Goal: Task Accomplishment & Management: Complete application form

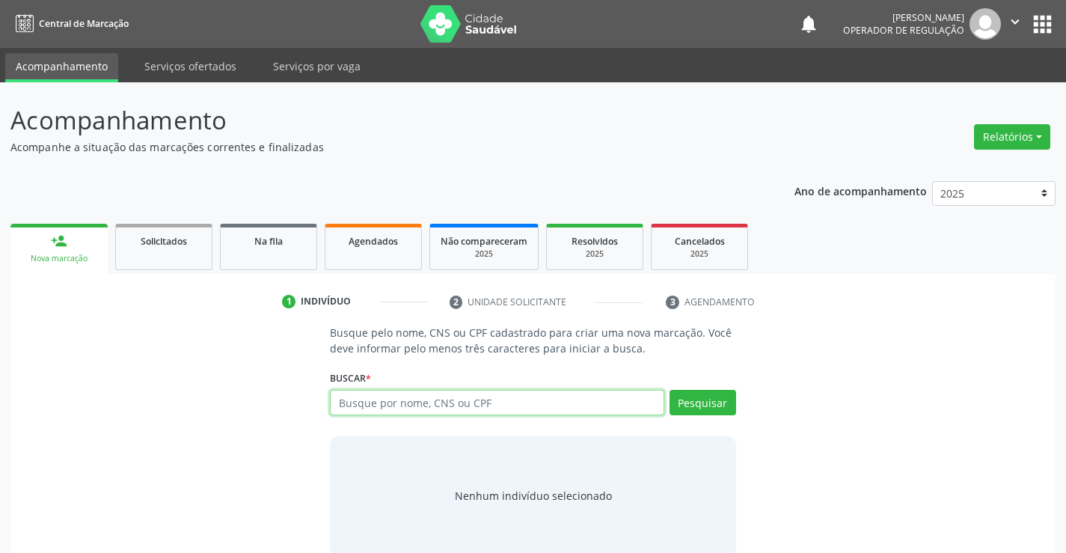
click at [409, 402] on input "text" at bounding box center [497, 402] width 334 height 25
type input "708507380984972"
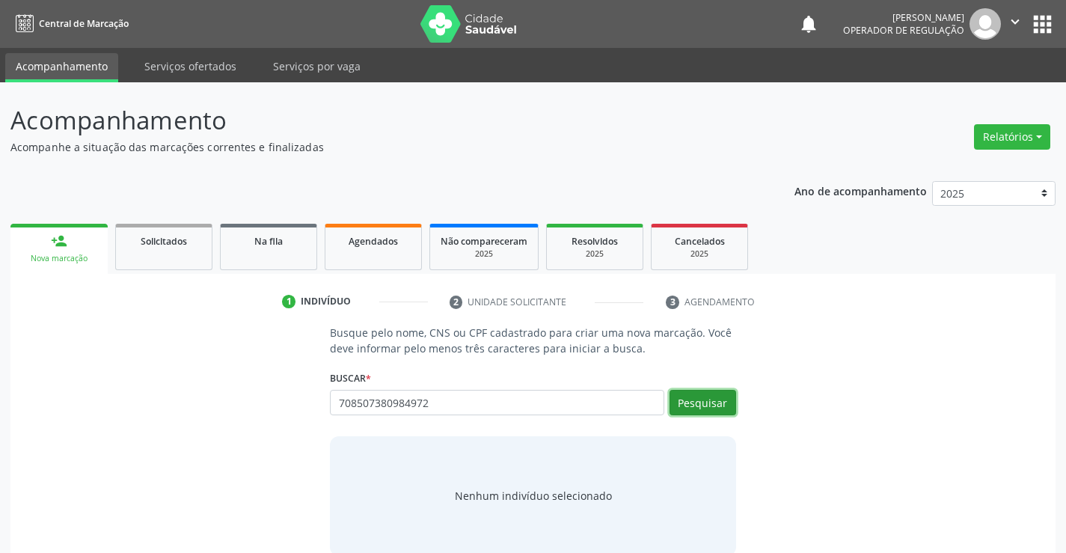
click at [701, 407] on button "Pesquisar" at bounding box center [702, 402] width 67 height 25
type input "708507380984972"
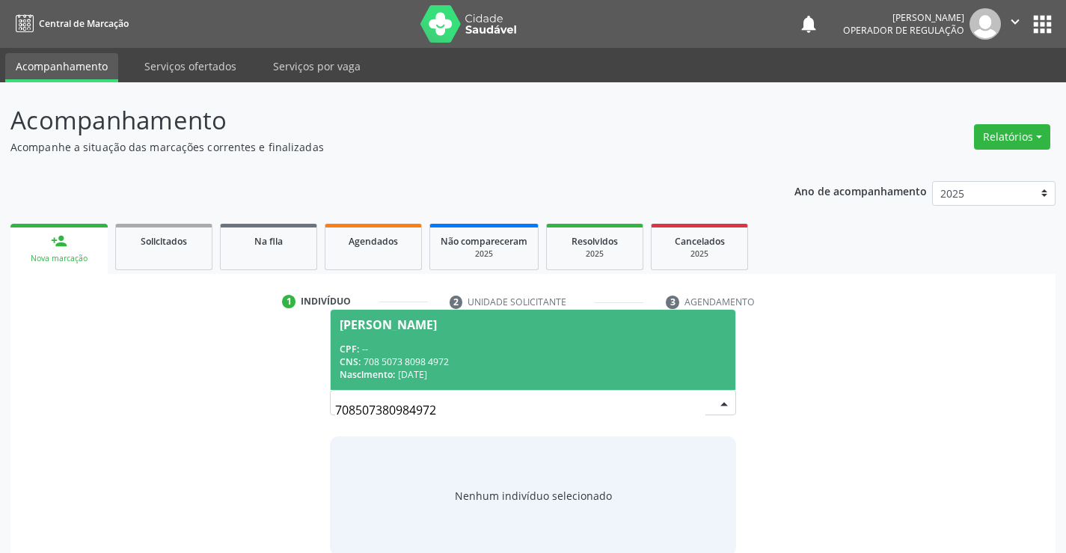
click at [514, 346] on div "CPF: --" at bounding box center [533, 349] width 386 height 13
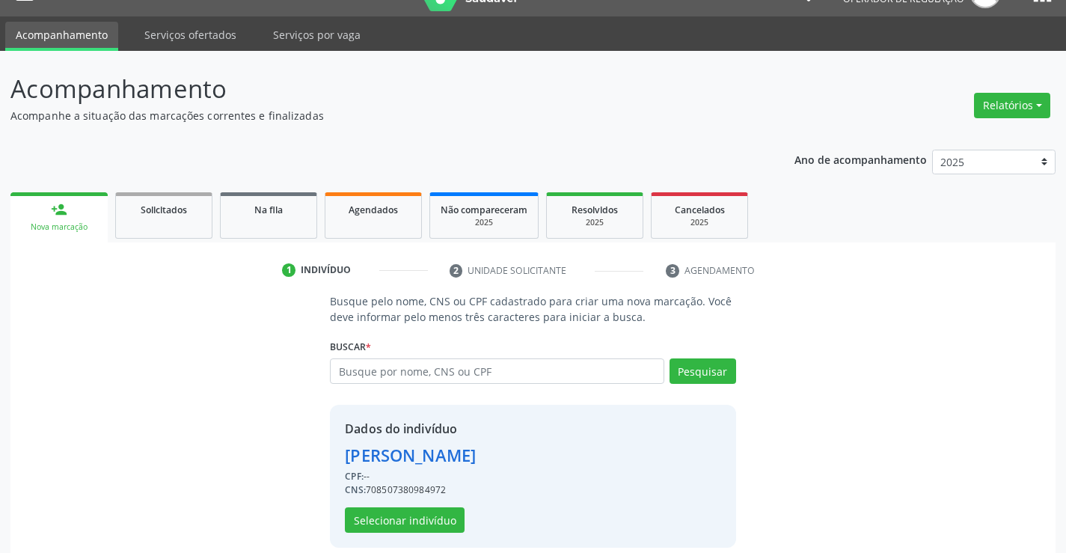
scroll to position [47, 0]
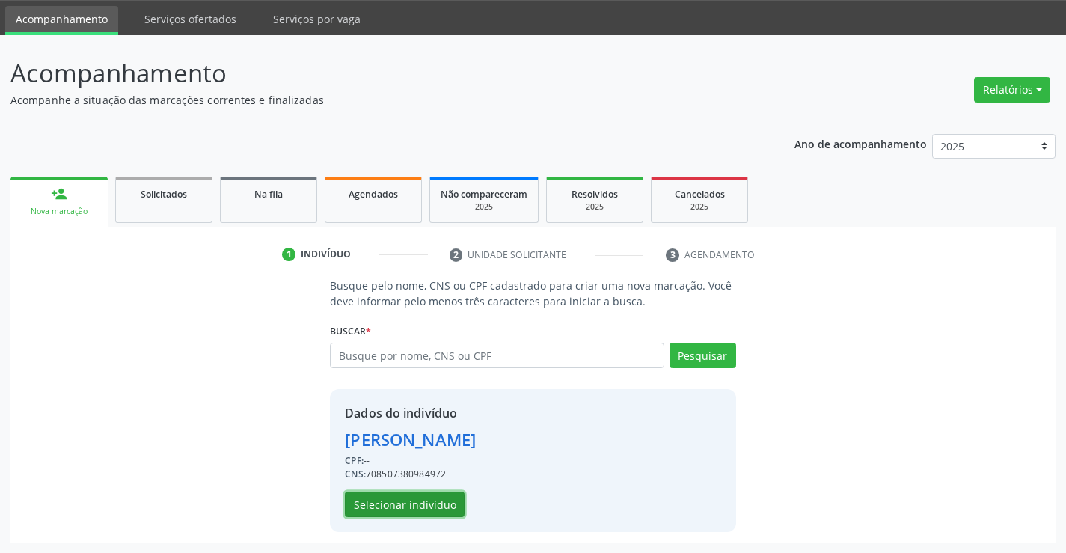
click at [431, 498] on button "Selecionar indivíduo" at bounding box center [405, 503] width 120 height 25
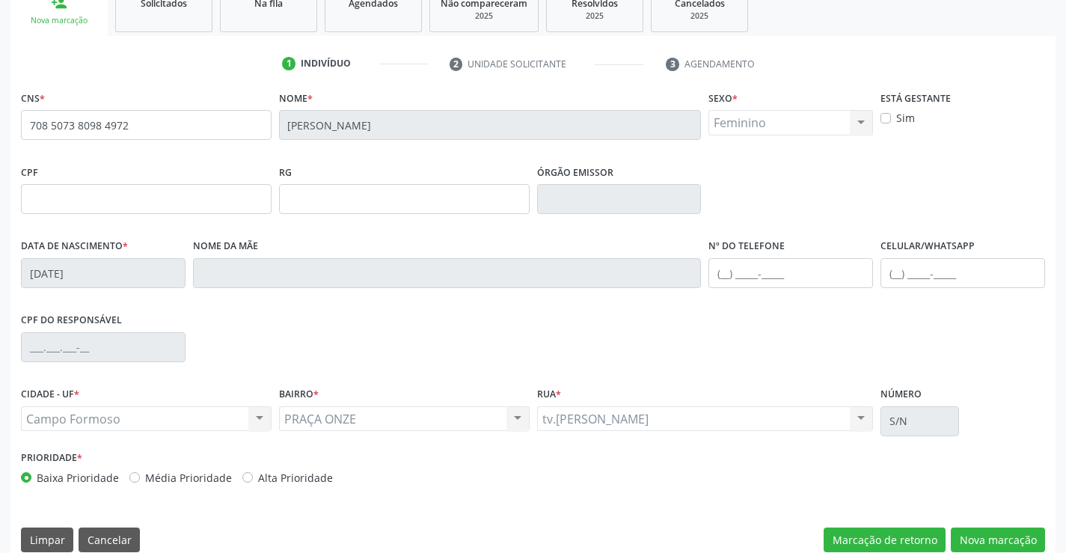
scroll to position [258, 0]
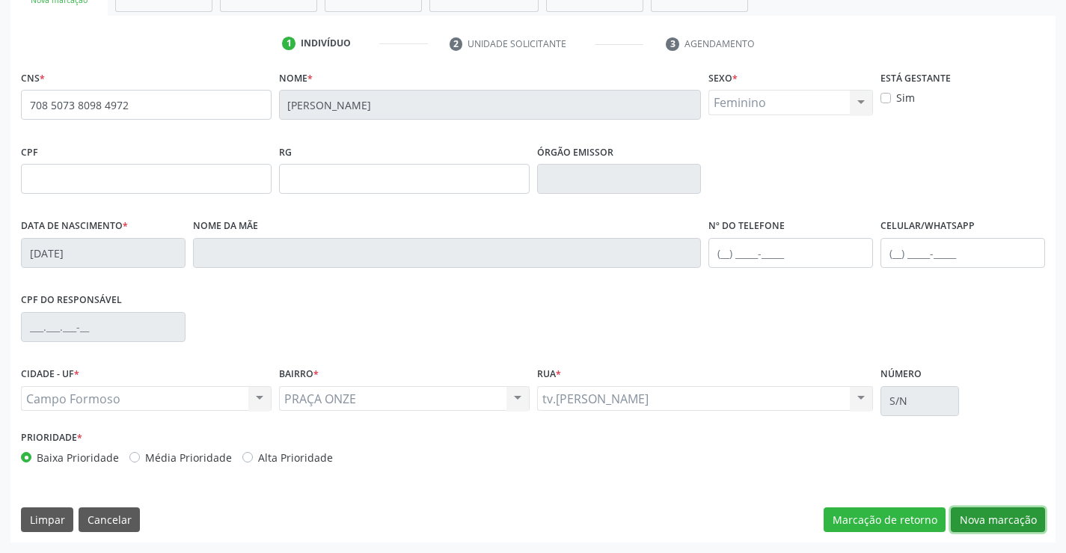
click at [995, 520] on button "Nova marcação" at bounding box center [997, 519] width 94 height 25
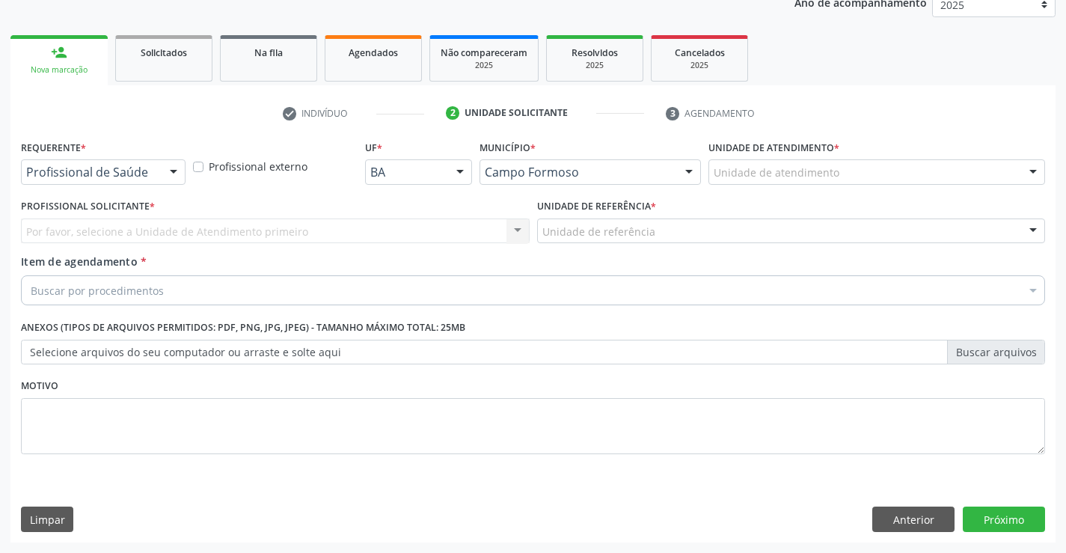
scroll to position [188, 0]
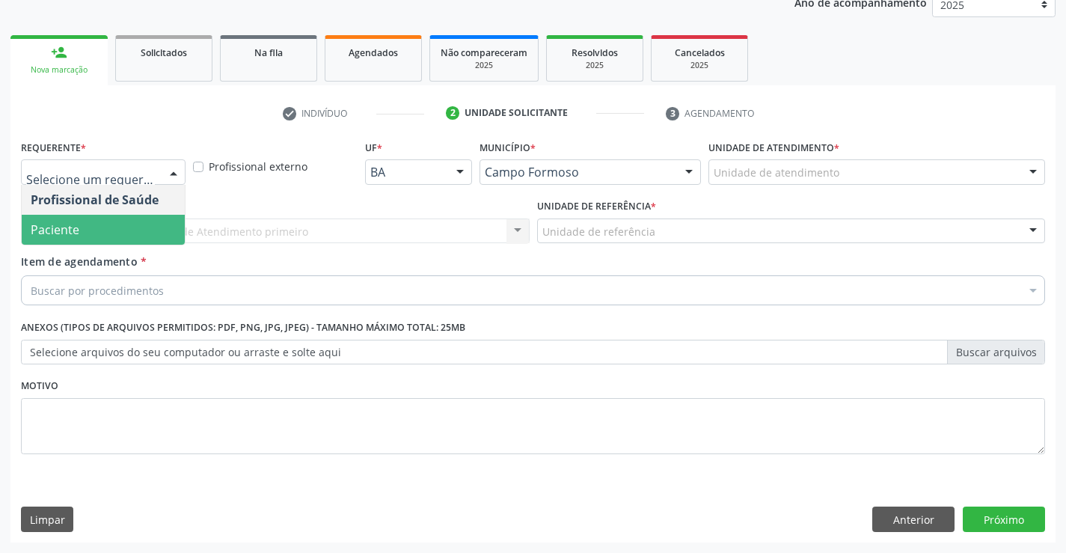
click at [111, 232] on span "Paciente" at bounding box center [103, 230] width 163 height 30
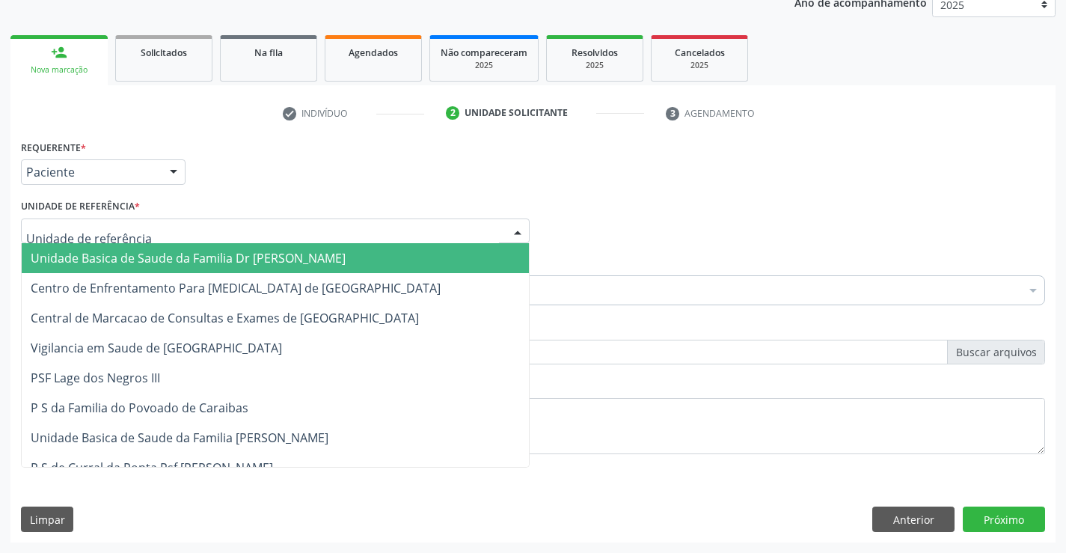
click at [117, 254] on span "Unidade Basica de Saude da Familia Dr [PERSON_NAME]" at bounding box center [188, 258] width 315 height 16
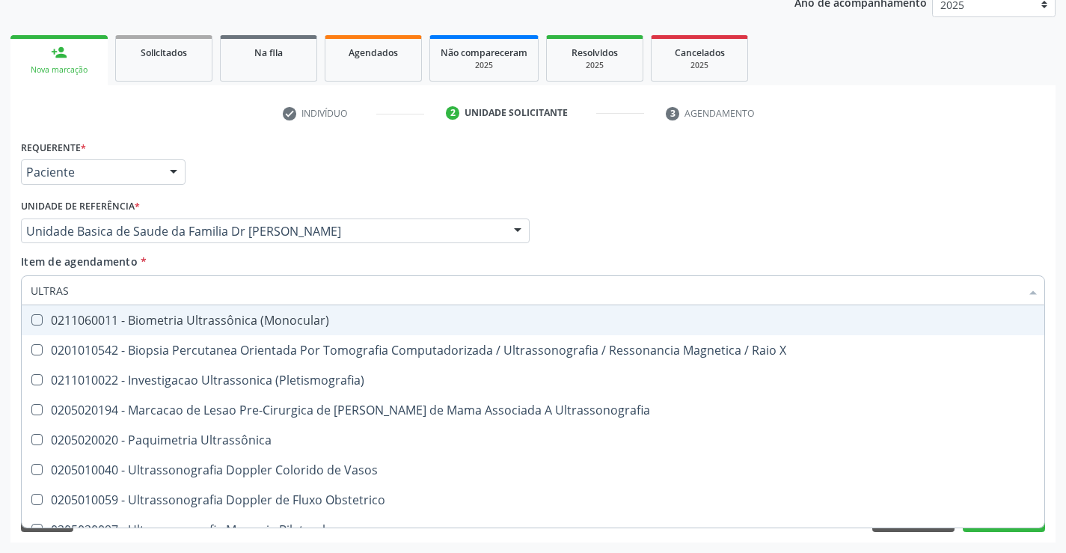
type input "ULTRASS"
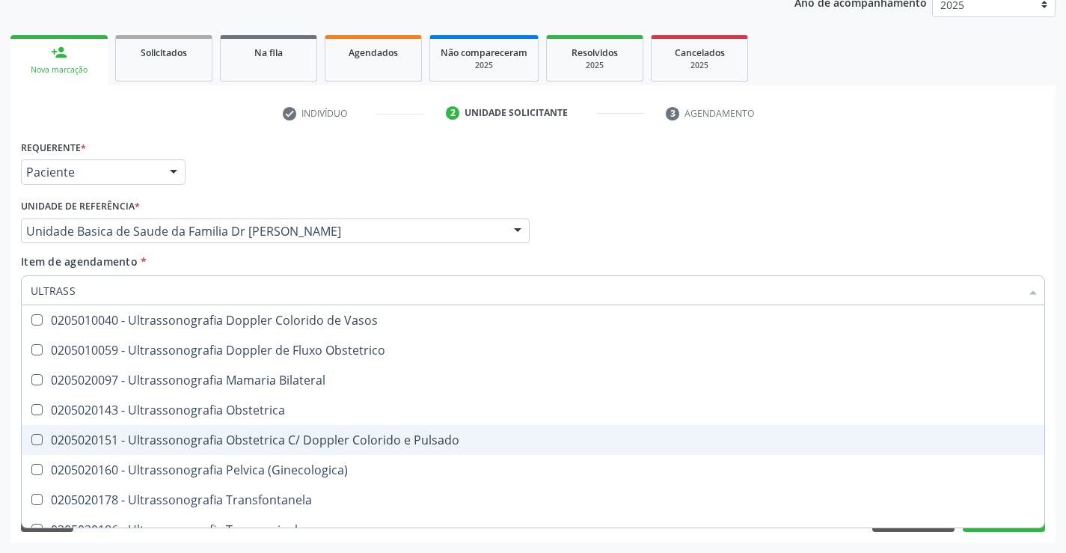
scroll to position [224, 0]
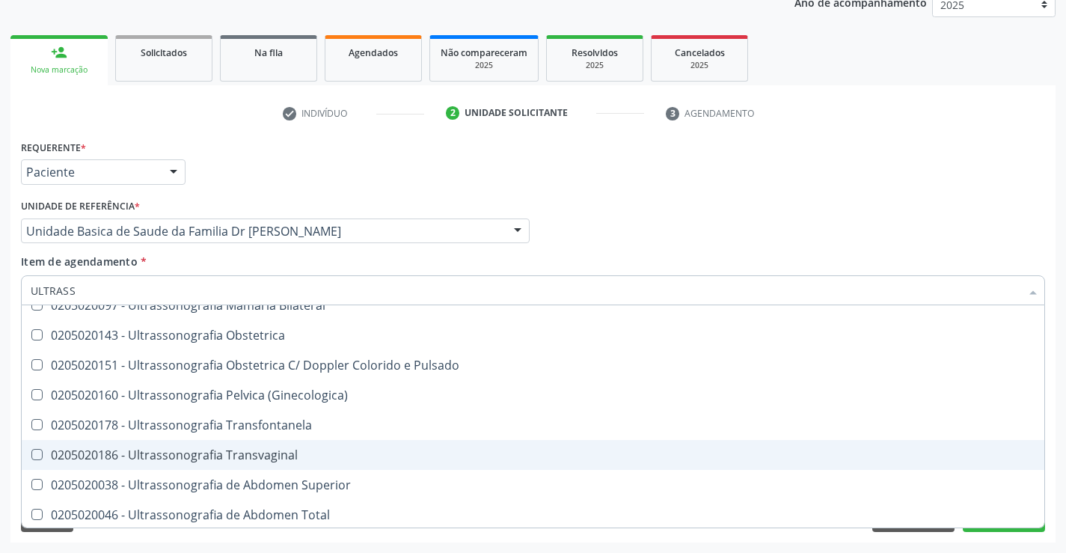
click at [298, 448] on span "0205020186 - Ultrassonografia Transvaginal" at bounding box center [533, 455] width 1022 height 30
checkbox Transvaginal "true"
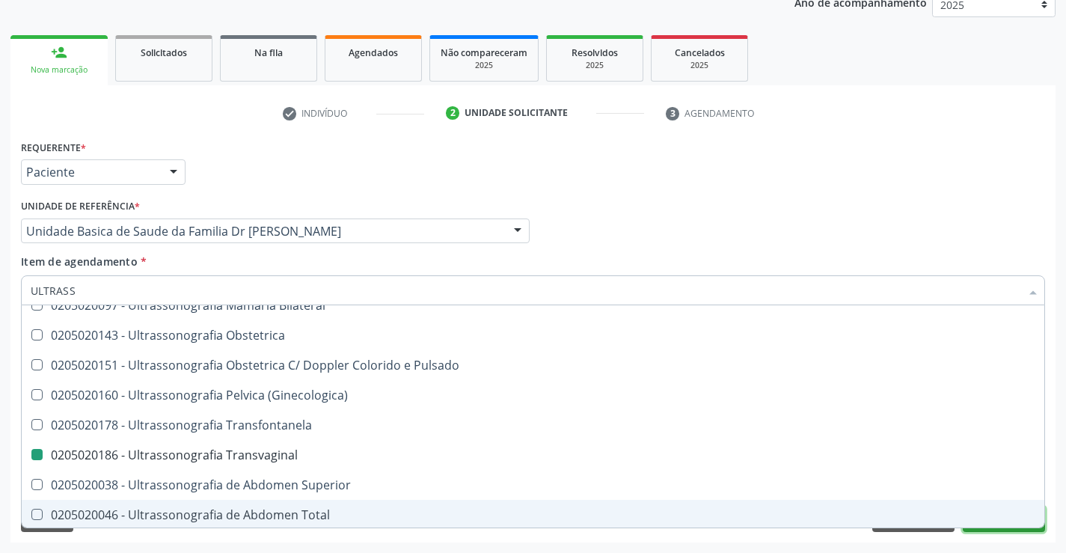
click at [982, 529] on button "Próximo" at bounding box center [1003, 518] width 82 height 25
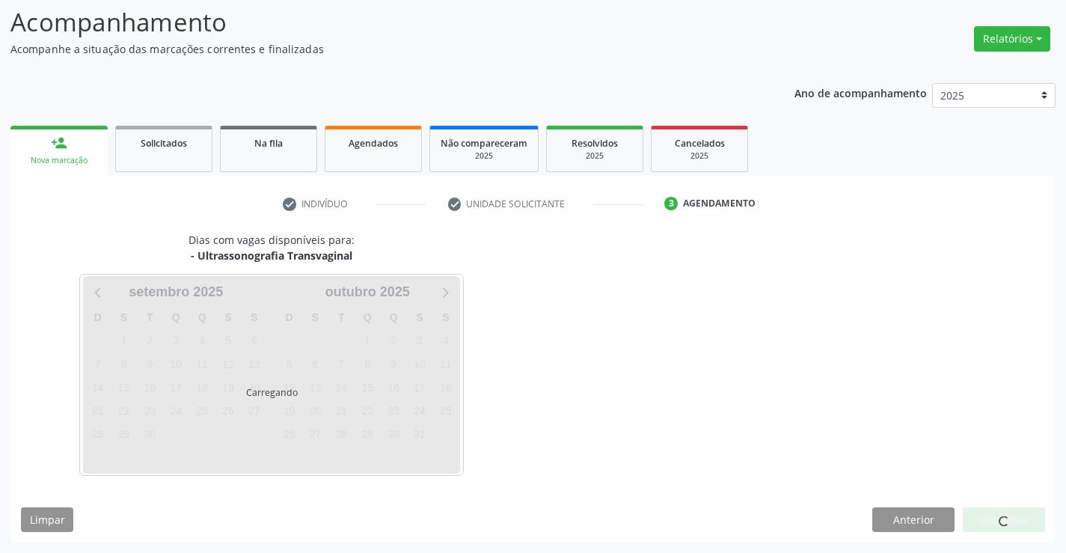
scroll to position [0, 0]
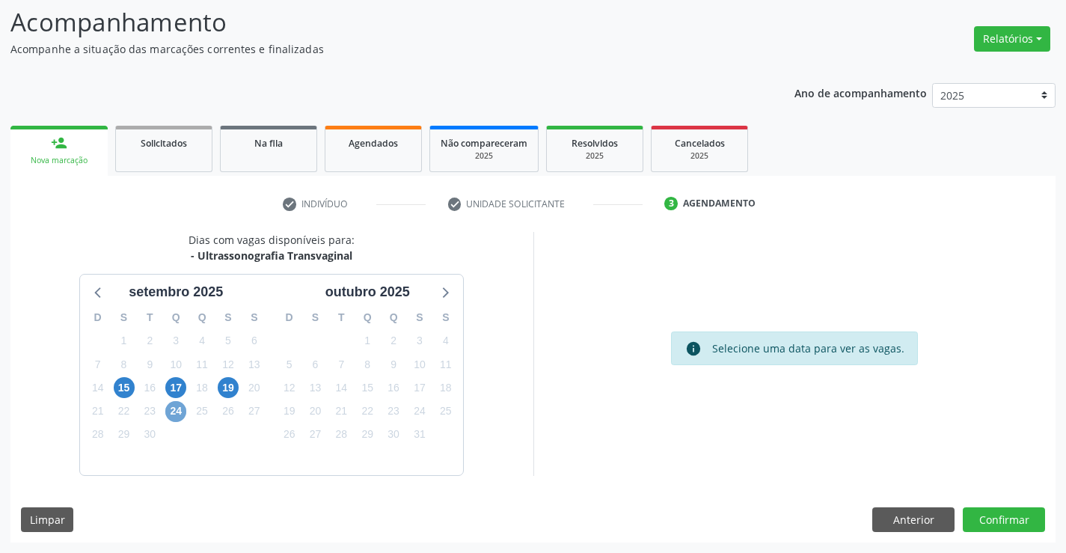
click at [179, 409] on span "24" at bounding box center [175, 411] width 21 height 21
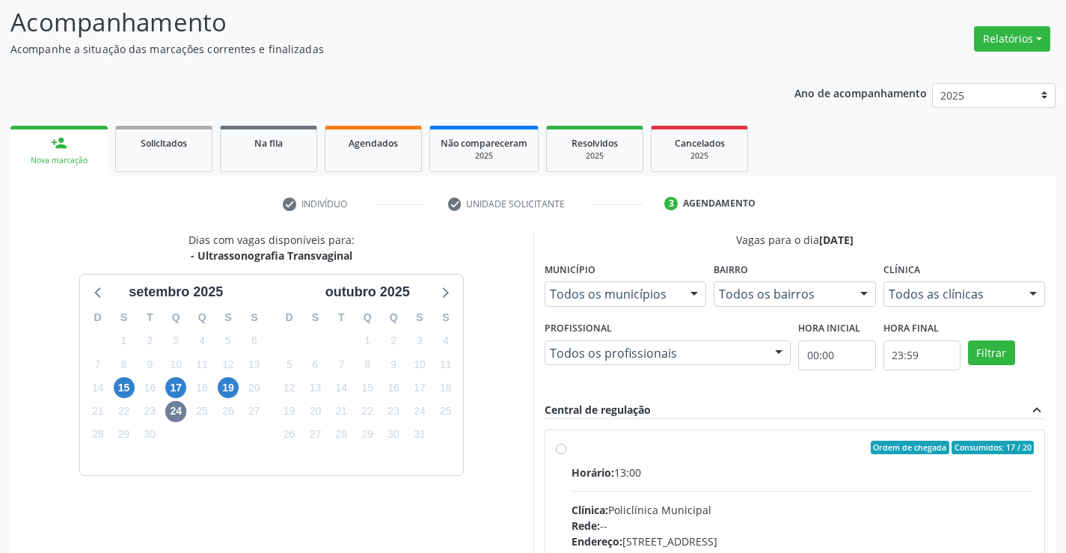
click at [571, 450] on label "Ordem de chegada Consumidos: 17 / 20 Horário: 13:00 Clínica: Policlínica Munici…" at bounding box center [802, 555] width 463 height 230
click at [560, 450] on input "Ordem de chegada Consumidos: 17 / 20 Horário: 13:00 Clínica: Policlínica Munici…" at bounding box center [561, 446] width 10 height 13
radio input "true"
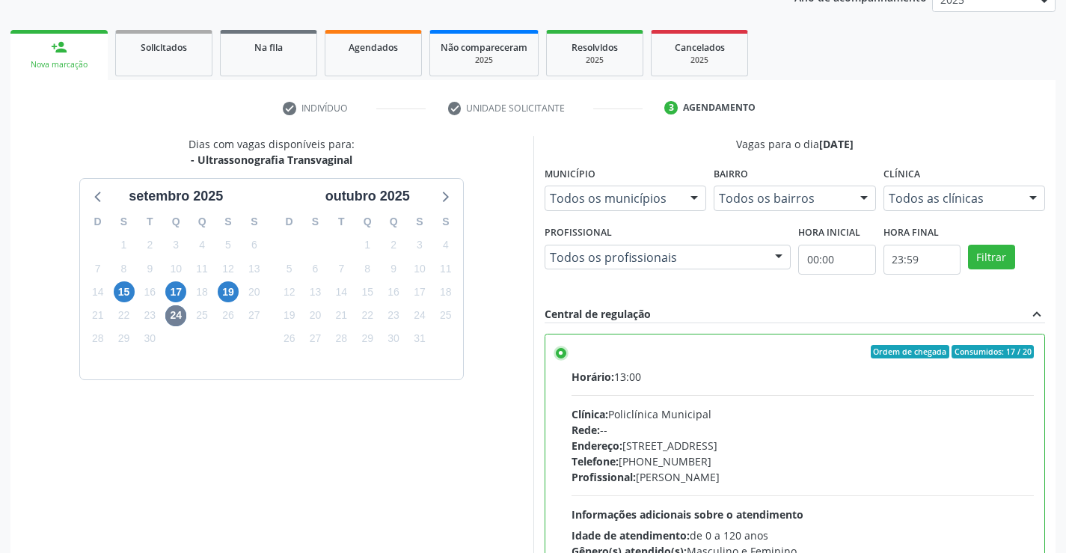
scroll to position [341, 0]
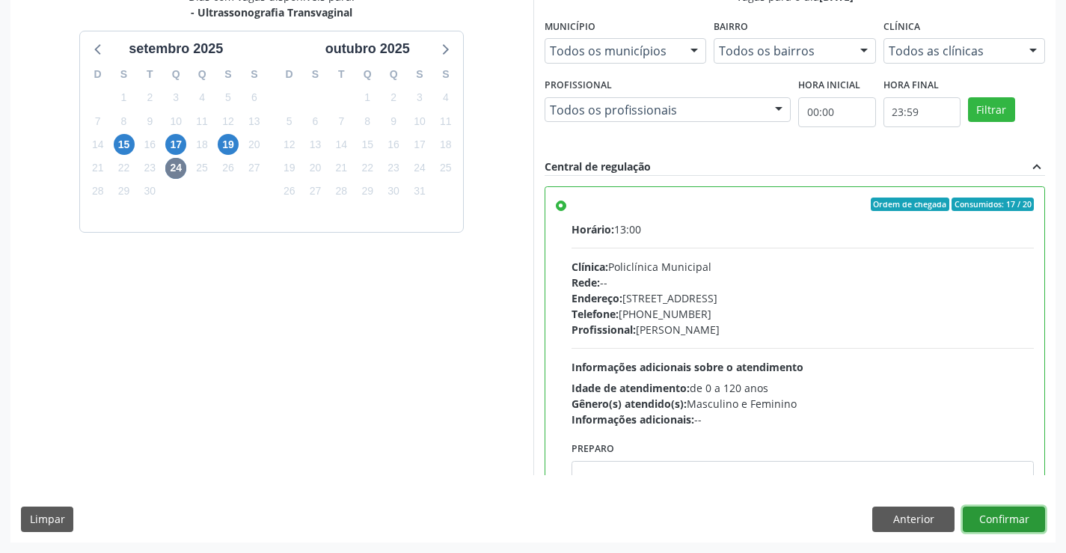
click at [1017, 521] on button "Confirmar" at bounding box center [1003, 518] width 82 height 25
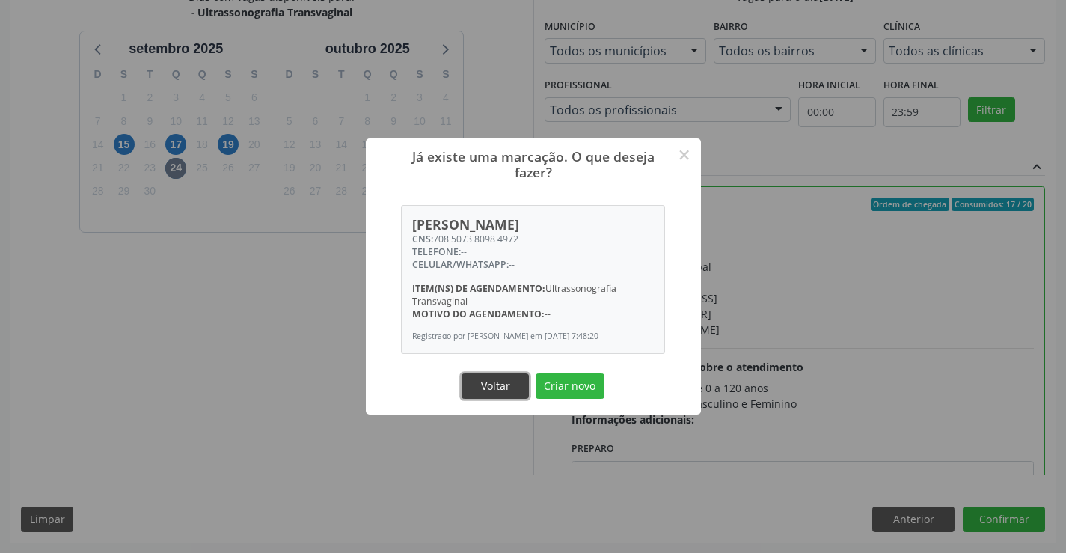
click at [490, 392] on button "Voltar" at bounding box center [494, 385] width 67 height 25
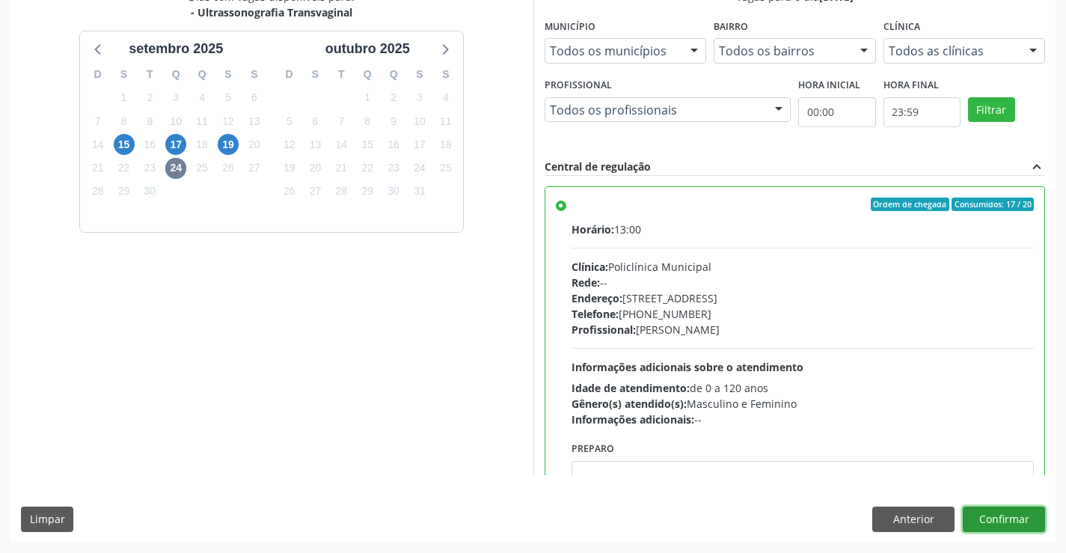
click at [995, 512] on button "Confirmar" at bounding box center [1003, 518] width 82 height 25
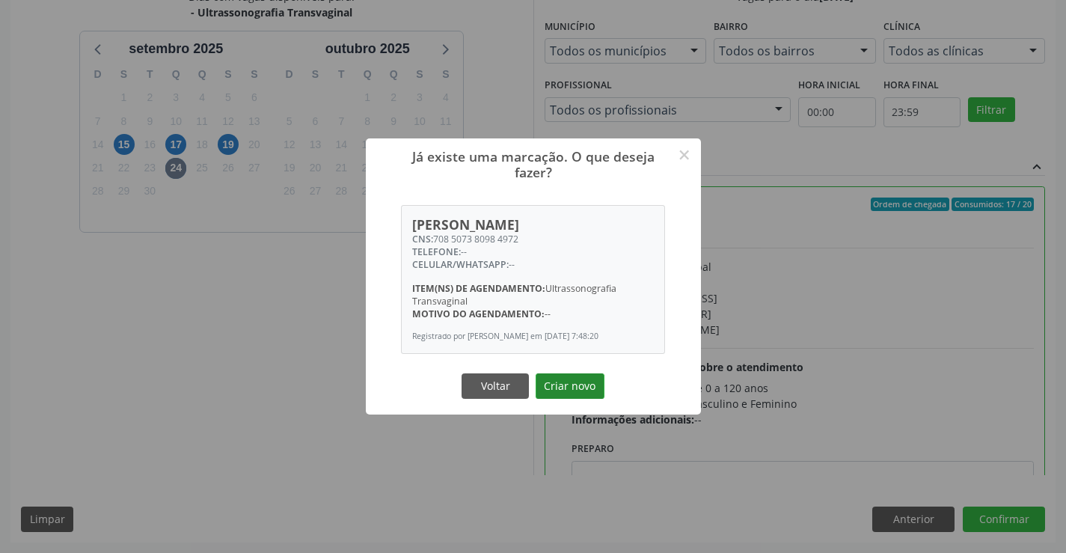
click at [591, 389] on button "Criar novo" at bounding box center [569, 385] width 69 height 25
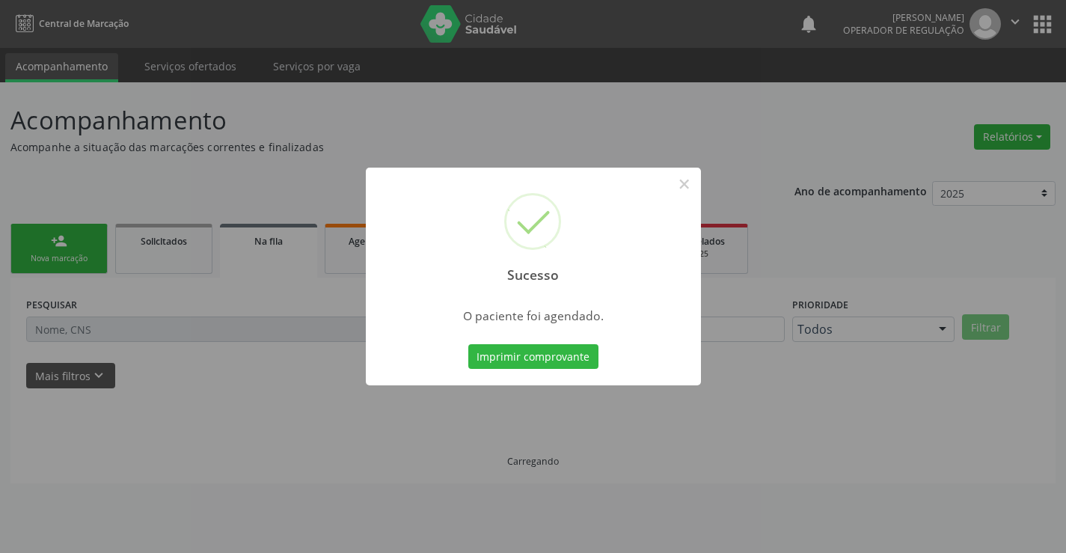
scroll to position [0, 0]
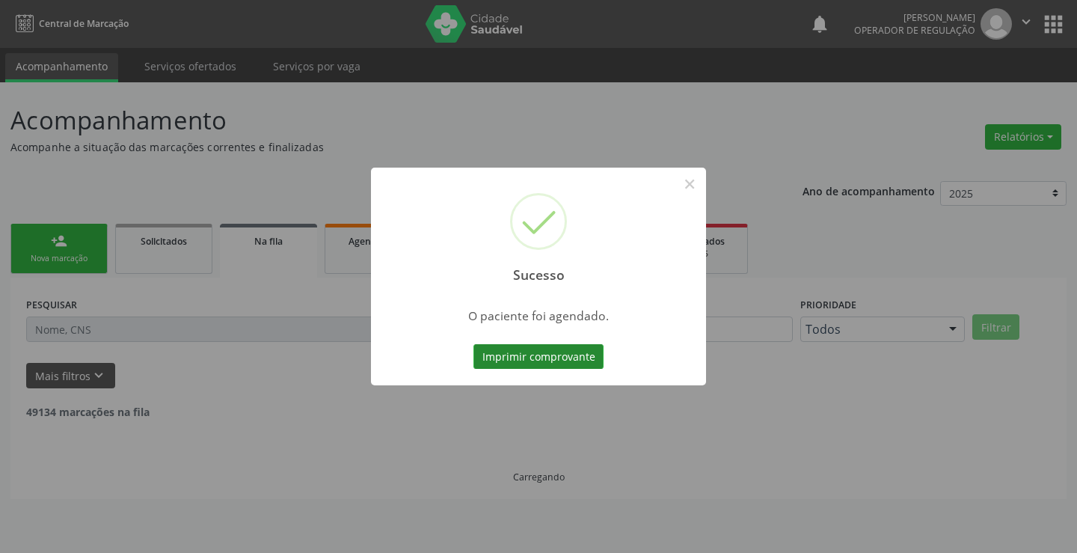
click at [569, 357] on button "Imprimir comprovante" at bounding box center [538, 356] width 130 height 25
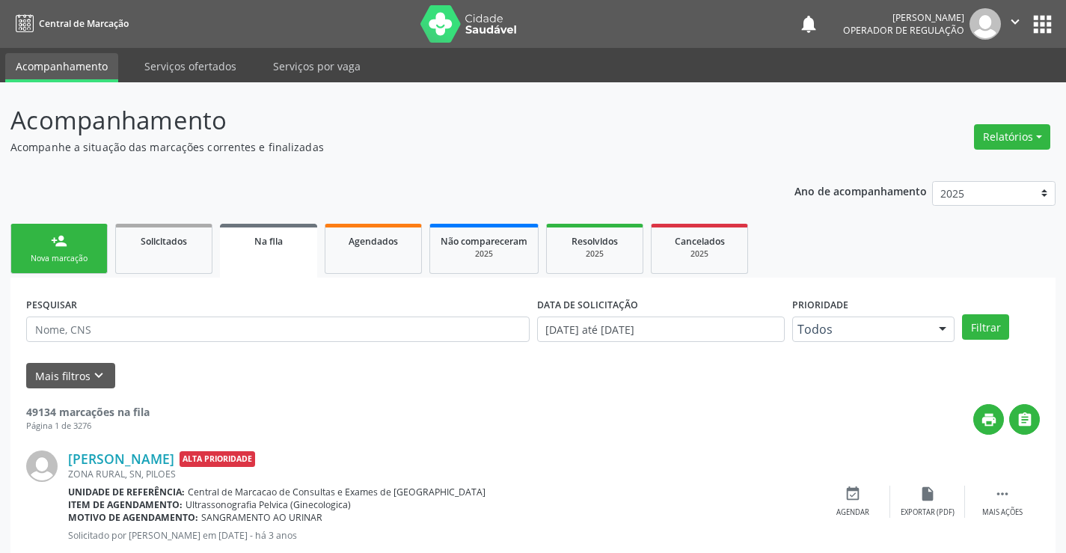
click at [89, 248] on link "person_add Nova marcação" at bounding box center [58, 249] width 97 height 50
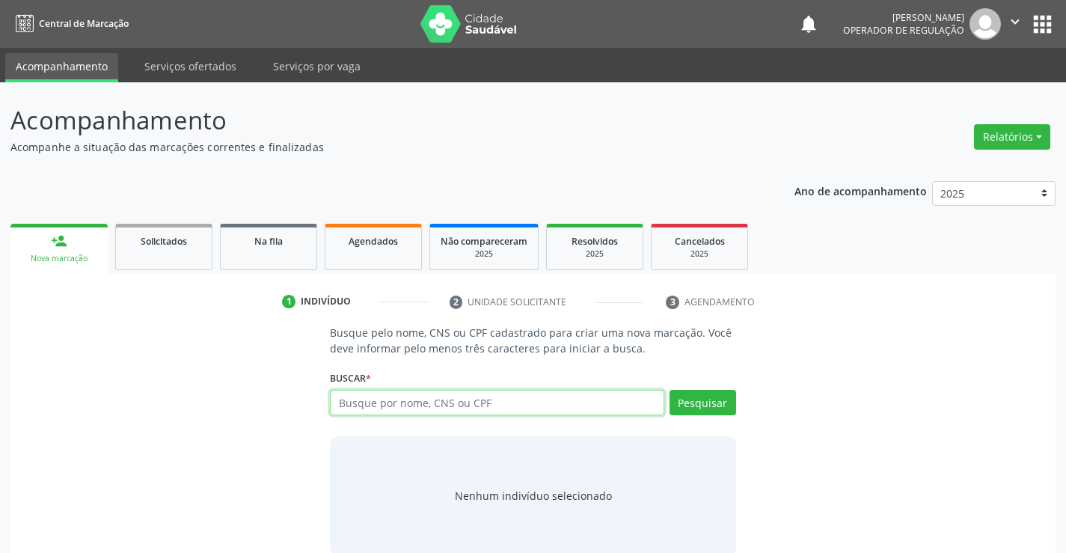
click at [404, 402] on input "text" at bounding box center [497, 402] width 334 height 25
type input "706708527722612"
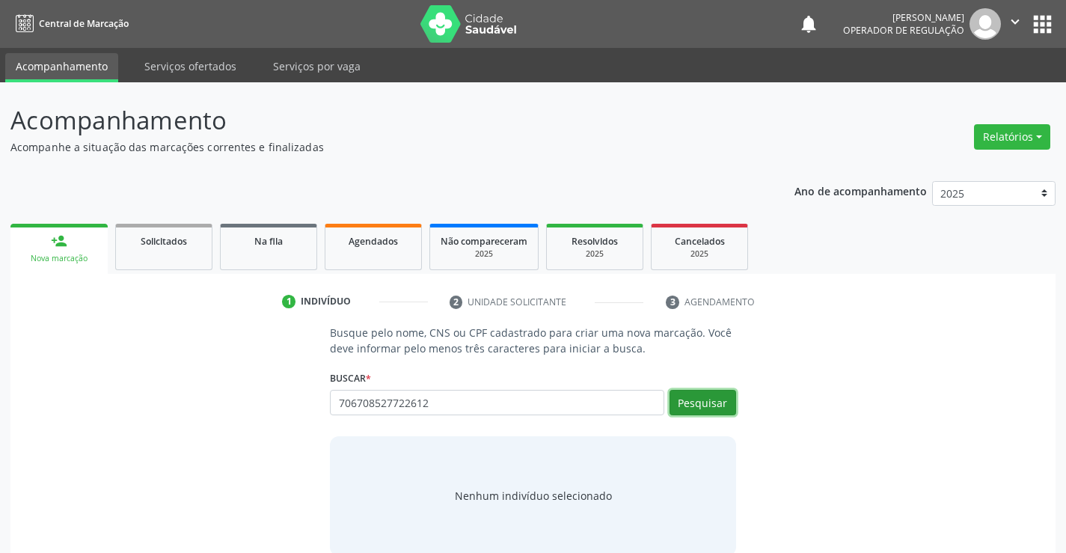
click at [705, 401] on button "Pesquisar" at bounding box center [702, 402] width 67 height 25
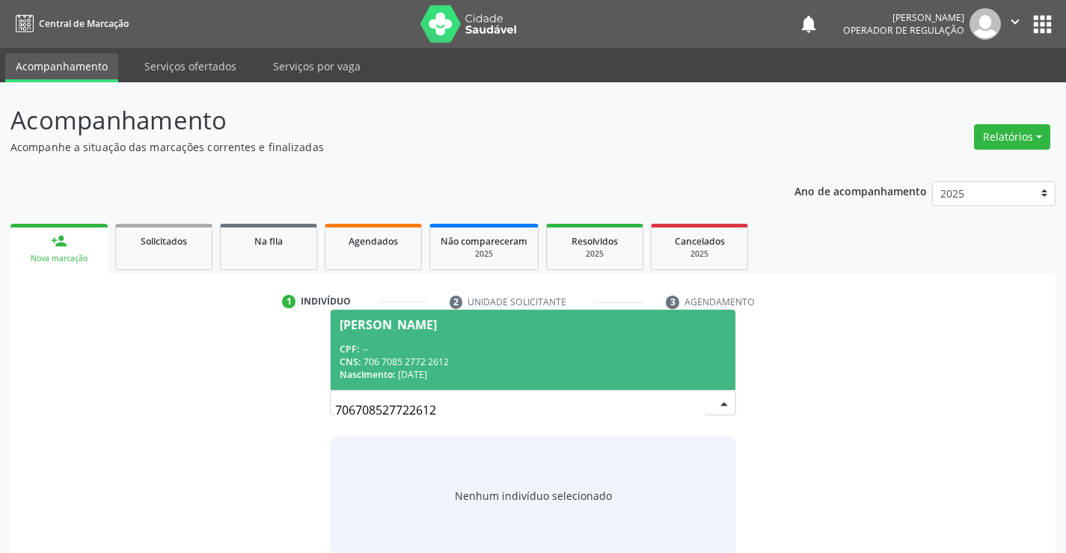
click at [592, 343] on div "CPF: --" at bounding box center [533, 349] width 386 height 13
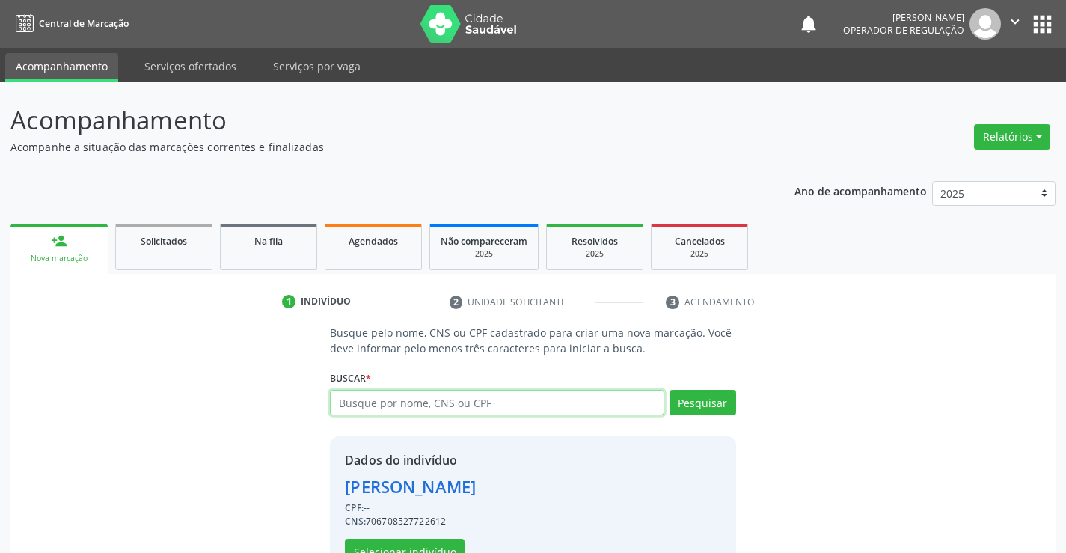
click at [464, 403] on input "text" at bounding box center [497, 402] width 334 height 25
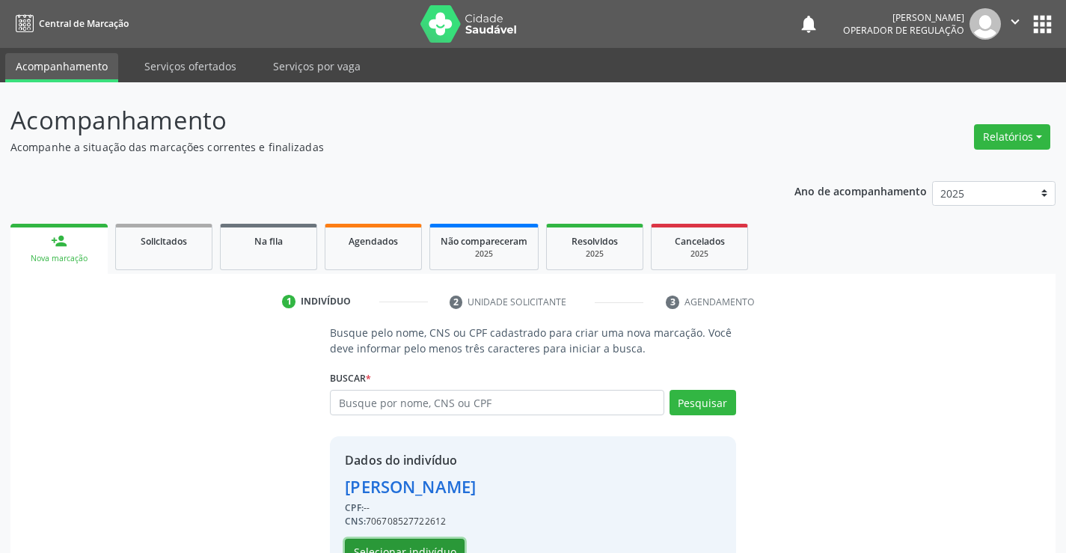
click at [437, 550] on button "Selecionar indivíduo" at bounding box center [405, 550] width 120 height 25
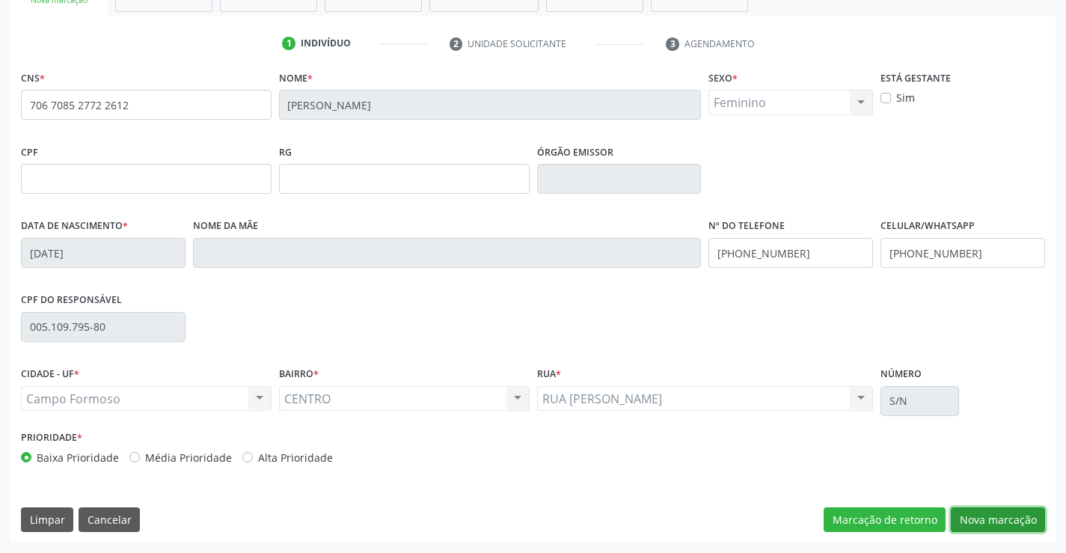
click at [987, 527] on button "Nova marcação" at bounding box center [997, 519] width 94 height 25
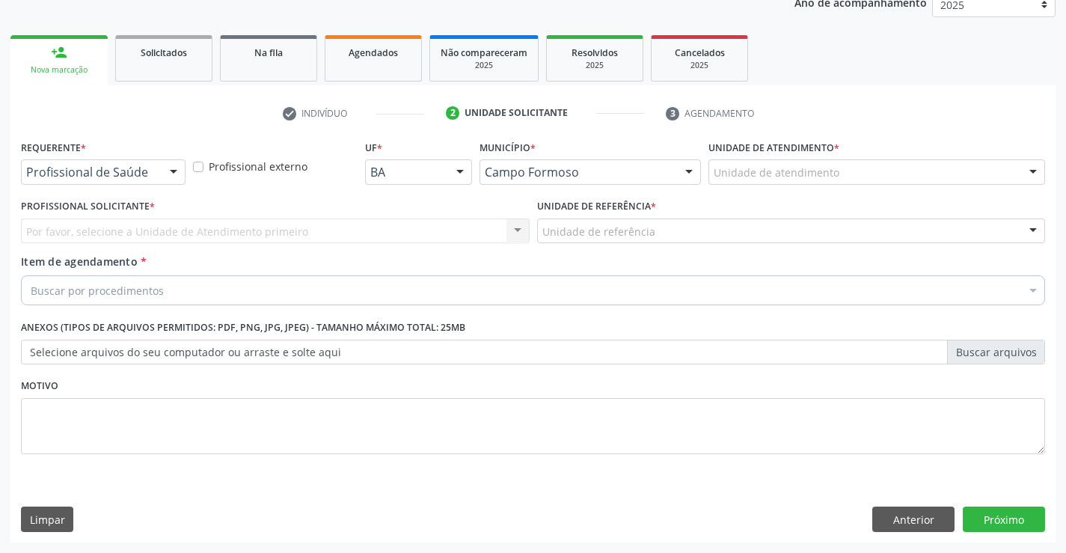
scroll to position [188, 0]
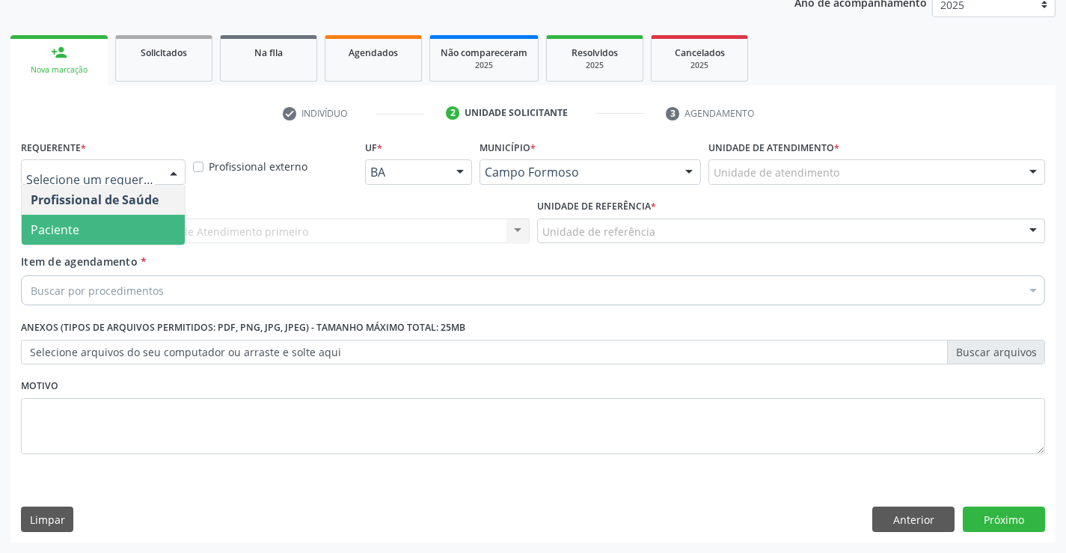
click at [82, 227] on span "Paciente" at bounding box center [103, 230] width 163 height 30
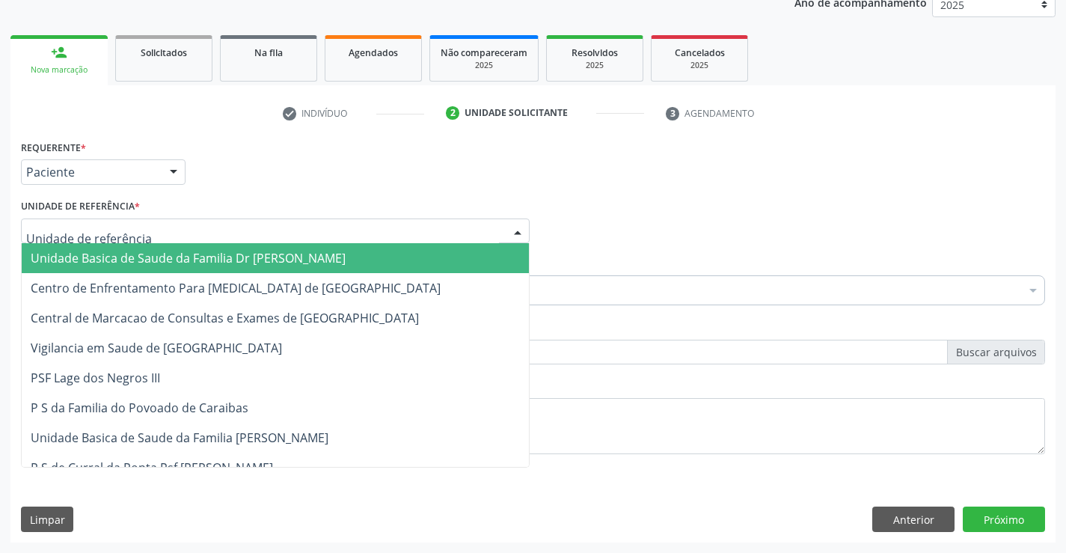
click at [123, 249] on span "Unidade Basica de Saude da Familia Dr [PERSON_NAME]" at bounding box center [275, 258] width 507 height 30
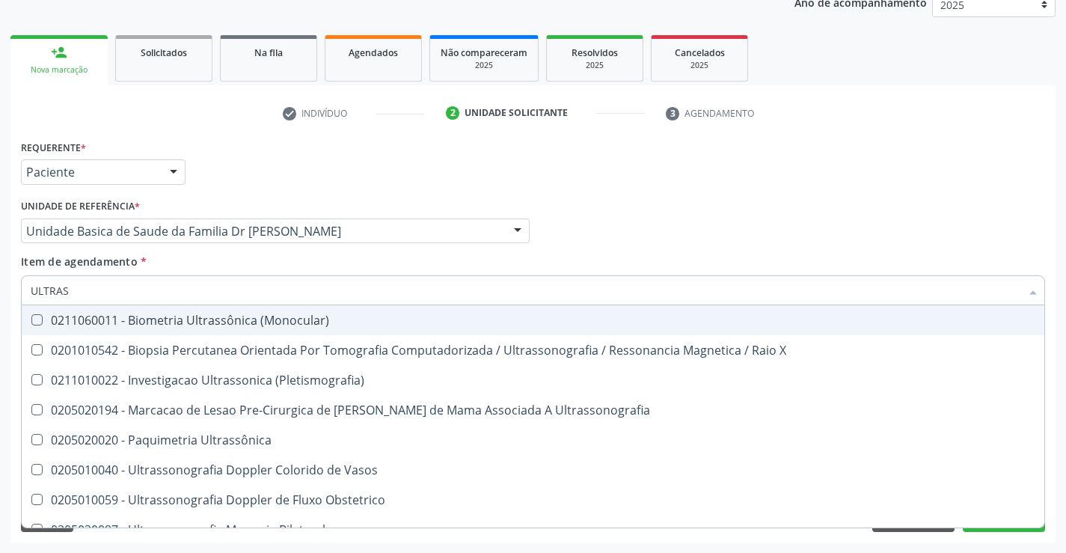
type input "ULTRASS"
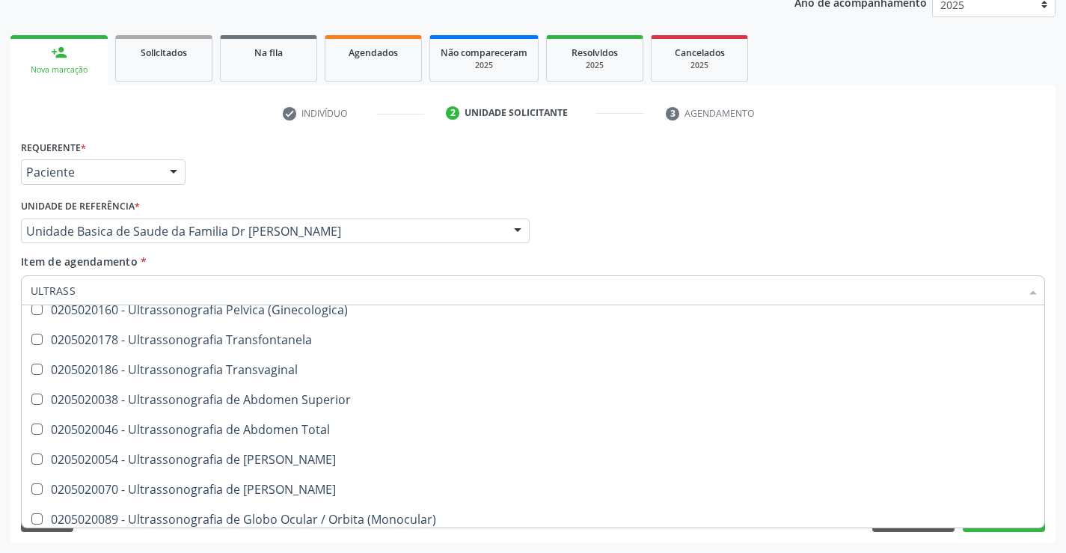
scroll to position [299, 0]
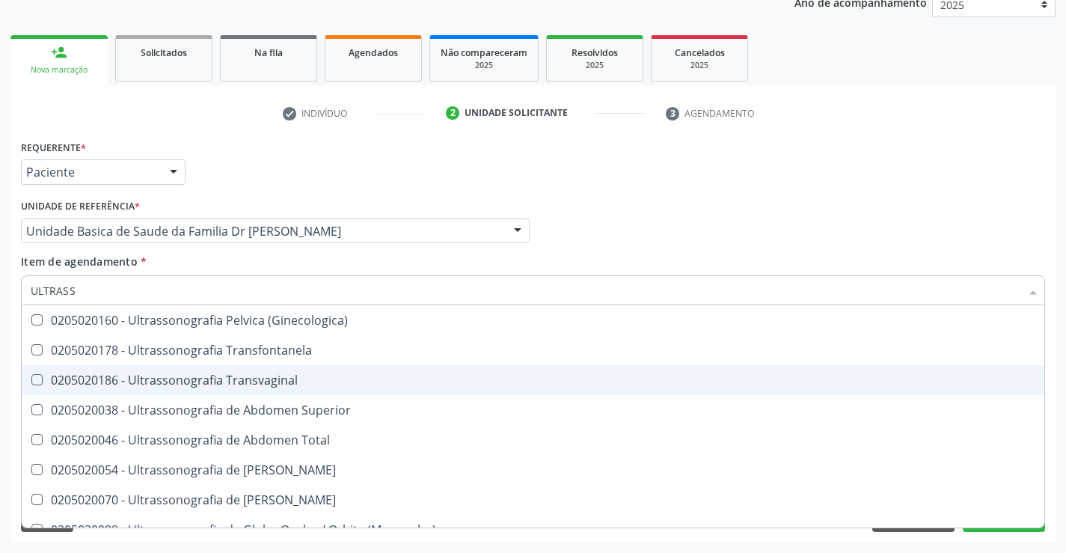
click at [276, 371] on span "0205020186 - Ultrassonografia Transvaginal" at bounding box center [533, 380] width 1022 height 30
checkbox Transvaginal "true"
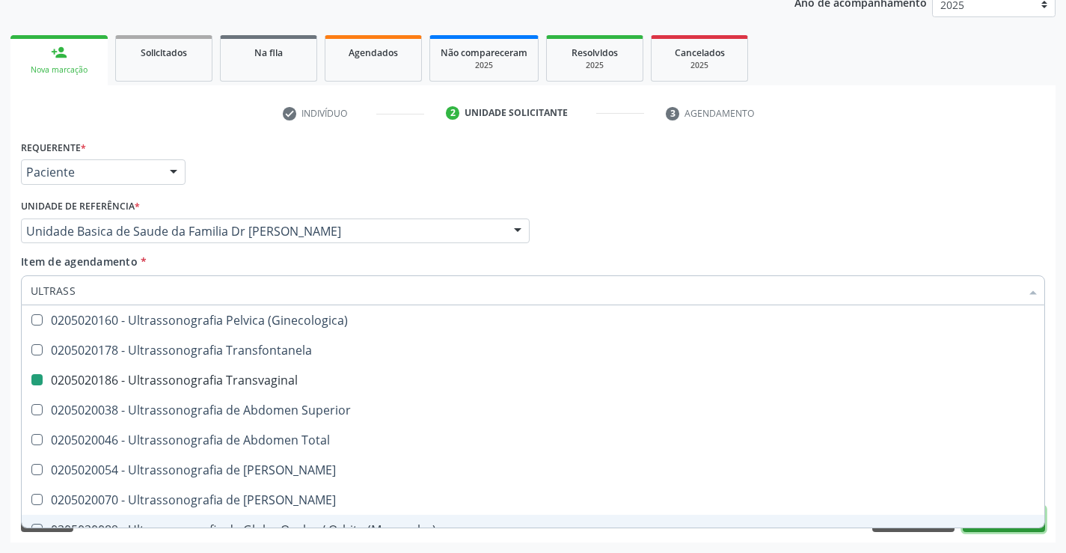
click at [998, 530] on button "Próximo" at bounding box center [1003, 518] width 82 height 25
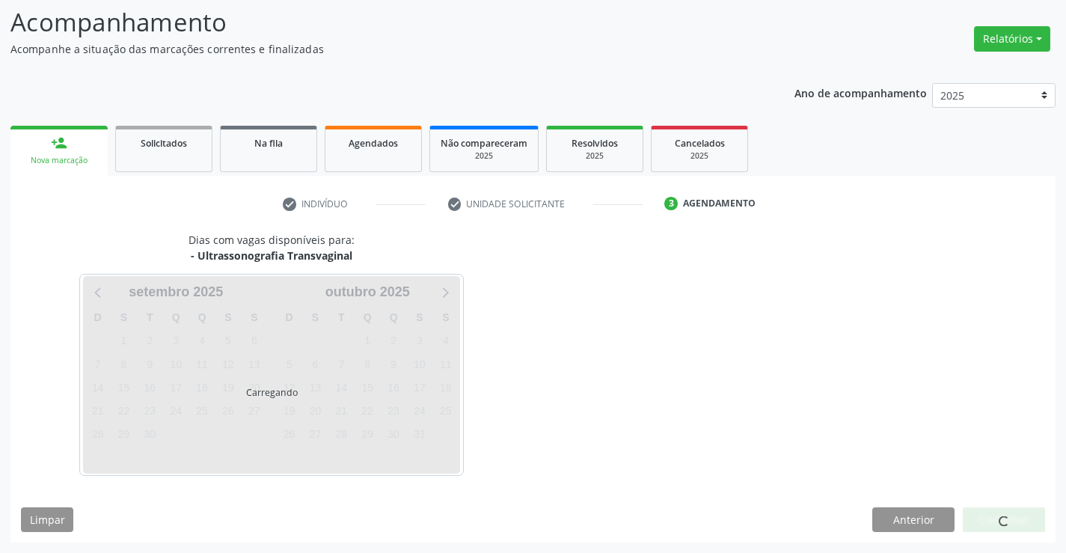
scroll to position [0, 0]
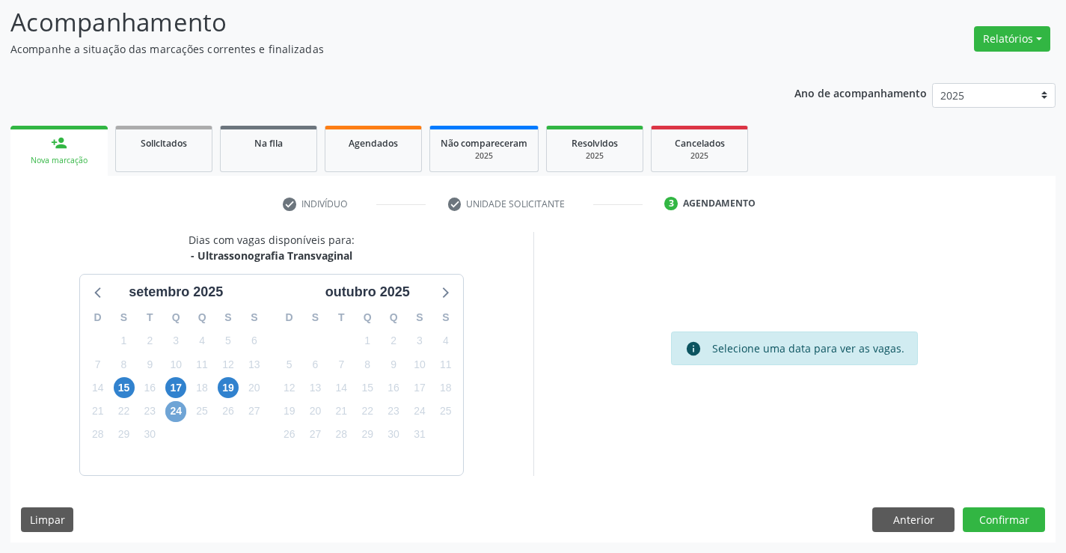
click at [175, 411] on span "24" at bounding box center [175, 411] width 21 height 21
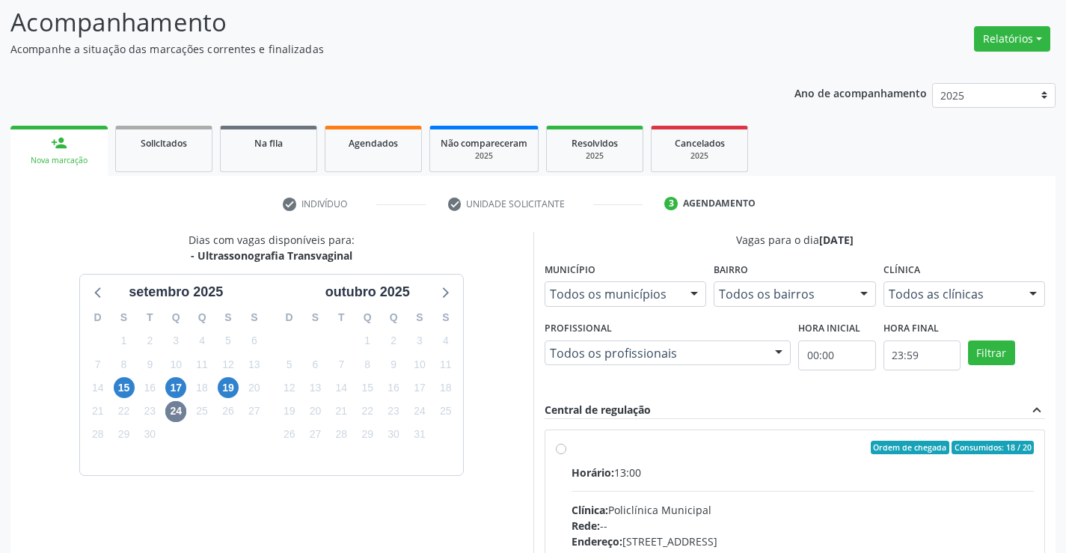
click at [571, 448] on label "Ordem de chegada Consumidos: 18 / 20 Horário: 13:00 Clínica: Policlínica Munici…" at bounding box center [802, 555] width 463 height 230
click at [560, 448] on input "Ordem de chegada Consumidos: 18 / 20 Horário: 13:00 Clínica: Policlínica Munici…" at bounding box center [561, 446] width 10 height 13
radio input "true"
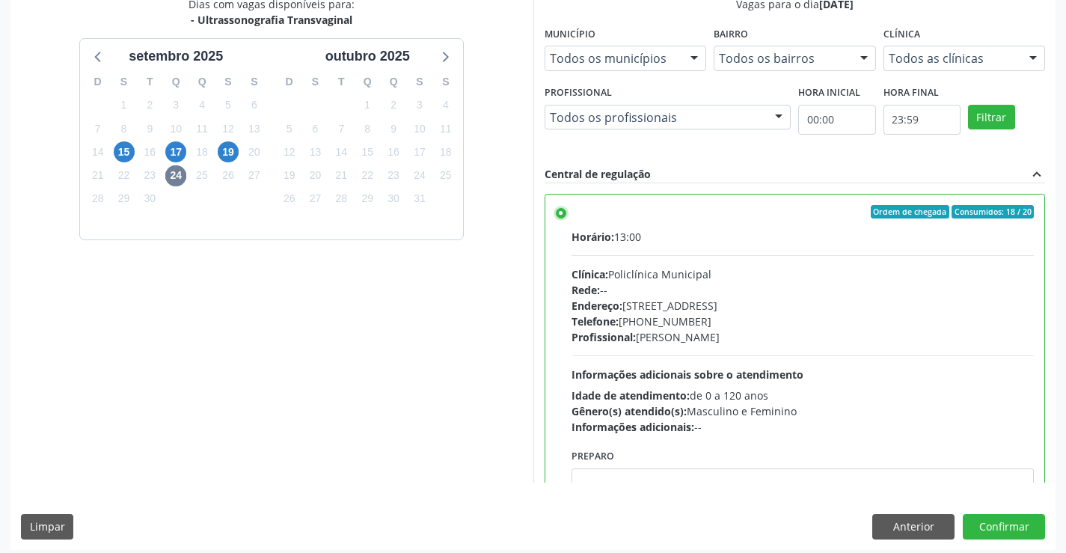
scroll to position [341, 0]
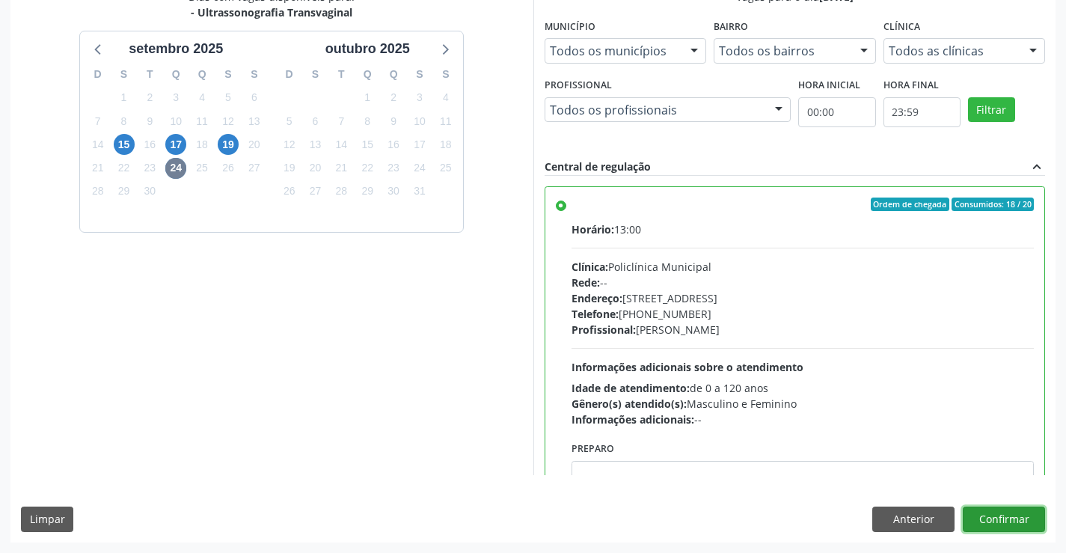
click at [1010, 519] on button "Confirmar" at bounding box center [1003, 518] width 82 height 25
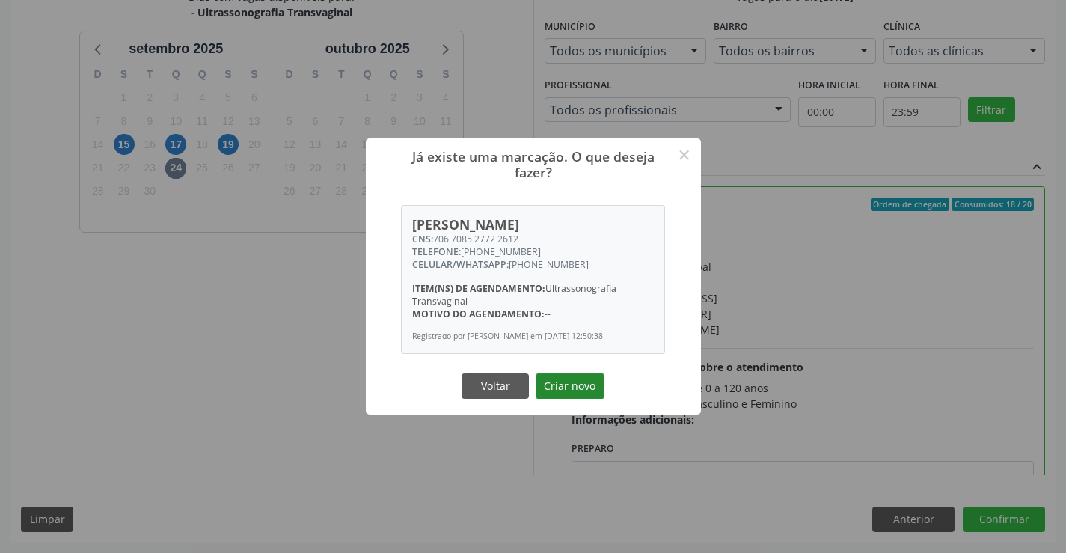
click at [568, 383] on button "Criar novo" at bounding box center [569, 385] width 69 height 25
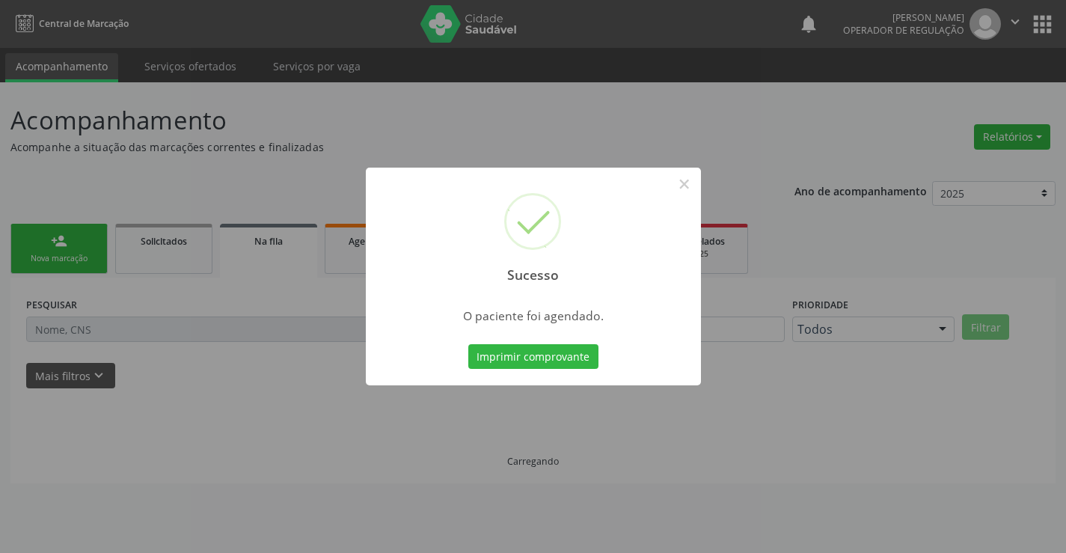
scroll to position [0, 0]
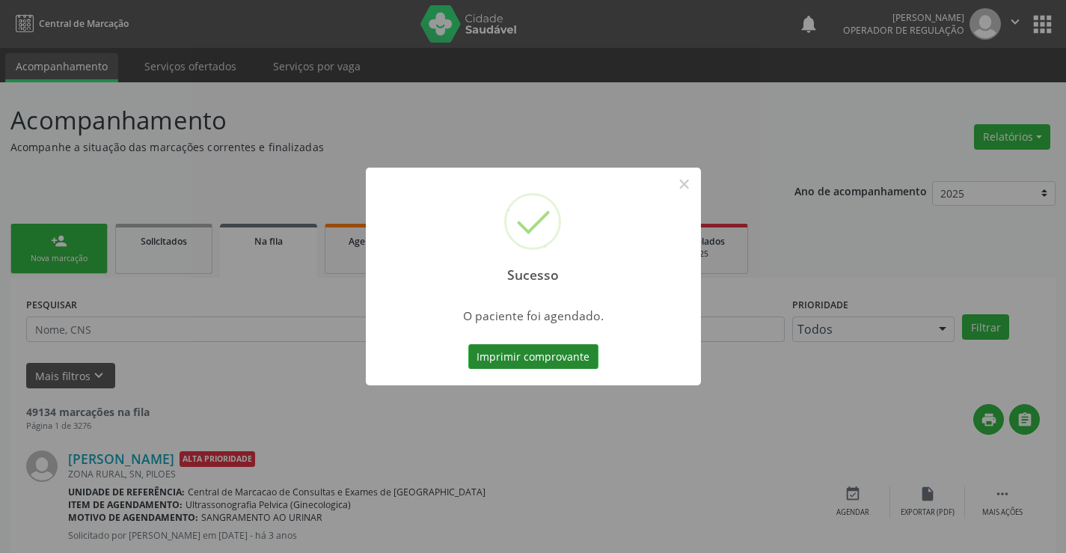
click at [559, 358] on button "Imprimir comprovante" at bounding box center [533, 356] width 130 height 25
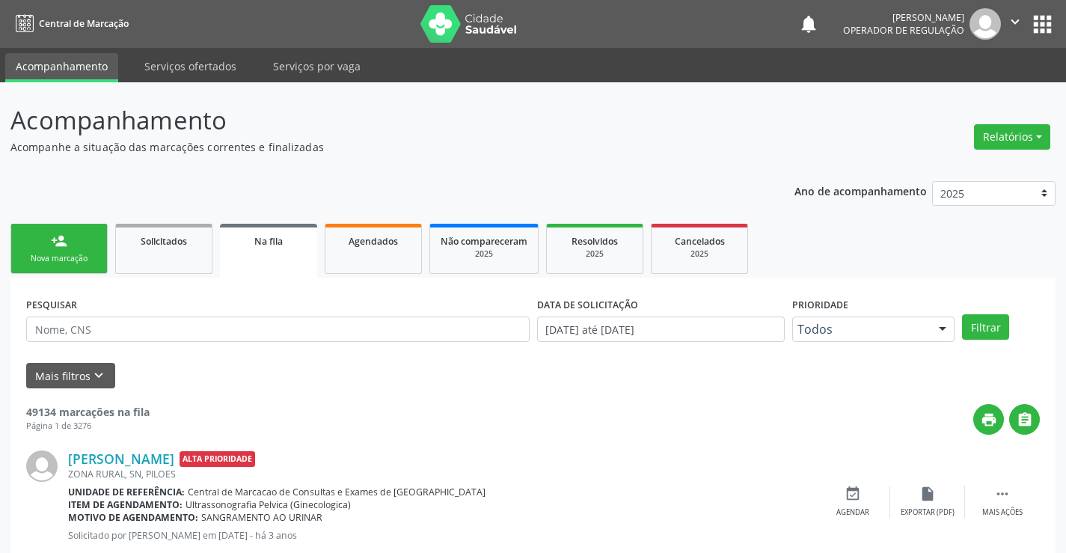
click at [88, 250] on link "person_add Nova marcação" at bounding box center [58, 249] width 97 height 50
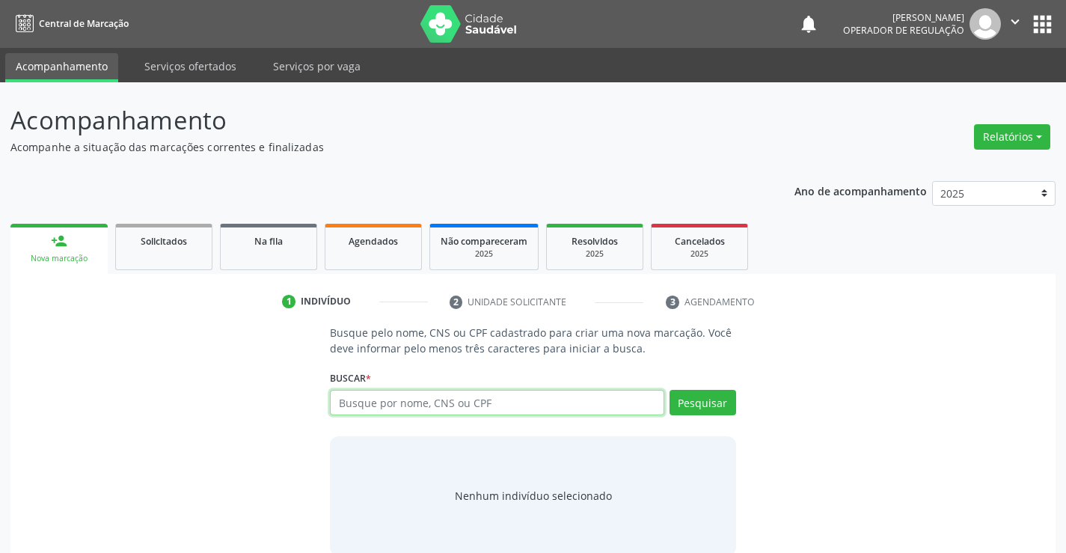
click at [422, 410] on input "text" at bounding box center [497, 402] width 334 height 25
type input "702306110939119"
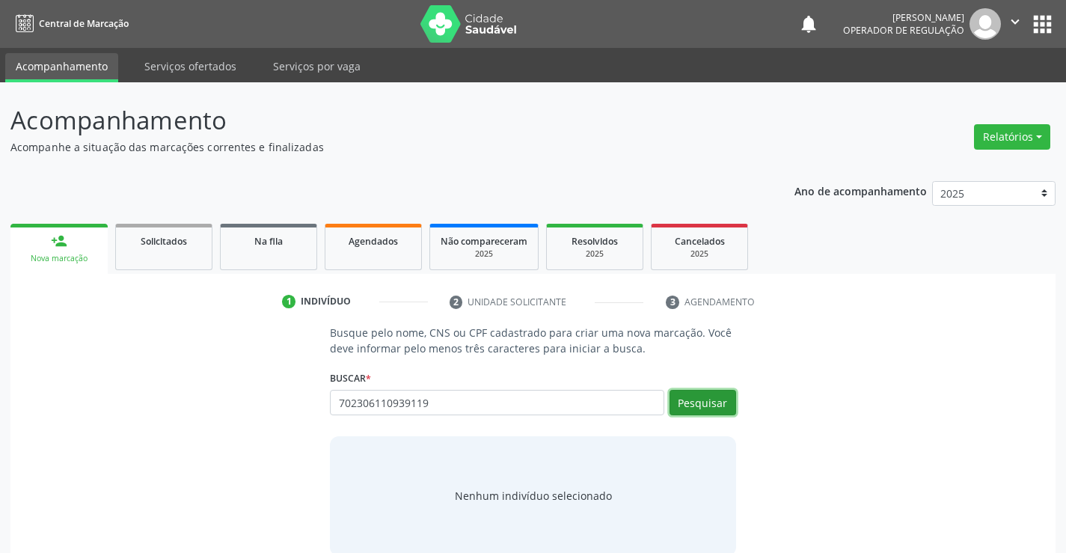
click at [698, 396] on button "Pesquisar" at bounding box center [702, 402] width 67 height 25
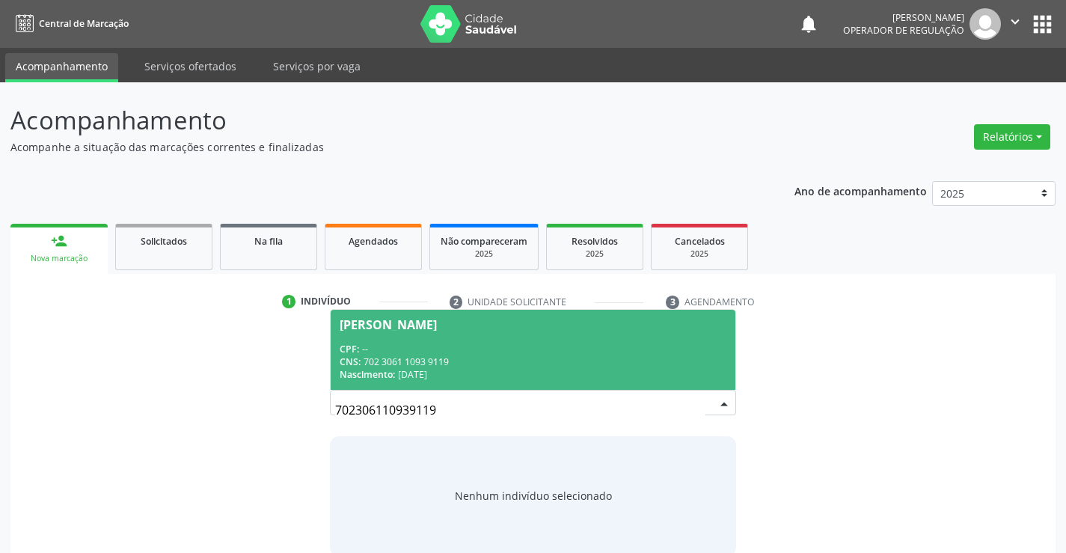
click at [657, 369] on div "Nascimento: 17/10/1992" at bounding box center [533, 374] width 386 height 13
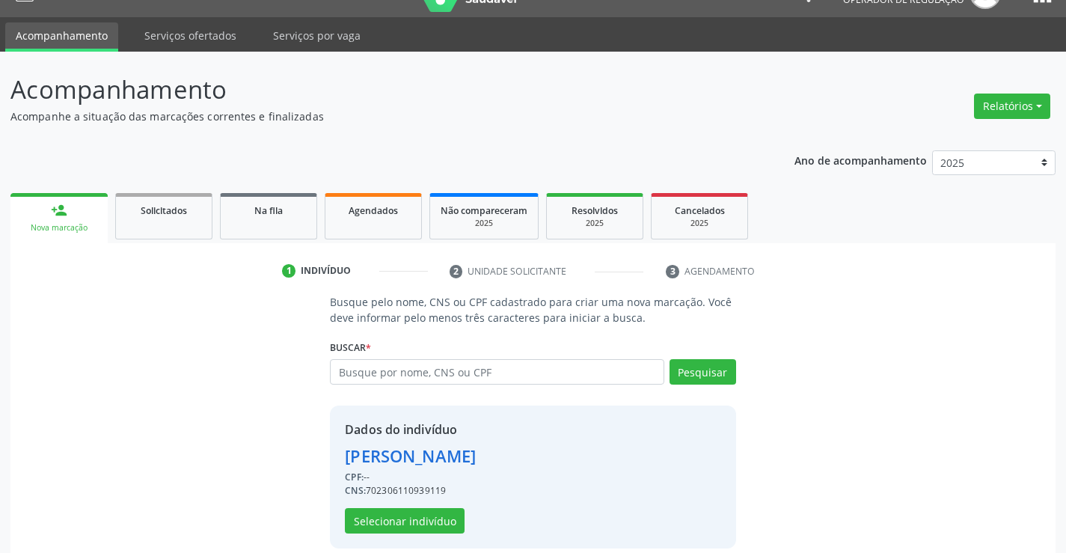
scroll to position [47, 0]
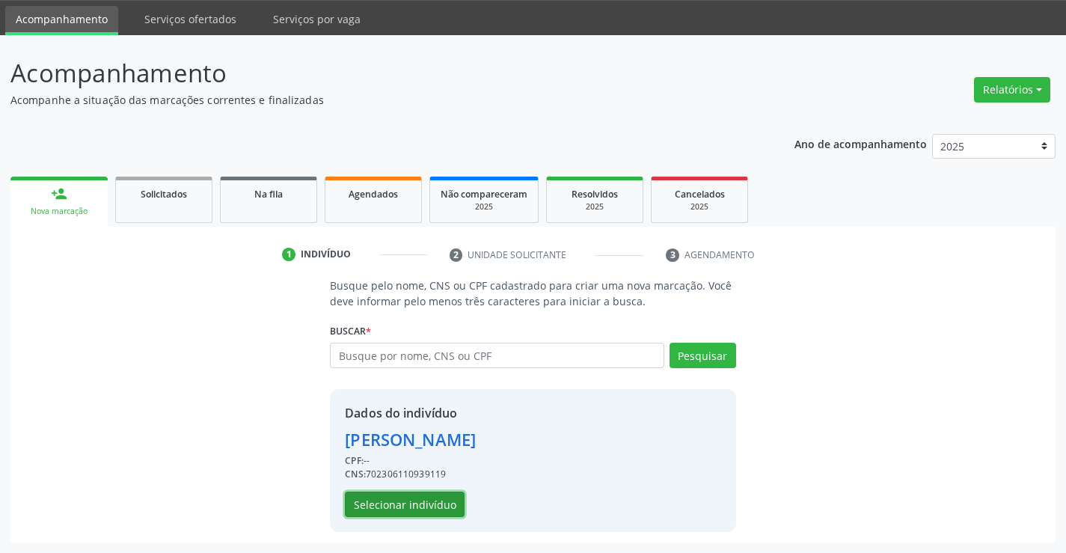
click at [424, 502] on button "Selecionar indivíduo" at bounding box center [405, 503] width 120 height 25
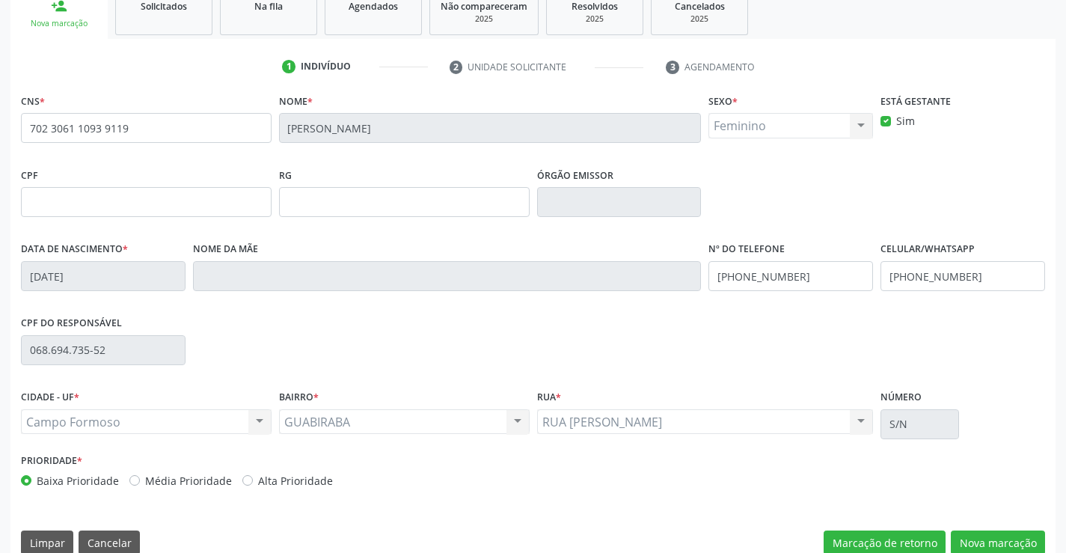
scroll to position [258, 0]
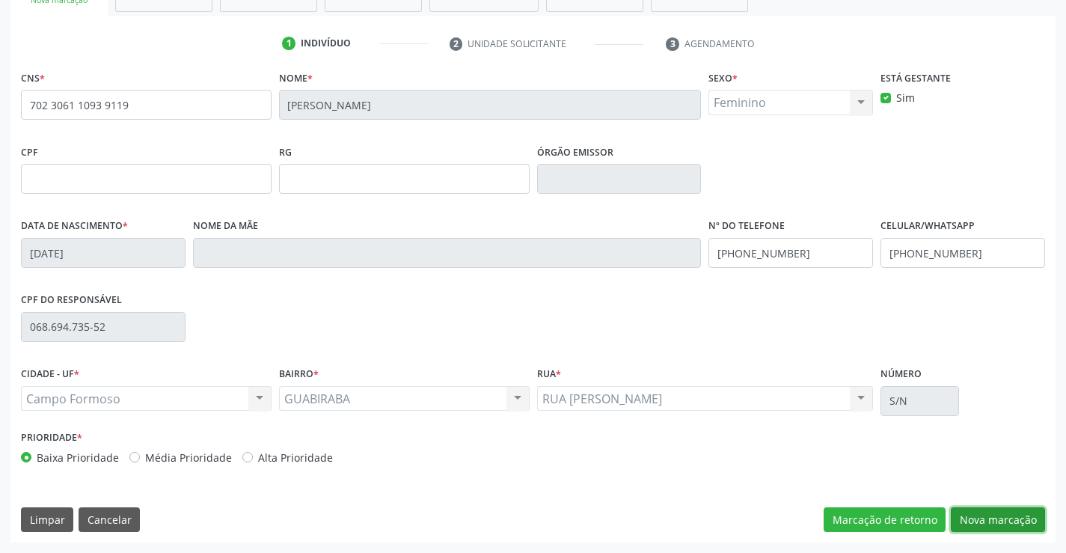
click at [978, 516] on button "Nova marcação" at bounding box center [997, 519] width 94 height 25
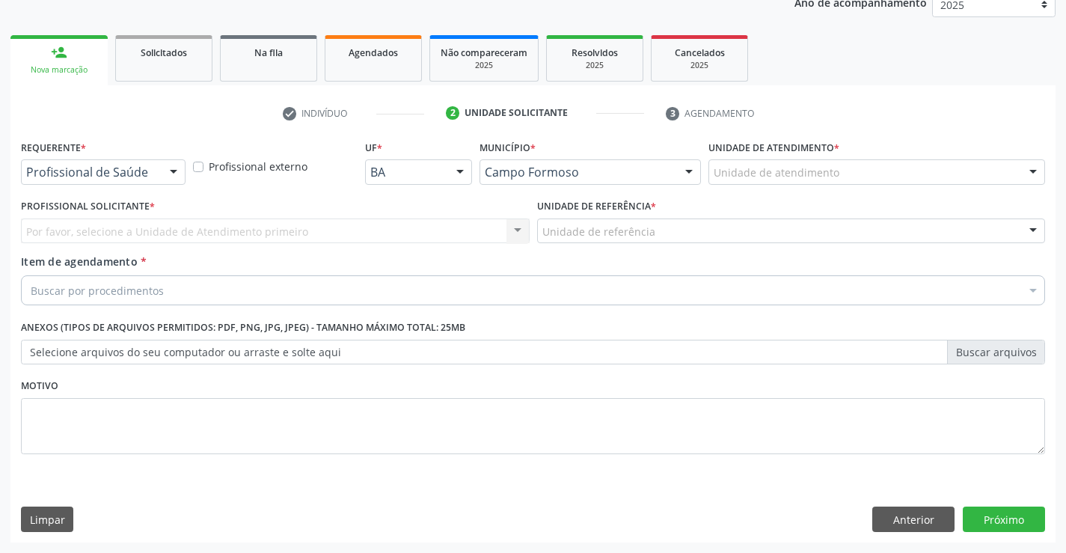
scroll to position [188, 0]
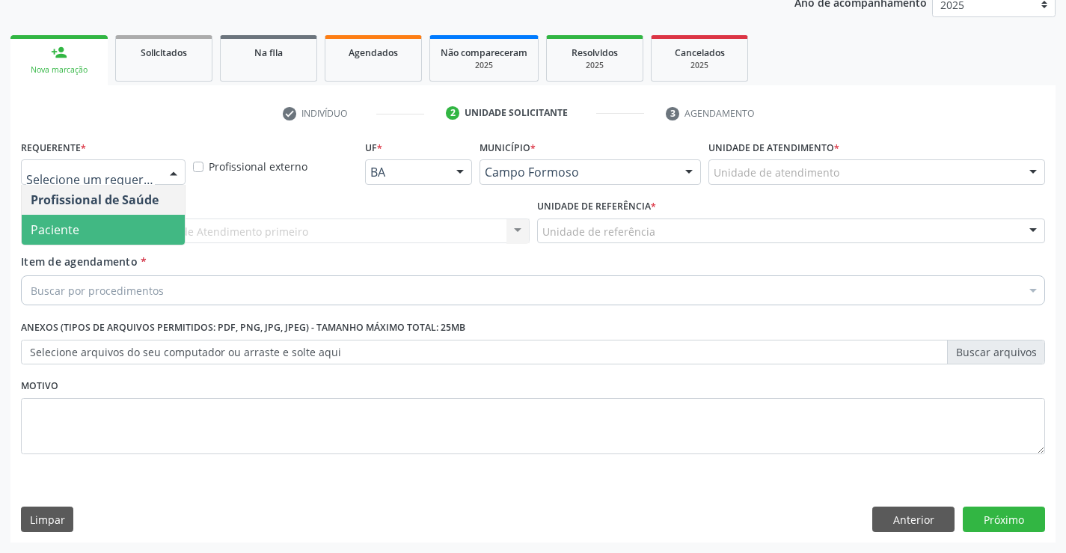
click at [112, 222] on span "Paciente" at bounding box center [103, 230] width 163 height 30
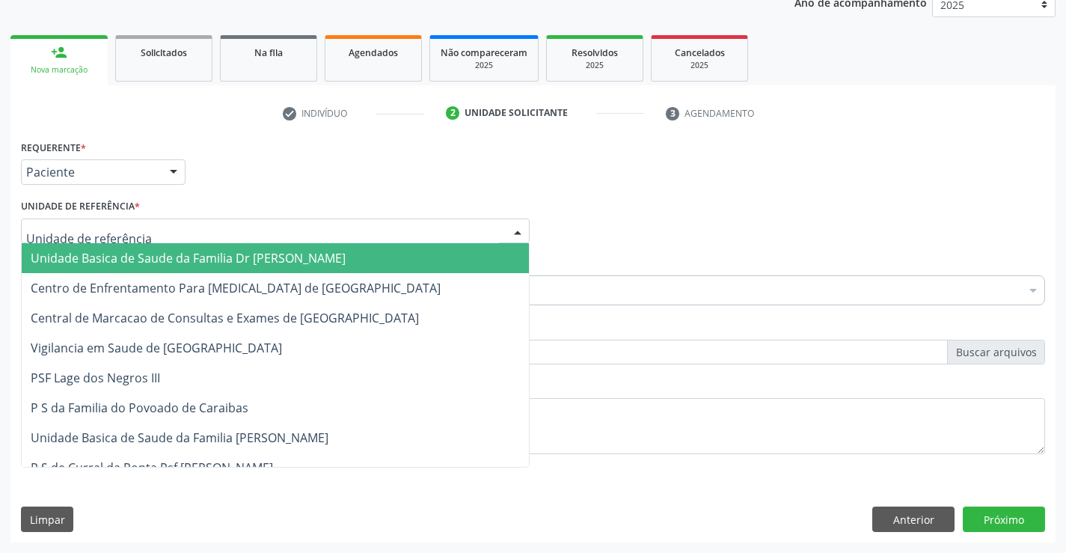
click at [130, 255] on span "Unidade Basica de Saude da Familia Dr [PERSON_NAME]" at bounding box center [188, 258] width 315 height 16
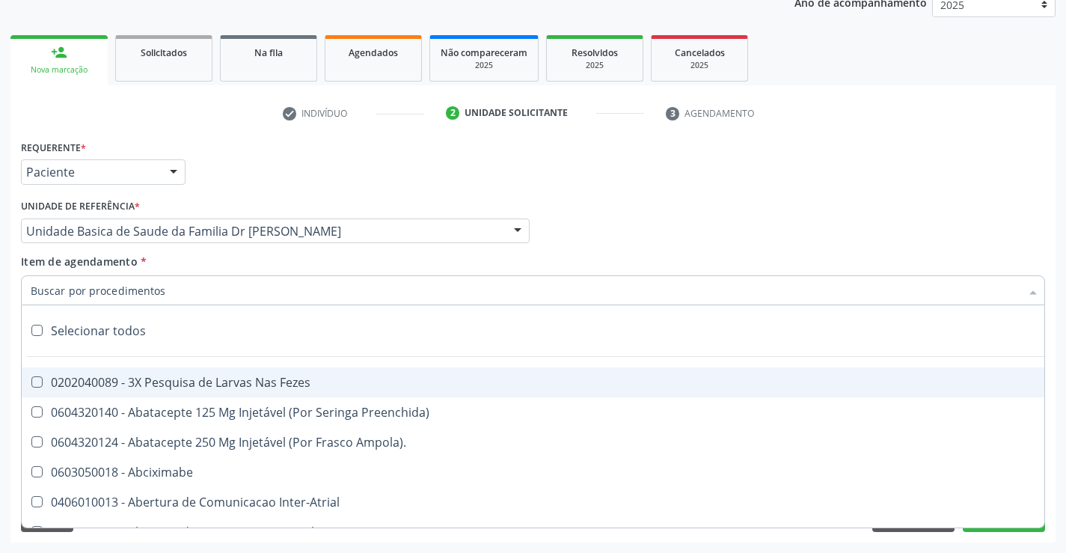
click at [118, 295] on input "Item de agendamento *" at bounding box center [525, 290] width 989 height 30
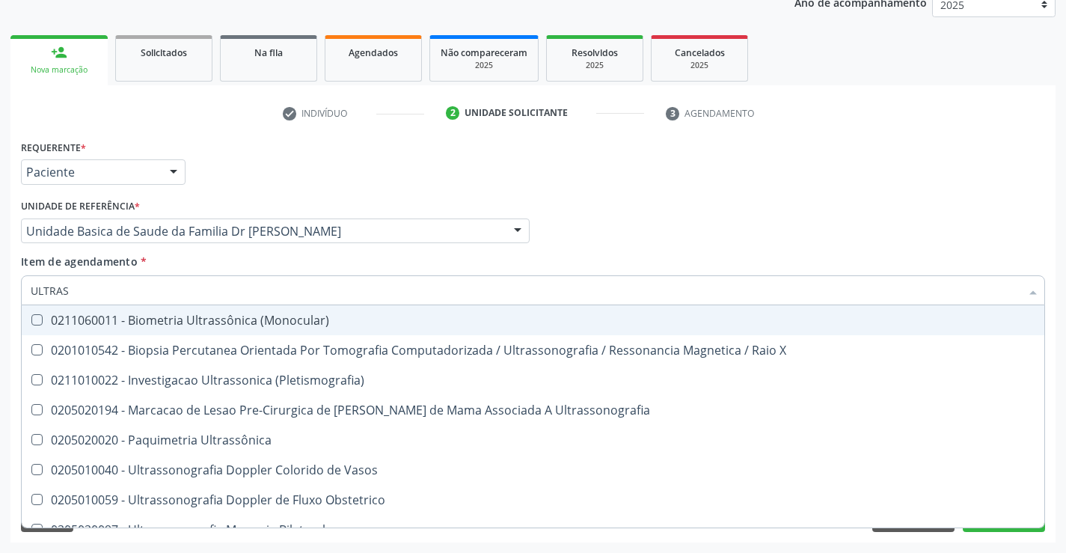
type input "ULTRASS"
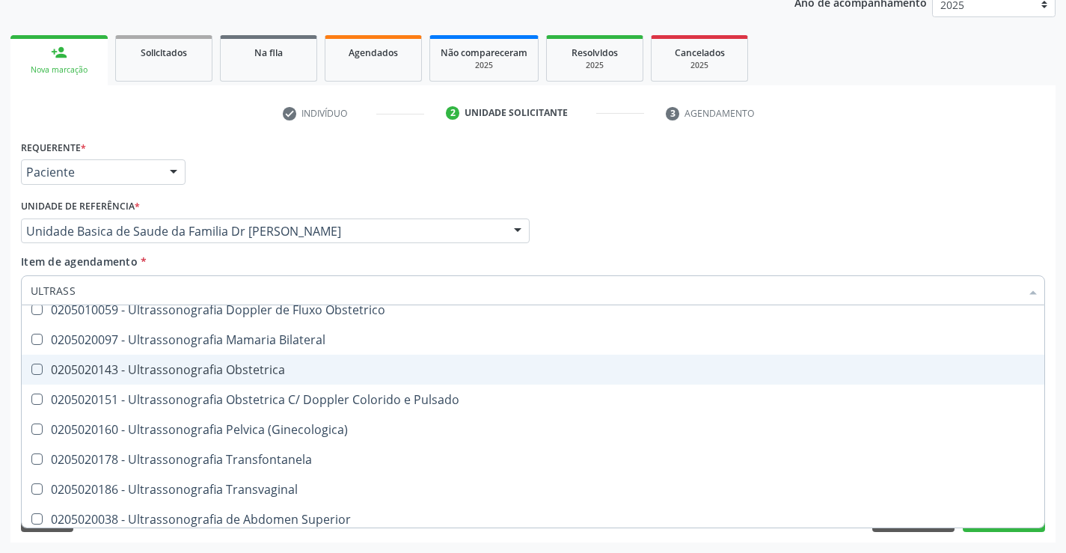
scroll to position [224, 0]
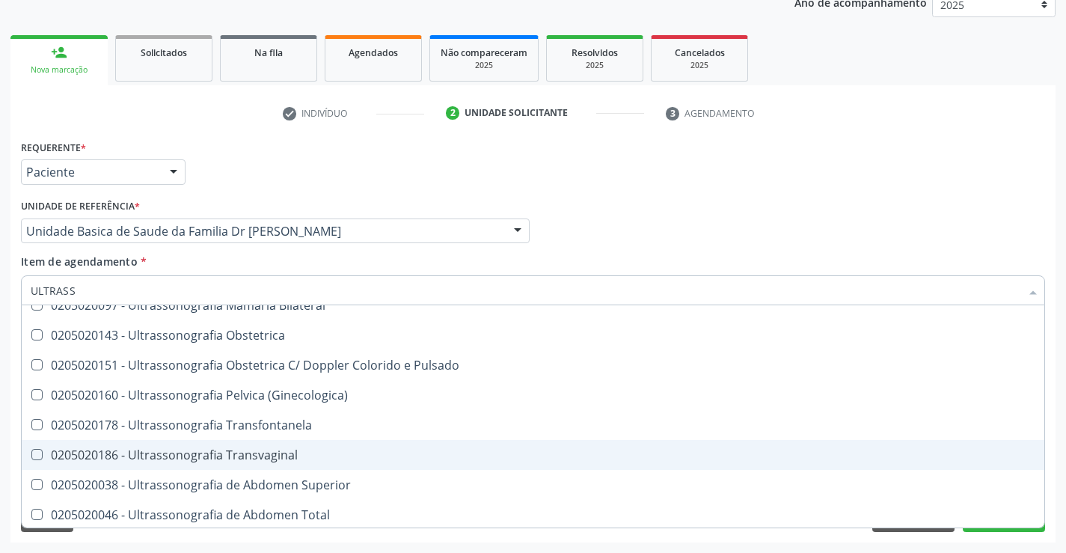
click at [292, 459] on div "0205020186 - Ultrassonografia Transvaginal" at bounding box center [533, 455] width 1004 height 12
checkbox Transvaginal "true"
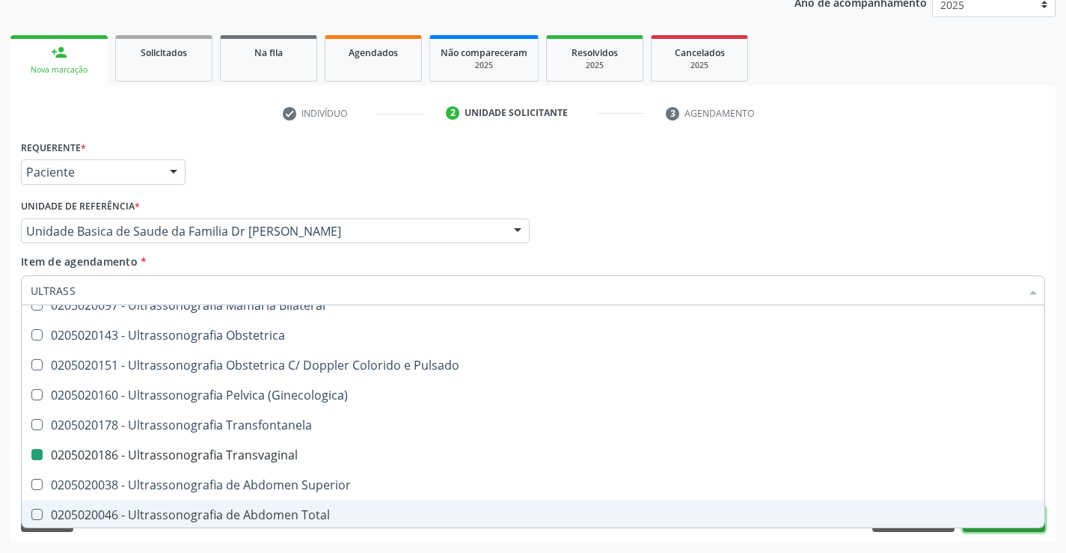
click at [989, 528] on button "Próximo" at bounding box center [1003, 518] width 82 height 25
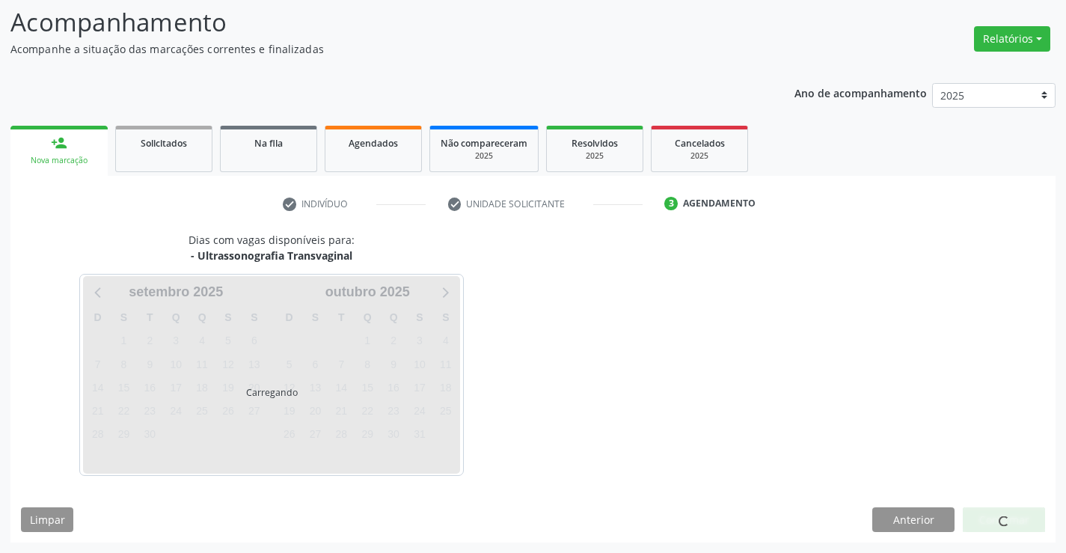
scroll to position [0, 0]
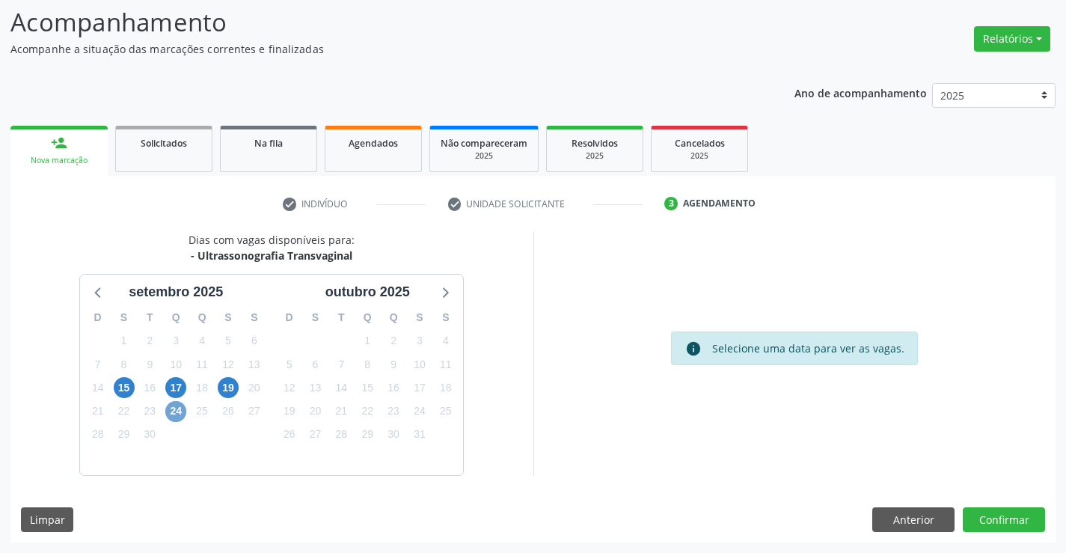
click at [179, 410] on span "24" at bounding box center [175, 411] width 21 height 21
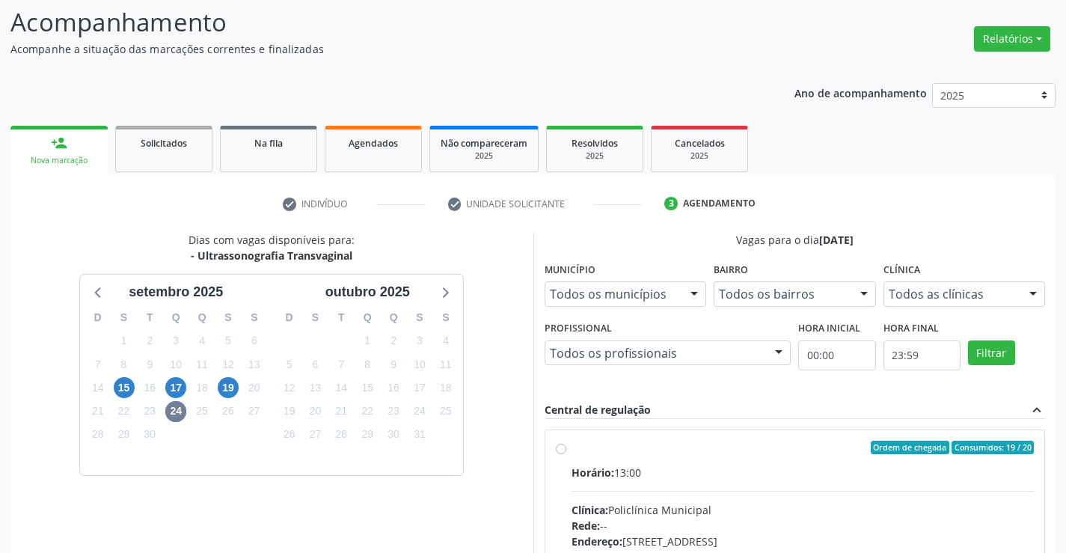
click at [571, 449] on label "Ordem de chegada Consumidos: 19 / 20 Horário: 13:00 Clínica: Policlínica Munici…" at bounding box center [802, 555] width 463 height 230
click at [562, 449] on input "Ordem de chegada Consumidos: 19 / 20 Horário: 13:00 Clínica: Policlínica Munici…" at bounding box center [561, 446] width 10 height 13
radio input "true"
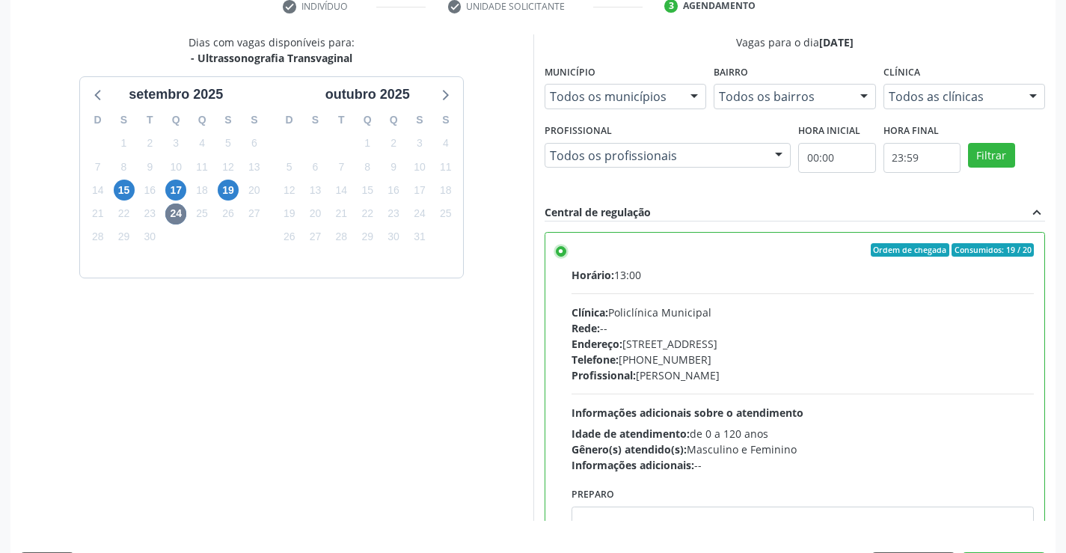
scroll to position [341, 0]
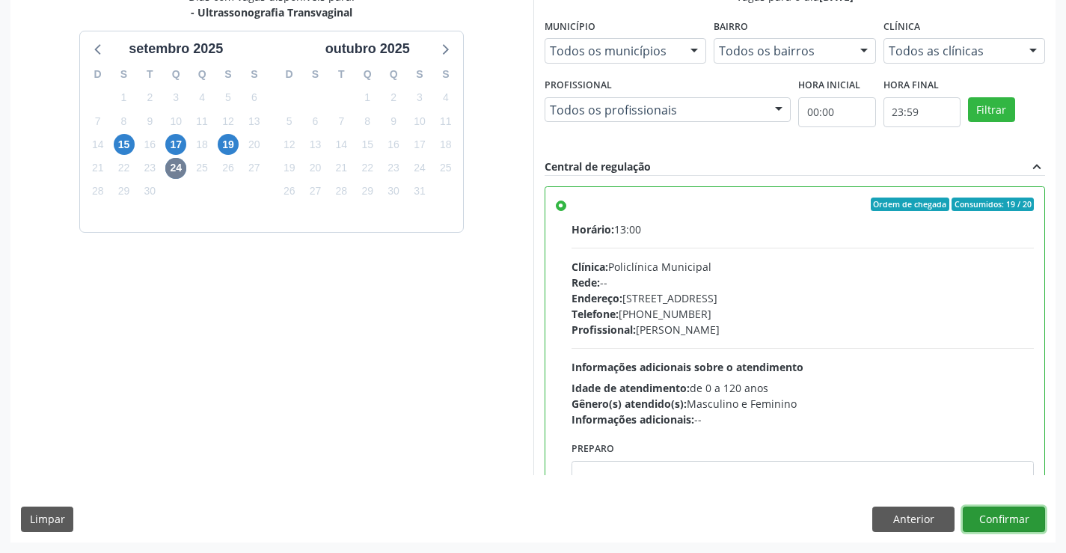
click at [1017, 514] on button "Confirmar" at bounding box center [1003, 518] width 82 height 25
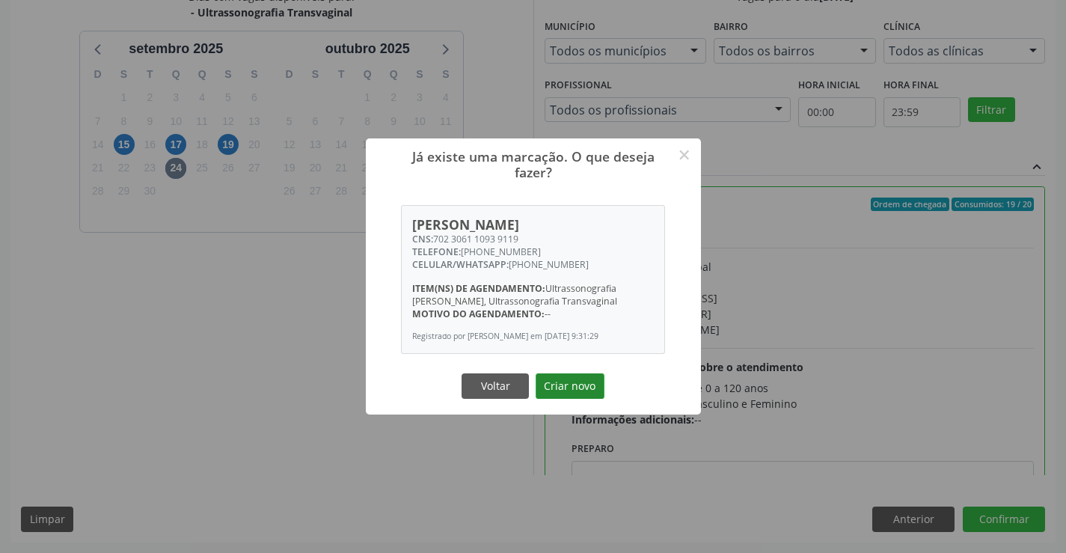
click at [580, 385] on button "Criar novo" at bounding box center [569, 385] width 69 height 25
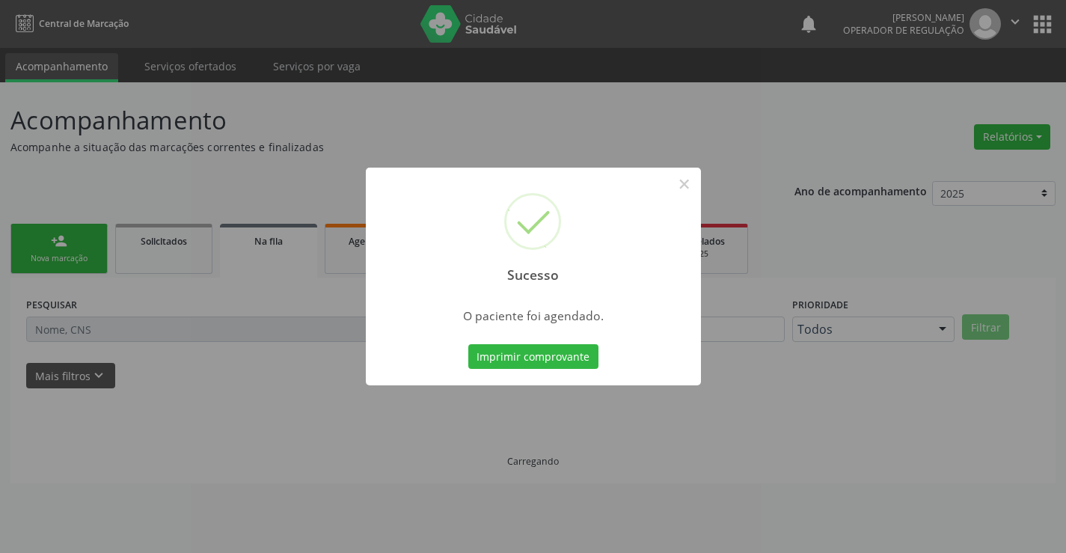
scroll to position [0, 0]
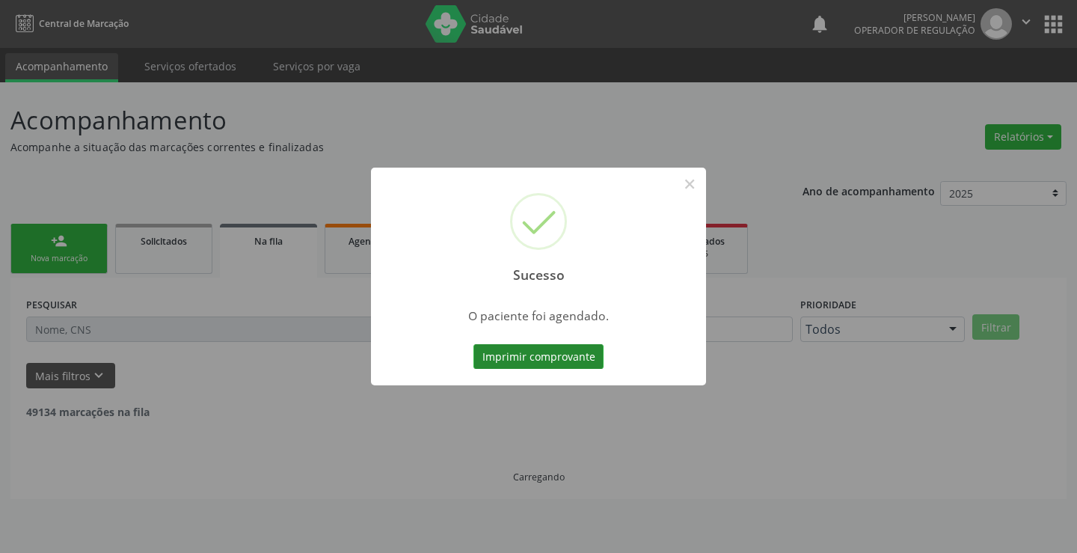
click at [554, 357] on button "Imprimir comprovante" at bounding box center [538, 356] width 130 height 25
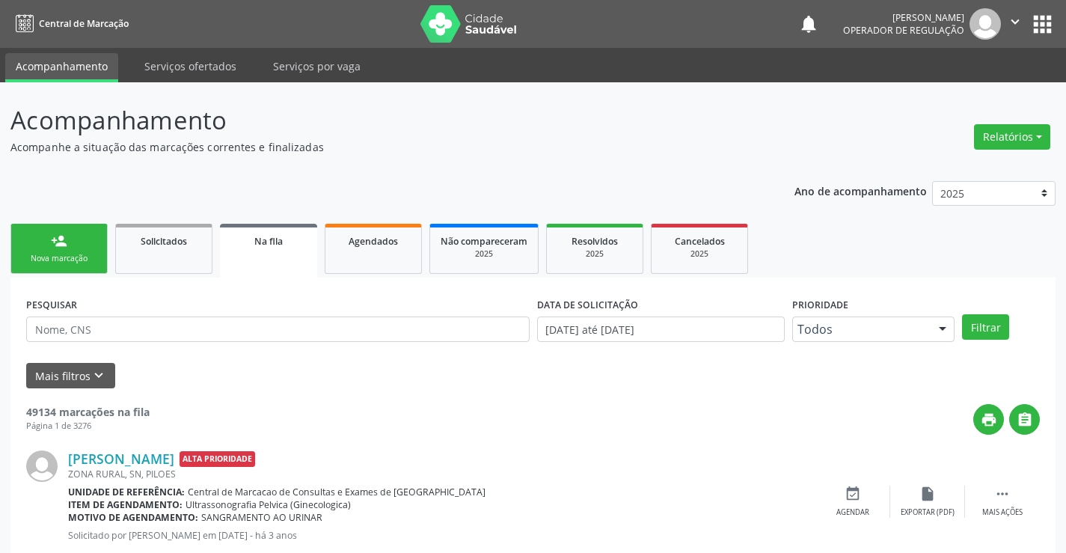
click at [61, 241] on div "person_add" at bounding box center [59, 241] width 16 height 16
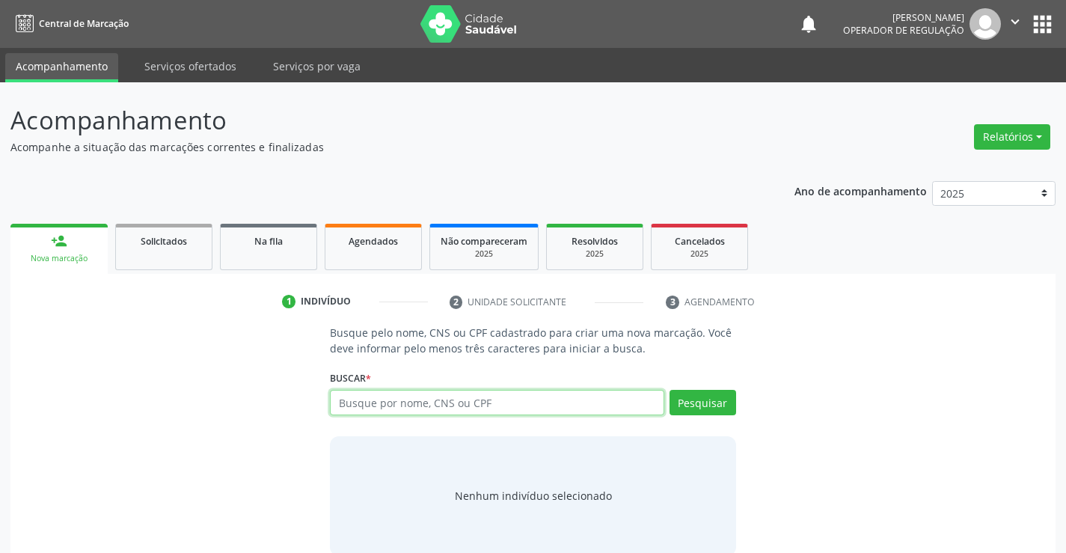
click at [396, 404] on input "text" at bounding box center [497, 402] width 334 height 25
type input "707601202545293"
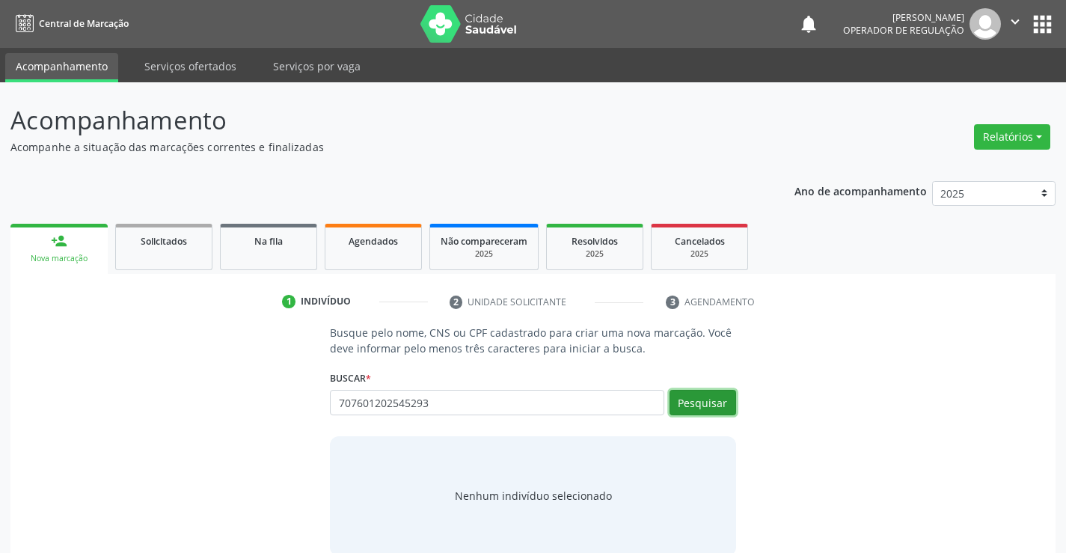
click at [687, 395] on button "Pesquisar" at bounding box center [702, 402] width 67 height 25
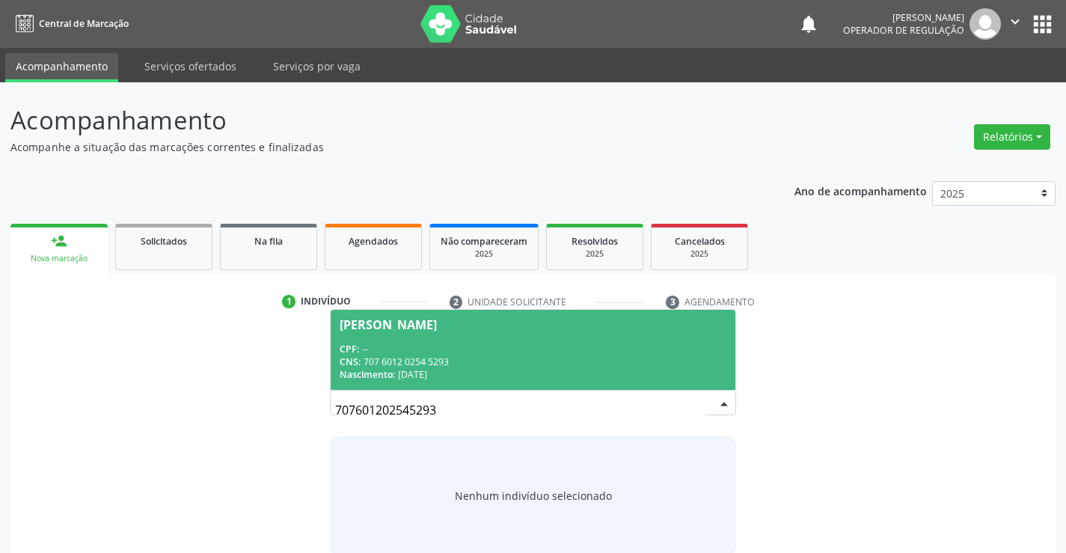
click at [483, 364] on div "CNS: 707 6012 0254 5293" at bounding box center [533, 361] width 386 height 13
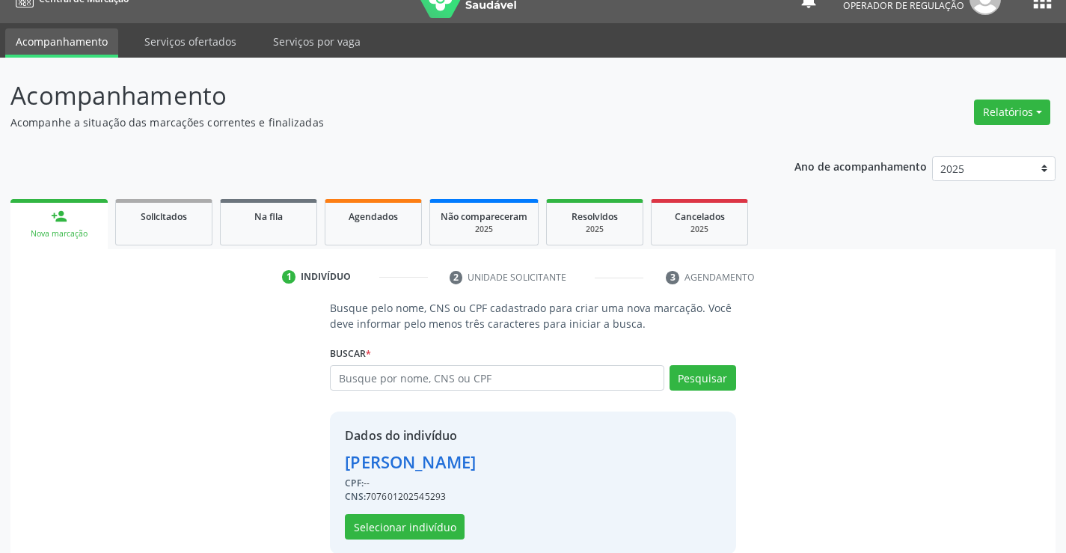
scroll to position [47, 0]
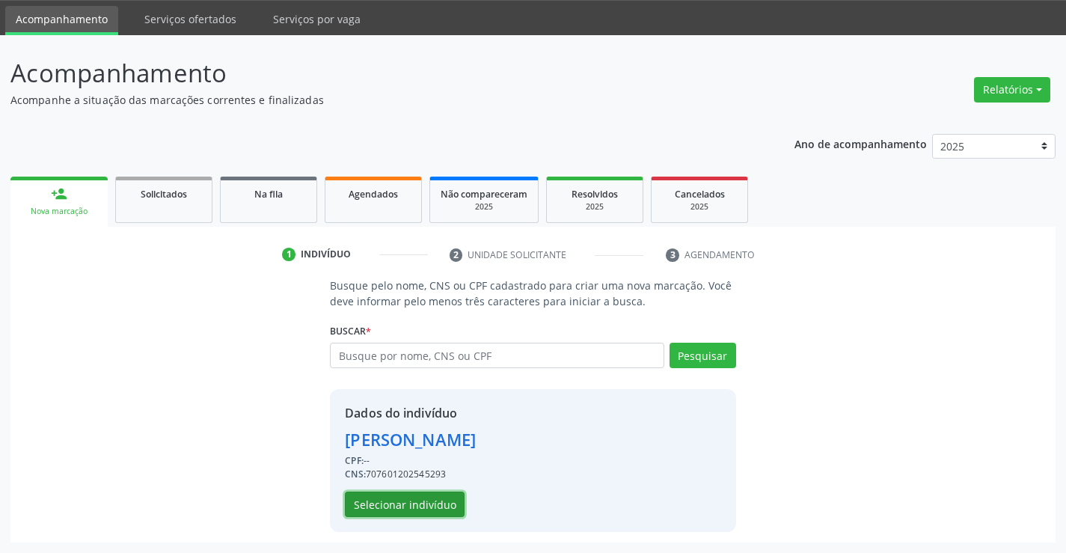
click at [405, 495] on button "Selecionar indivíduo" at bounding box center [405, 503] width 120 height 25
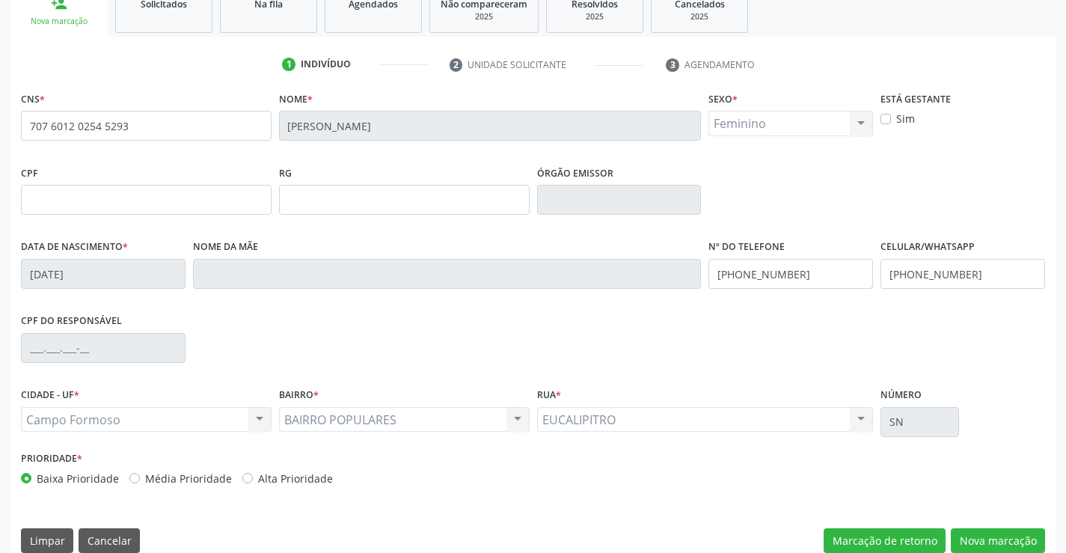
scroll to position [258, 0]
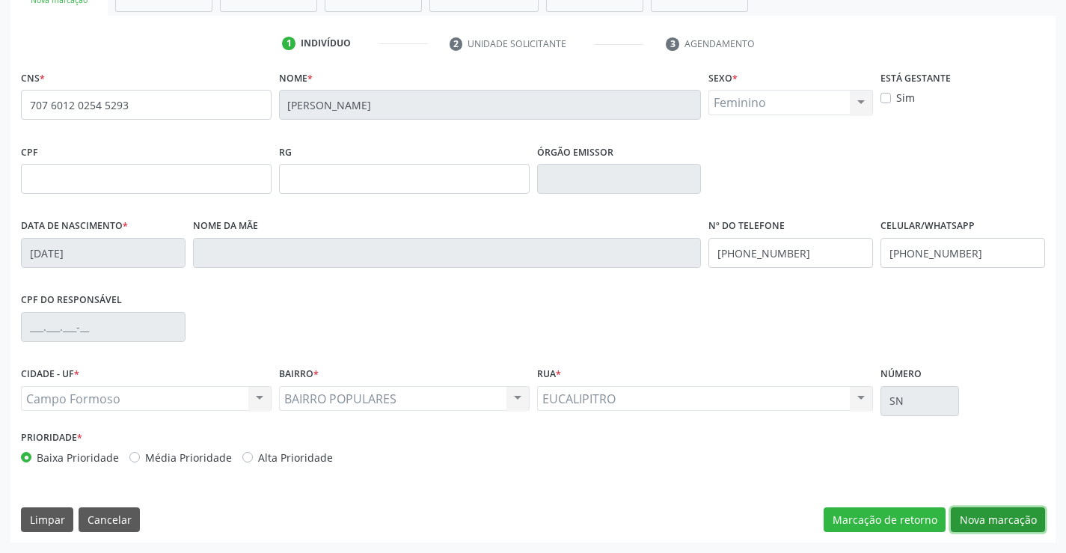
click at [1007, 517] on button "Nova marcação" at bounding box center [997, 519] width 94 height 25
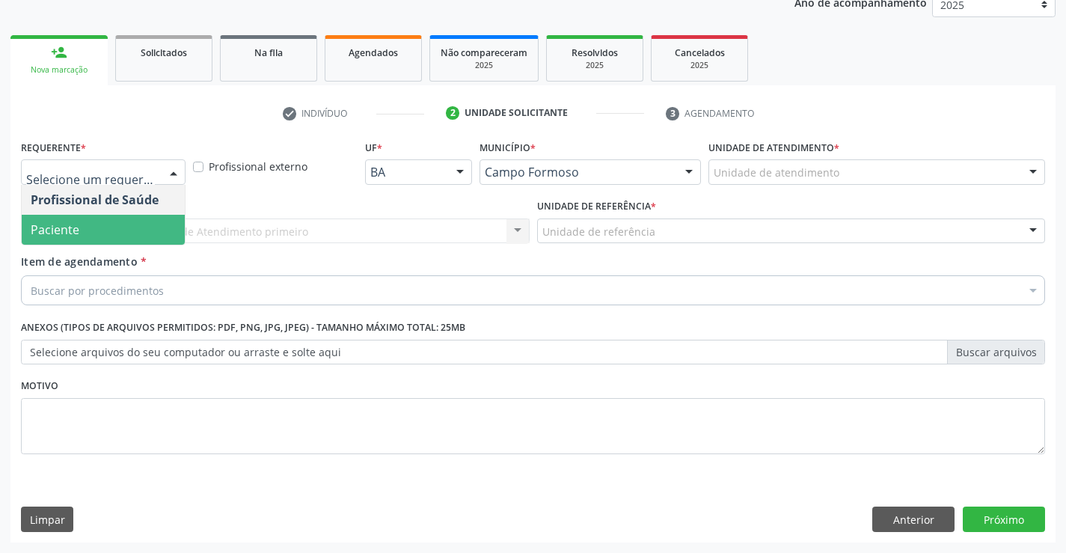
click at [96, 237] on span "Paciente" at bounding box center [103, 230] width 163 height 30
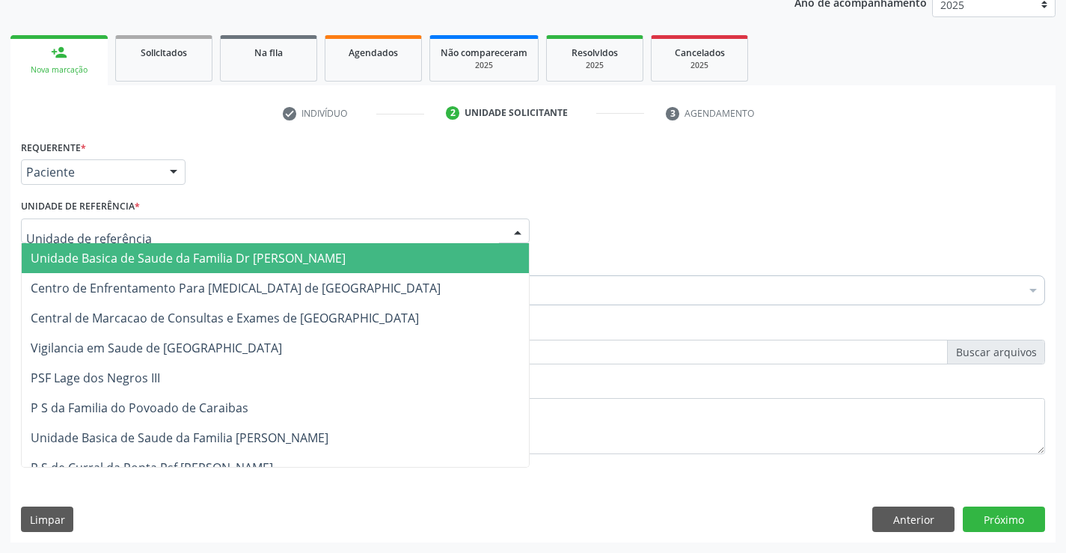
click at [123, 254] on span "Unidade Basica de Saude da Familia Dr [PERSON_NAME]" at bounding box center [188, 258] width 315 height 16
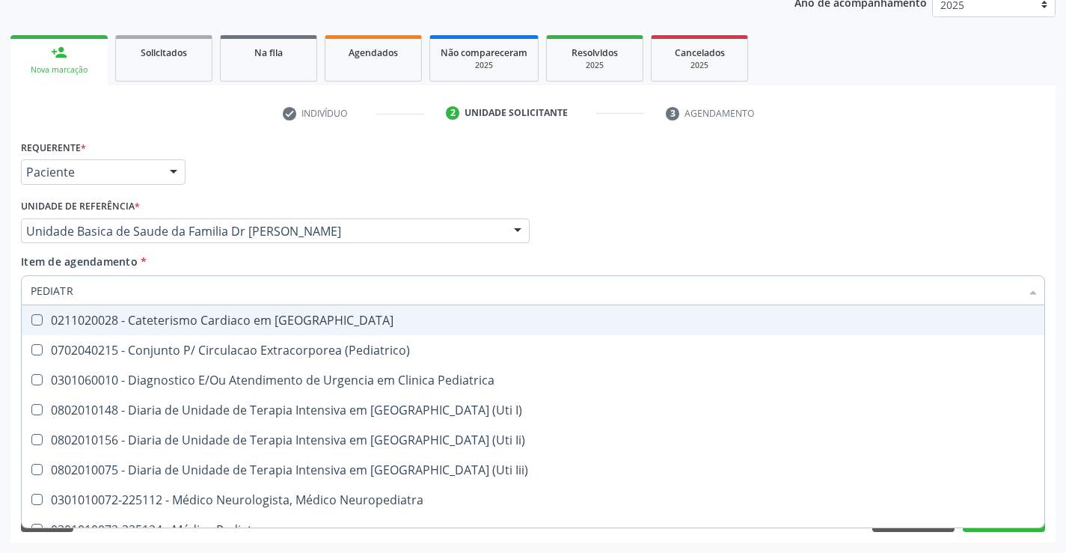
type input "PEDIATRA"
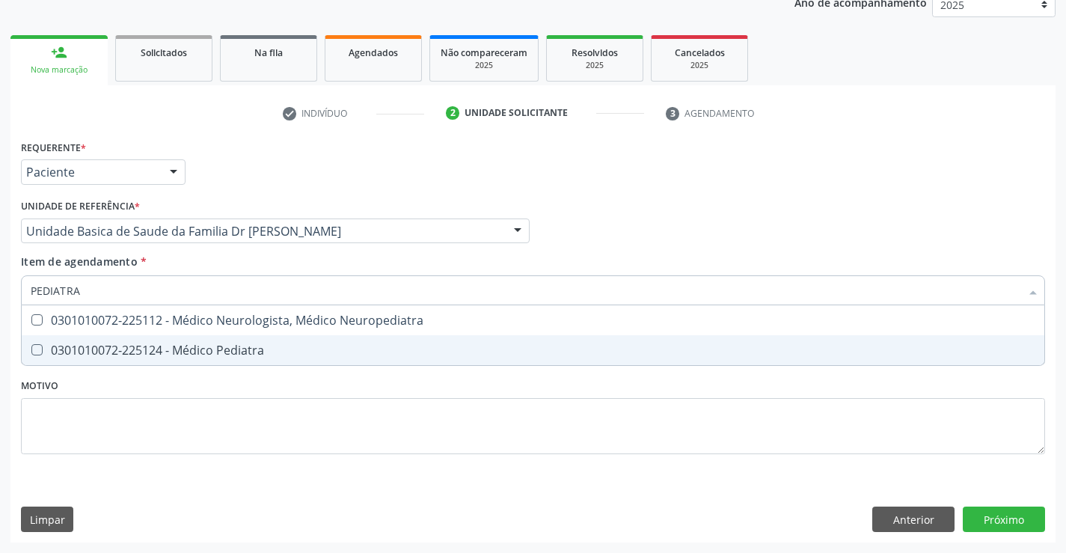
click at [189, 354] on div "0301010072-225124 - Médico Pediatra" at bounding box center [533, 350] width 1004 height 12
checkbox Pediatra "true"
click at [1012, 516] on div "Requerente * Paciente Profissional de Saúde Paciente Nenhum resultado encontrad…" at bounding box center [532, 339] width 1045 height 406
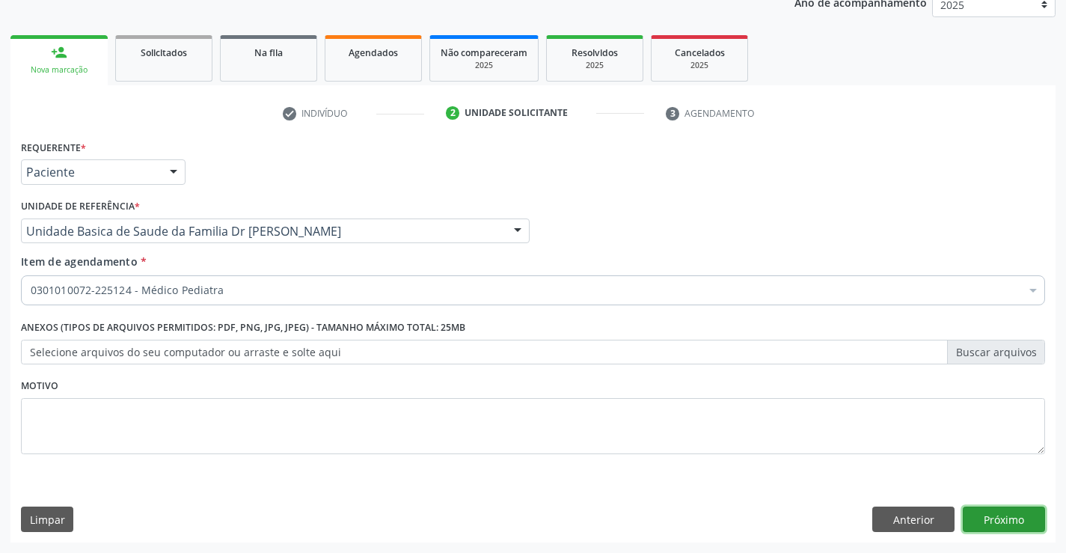
click at [1015, 517] on button "Próximo" at bounding box center [1003, 518] width 82 height 25
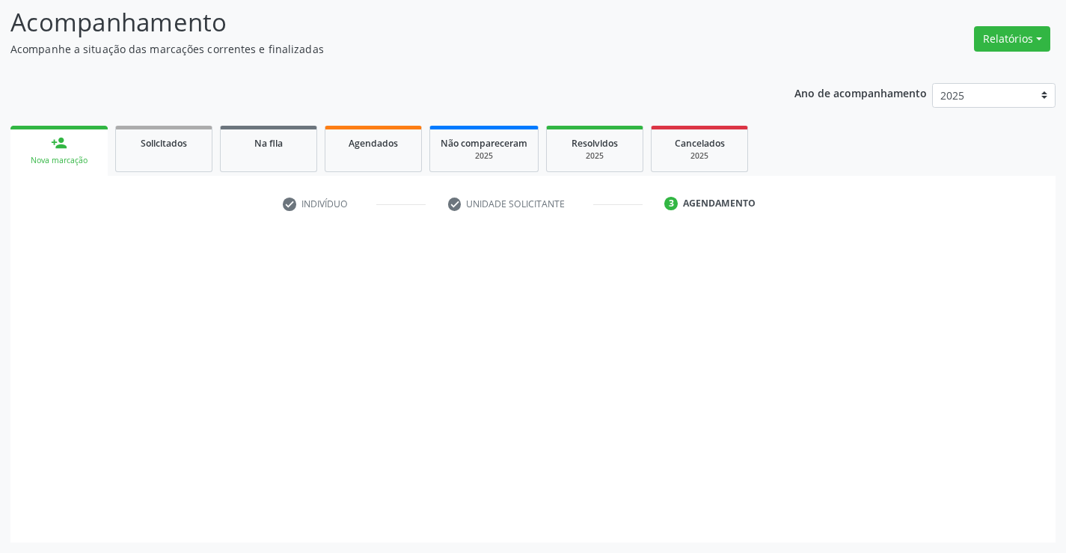
scroll to position [98, 0]
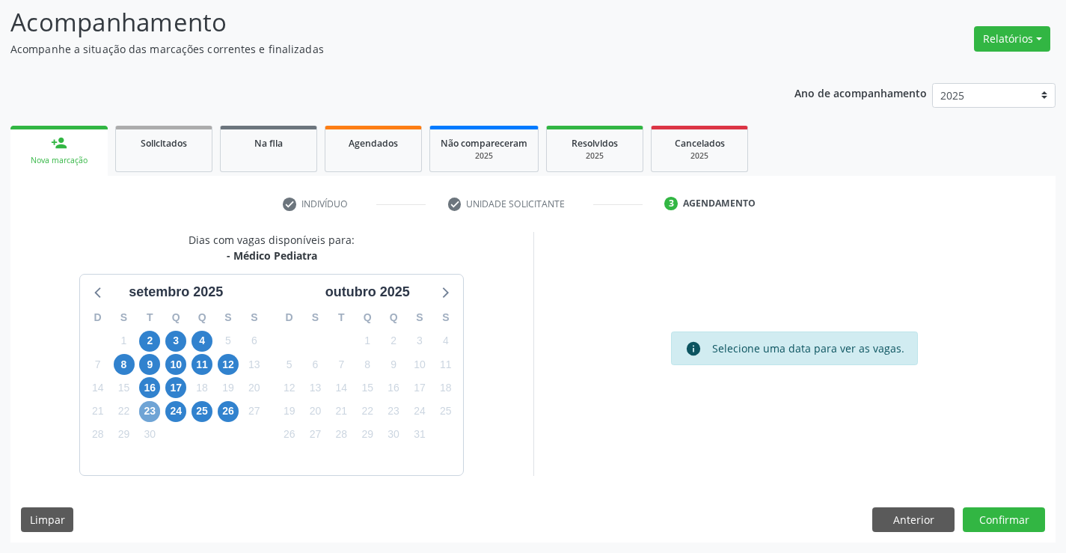
click at [150, 410] on span "23" at bounding box center [149, 411] width 21 height 21
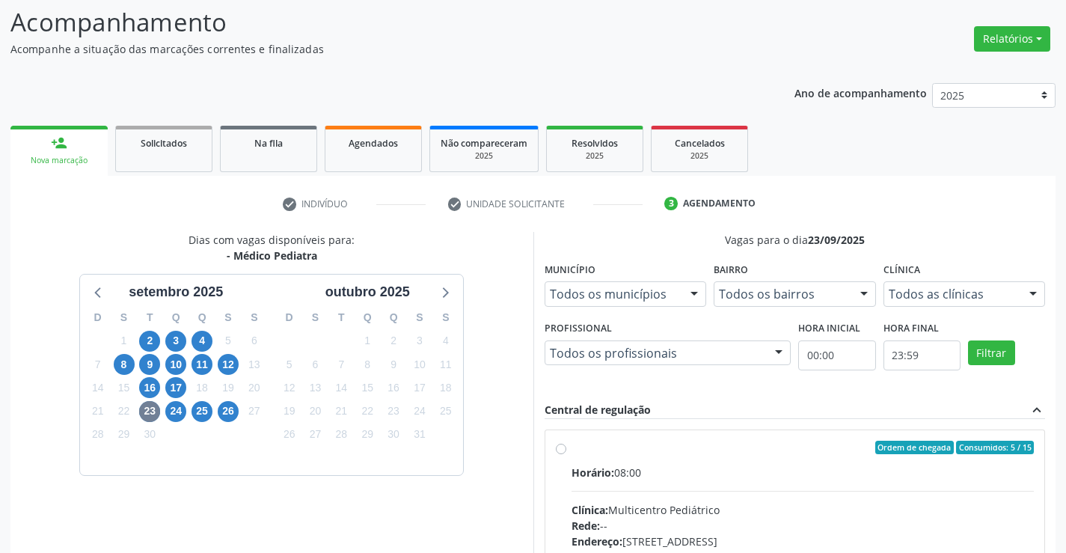
click at [571, 446] on label "Ordem de chegada Consumidos: 5 / 15 Horário: 08:00 Clínica: Multicentro Pediátr…" at bounding box center [802, 555] width 463 height 230
click at [560, 446] on input "Ordem de chegada Consumidos: 5 / 15 Horário: 08:00 Clínica: Multicentro Pediátr…" at bounding box center [561, 446] width 10 height 13
radio input "true"
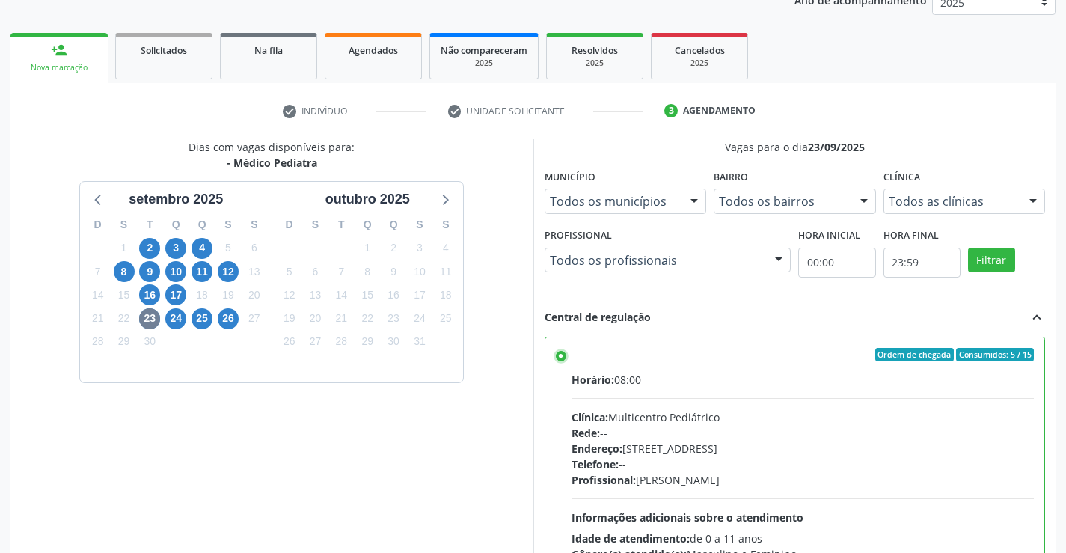
scroll to position [341, 0]
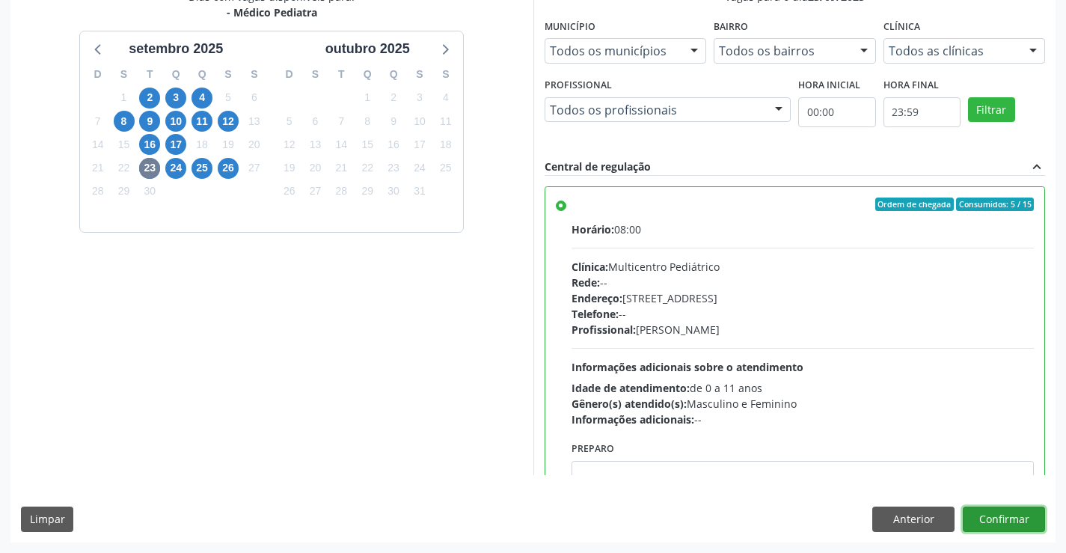
click at [1013, 519] on button "Confirmar" at bounding box center [1003, 518] width 82 height 25
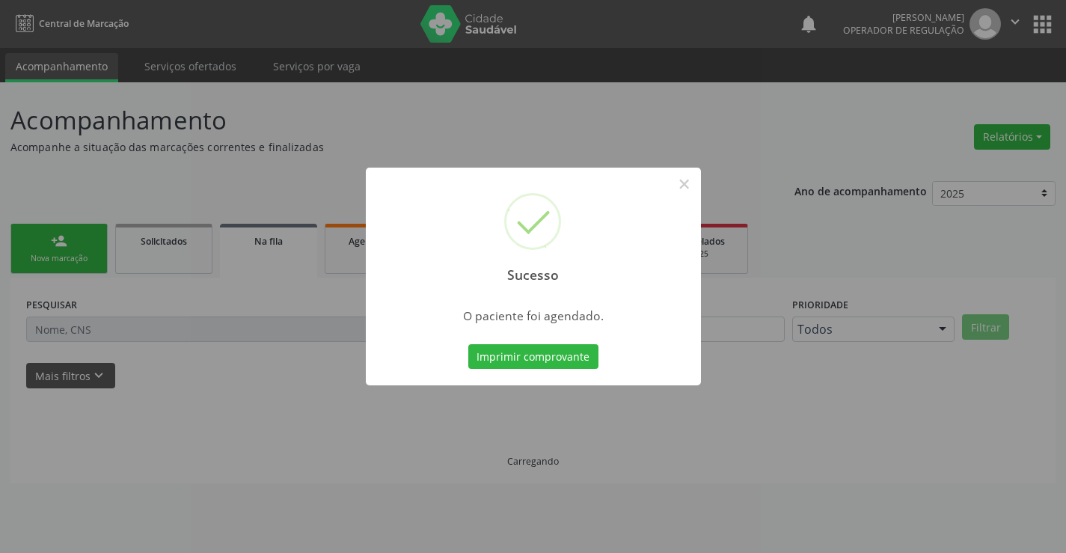
scroll to position [0, 0]
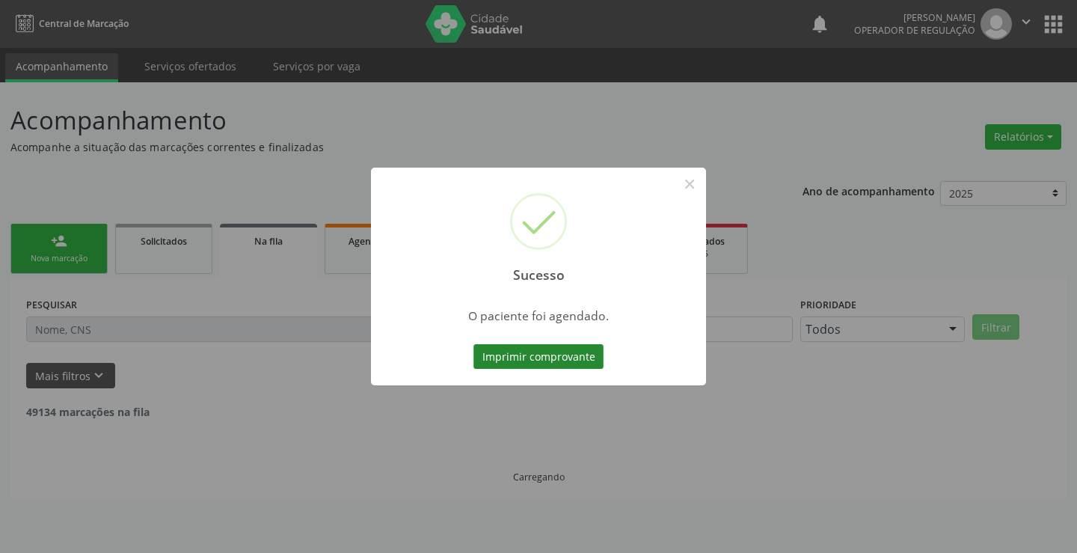
click at [551, 358] on button "Imprimir comprovante" at bounding box center [538, 356] width 130 height 25
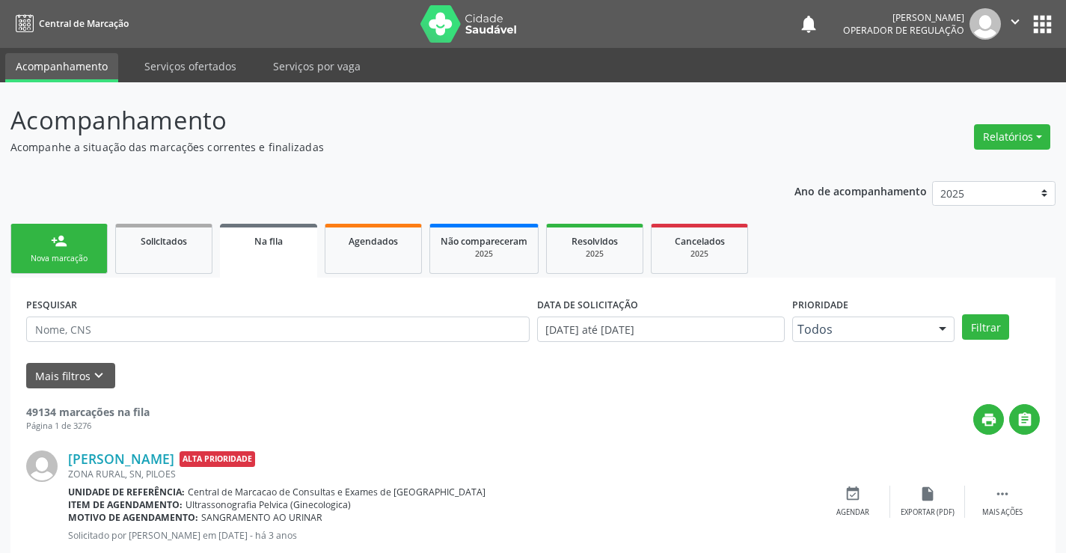
click at [76, 244] on link "person_add Nova marcação" at bounding box center [58, 249] width 97 height 50
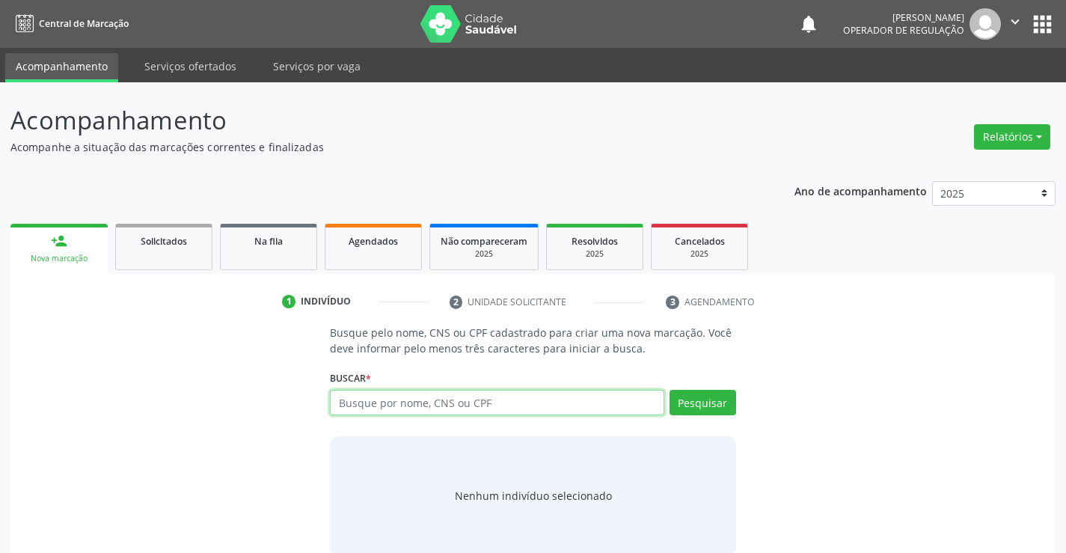
click at [453, 401] on input "text" at bounding box center [497, 402] width 334 height 25
click at [396, 404] on input "text" at bounding box center [497, 402] width 334 height 25
type input "704105177294672"
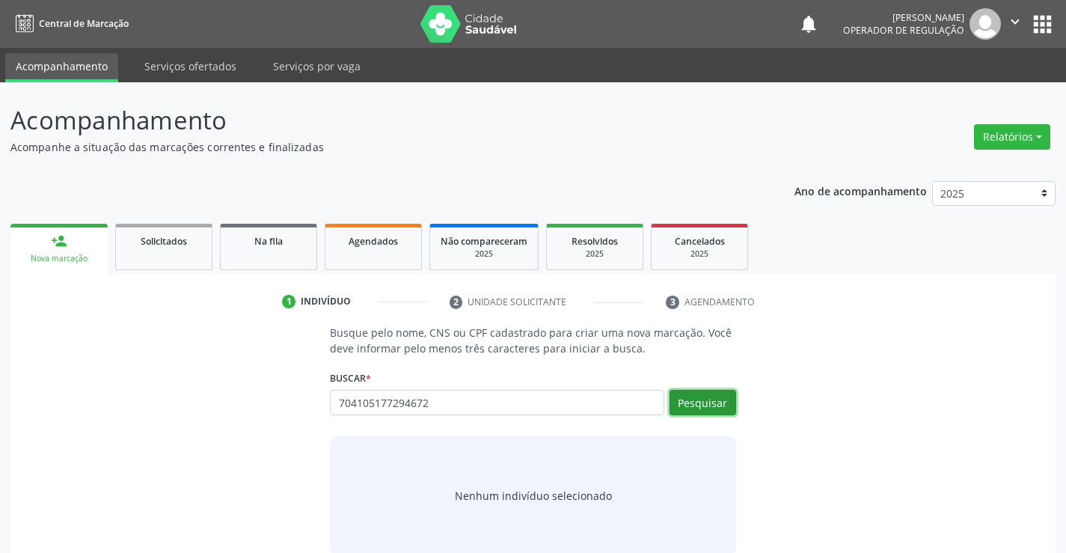
click at [710, 399] on button "Pesquisar" at bounding box center [702, 402] width 67 height 25
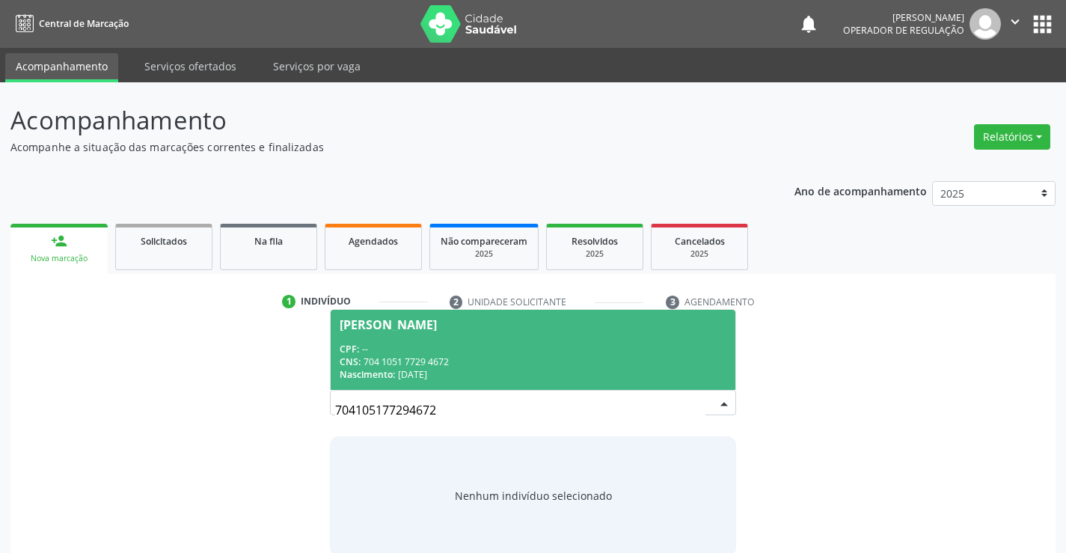
click at [563, 360] on div "CNS: 704 1051 7729 4672" at bounding box center [533, 361] width 386 height 13
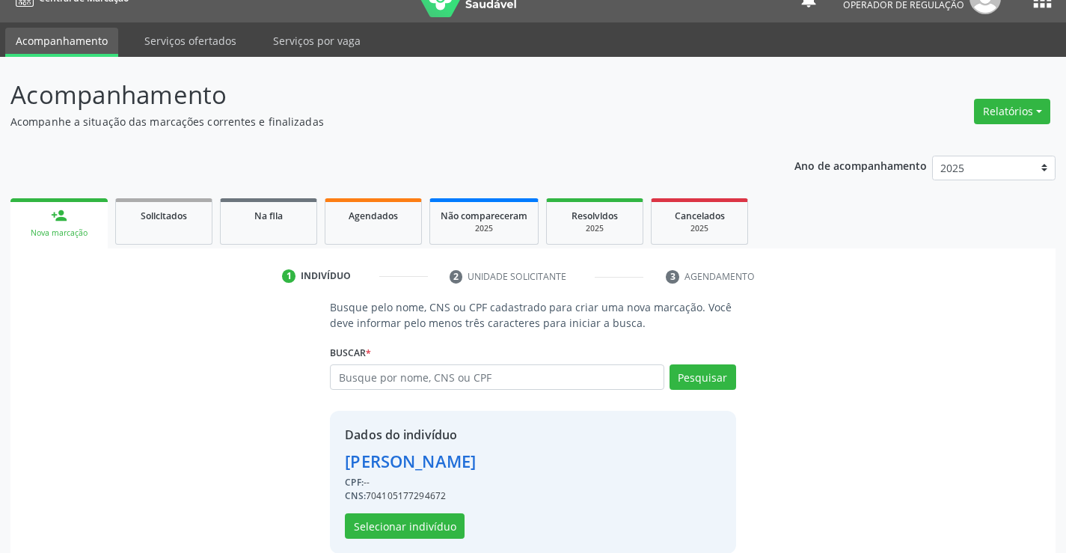
scroll to position [47, 0]
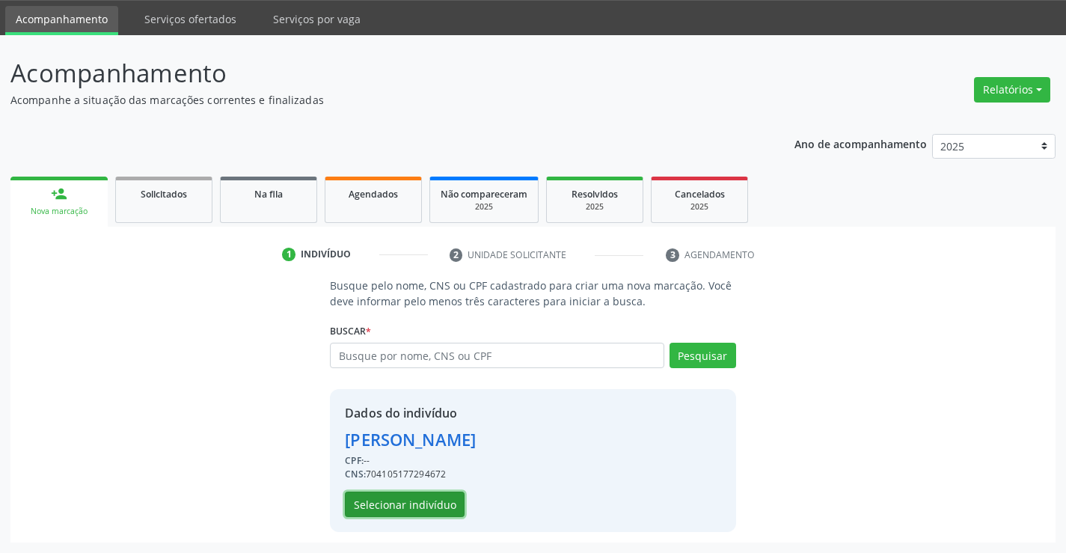
click at [396, 500] on button "Selecionar indivíduo" at bounding box center [405, 503] width 120 height 25
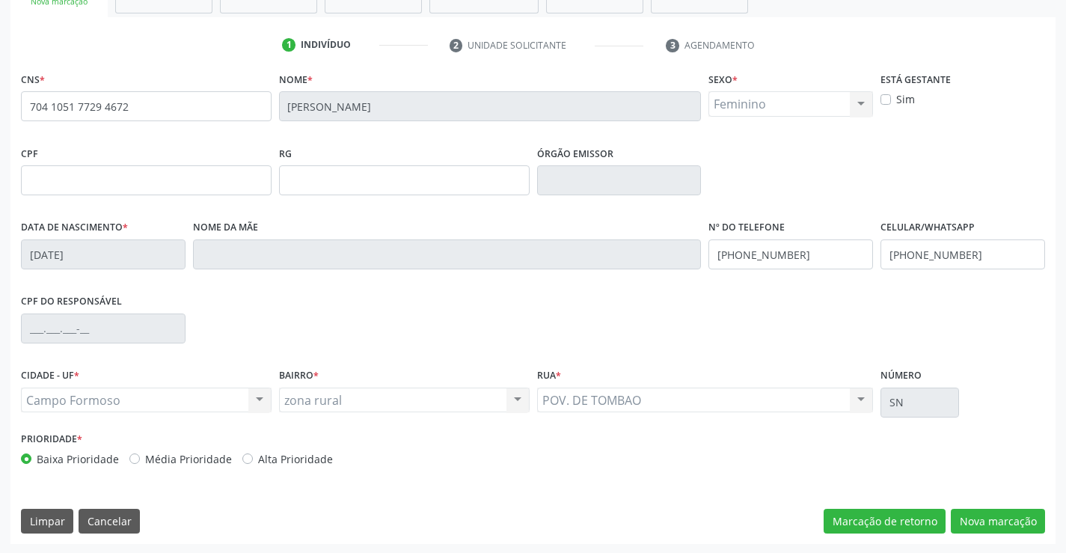
scroll to position [258, 0]
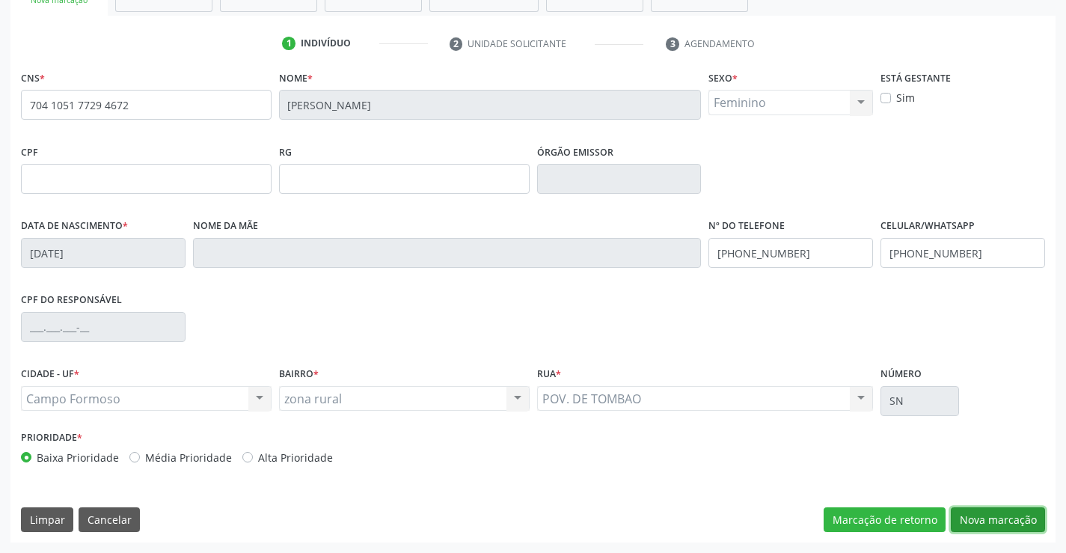
drag, startPoint x: 980, startPoint y: 518, endPoint x: 864, endPoint y: 441, distance: 139.8
click at [975, 513] on button "Nova marcação" at bounding box center [997, 519] width 94 height 25
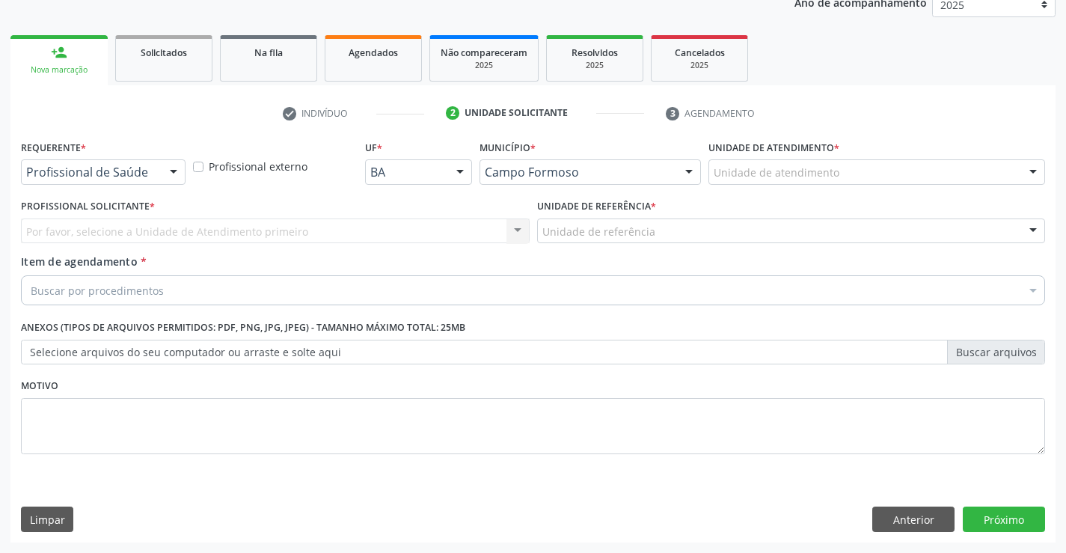
scroll to position [188, 0]
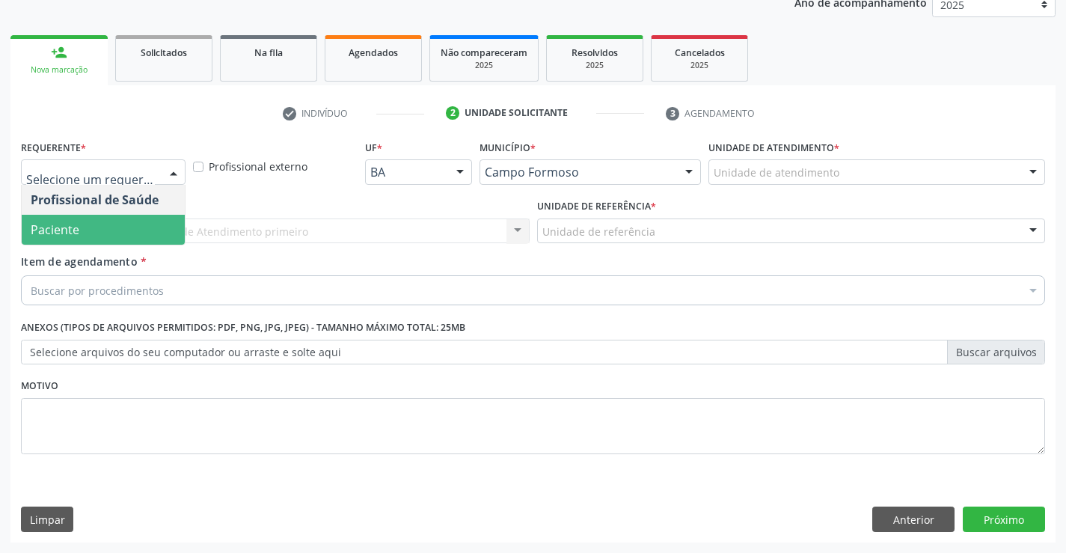
click at [108, 223] on span "Paciente" at bounding box center [103, 230] width 163 height 30
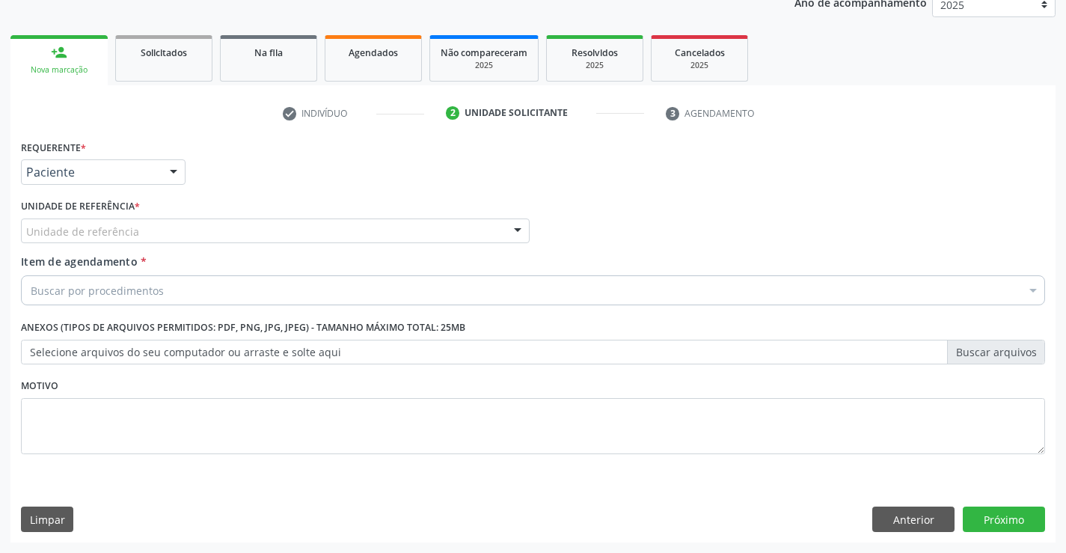
click at [145, 227] on div "Unidade de referência" at bounding box center [275, 230] width 509 height 25
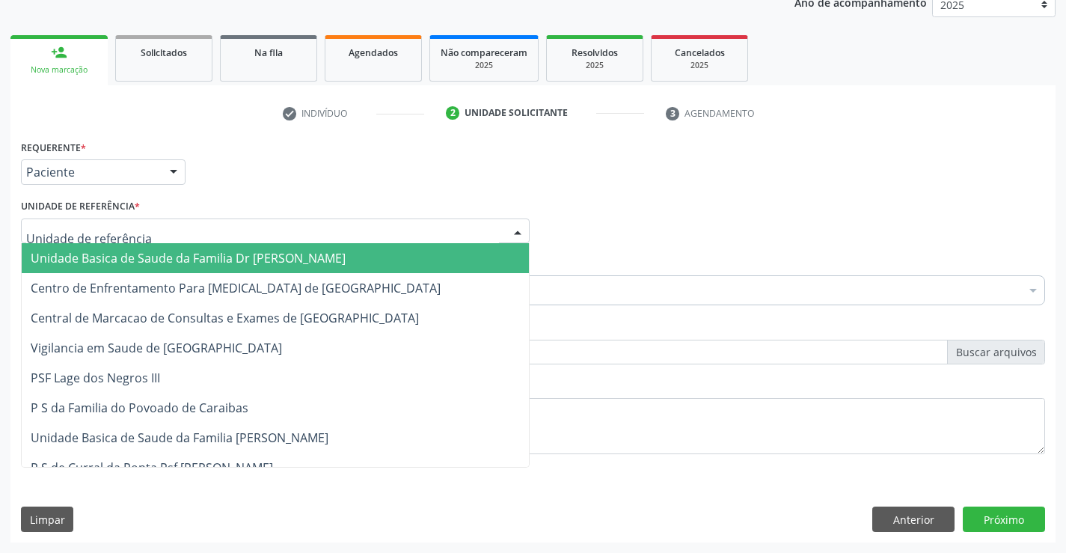
drag, startPoint x: 147, startPoint y: 247, endPoint x: 144, endPoint y: 273, distance: 26.3
click at [147, 249] on span "Unidade Basica de Saude da Familia Dr [PERSON_NAME]" at bounding box center [275, 258] width 507 height 30
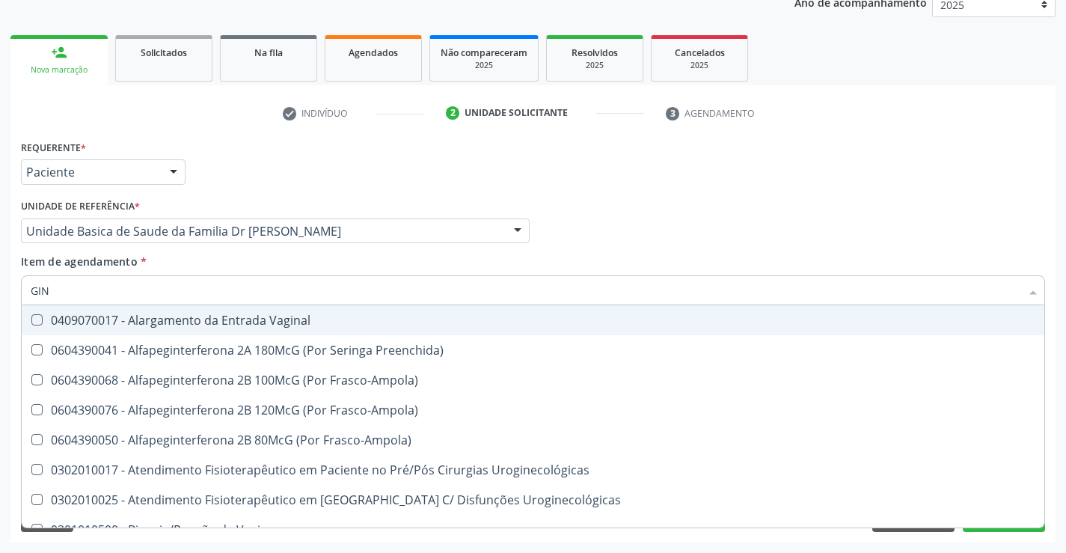
type input "GINE"
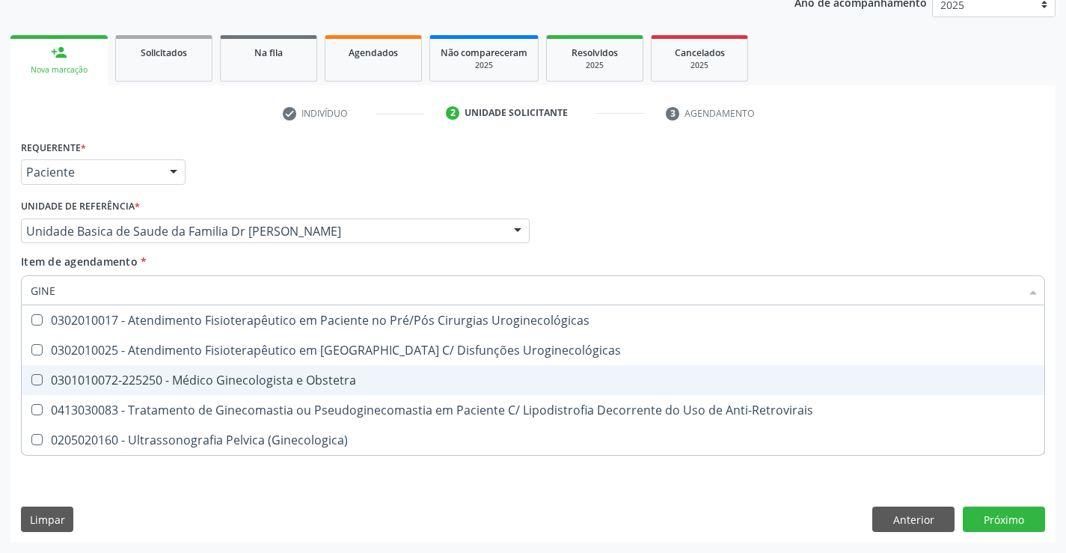
click at [224, 378] on div "0301010072-225250 - Médico Ginecologista e Obstetra" at bounding box center [533, 380] width 1004 height 12
checkbox Obstetra "true"
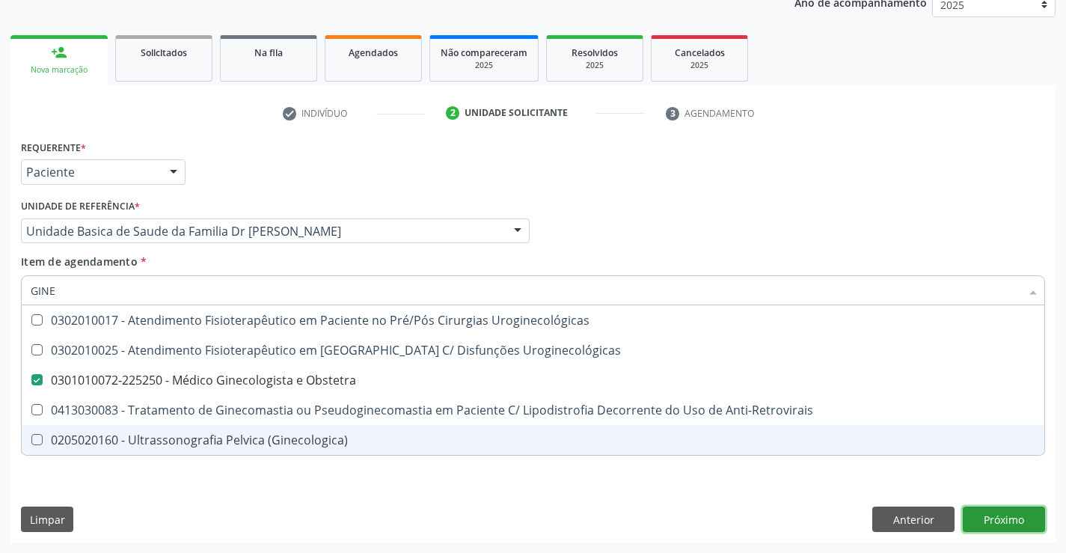
click at [1002, 518] on div "Requerente * Paciente Profissional de Saúde Paciente Nenhum resultado encontrad…" at bounding box center [532, 339] width 1045 height 406
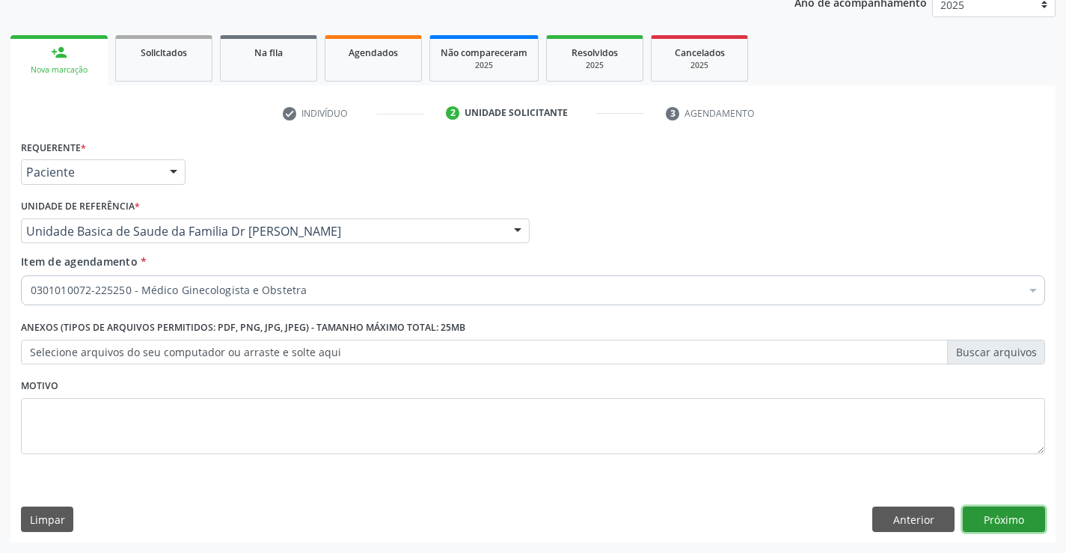
click at [1014, 518] on button "Próximo" at bounding box center [1003, 518] width 82 height 25
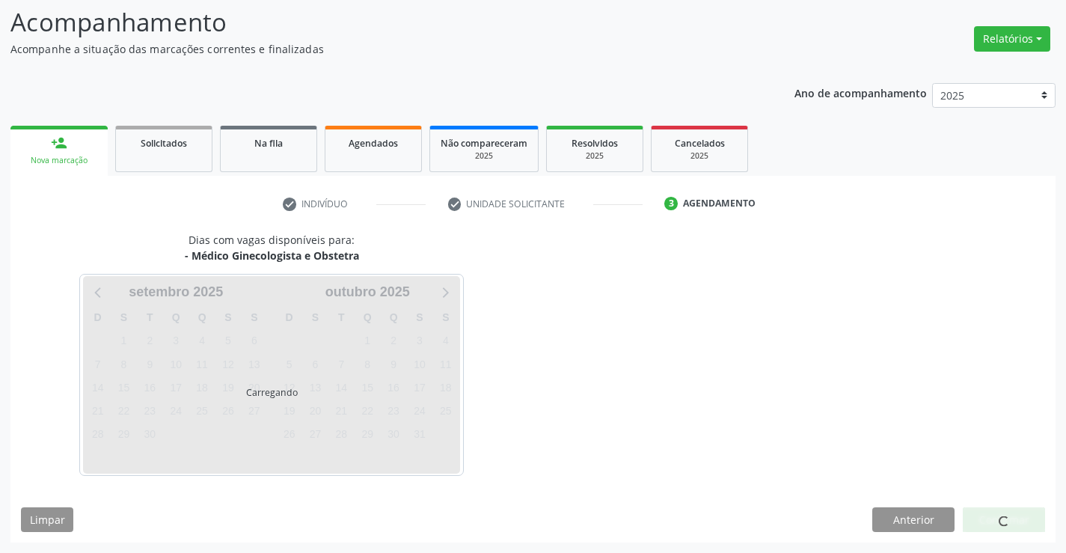
scroll to position [98, 0]
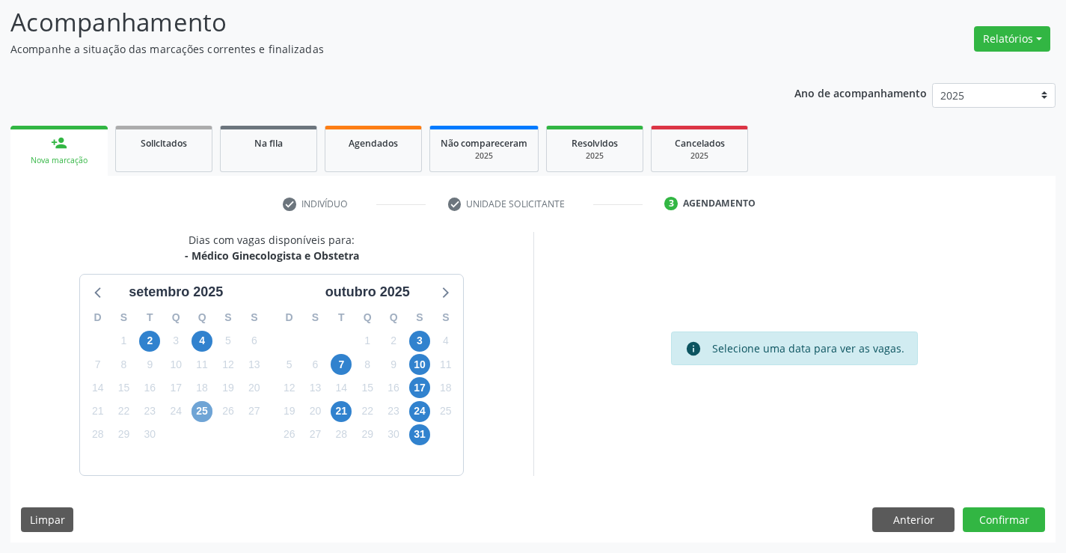
click at [204, 414] on span "25" at bounding box center [201, 411] width 21 height 21
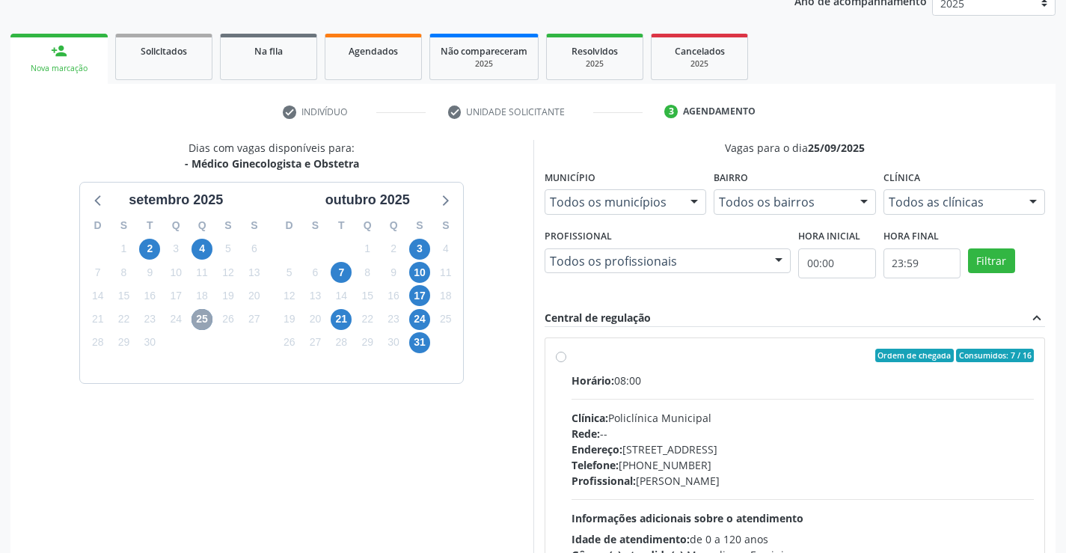
scroll to position [341, 0]
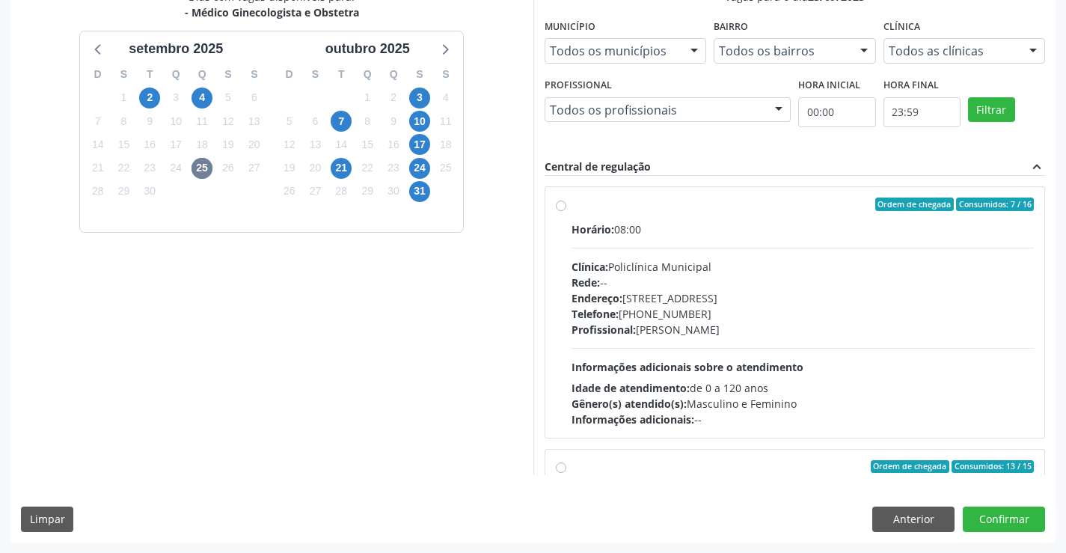
click at [566, 206] on div "Ordem de chegada Consumidos: 7 / 16 Horário: 08:00 Clínica: Policlínica Municip…" at bounding box center [795, 312] width 479 height 230
radio input "true"
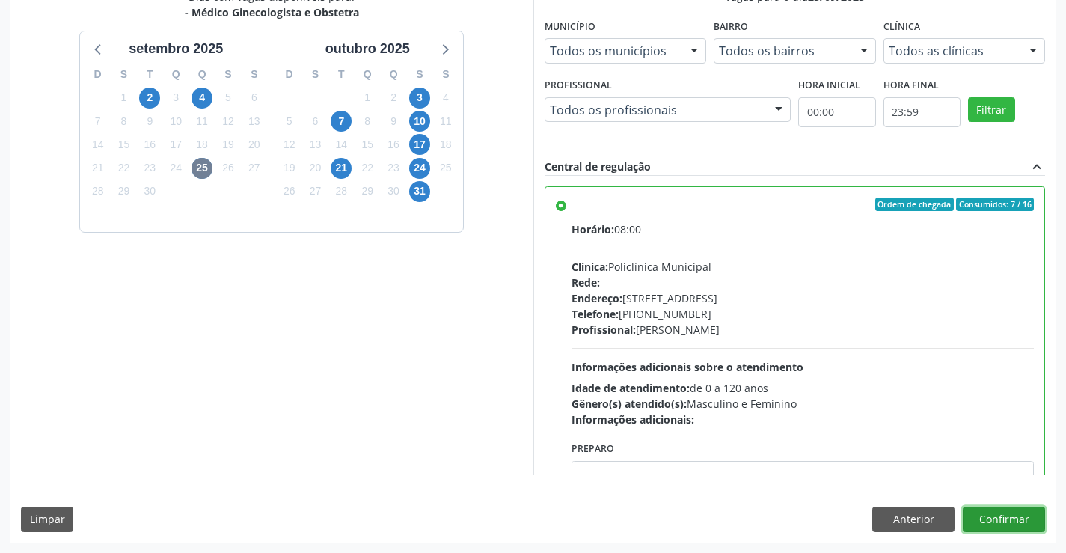
click at [1002, 517] on button "Confirmar" at bounding box center [1003, 518] width 82 height 25
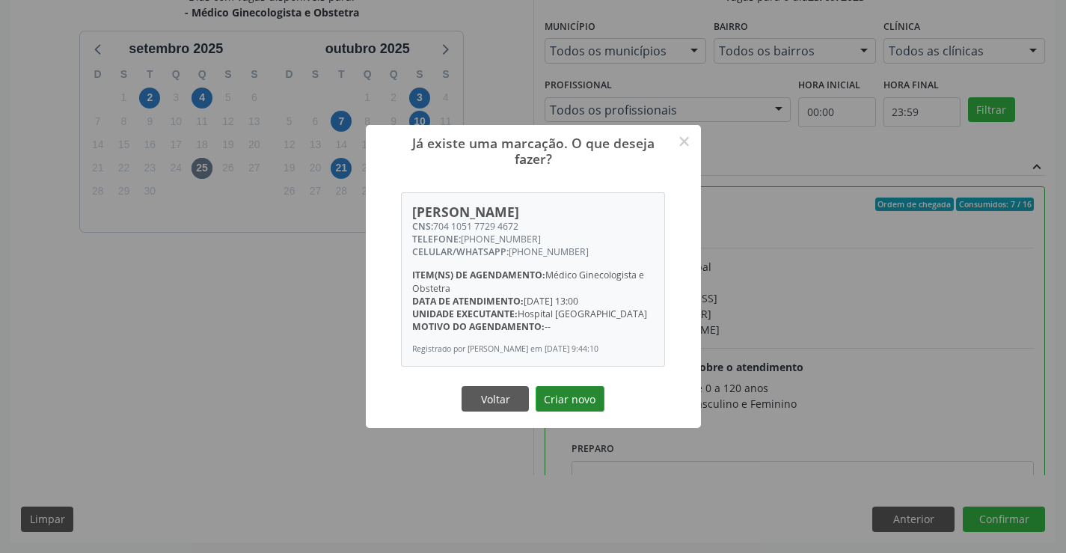
click at [598, 390] on button "Criar novo" at bounding box center [569, 398] width 69 height 25
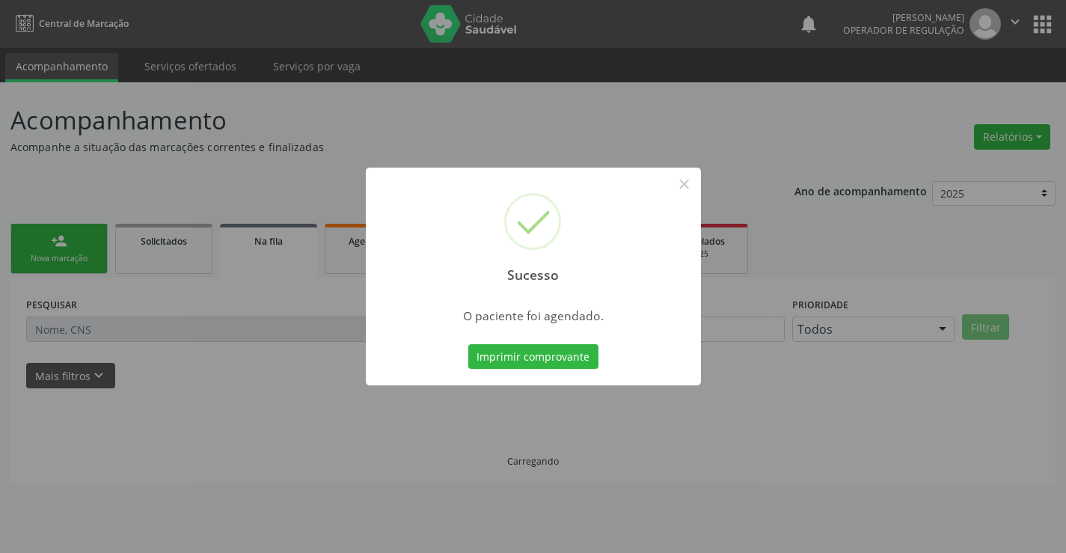
scroll to position [0, 0]
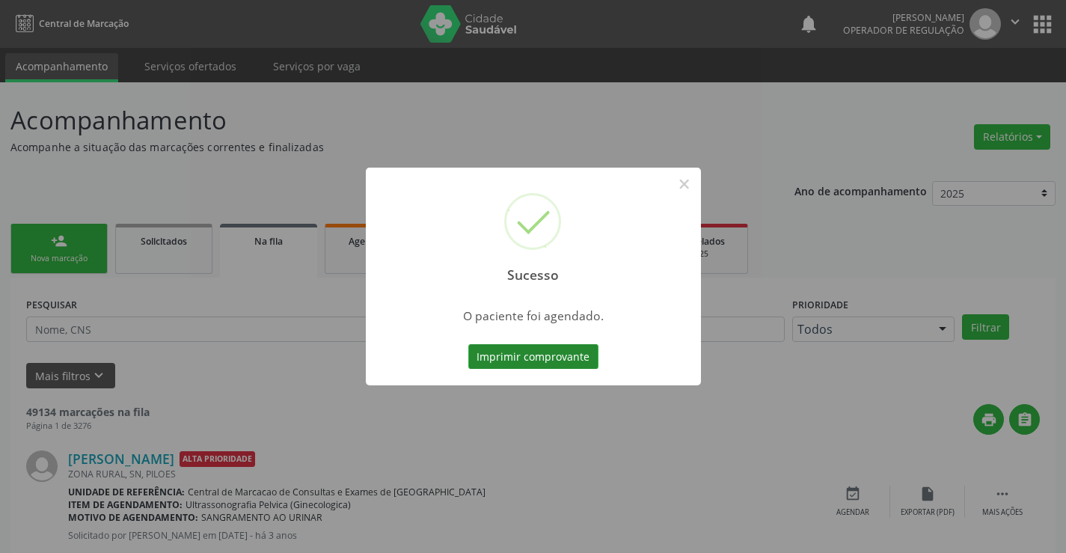
click at [583, 349] on button "Imprimir comprovante" at bounding box center [533, 356] width 130 height 25
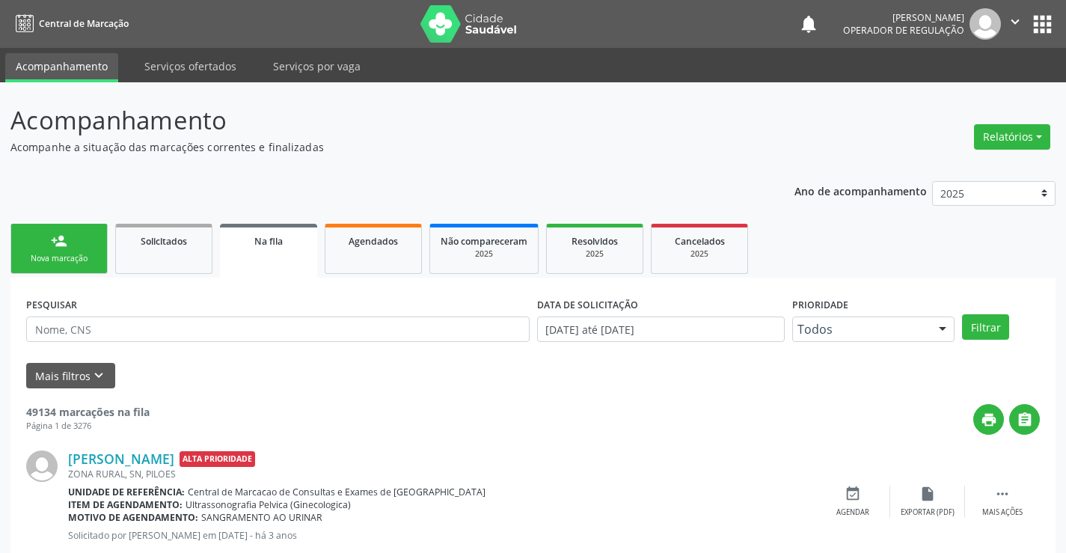
click at [68, 248] on link "person_add Nova marcação" at bounding box center [58, 249] width 97 height 50
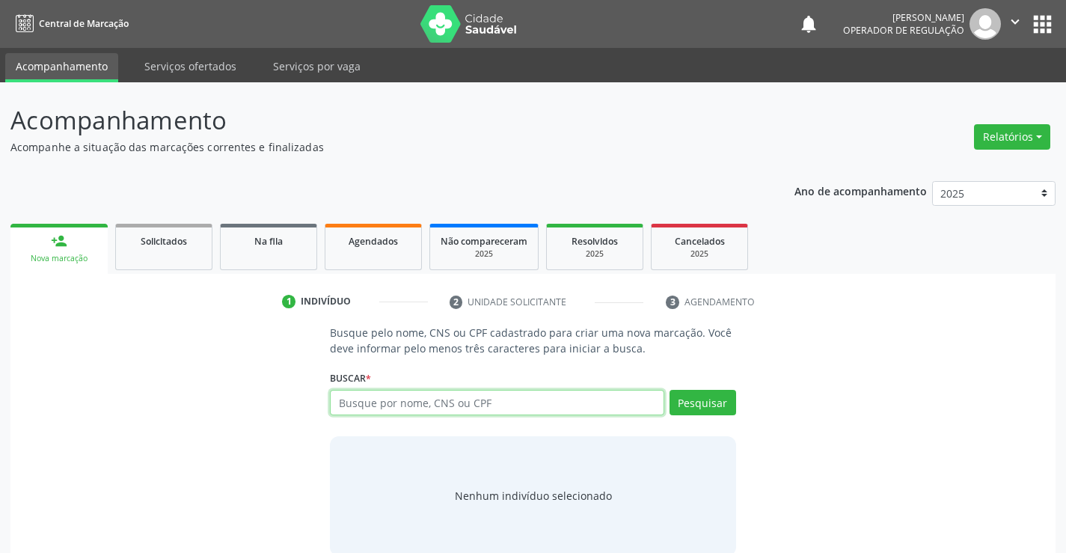
click at [387, 405] on input "text" at bounding box center [497, 402] width 334 height 25
type input "701405685051130"
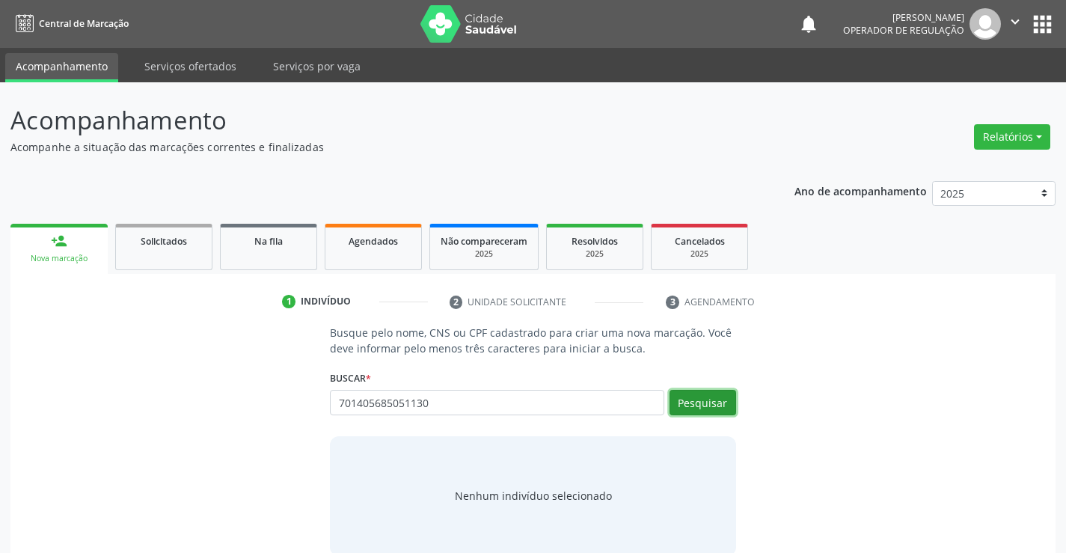
click at [720, 407] on button "Pesquisar" at bounding box center [702, 402] width 67 height 25
type input "701405685051130"
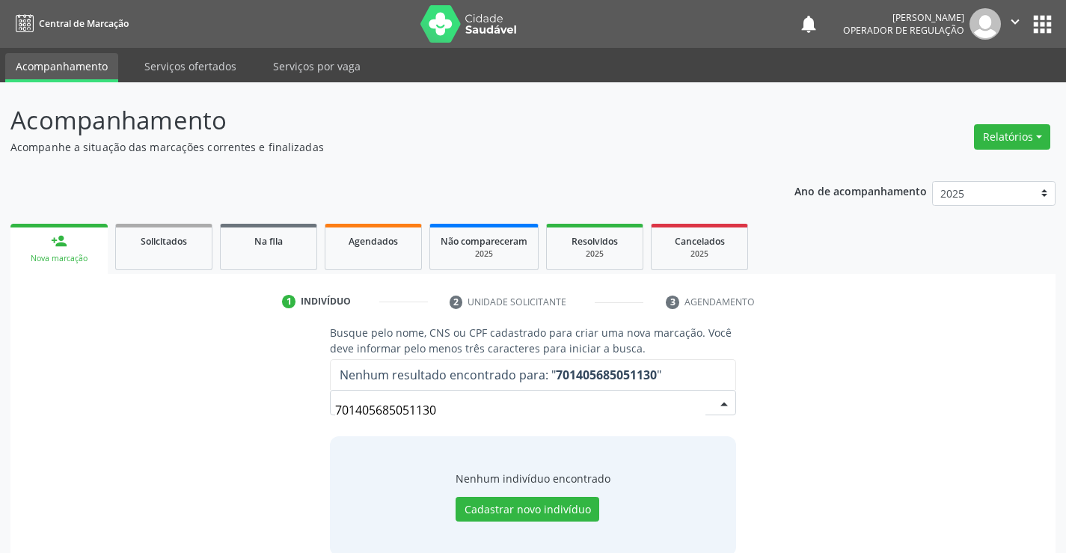
click at [463, 406] on input "701405685051130" at bounding box center [519, 410] width 369 height 30
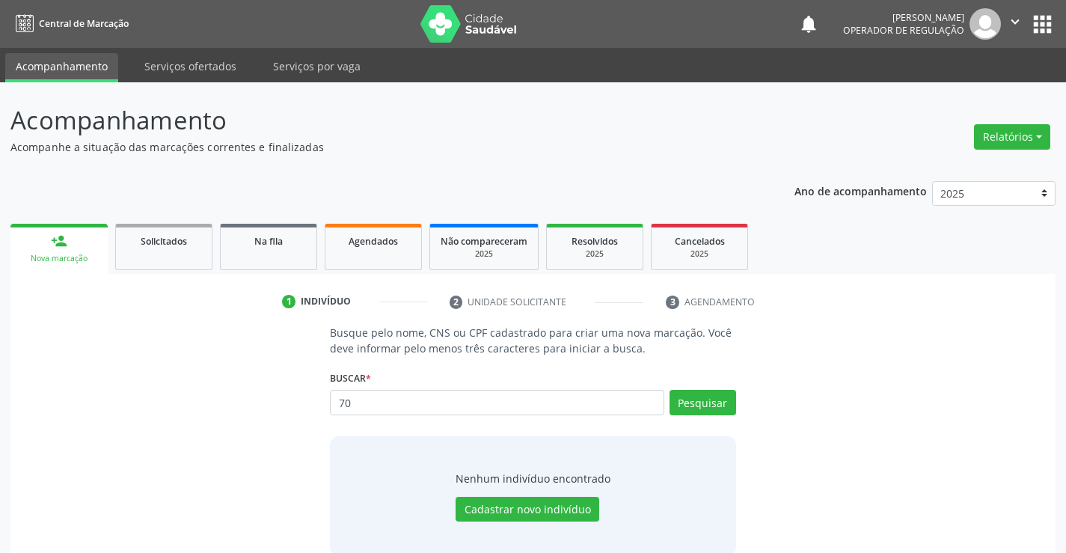
type input "7"
type input "37822892584"
click at [691, 405] on button "Pesquisar" at bounding box center [702, 402] width 67 height 25
type input "3"
type input "KAILANE ARAUJO AMORIM"
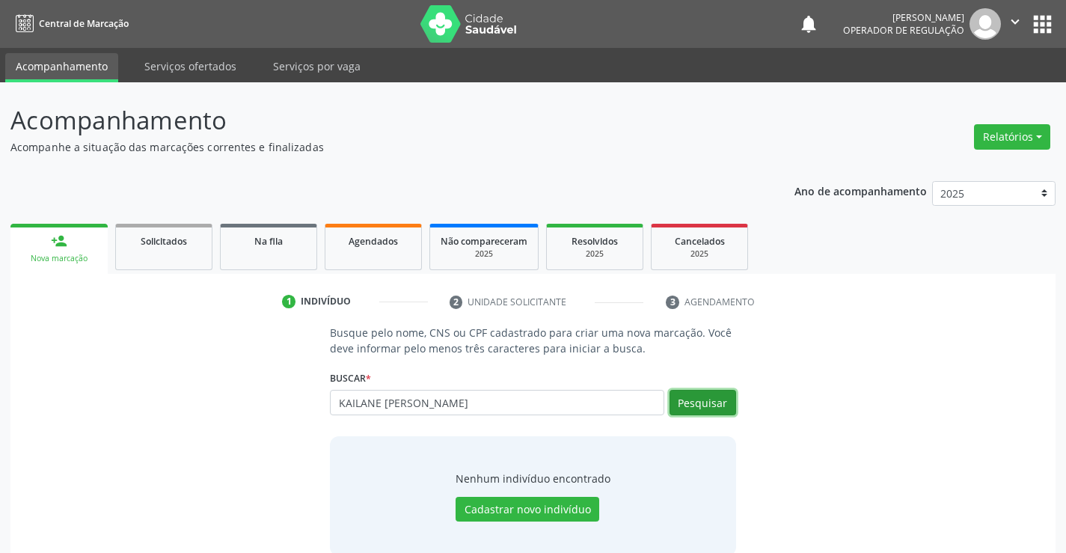
click at [712, 399] on button "Pesquisar" at bounding box center [702, 402] width 67 height 25
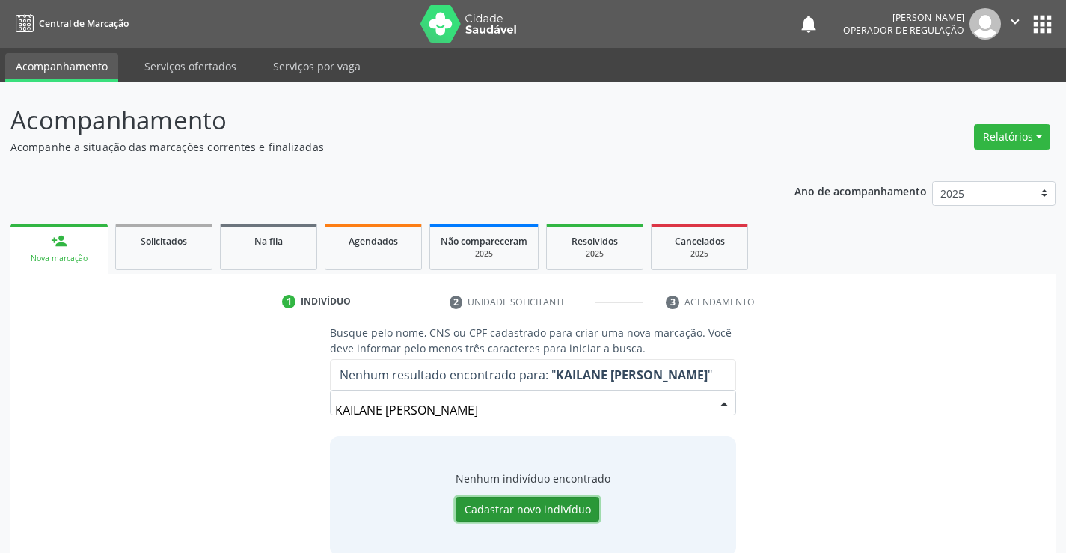
click at [520, 507] on button "Cadastrar novo indivíduo" at bounding box center [527, 509] width 144 height 25
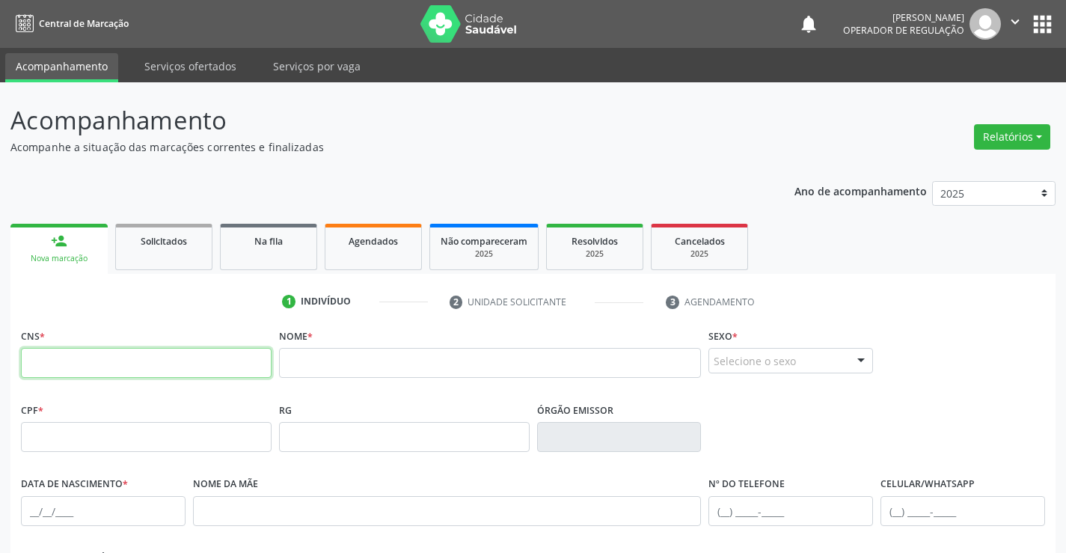
click at [160, 351] on input "text" at bounding box center [146, 363] width 251 height 30
type input "701 4056 8505 1130"
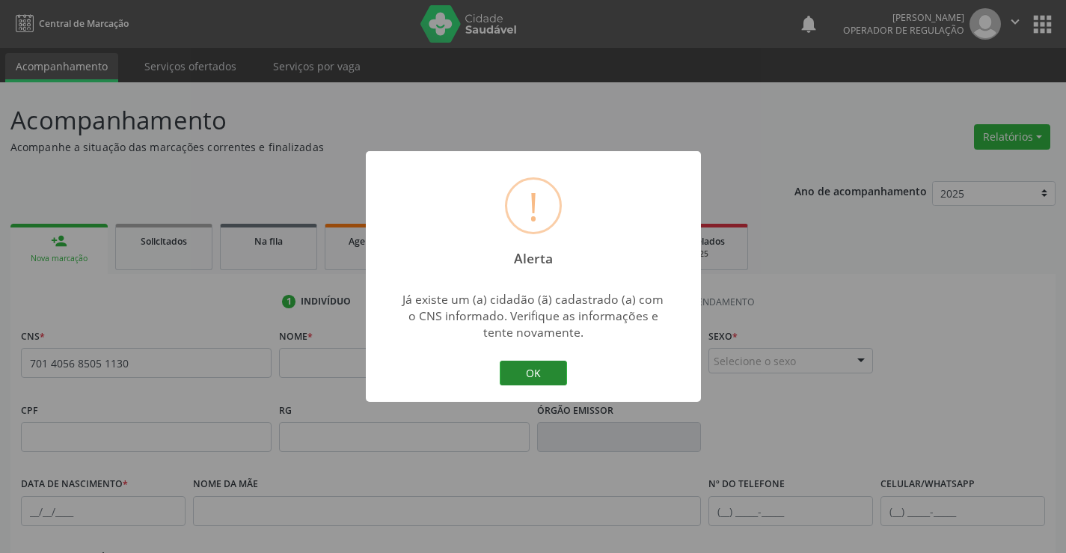
click at [532, 369] on button "OK" at bounding box center [533, 372] width 67 height 25
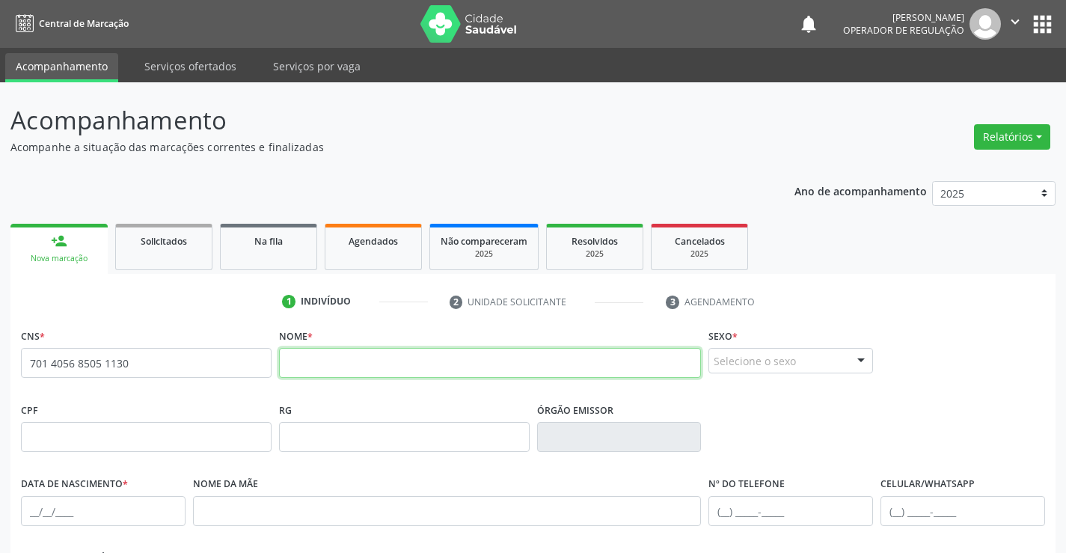
click at [389, 361] on input "text" at bounding box center [490, 363] width 423 height 30
type input "KAILANE ARAUJO DE AMORIM"
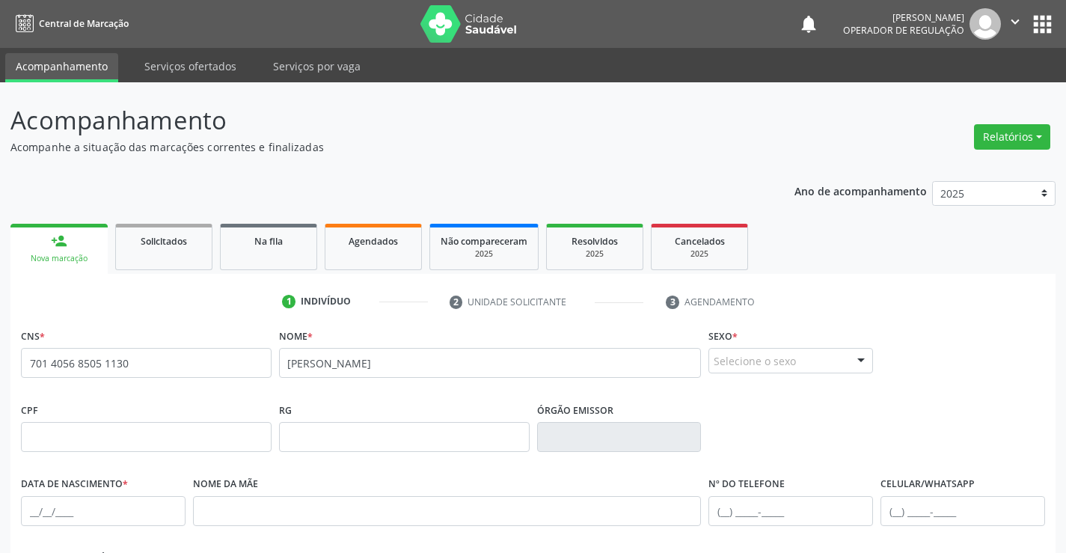
click at [761, 413] on div "CPF RG Órgão emissor" at bounding box center [532, 436] width 1031 height 74
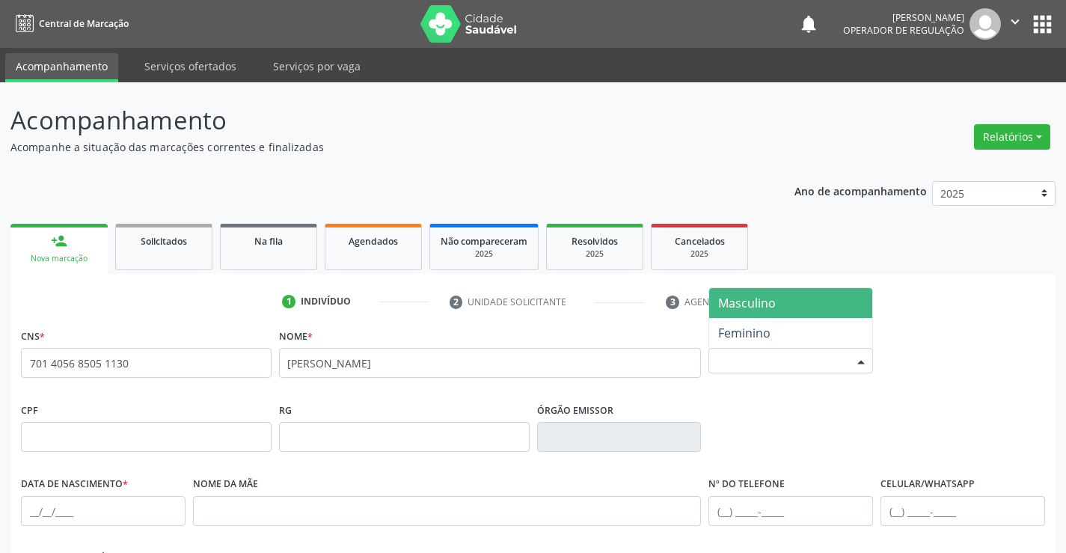
click at [760, 355] on div "Selecione o sexo" at bounding box center [790, 360] width 165 height 25
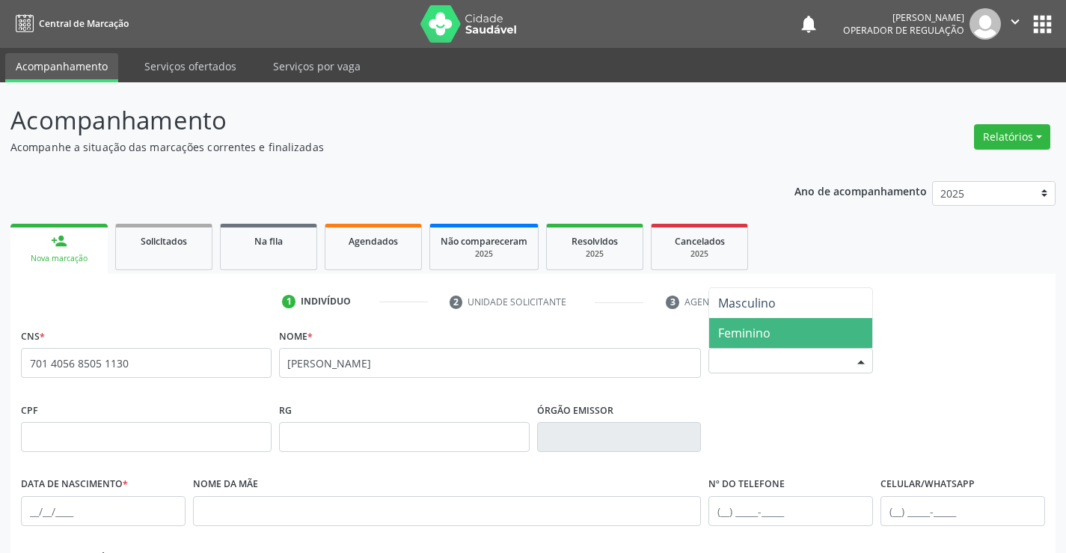
click at [769, 335] on span "Feminino" at bounding box center [744, 333] width 52 height 16
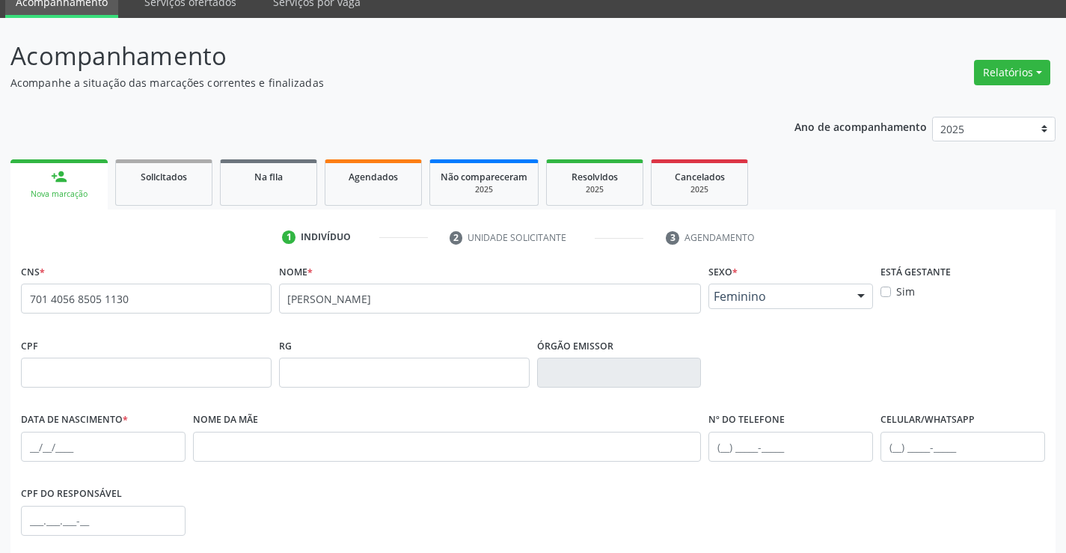
scroll to position [150, 0]
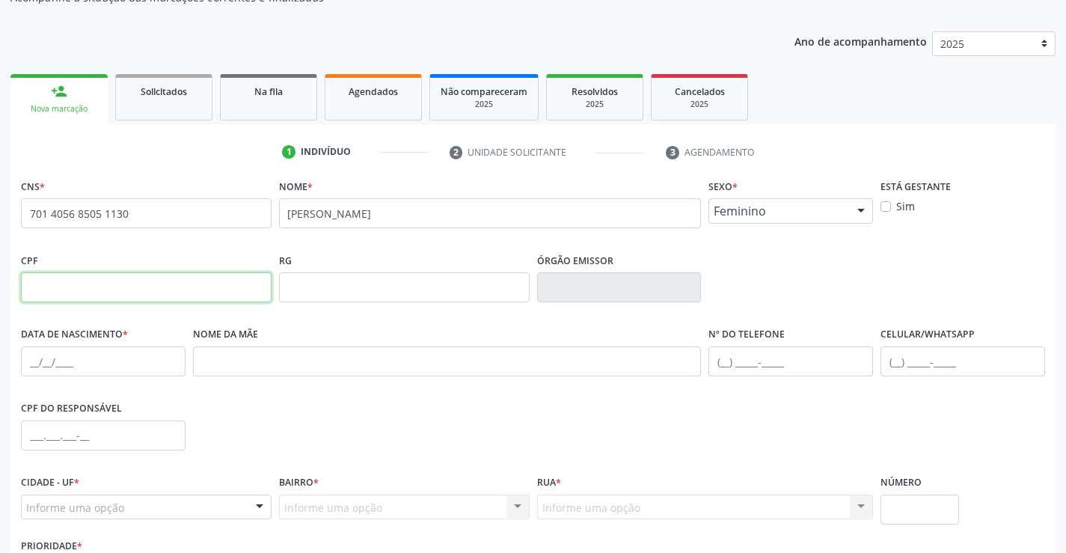
click at [82, 286] on input "text" at bounding box center [146, 287] width 251 height 30
type input "078.228.925-84"
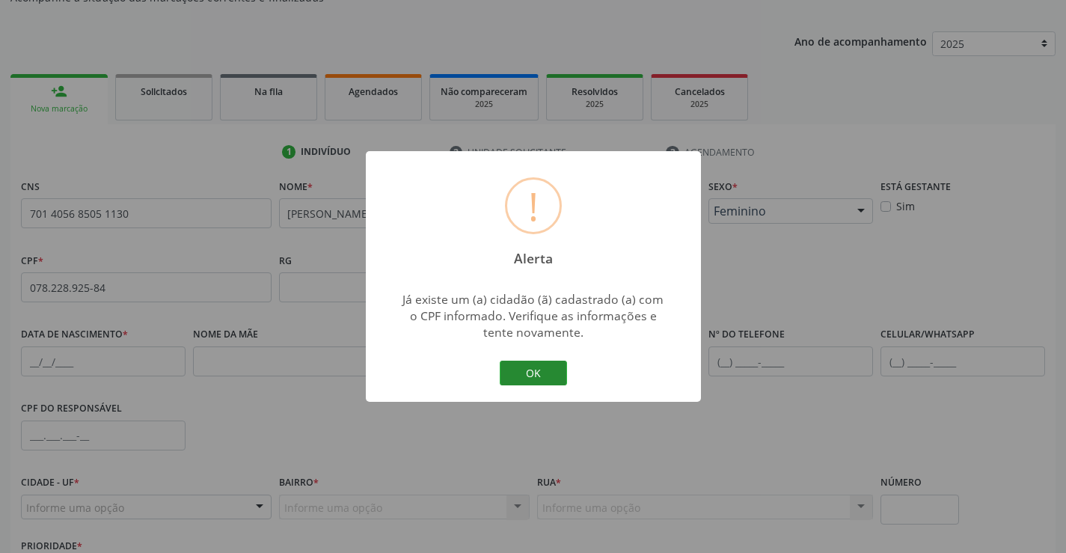
click at [534, 370] on button "OK" at bounding box center [533, 372] width 67 height 25
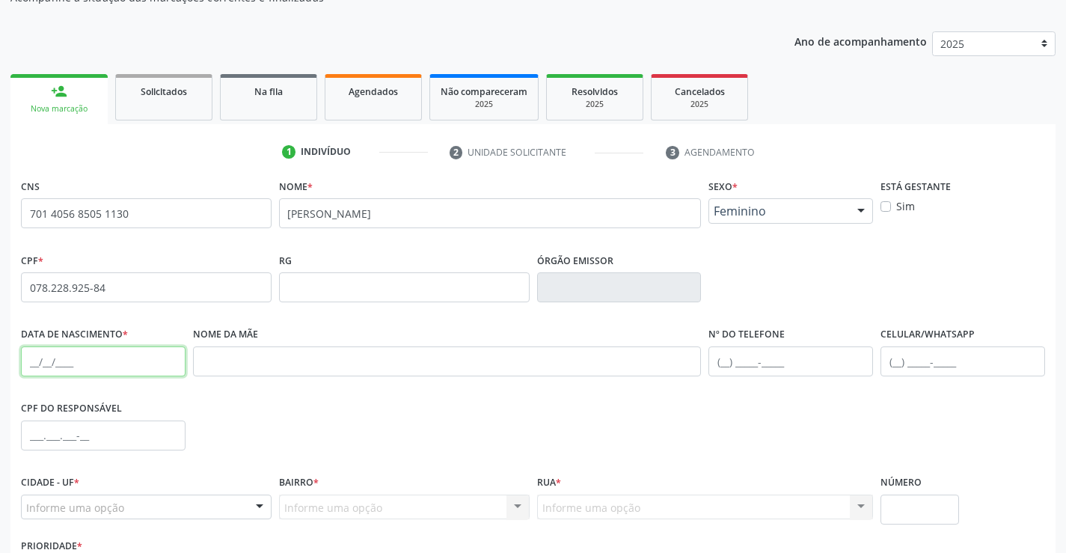
click at [106, 361] on input "text" at bounding box center [103, 361] width 165 height 30
type input "31/08/2003"
click at [921, 365] on input "text" at bounding box center [962, 361] width 165 height 30
type input "(74) 98842-5425"
click at [293, 402] on div "CPF do responsável" at bounding box center [532, 434] width 1031 height 74
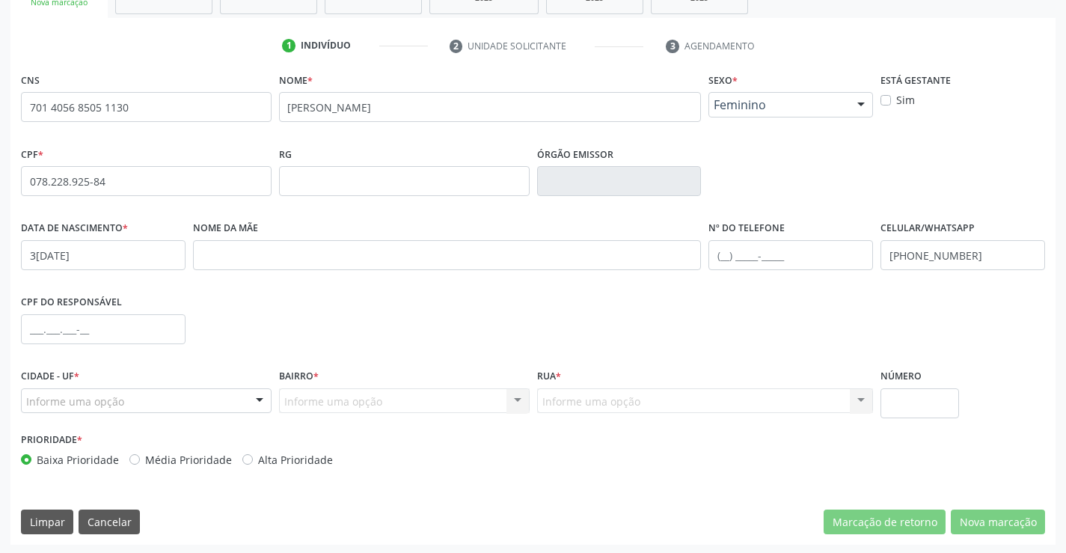
scroll to position [258, 0]
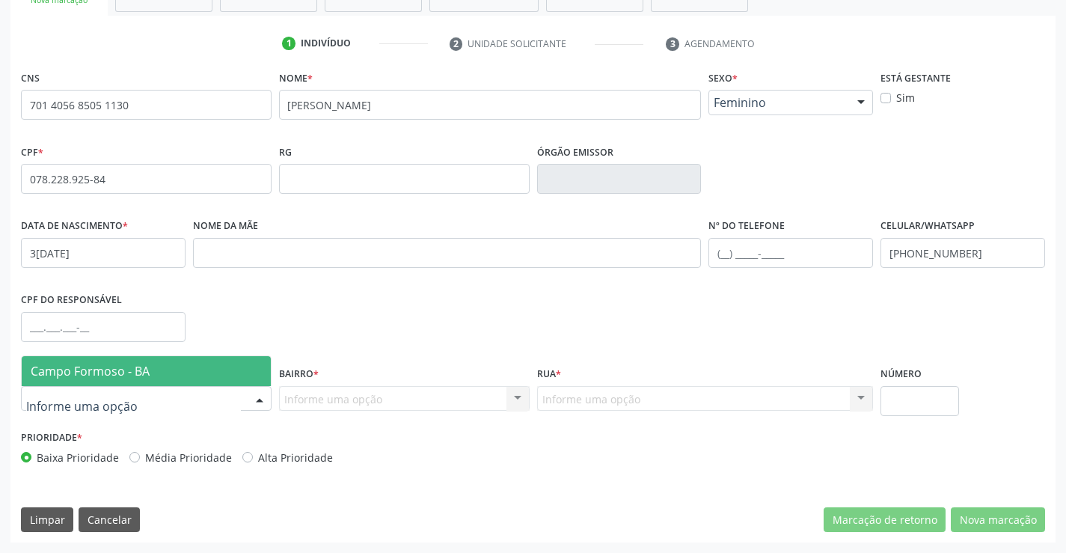
click at [94, 380] on span "Campo Formoso - BA" at bounding box center [146, 371] width 249 height 30
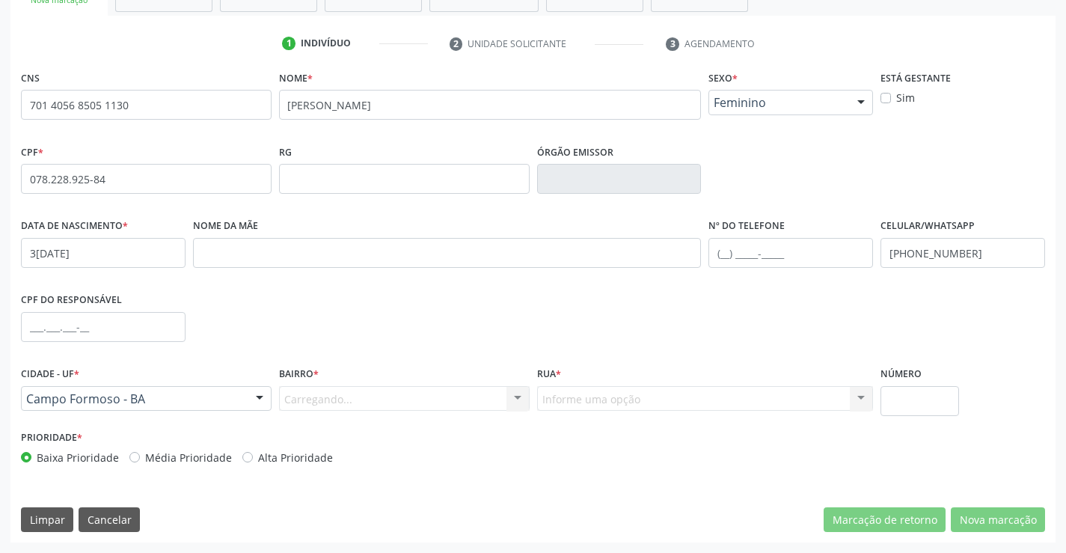
click at [332, 399] on div "Carregando... Nenhum resultado encontrado para: " " Nenhuma opção encontrada. D…" at bounding box center [404, 398] width 251 height 25
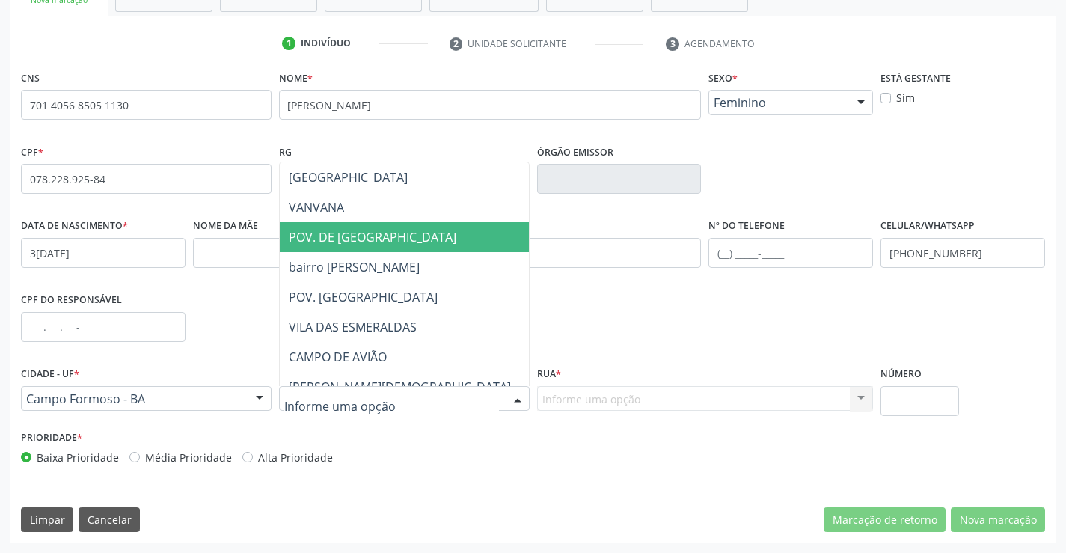
scroll to position [673, 0]
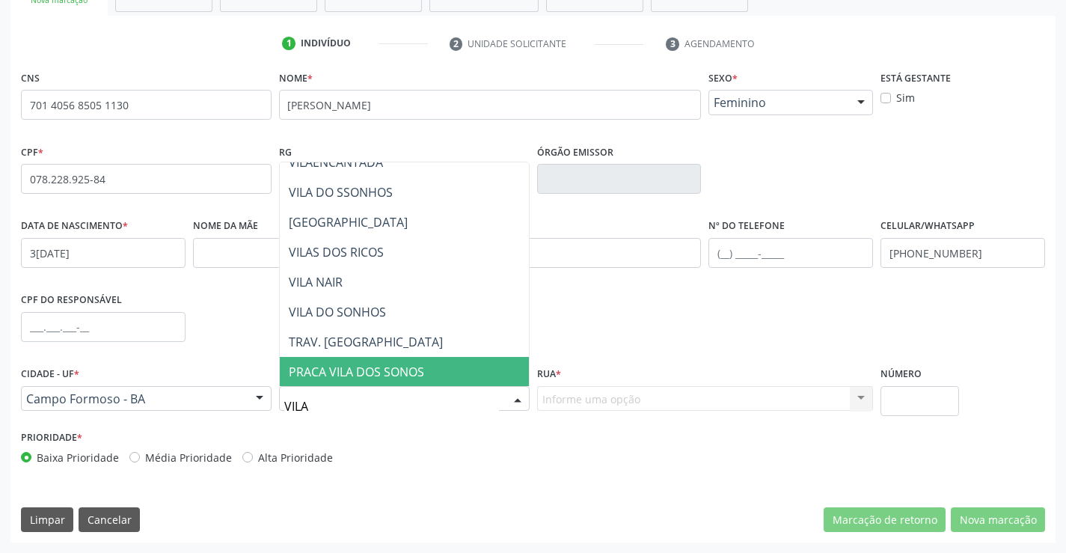
type input "VILA"
click at [386, 369] on span "PRACA VILA DOS SONOS" at bounding box center [356, 371] width 135 height 16
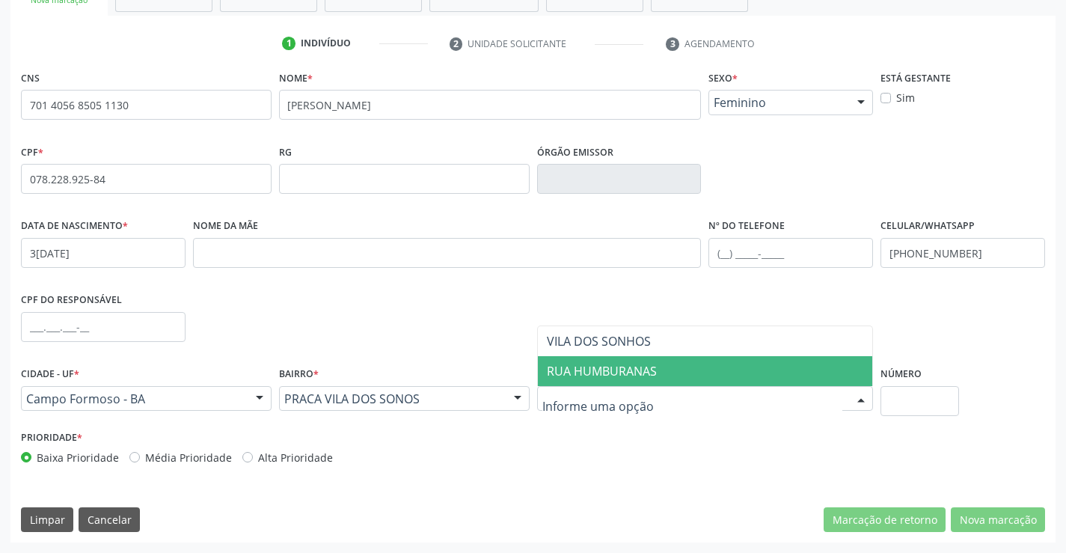
click at [606, 376] on span "RUA HUMBURANAS" at bounding box center [602, 371] width 110 height 16
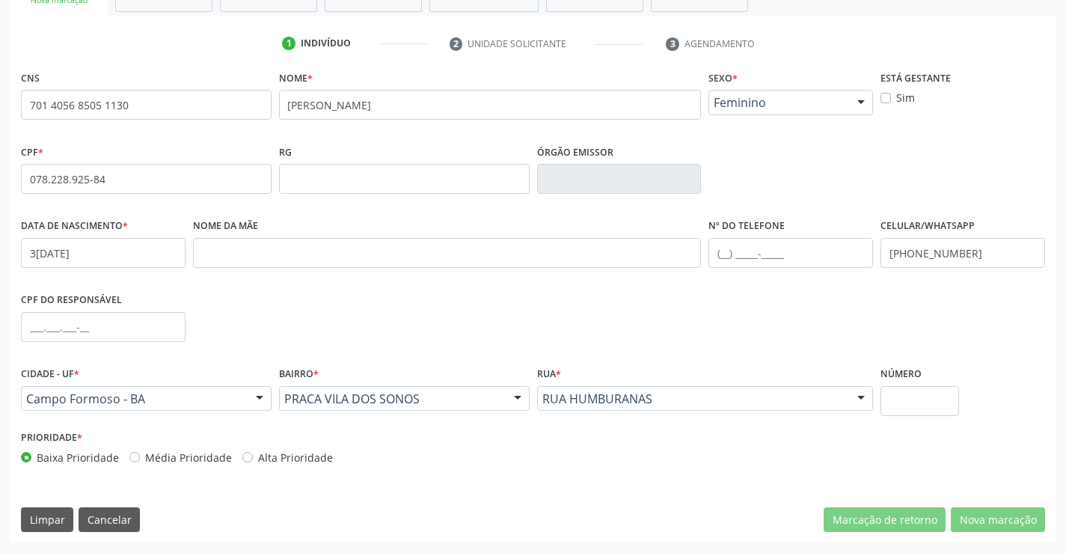
click at [551, 485] on div "CNS 701 4056 8505 1130 Nome * KAILANE ARAUJO DE AMORIM Sexo * Feminino Masculin…" at bounding box center [532, 305] width 1045 height 476
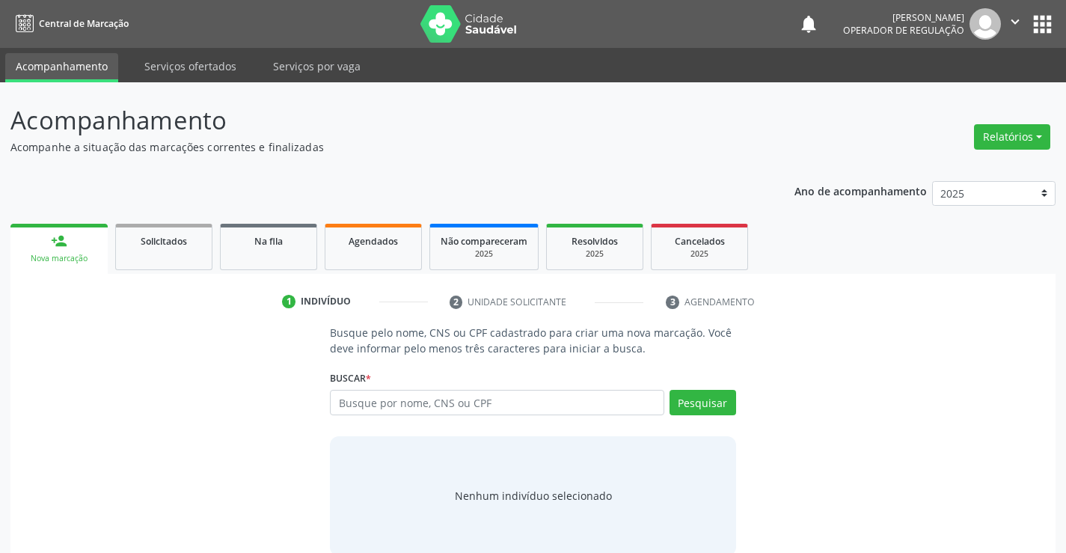
click at [455, 404] on input "text" at bounding box center [497, 402] width 334 height 25
type input "07822892584"
click at [698, 402] on button "Pesquisar" at bounding box center [702, 402] width 67 height 25
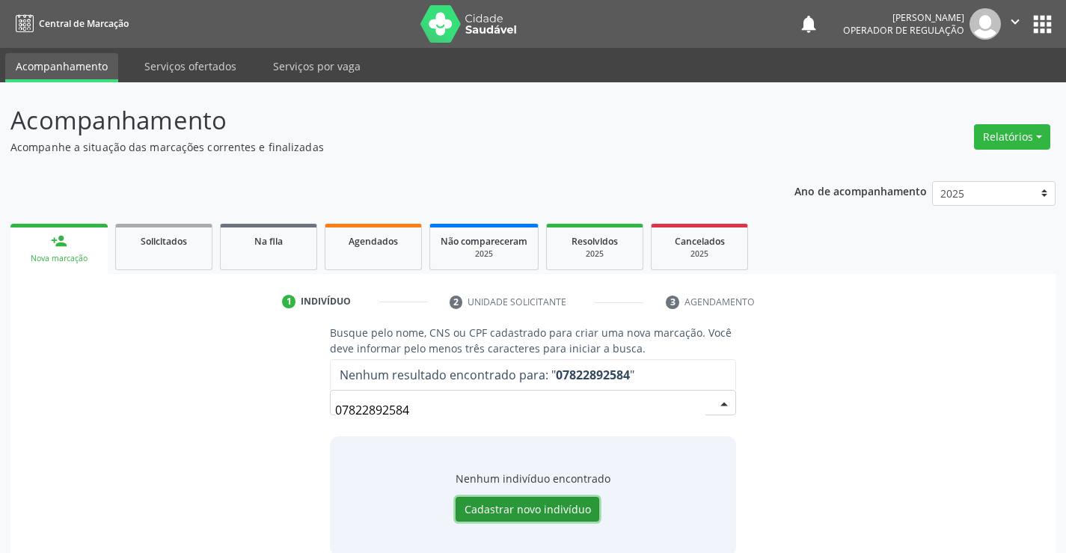
click at [532, 509] on button "Cadastrar novo indivíduo" at bounding box center [527, 509] width 144 height 25
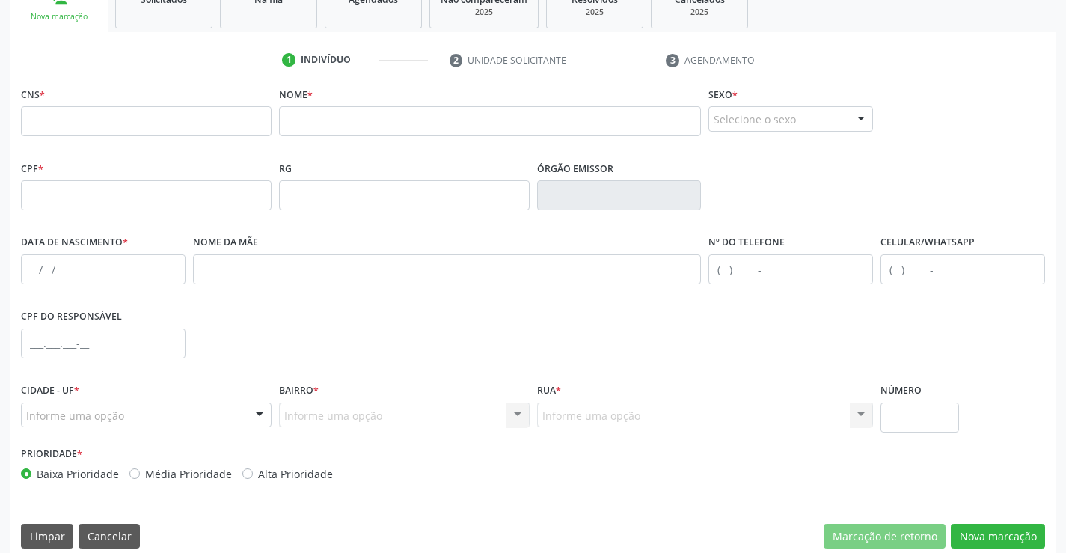
scroll to position [258, 0]
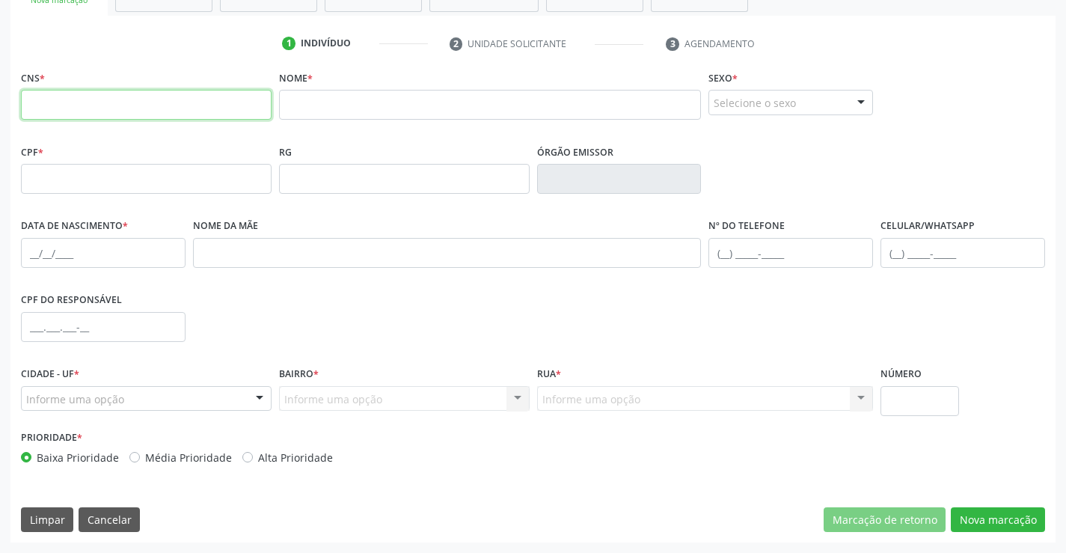
click at [154, 100] on input "text" at bounding box center [146, 105] width 251 height 30
type input "701 4056 8505 1130"
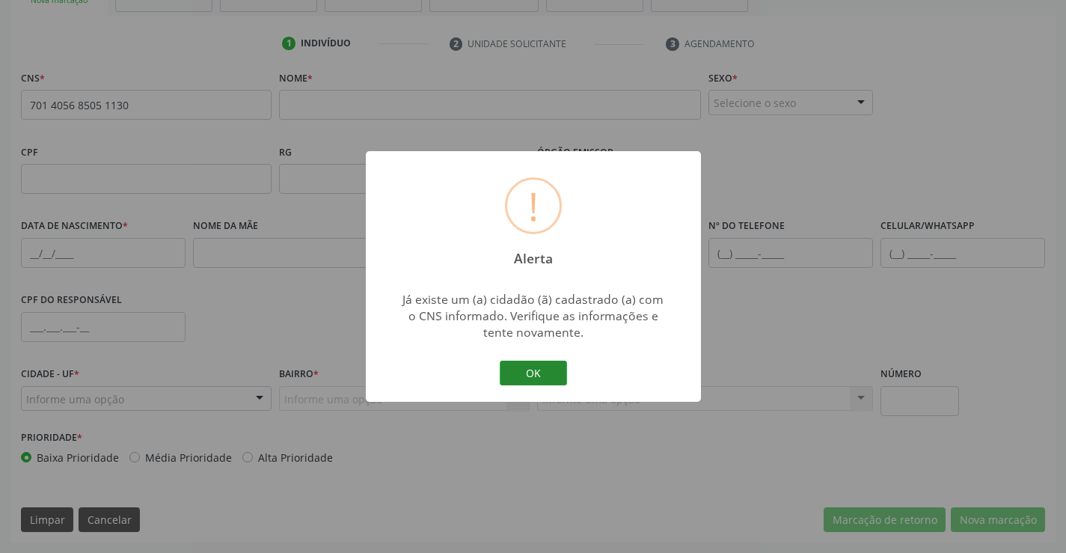
click at [550, 365] on button "OK" at bounding box center [533, 372] width 67 height 25
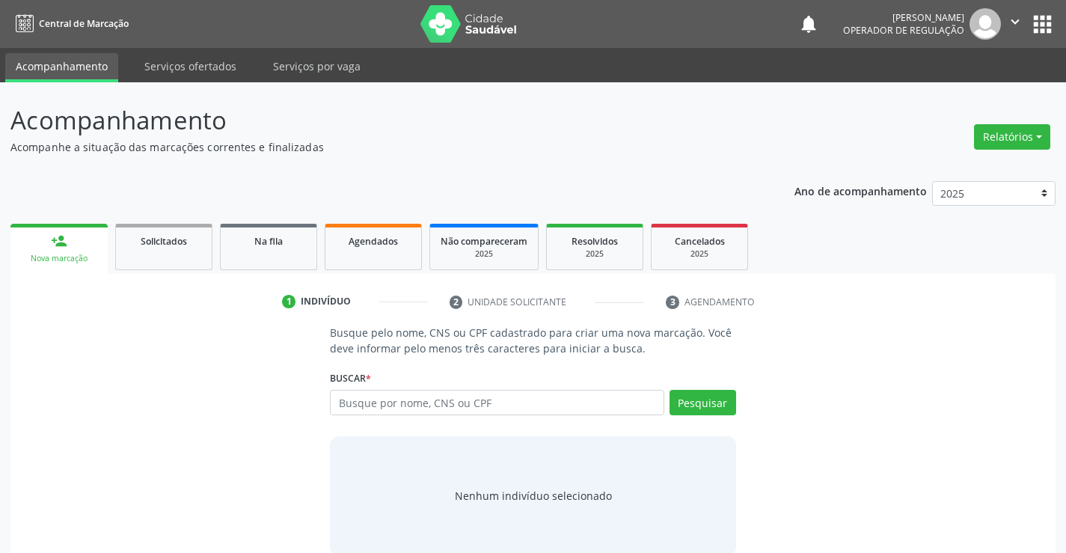
click at [458, 400] on input "text" at bounding box center [497, 402] width 334 height 25
type input "KAILANE ARAUJO DE AMORIM"
click at [699, 404] on button "Pesquisar" at bounding box center [702, 402] width 67 height 25
type input "[PERSON_NAME]"
click at [441, 398] on input "[PERSON_NAME]" at bounding box center [497, 402] width 334 height 25
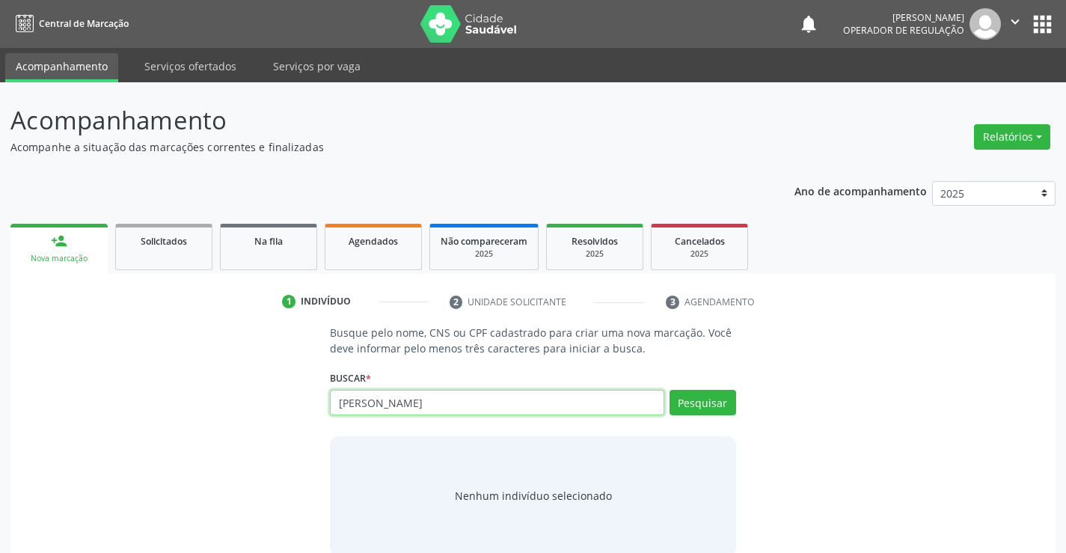
click at [405, 396] on input "[PERSON_NAME]" at bounding box center [497, 402] width 334 height 25
click at [509, 406] on input "[PERSON_NAME]" at bounding box center [497, 402] width 334 height 25
type input "K"
type input "702602740866149"
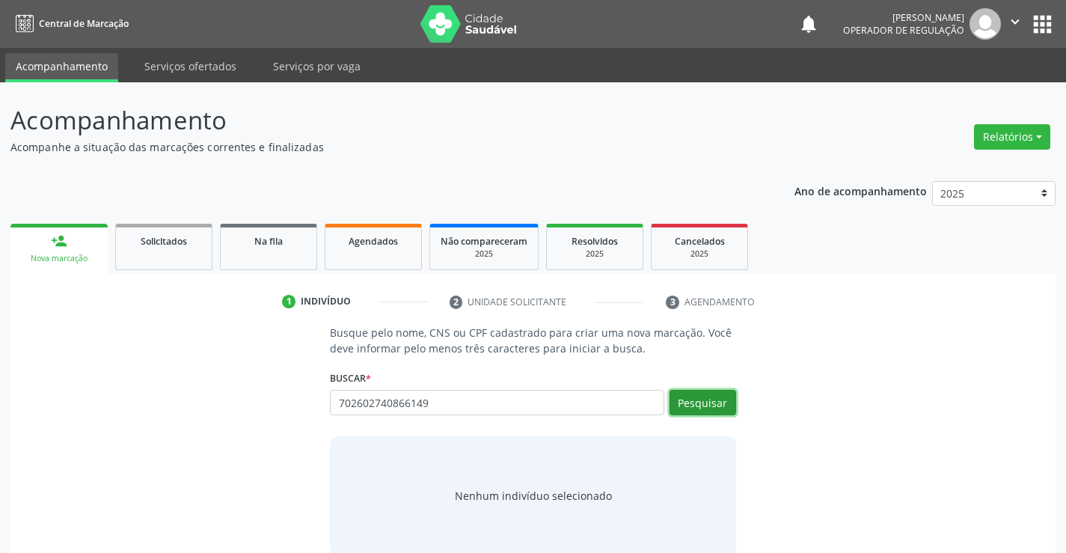
click at [707, 411] on button "Pesquisar" at bounding box center [702, 402] width 67 height 25
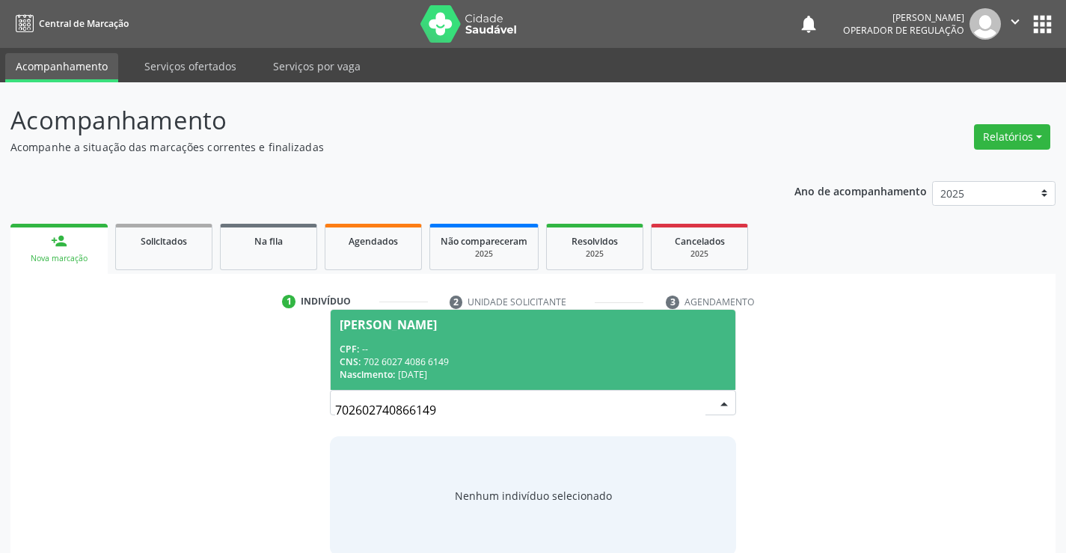
click at [533, 354] on div "CPF: --" at bounding box center [533, 349] width 386 height 13
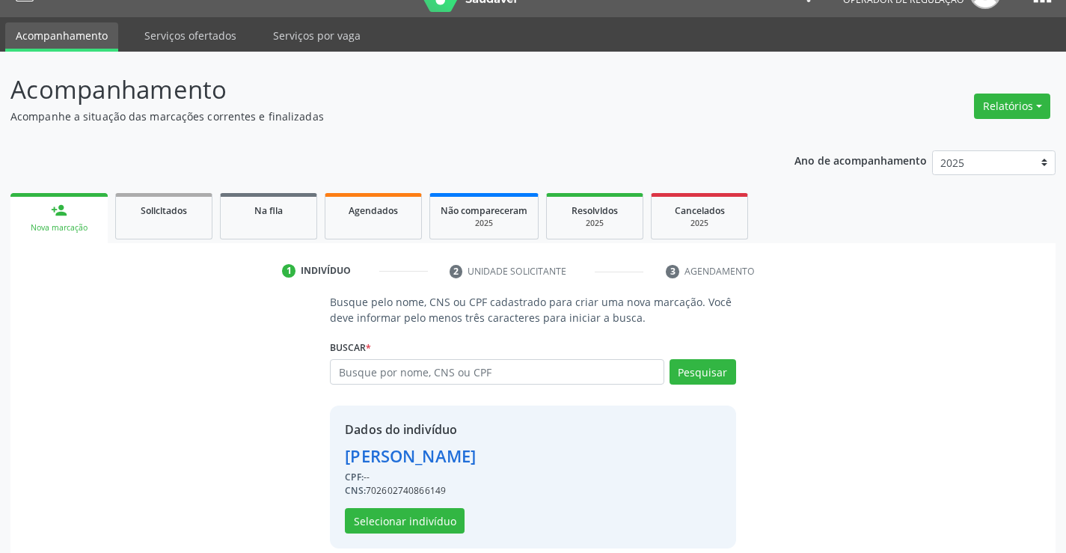
scroll to position [47, 0]
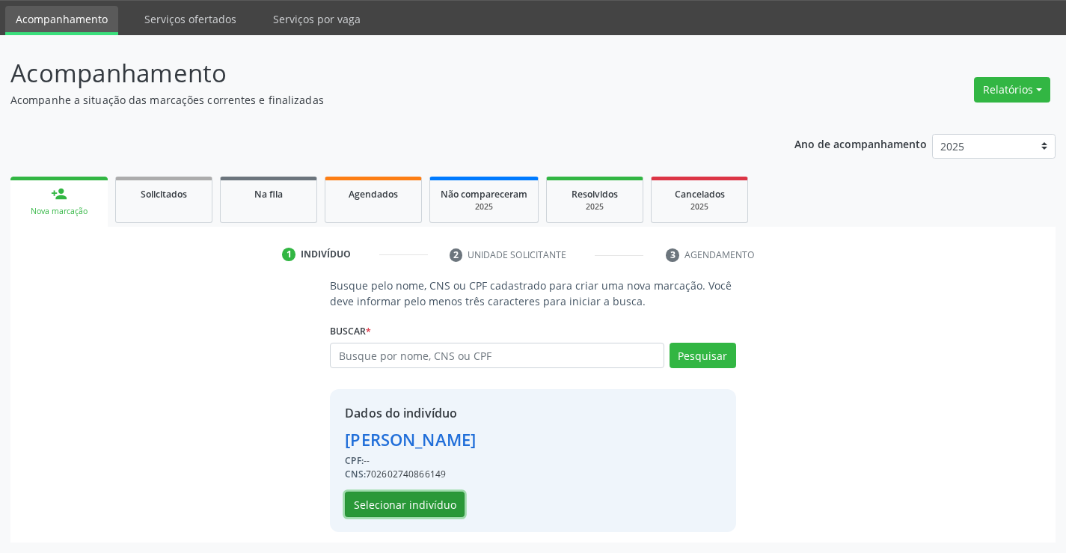
click at [405, 499] on button "Selecionar indivíduo" at bounding box center [405, 503] width 120 height 25
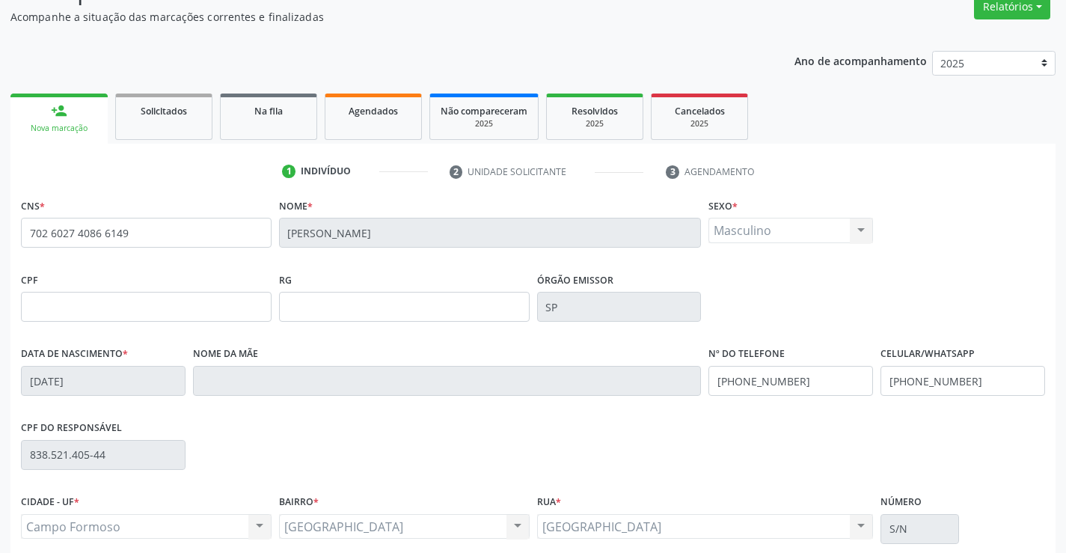
scroll to position [258, 0]
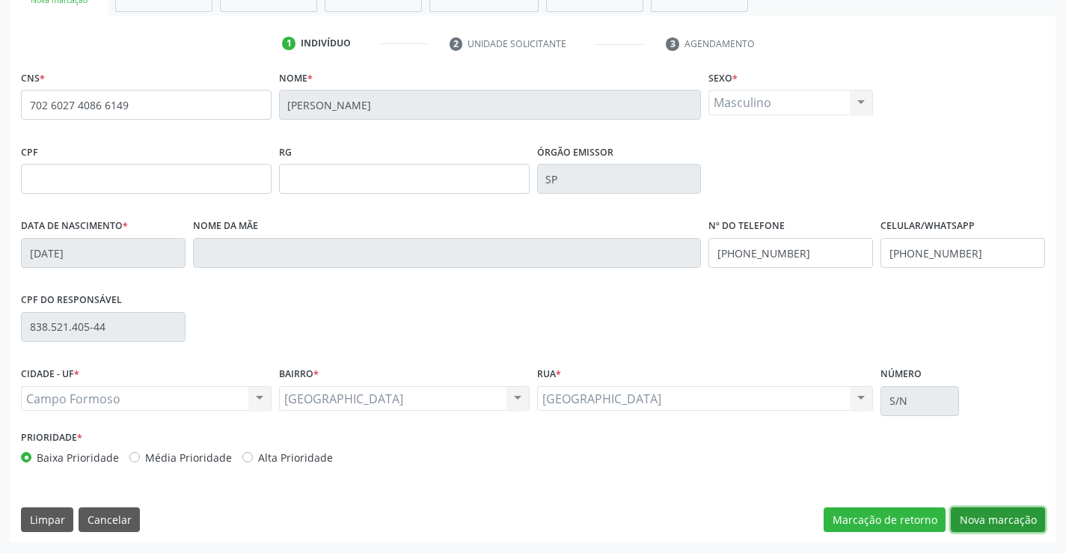
click at [980, 518] on button "Nova marcação" at bounding box center [997, 519] width 94 height 25
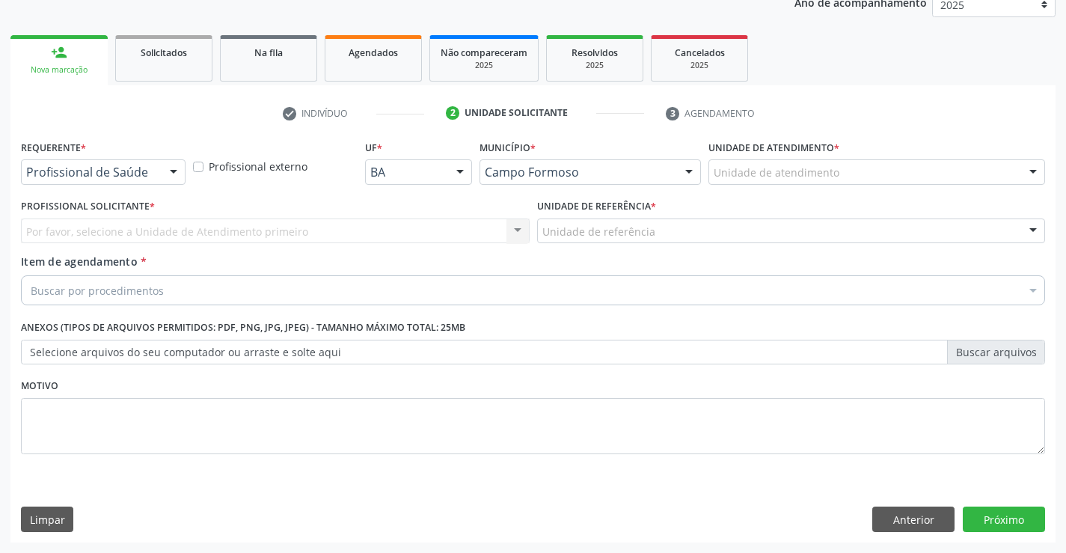
scroll to position [188, 0]
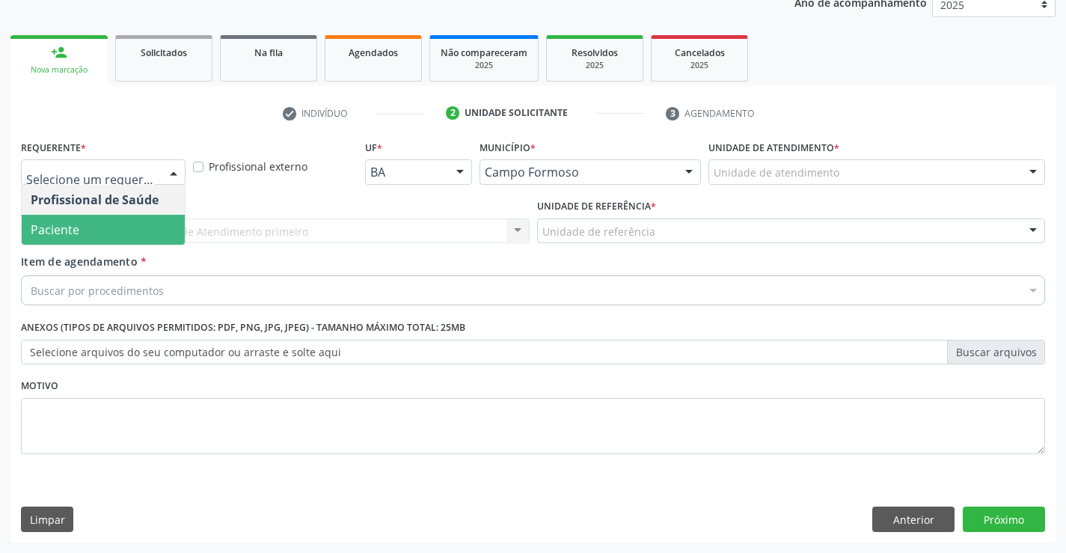
click at [115, 220] on span "Paciente" at bounding box center [103, 230] width 163 height 30
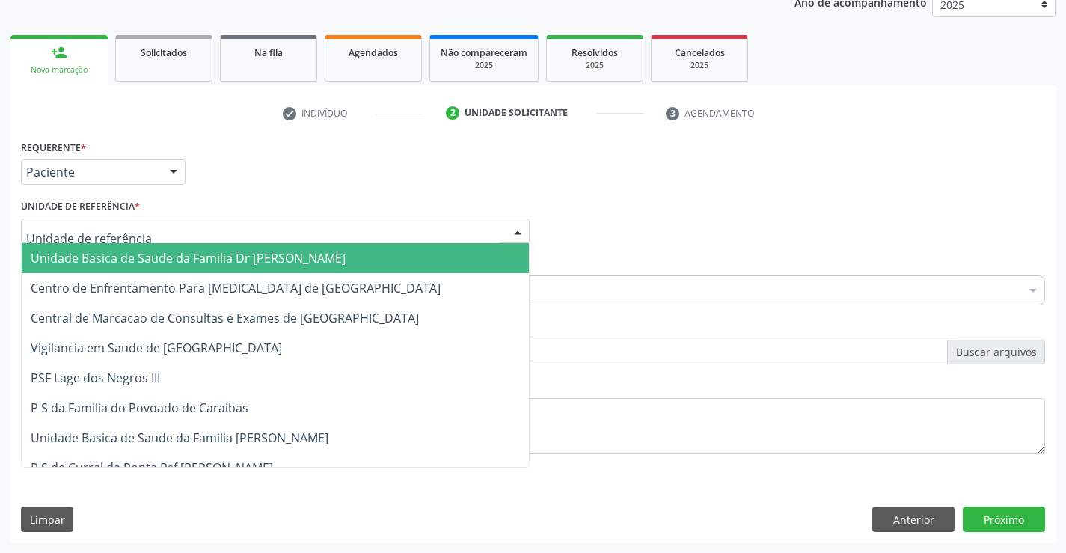
click at [114, 252] on span "Unidade Basica de Saude da Familia Dr [PERSON_NAME]" at bounding box center [188, 258] width 315 height 16
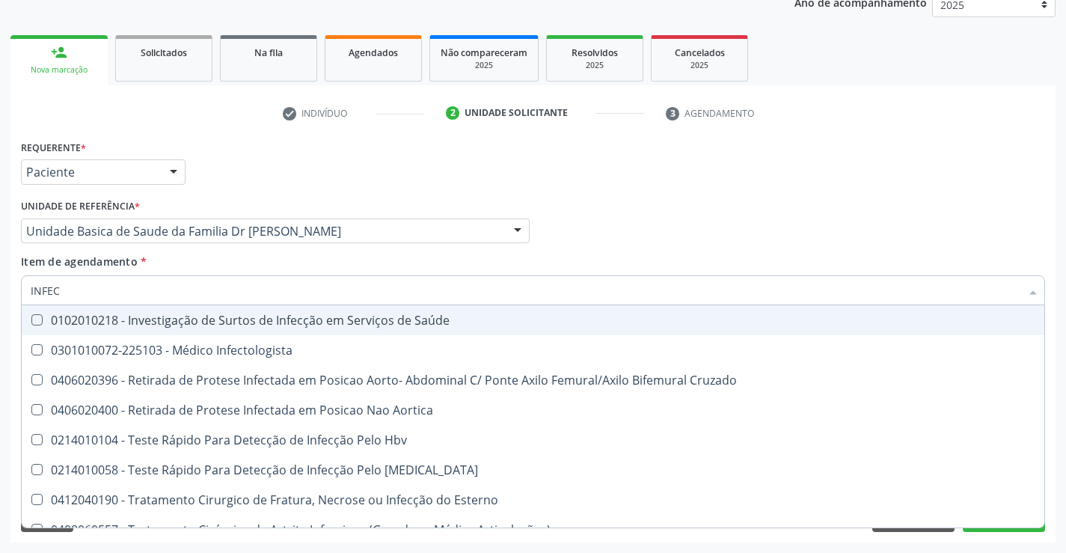
type input "INFECT"
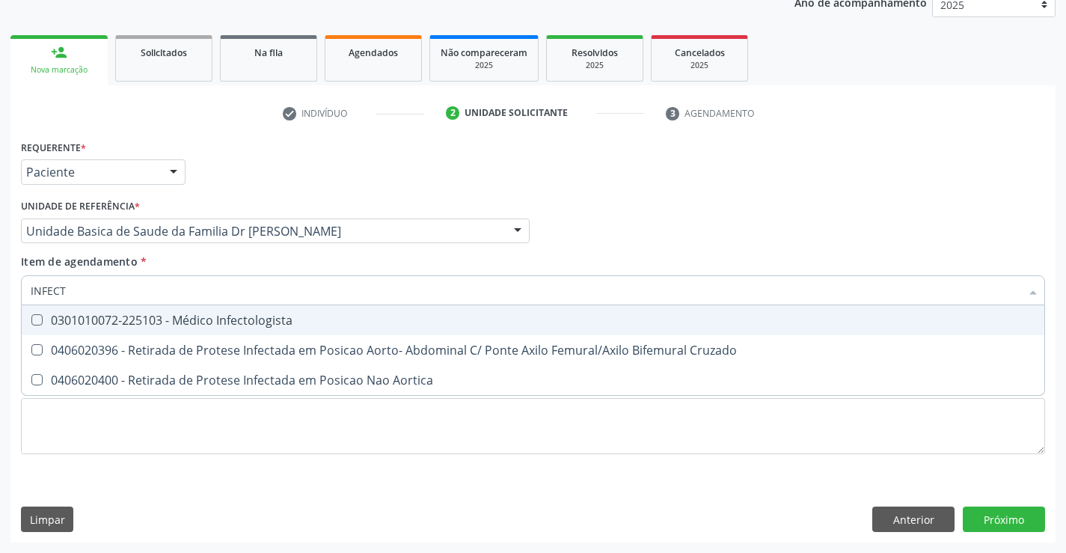
click at [166, 316] on div "0301010072-225103 - Médico Infectologista" at bounding box center [533, 320] width 1004 height 12
checkbox Infectologista "true"
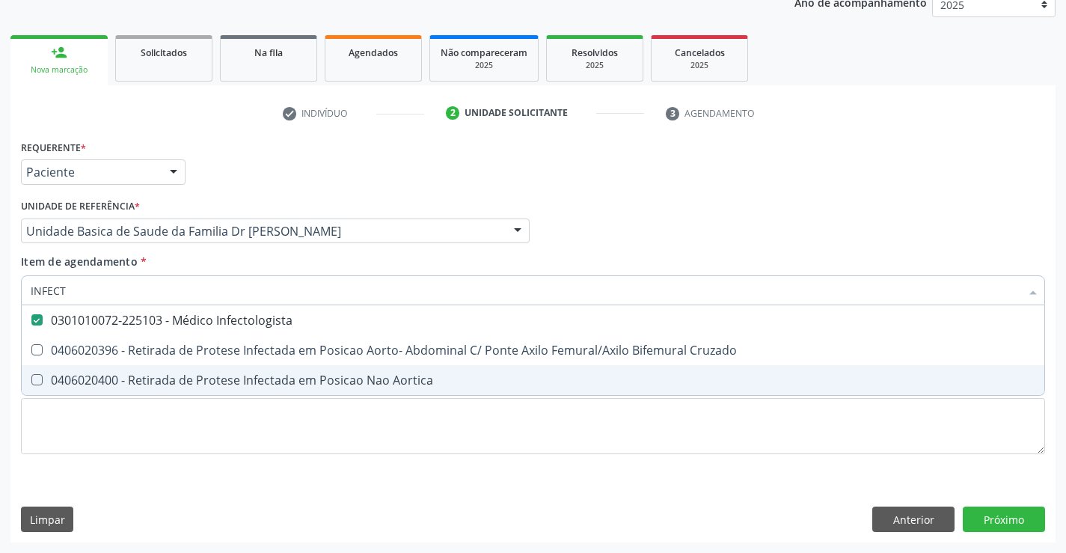
click at [989, 518] on div "Requerente * Paciente Profissional de Saúde Paciente Nenhum resultado encontrad…" at bounding box center [532, 339] width 1045 height 406
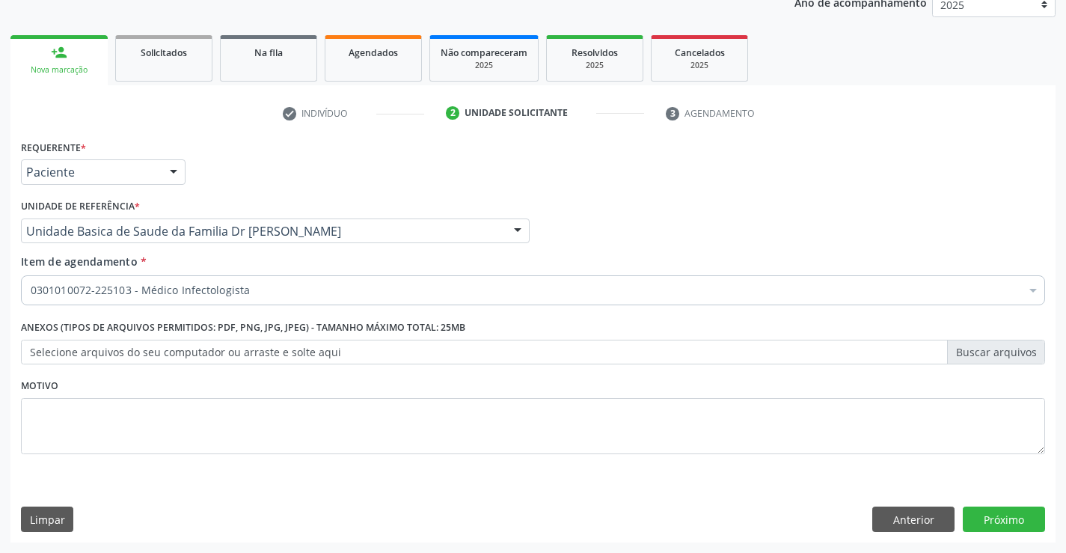
click at [994, 515] on div "Requerente * Paciente Profissional de Saúde Paciente Nenhum resultado encontrad…" at bounding box center [532, 339] width 1045 height 406
click at [1014, 519] on button "Próximo" at bounding box center [1003, 518] width 82 height 25
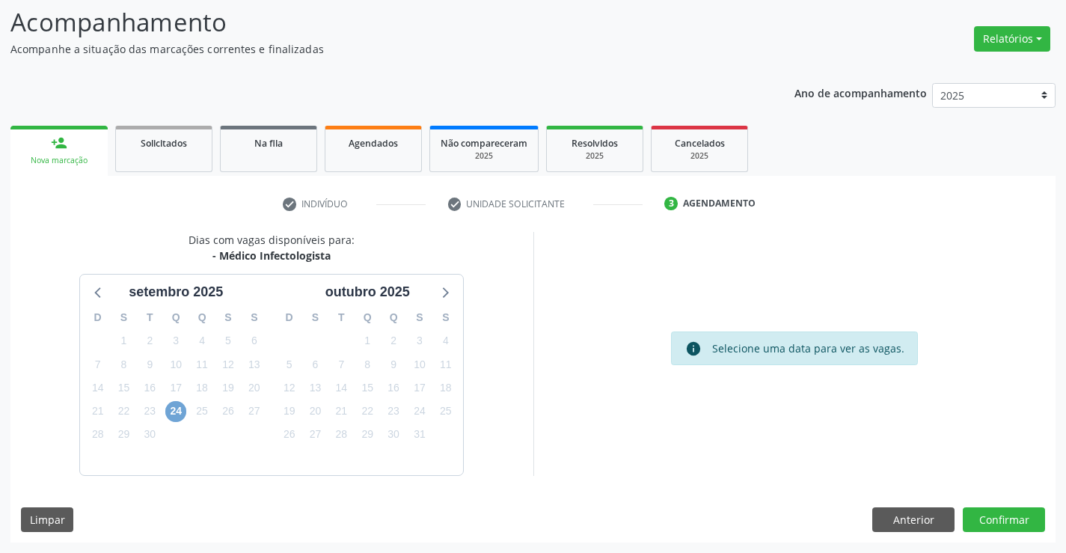
click at [179, 414] on span "24" at bounding box center [175, 411] width 21 height 21
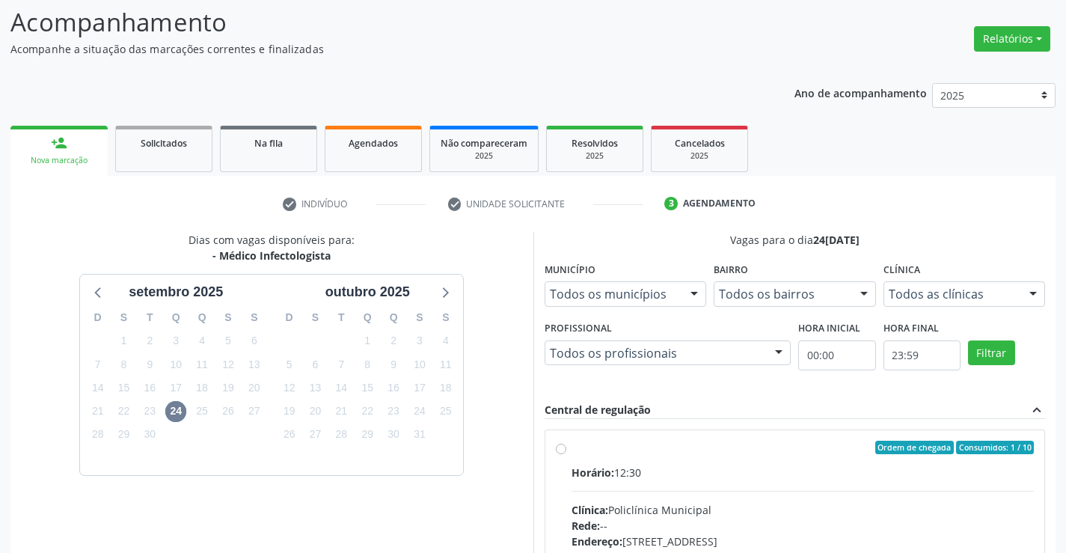
drag, startPoint x: 561, startPoint y: 451, endPoint x: 594, endPoint y: 450, distance: 32.9
click at [571, 452] on label "Ordem de chegada Consumidos: 1 / 10 Horário: 12:30 Clínica: Policlínica Municip…" at bounding box center [802, 555] width 463 height 230
click at [561, 452] on input "Ordem de chegada Consumidos: 1 / 10 Horário: 12:30 Clínica: Policlínica Municip…" at bounding box center [561, 446] width 10 height 13
radio input "true"
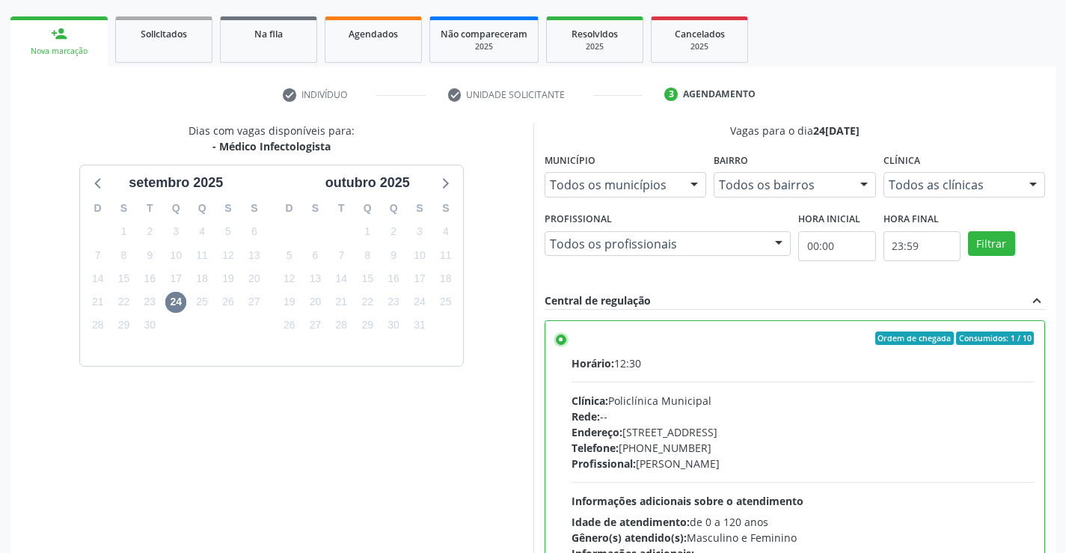
scroll to position [341, 0]
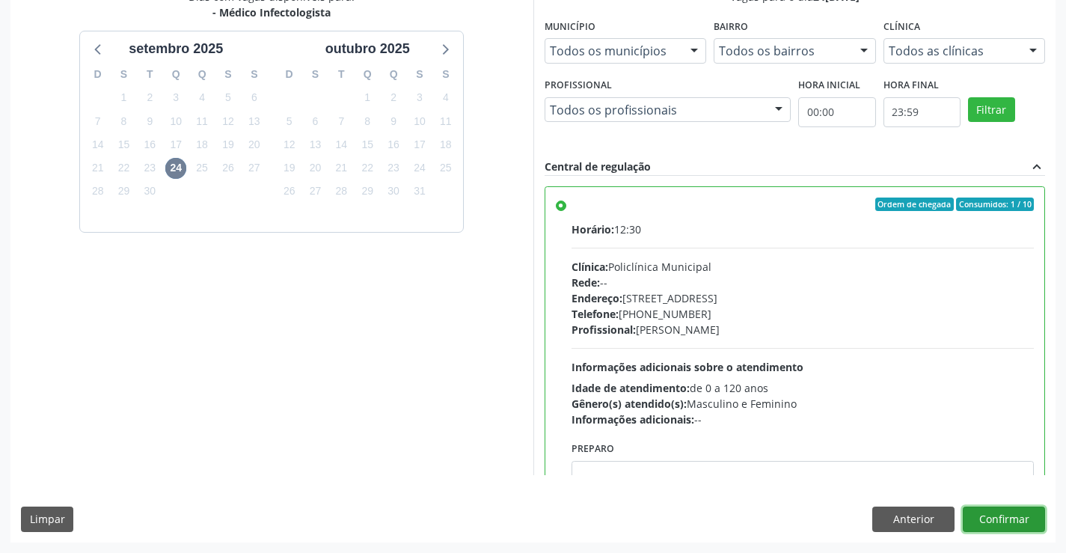
click at [1002, 508] on button "Confirmar" at bounding box center [1003, 518] width 82 height 25
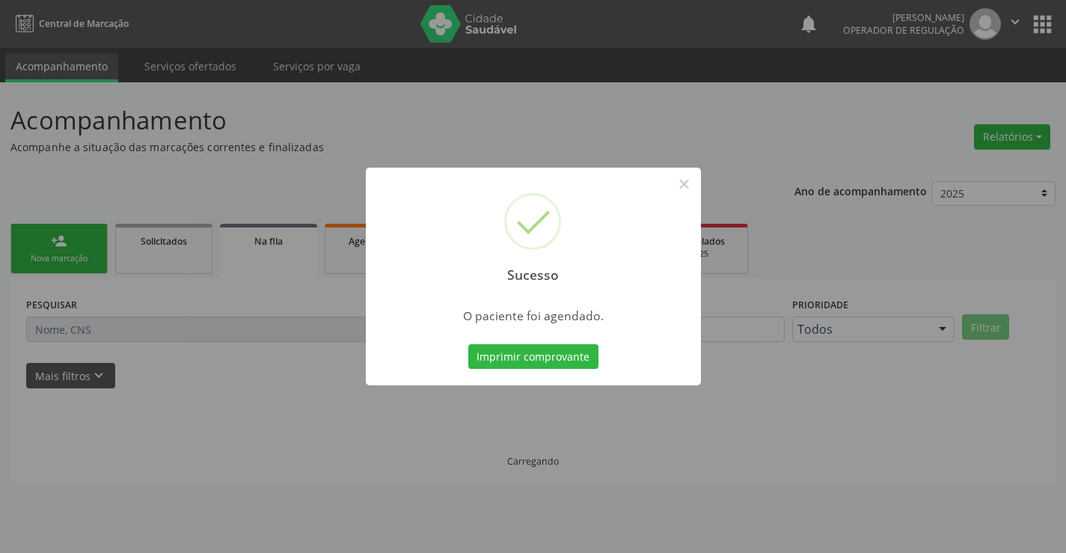
scroll to position [0, 0]
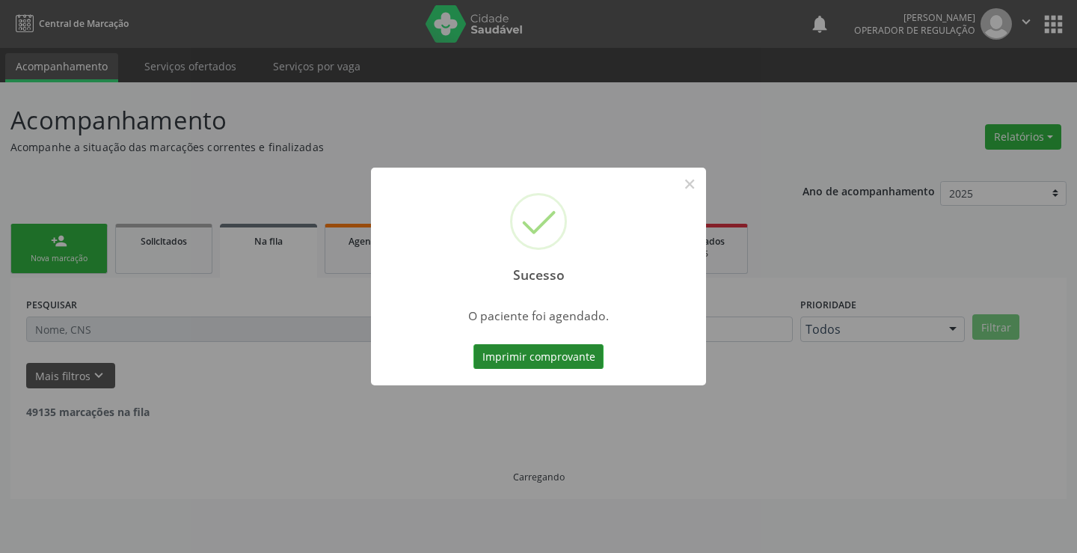
click at [567, 348] on button "Imprimir comprovante" at bounding box center [538, 356] width 130 height 25
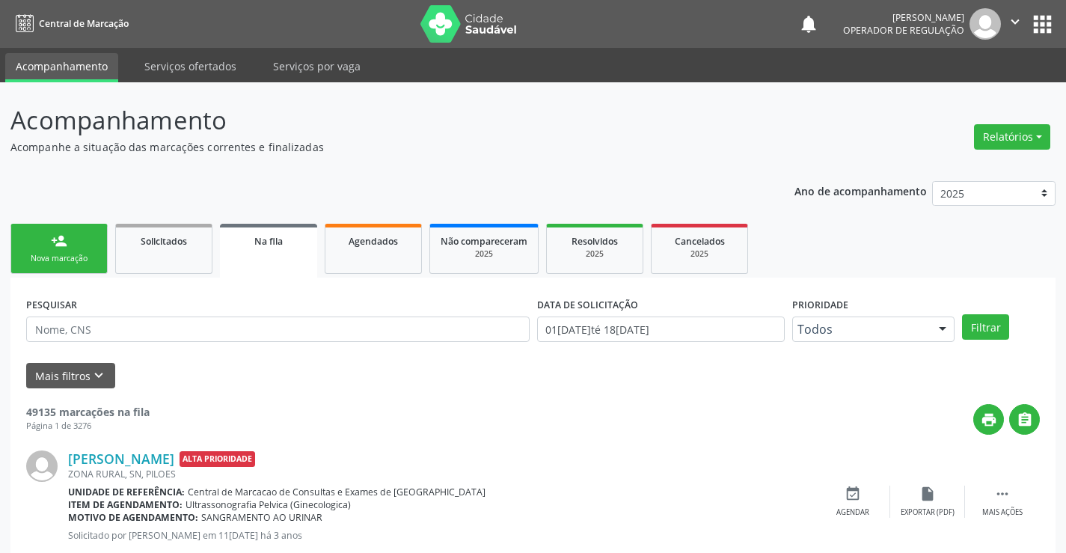
click at [90, 245] on link "person_add Nova marcação" at bounding box center [58, 249] width 97 height 50
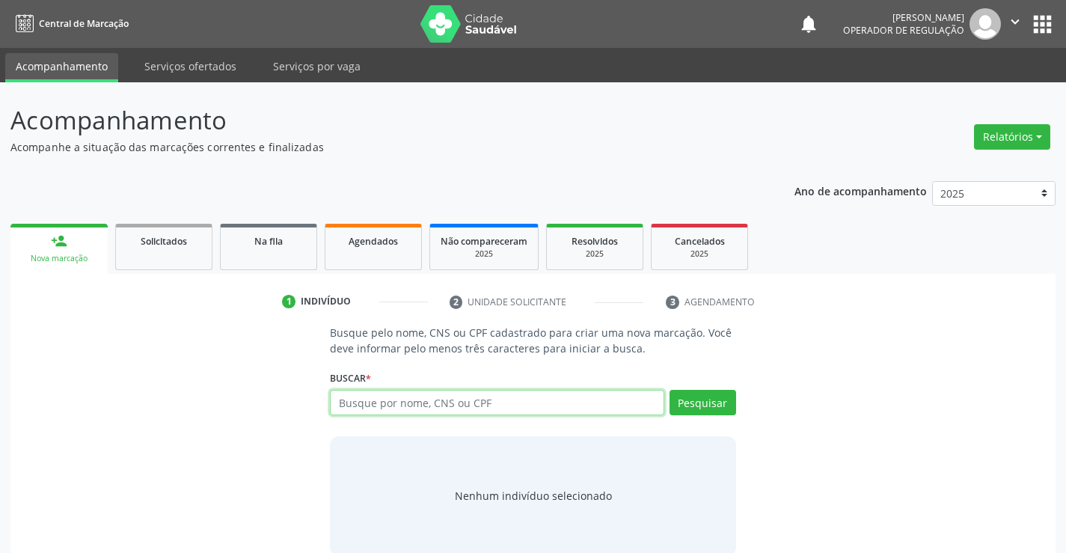
drag, startPoint x: 402, startPoint y: 396, endPoint x: 416, endPoint y: 391, distance: 15.1
click at [406, 396] on input "text" at bounding box center [497, 402] width 334 height 25
type input "702602740866149"
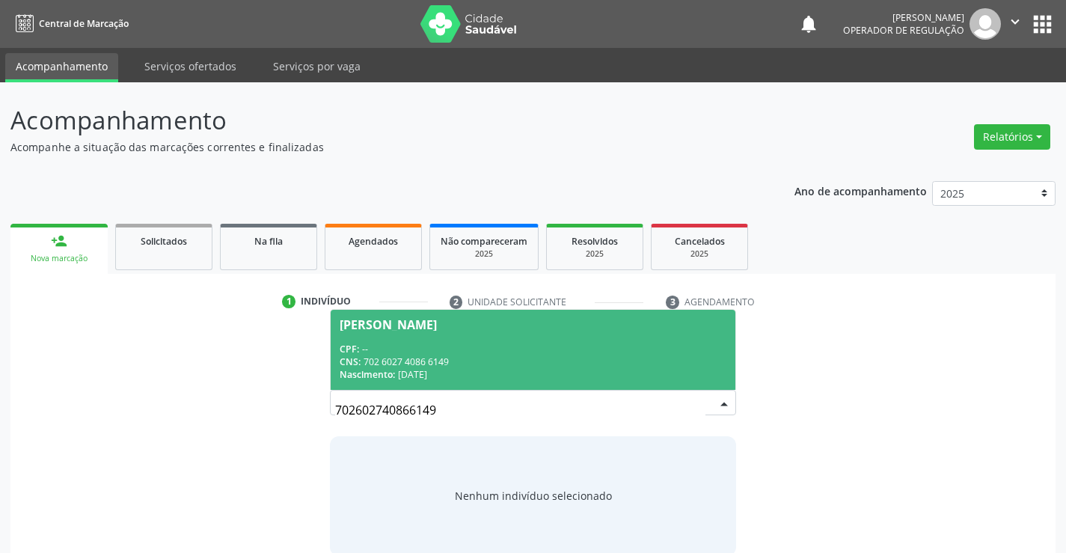
click at [429, 360] on div "CNS: 702 6027 4086 6149" at bounding box center [533, 361] width 386 height 13
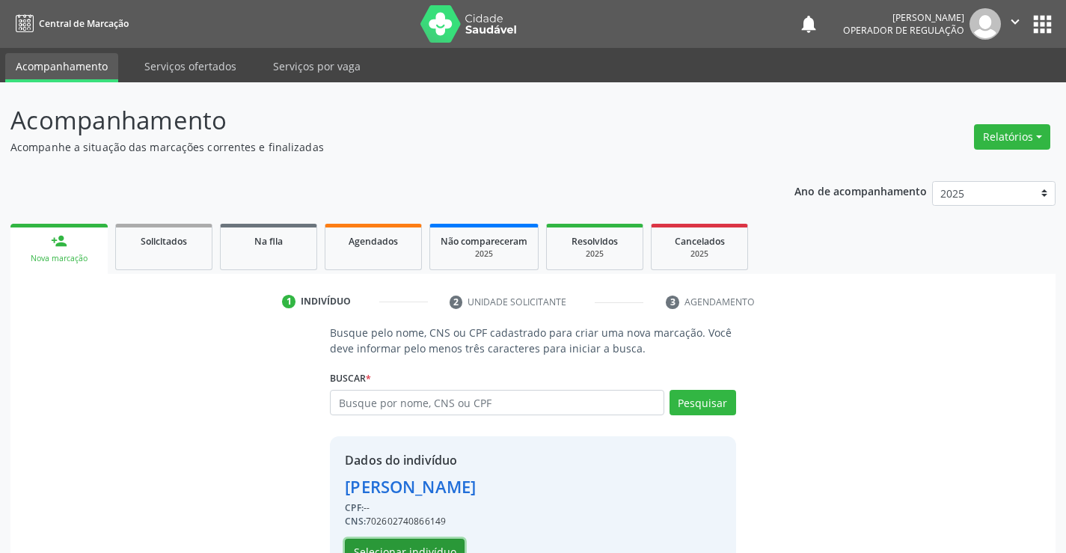
click at [431, 542] on button "Selecionar indivíduo" at bounding box center [405, 550] width 120 height 25
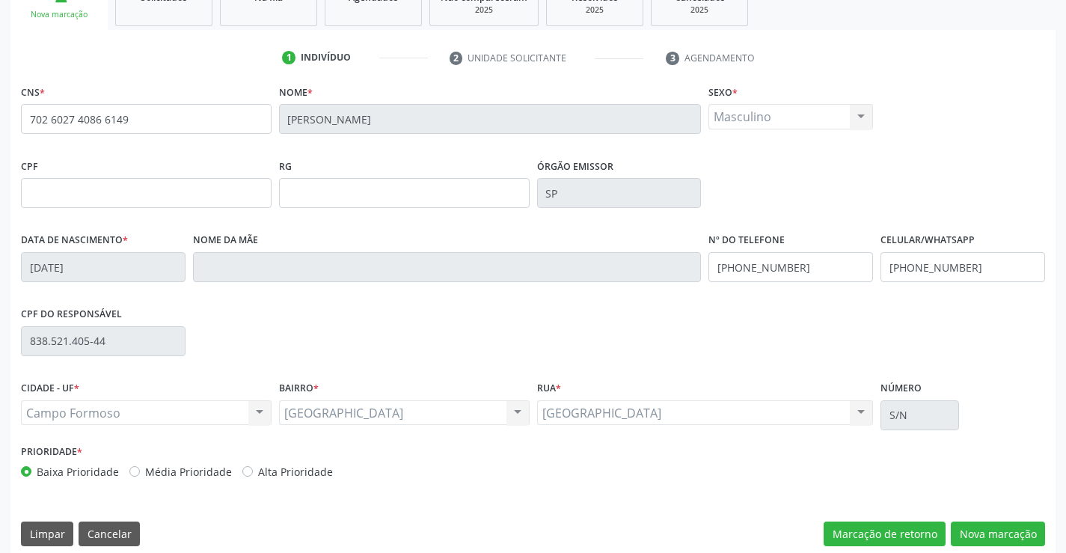
scroll to position [258, 0]
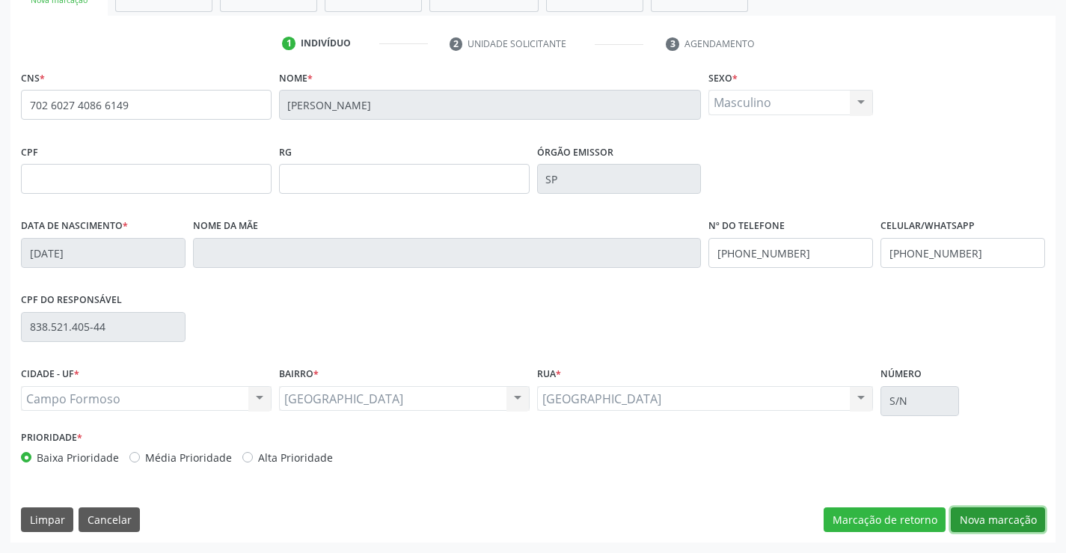
click at [1003, 520] on button "Nova marcação" at bounding box center [997, 519] width 94 height 25
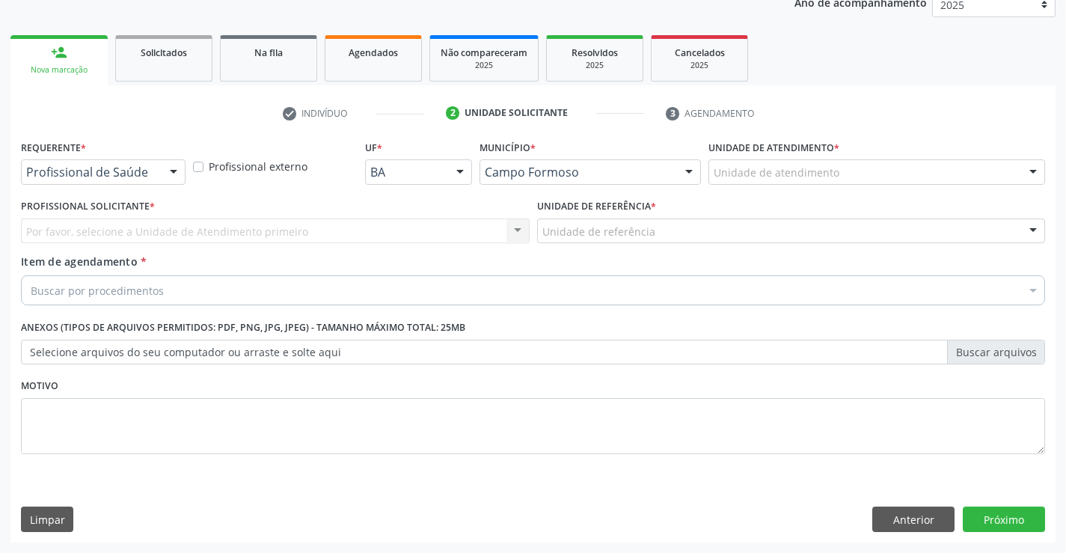
scroll to position [188, 0]
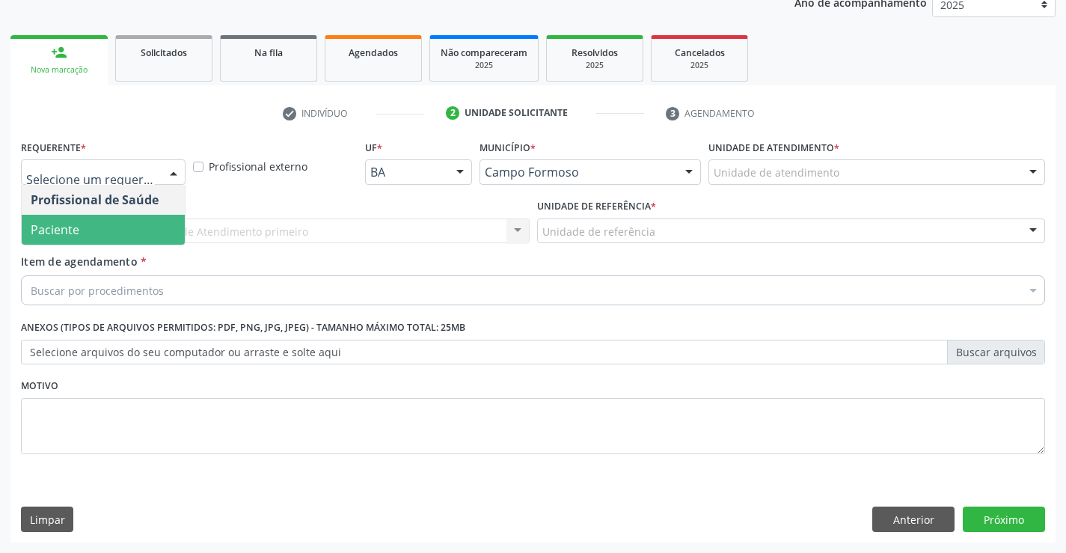
click at [61, 226] on span "Paciente" at bounding box center [55, 229] width 49 height 16
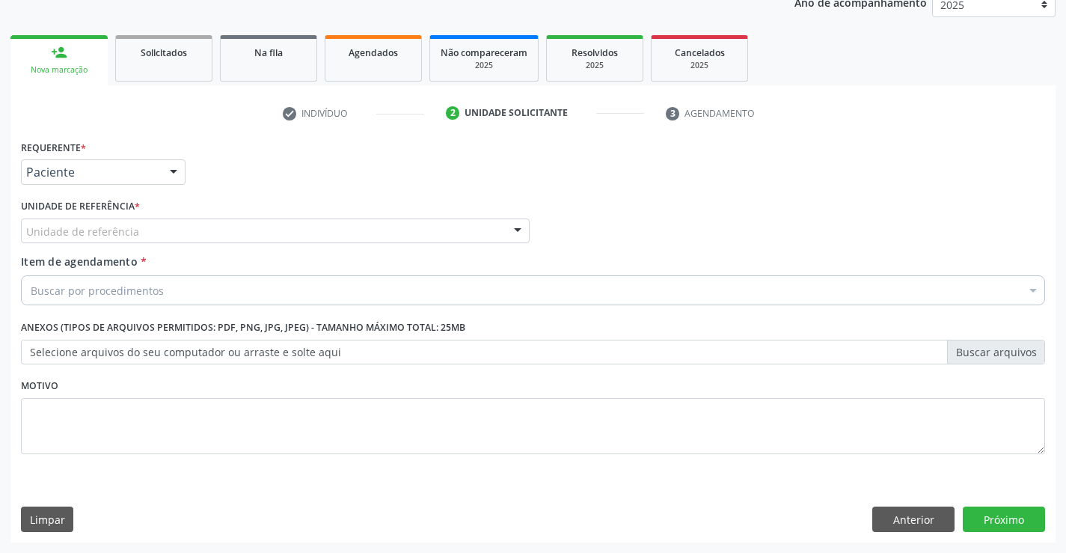
click at [138, 230] on div "Unidade de referência" at bounding box center [275, 230] width 509 height 25
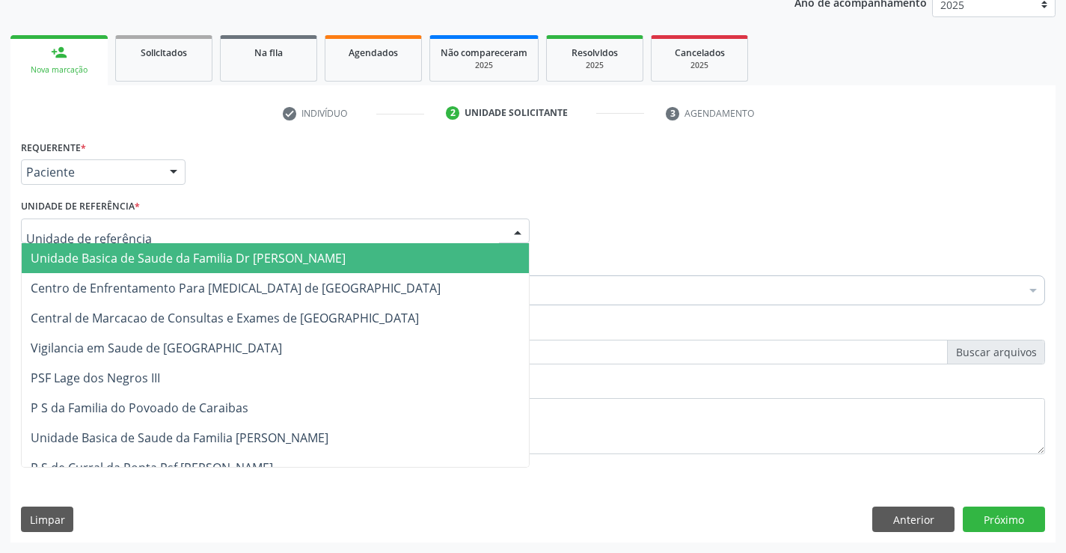
click at [144, 256] on span "Unidade Basica de Saude da Familia Dr [PERSON_NAME]" at bounding box center [188, 258] width 315 height 16
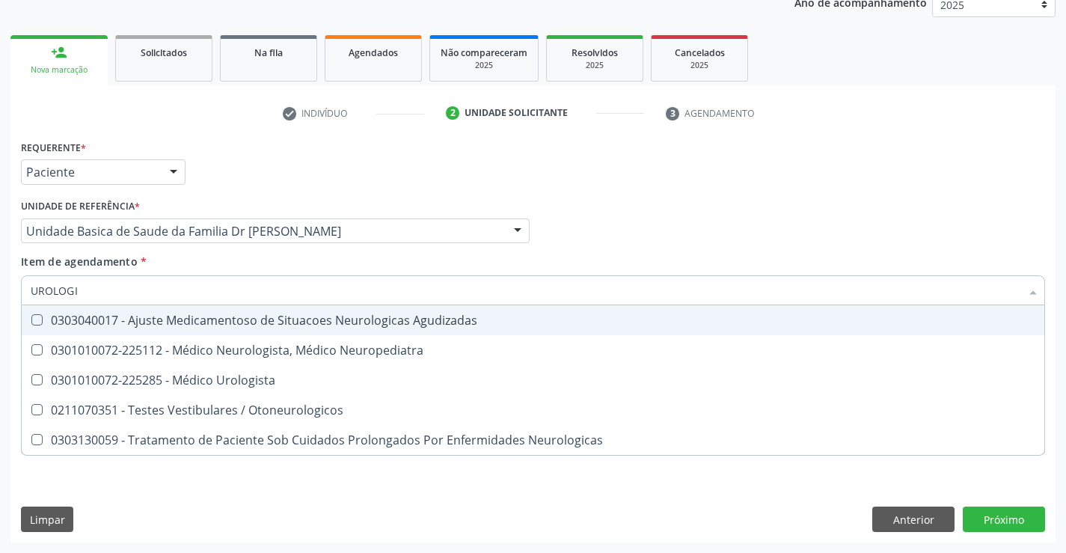
type input "UROLOGIS"
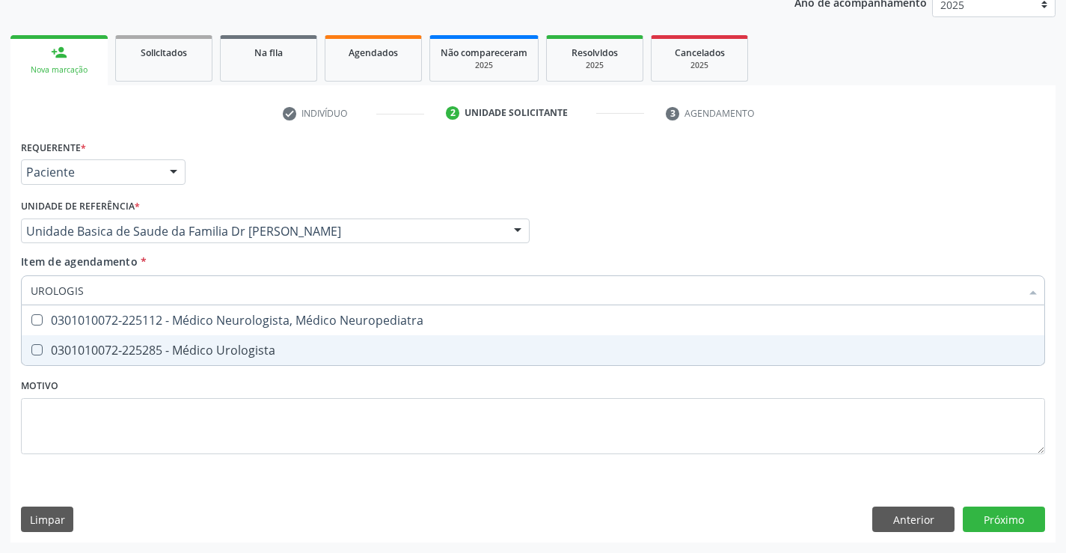
click at [215, 352] on div "0301010072-225285 - Médico Urologista" at bounding box center [533, 350] width 1004 height 12
checkbox Urologista "true"
click at [985, 514] on div "Requerente * Paciente Profissional de Saúde Paciente Nenhum resultado encontrad…" at bounding box center [532, 339] width 1045 height 406
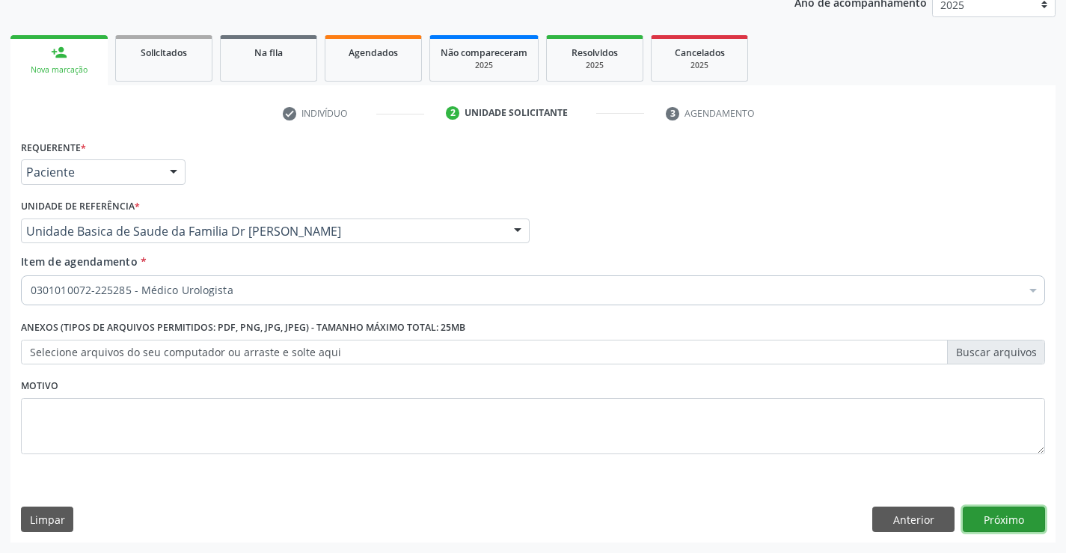
click at [992, 516] on button "Próximo" at bounding box center [1003, 518] width 82 height 25
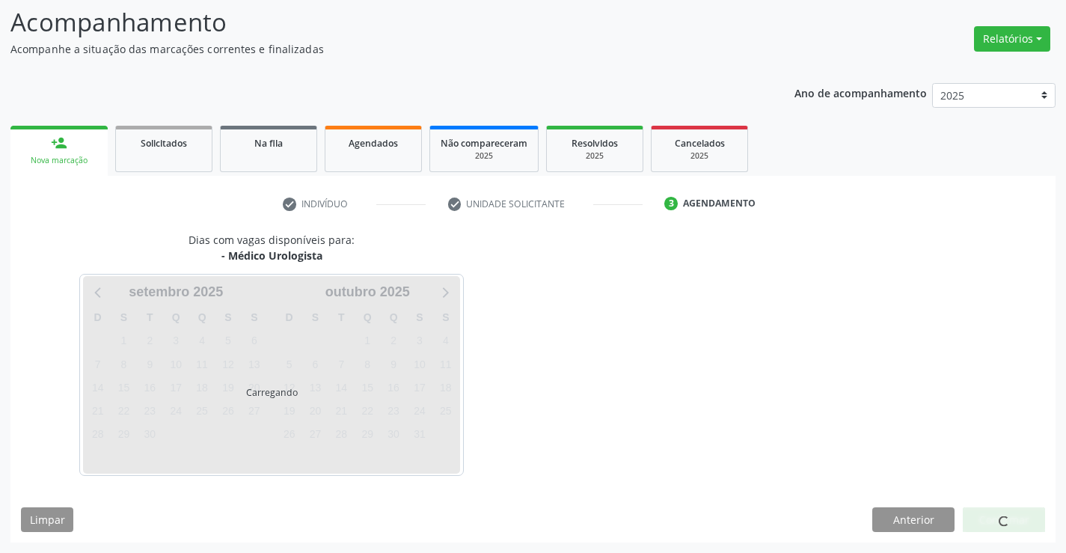
scroll to position [98, 0]
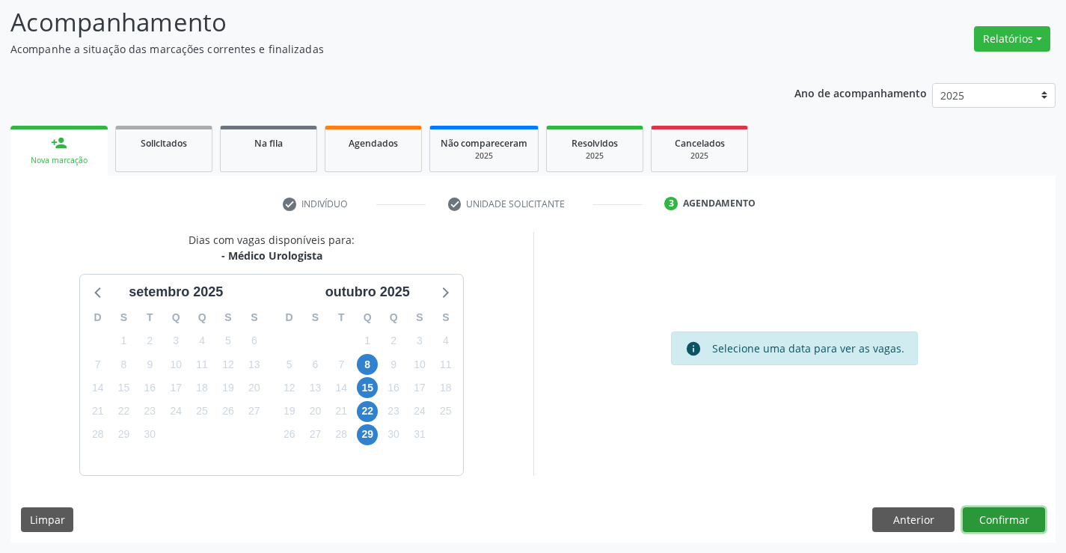
click at [1005, 519] on button "Confirmar" at bounding box center [1003, 519] width 82 height 25
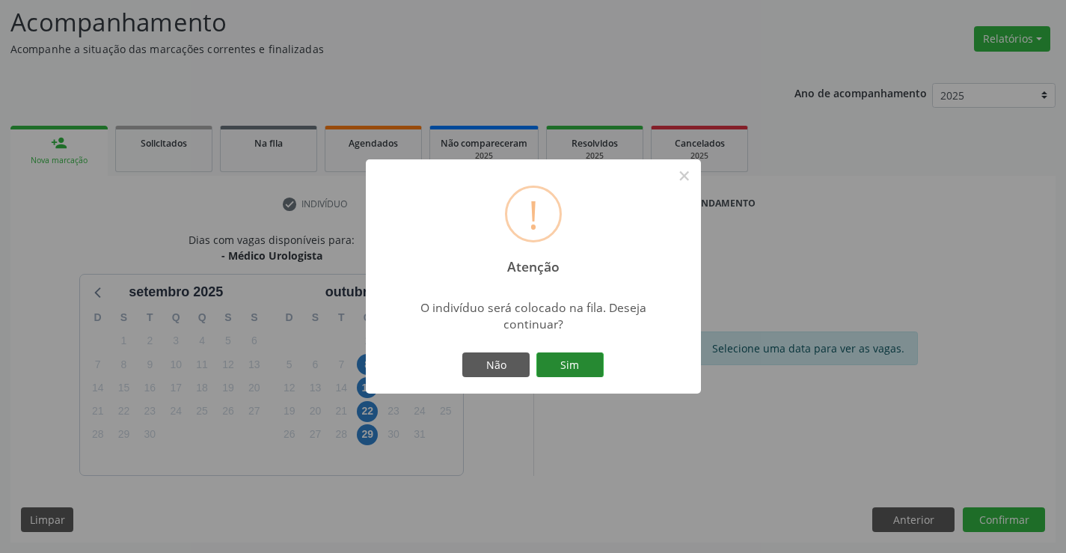
click at [567, 358] on button "Sim" at bounding box center [569, 364] width 67 height 25
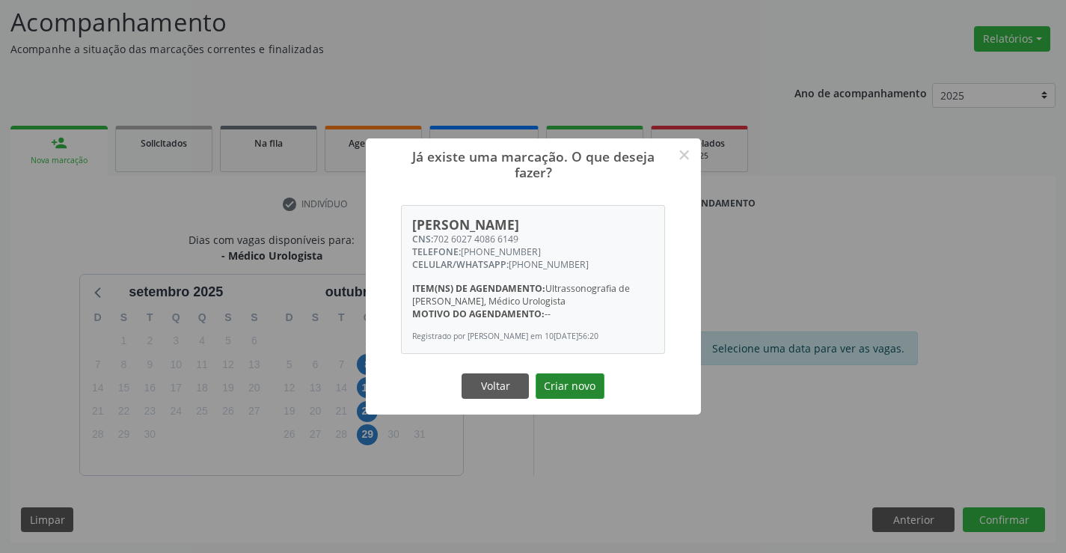
click at [567, 381] on button "Criar novo" at bounding box center [569, 385] width 69 height 25
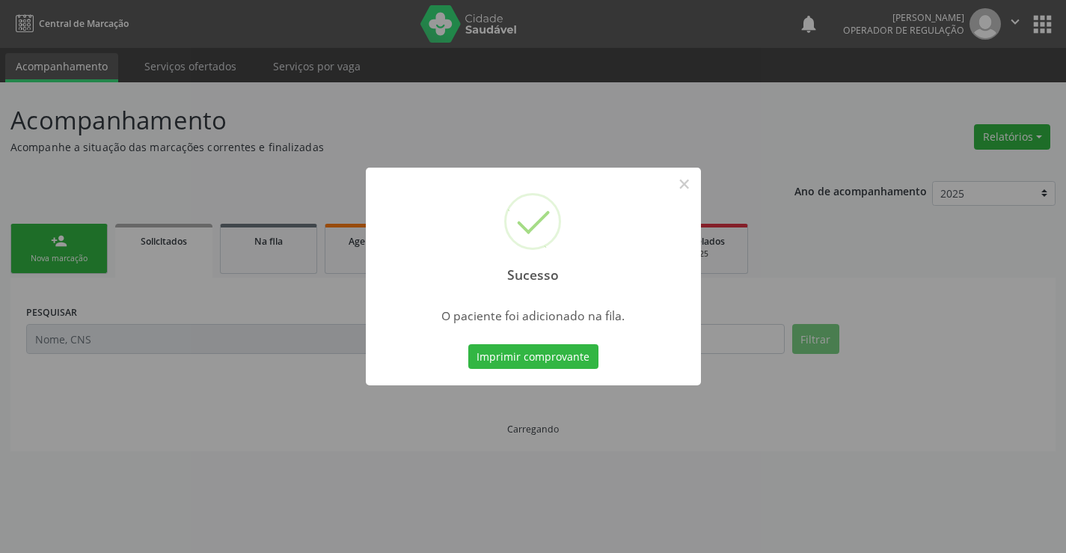
scroll to position [0, 0]
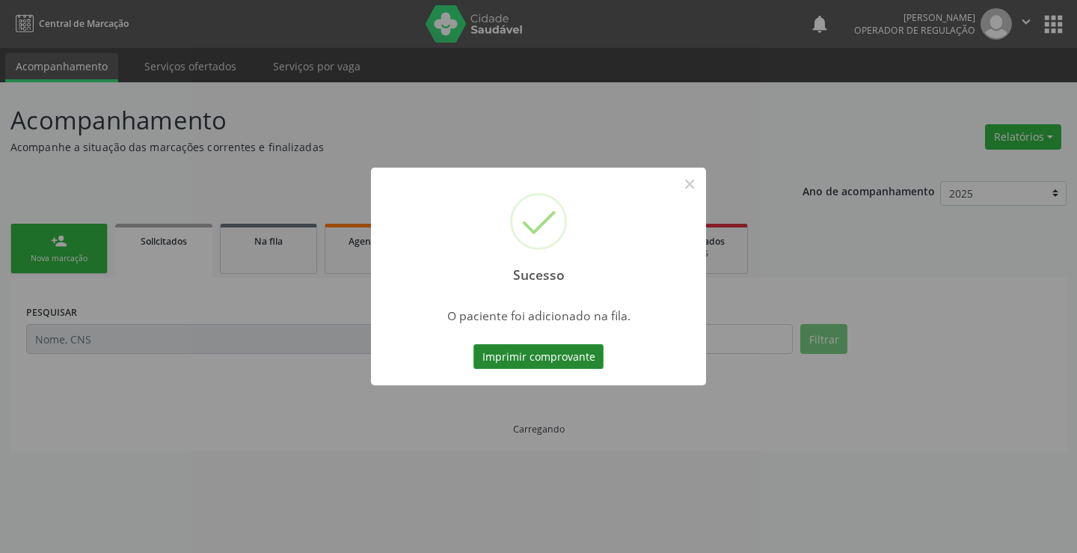
click at [557, 351] on button "Imprimir comprovante" at bounding box center [538, 356] width 130 height 25
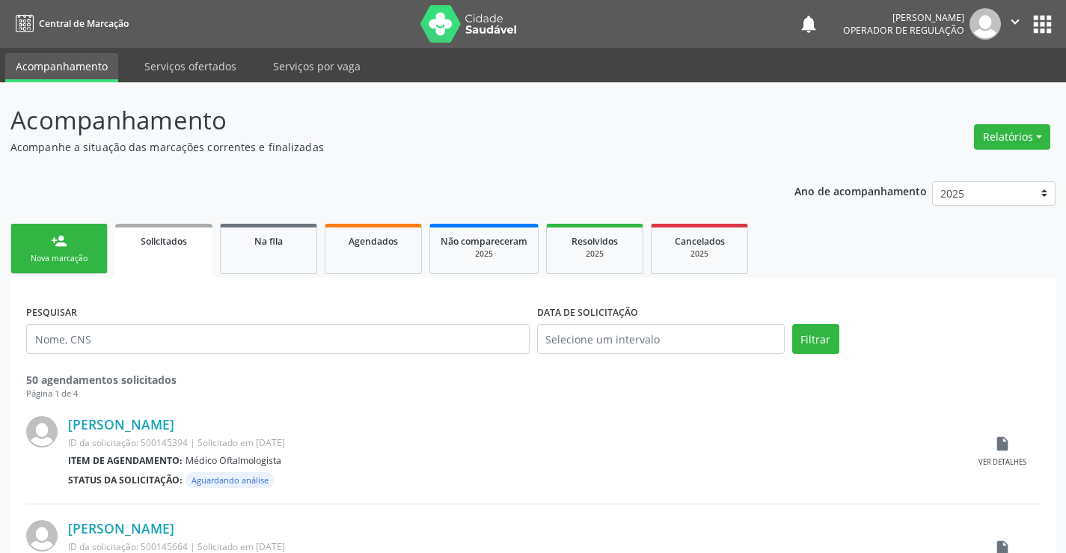
click at [93, 262] on div "Nova marcação" at bounding box center [59, 258] width 75 height 11
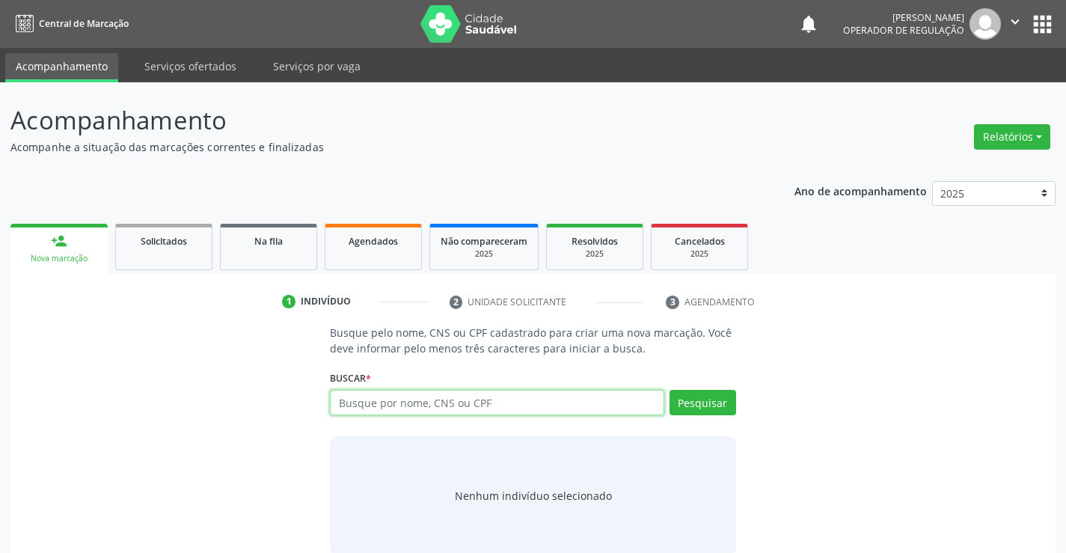
click at [423, 400] on input "text" at bounding box center [497, 402] width 334 height 25
type input "708603089767087"
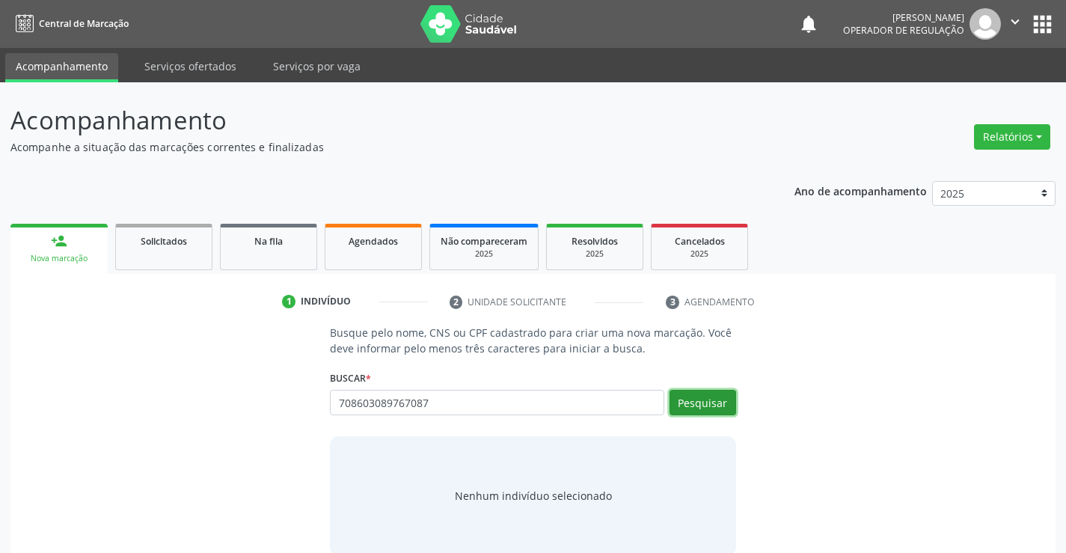
click at [682, 399] on button "Pesquisar" at bounding box center [702, 402] width 67 height 25
type input "708603089767087"
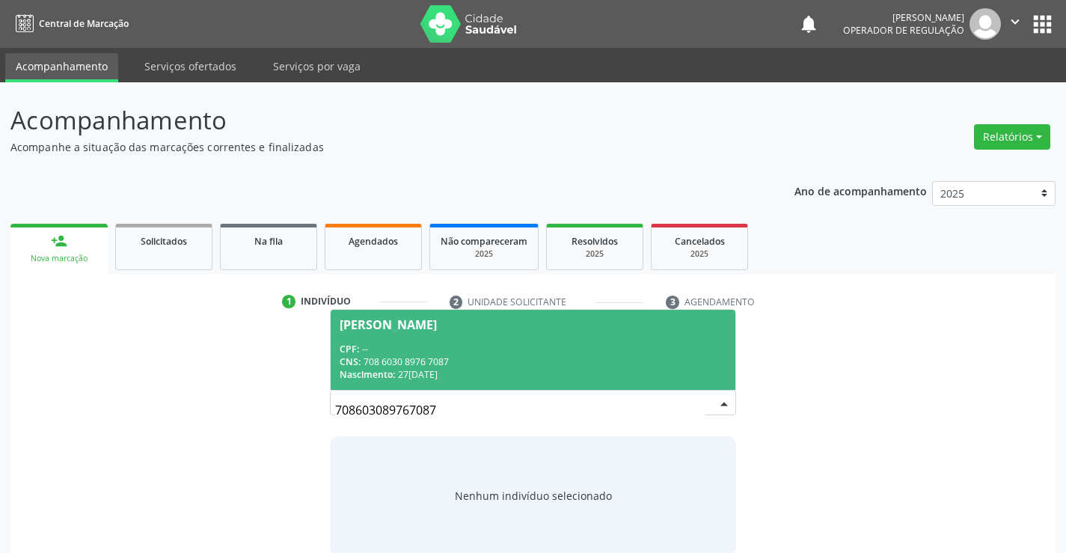
click at [505, 331] on span "Marineide Pereira da Silva CPF: -- CNS: 708 6030 8976 7087 Nascimento: 27/10/19…" at bounding box center [533, 350] width 404 height 80
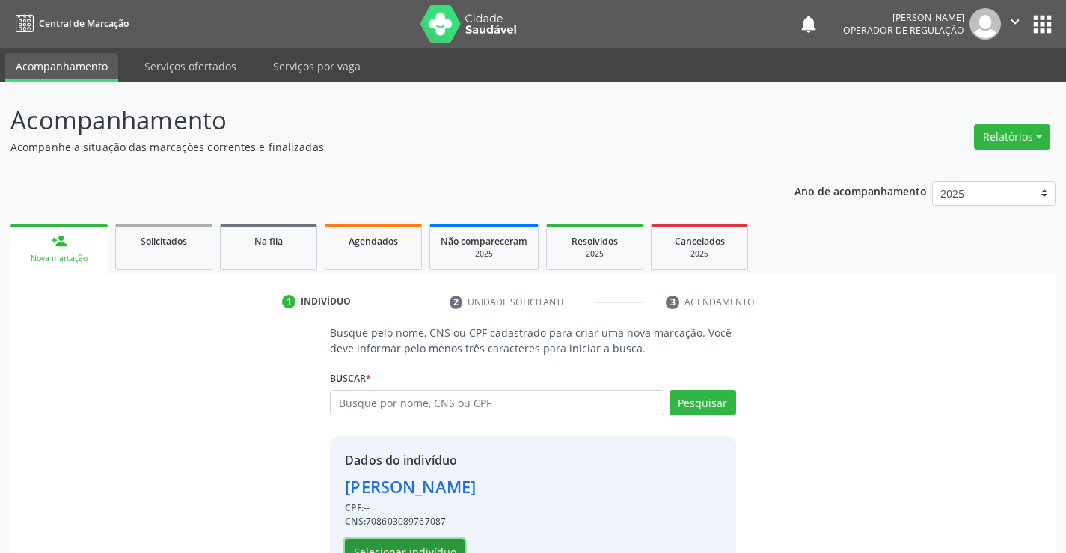
click at [378, 544] on button "Selecionar indivíduo" at bounding box center [405, 550] width 120 height 25
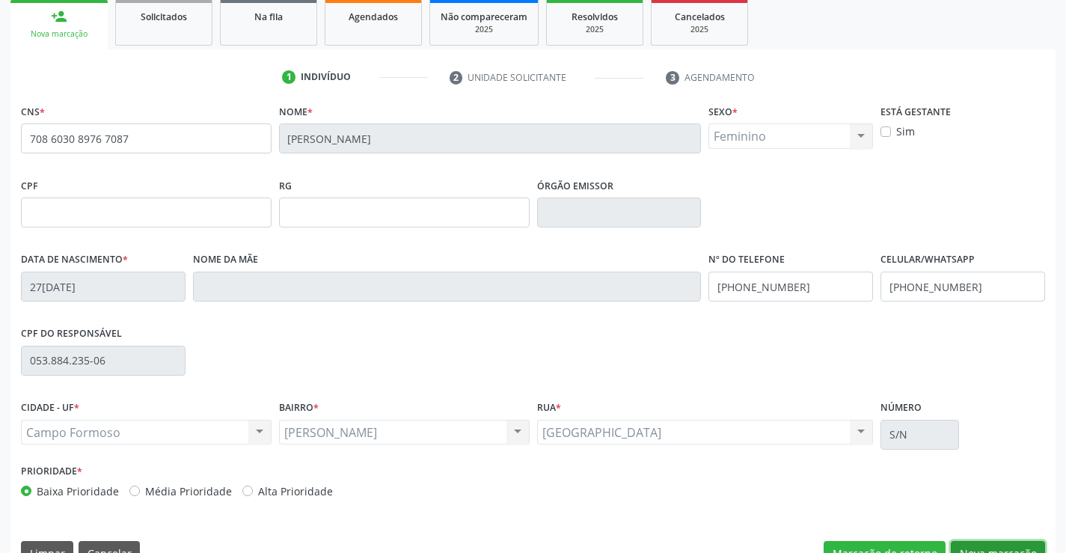
drag, startPoint x: 962, startPoint y: 546, endPoint x: 838, endPoint y: 453, distance: 154.4
click at [961, 541] on button "Nova marcação" at bounding box center [997, 553] width 94 height 25
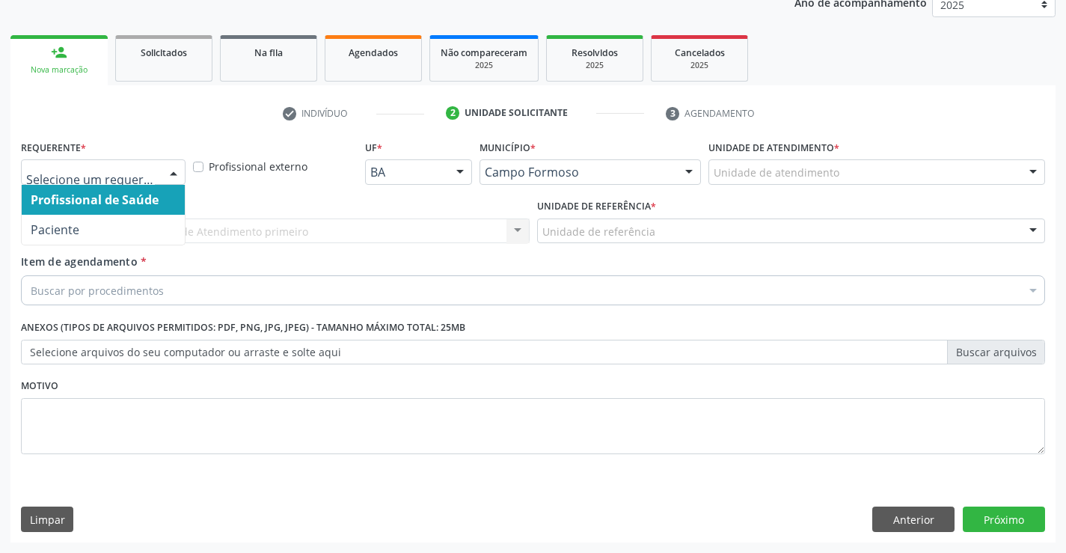
drag, startPoint x: 135, startPoint y: 173, endPoint x: 109, endPoint y: 208, distance: 43.2
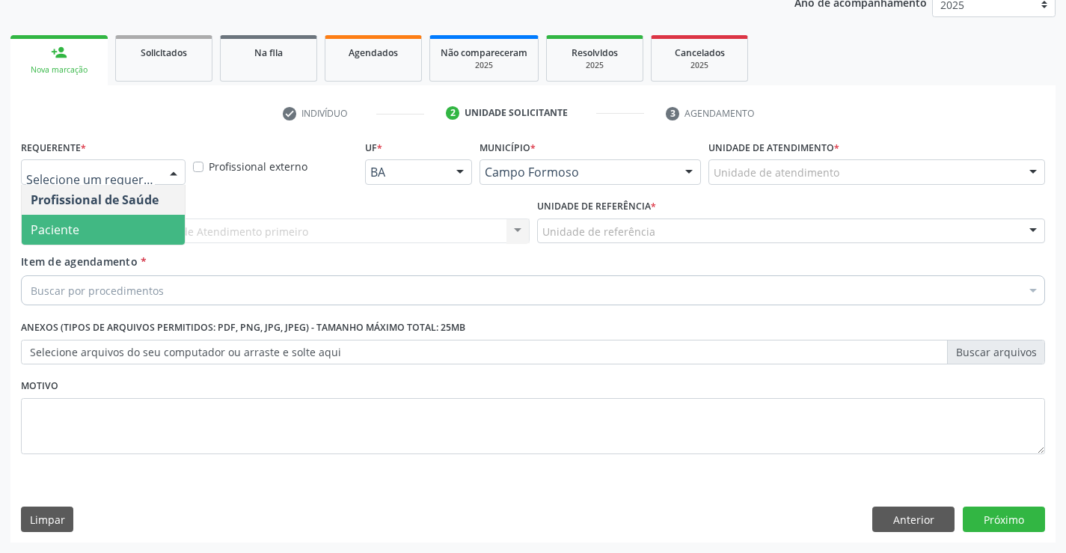
click at [112, 234] on span "Paciente" at bounding box center [103, 230] width 163 height 30
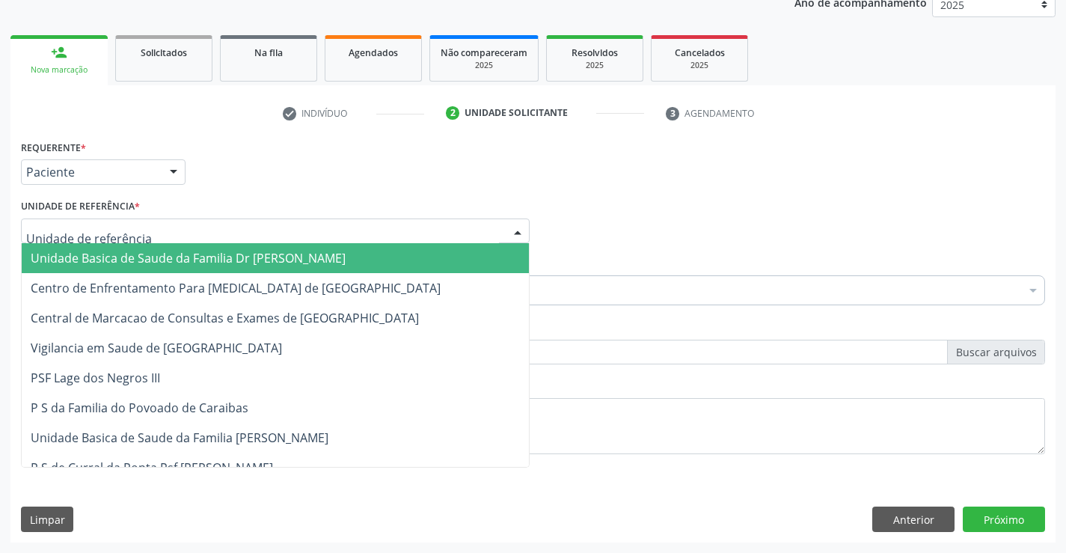
click at [116, 264] on span "Unidade Basica de Saude da Familia Dr [PERSON_NAME]" at bounding box center [275, 258] width 507 height 30
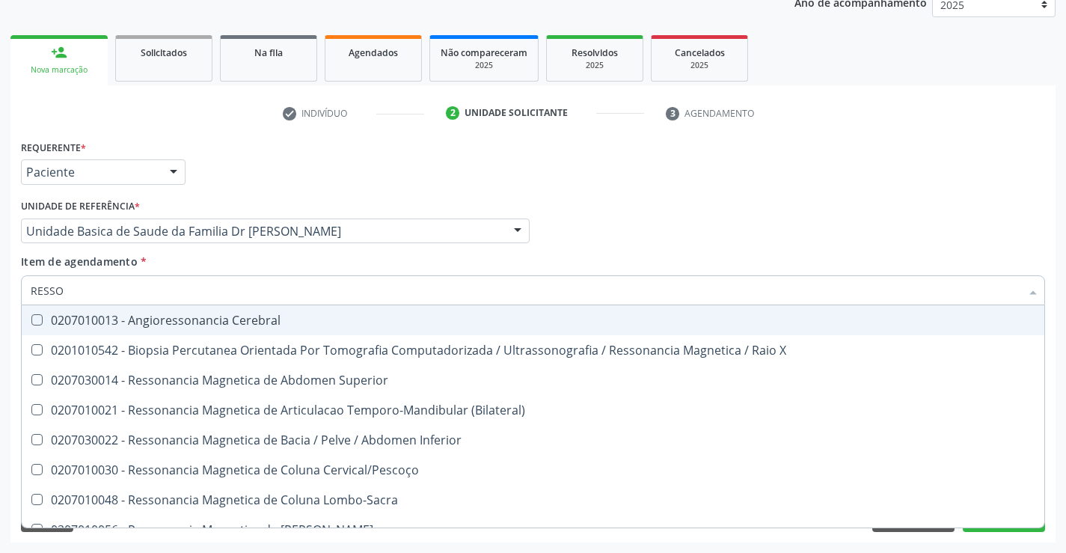
type input "RESSON"
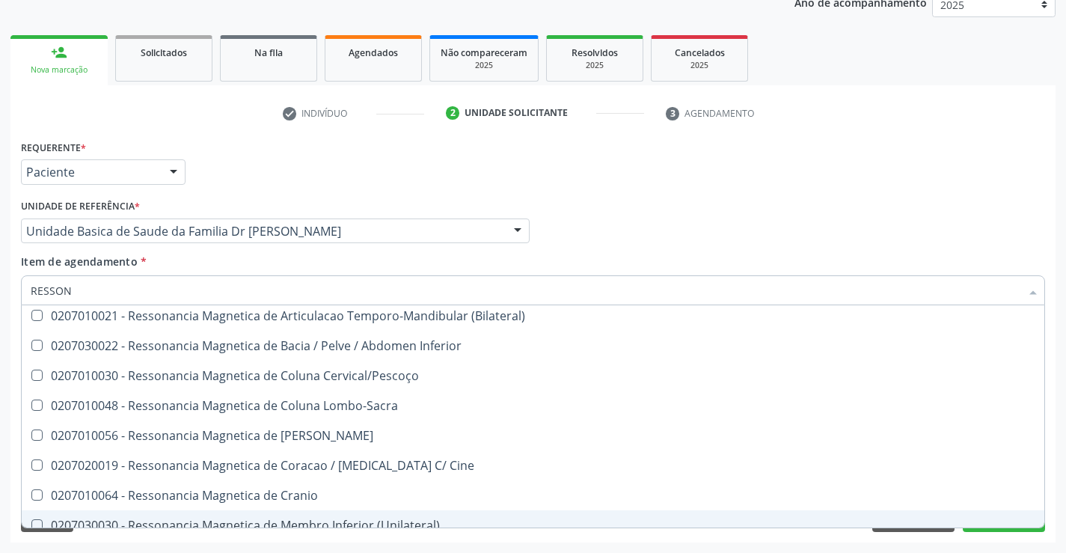
scroll to position [75, 0]
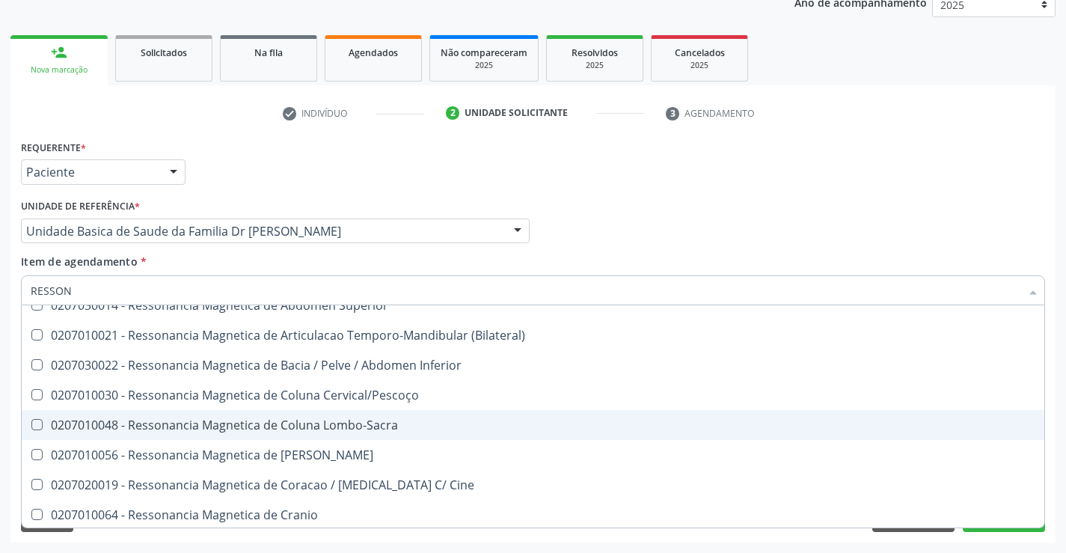
click at [357, 431] on div "0207010048 - Ressonancia Magnetica de Coluna Lombo-Sacra" at bounding box center [533, 425] width 1004 height 12
checkbox Lombo-Sacra "true"
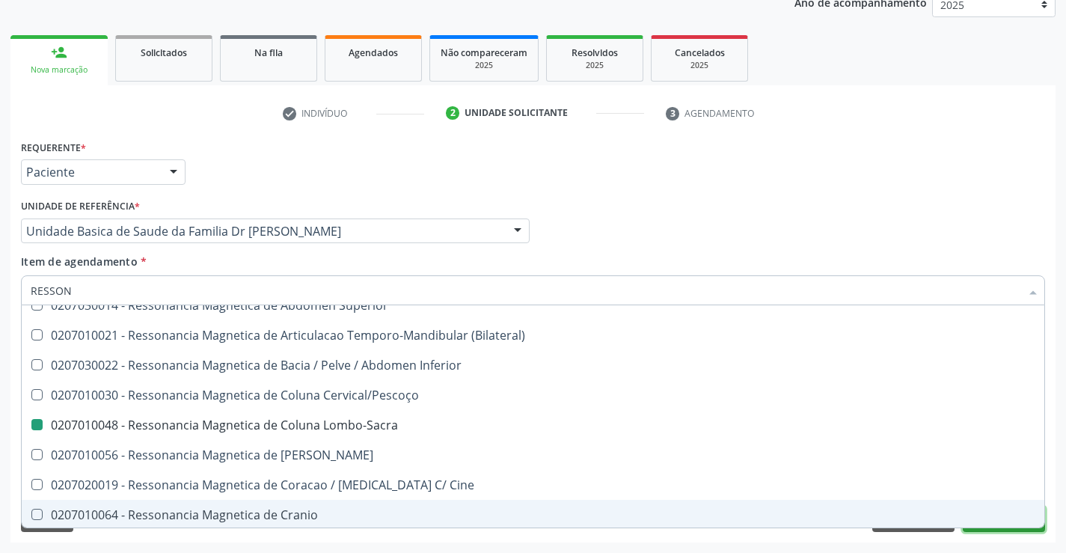
click at [994, 528] on button "Próximo" at bounding box center [1003, 518] width 82 height 25
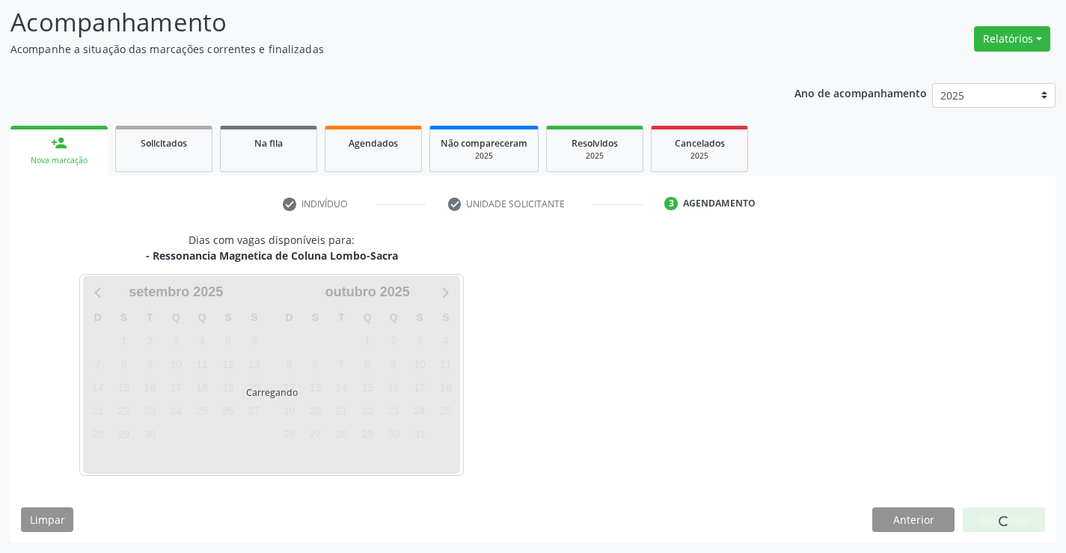
scroll to position [142, 0]
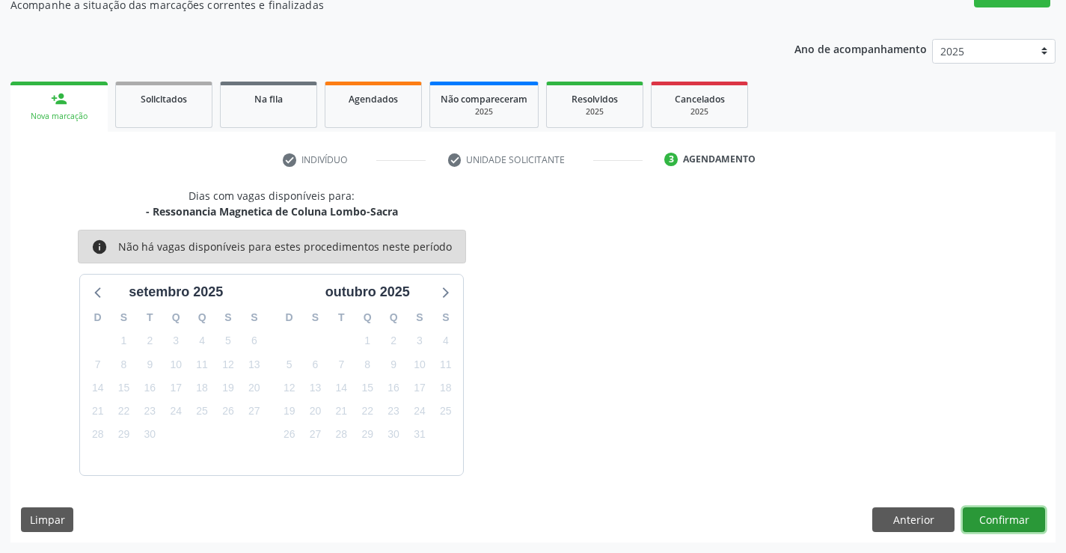
click at [997, 513] on button "Confirmar" at bounding box center [1003, 519] width 82 height 25
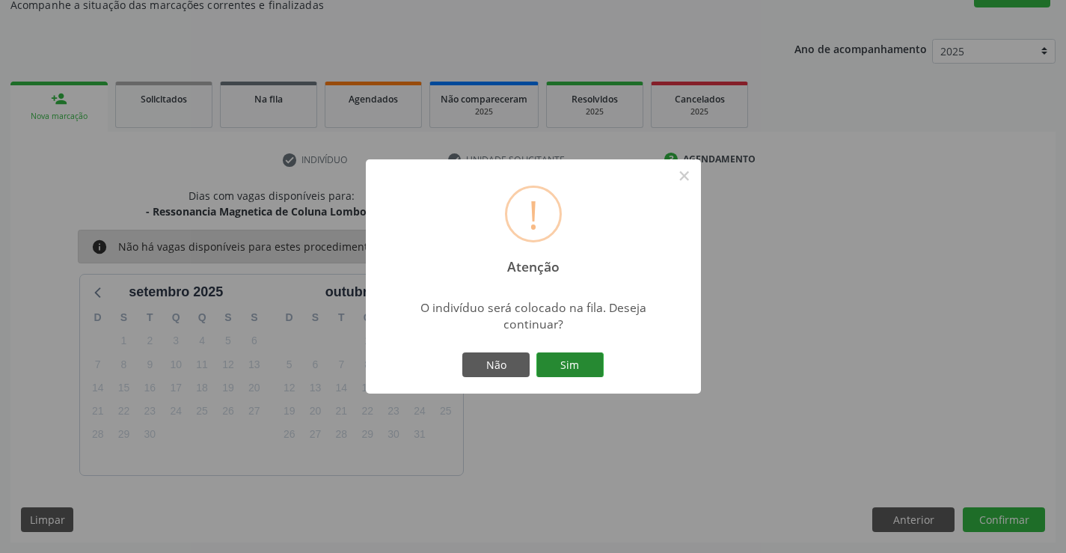
click at [589, 361] on button "Sim" at bounding box center [569, 364] width 67 height 25
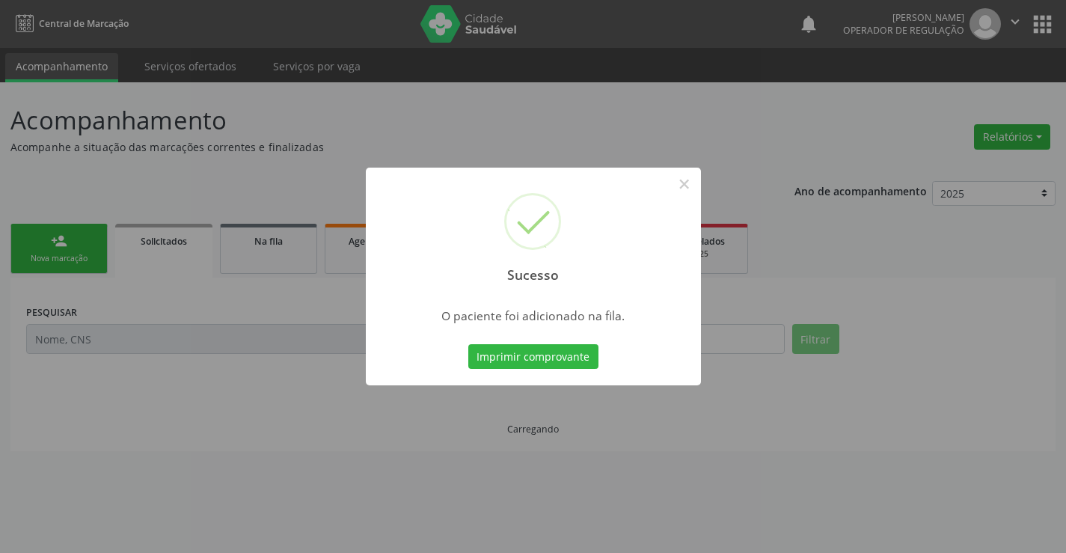
scroll to position [0, 0]
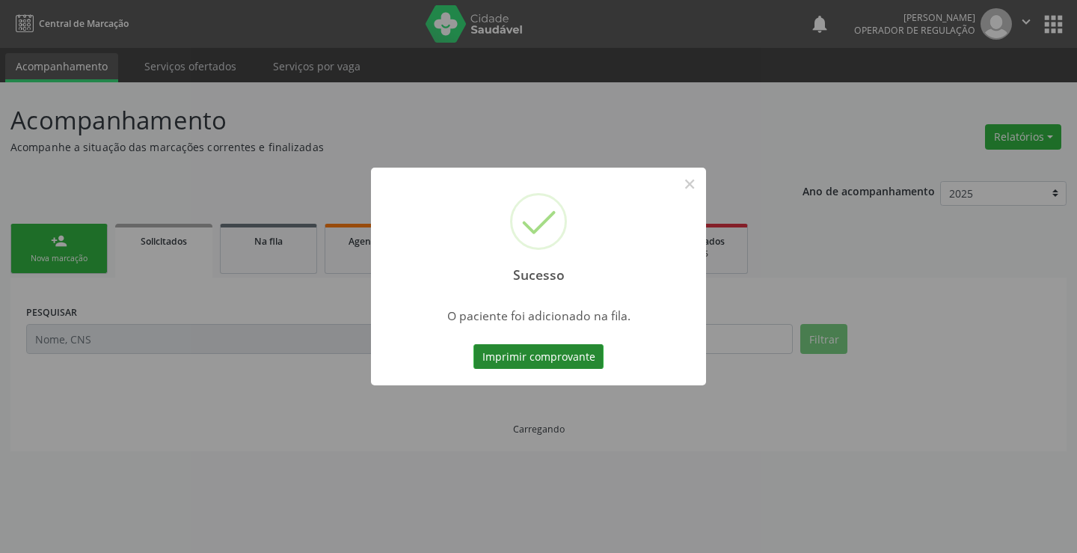
click at [517, 357] on button "Imprimir comprovante" at bounding box center [538, 356] width 130 height 25
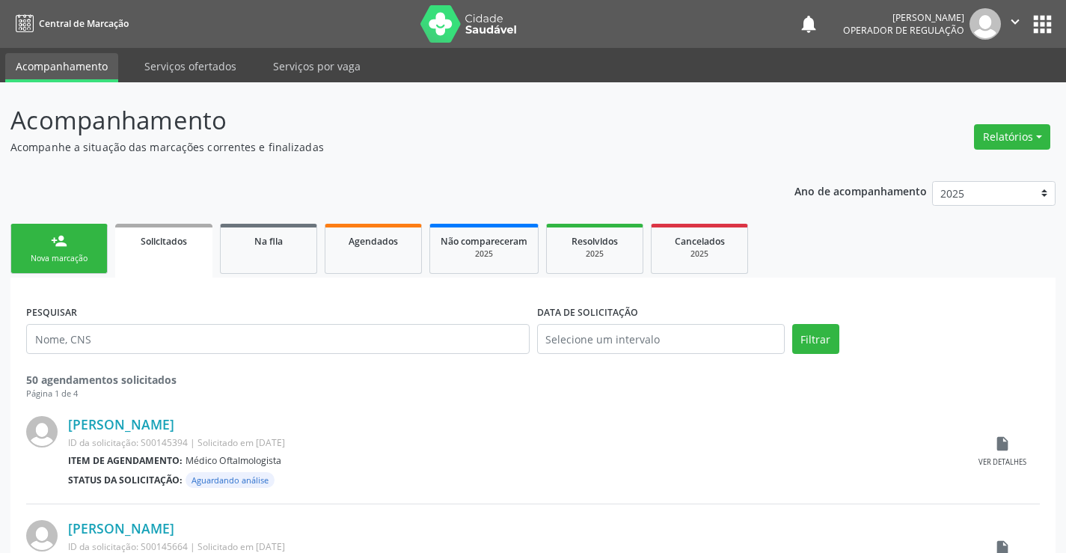
click at [58, 245] on div "person_add" at bounding box center [59, 241] width 16 height 16
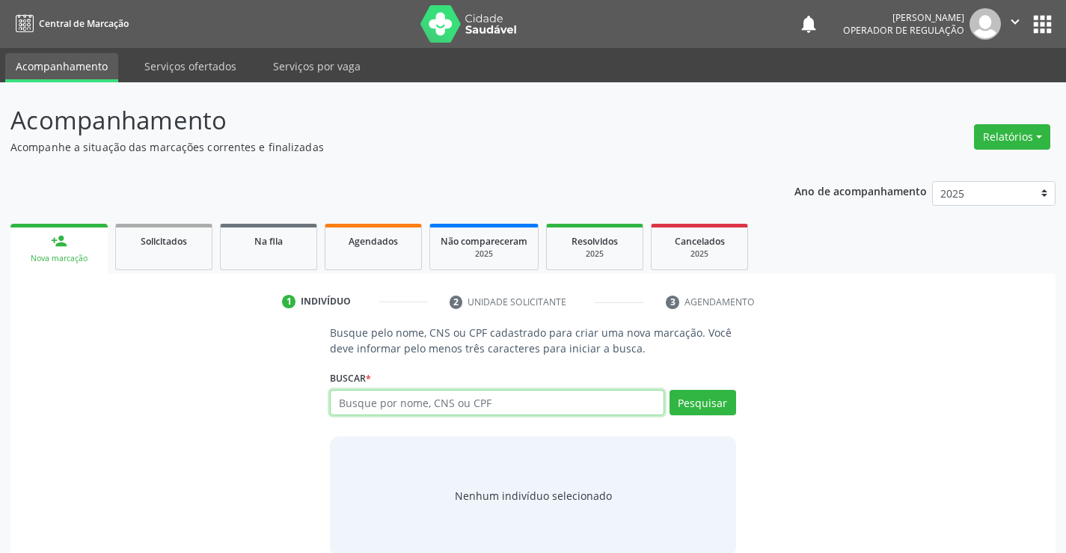
click at [477, 404] on input "text" at bounding box center [497, 402] width 334 height 25
type input "700006912711108"
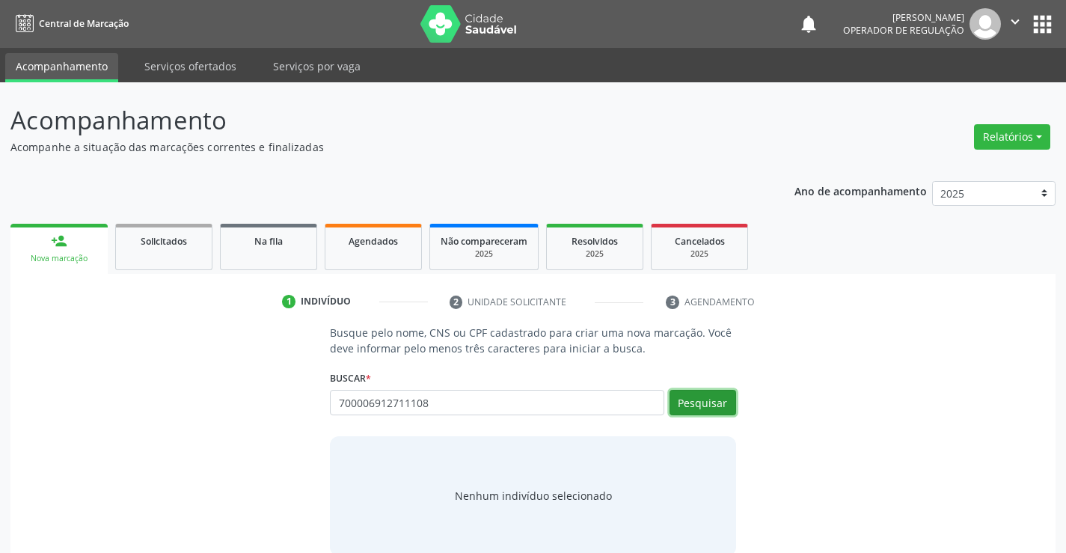
click at [695, 404] on button "Pesquisar" at bounding box center [702, 402] width 67 height 25
type input "700006912711108"
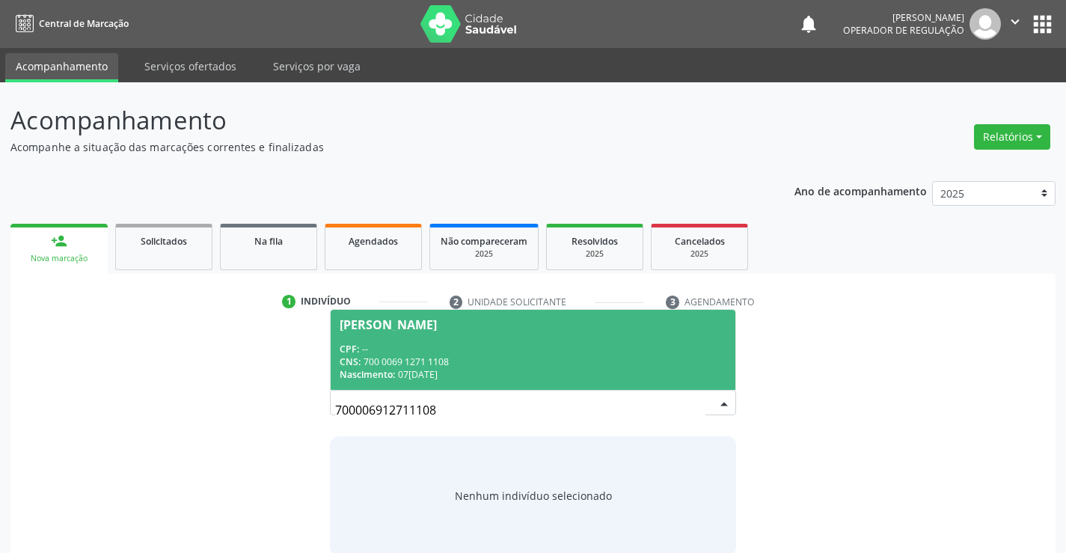
click at [535, 337] on span "Adelina Dias da Silva CPF: -- CNS: 700 0069 1271 1108 Nascimento: 07/04/1963" at bounding box center [533, 350] width 404 height 80
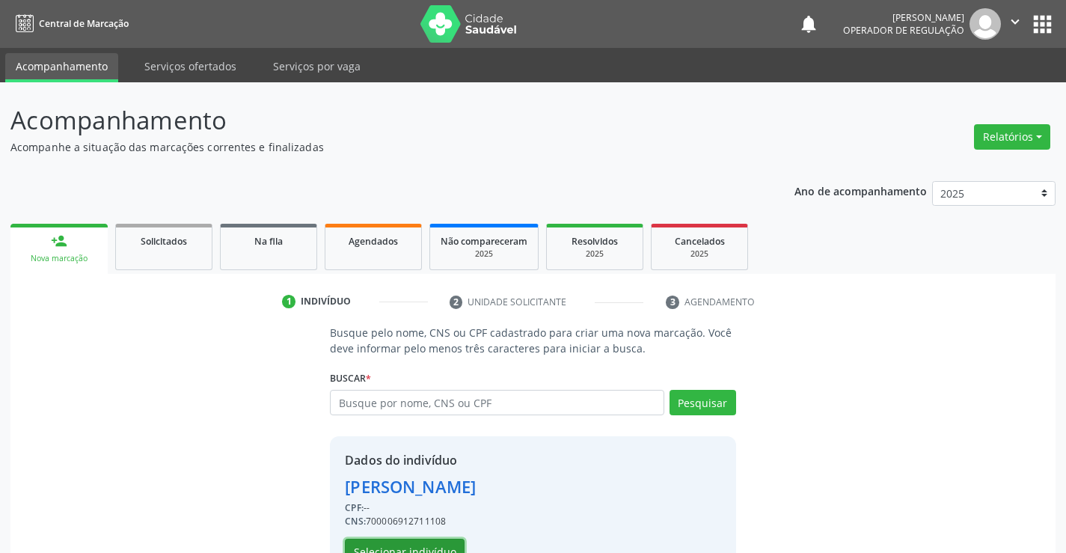
click at [430, 544] on button "Selecionar indivíduo" at bounding box center [405, 550] width 120 height 25
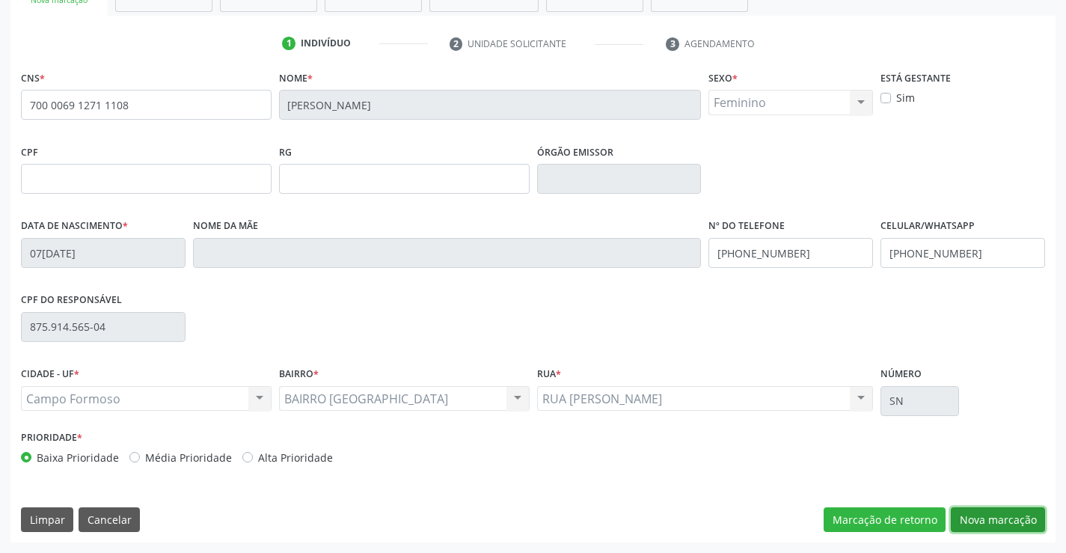
click at [983, 522] on button "Nova marcação" at bounding box center [997, 519] width 94 height 25
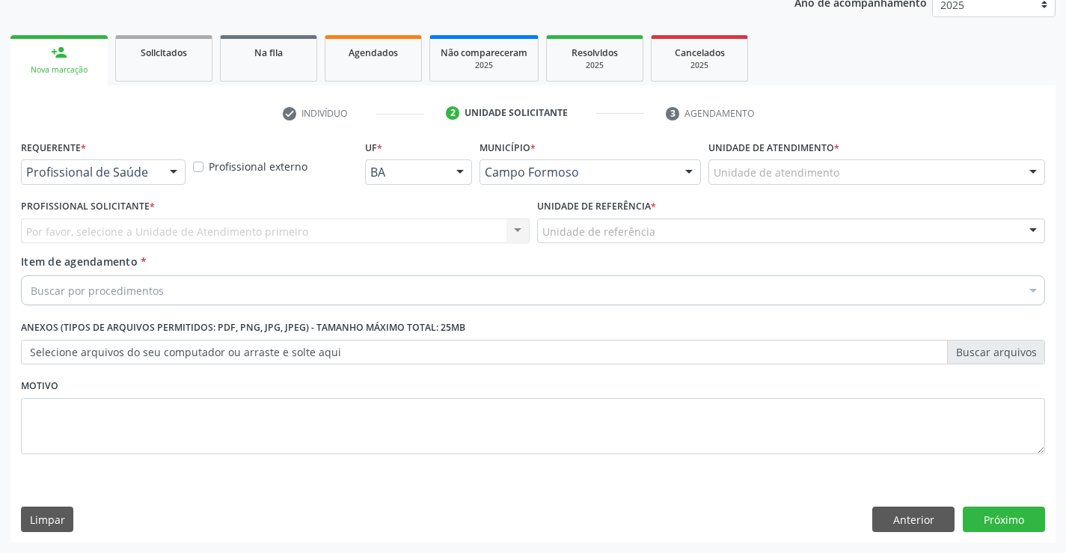
scroll to position [188, 0]
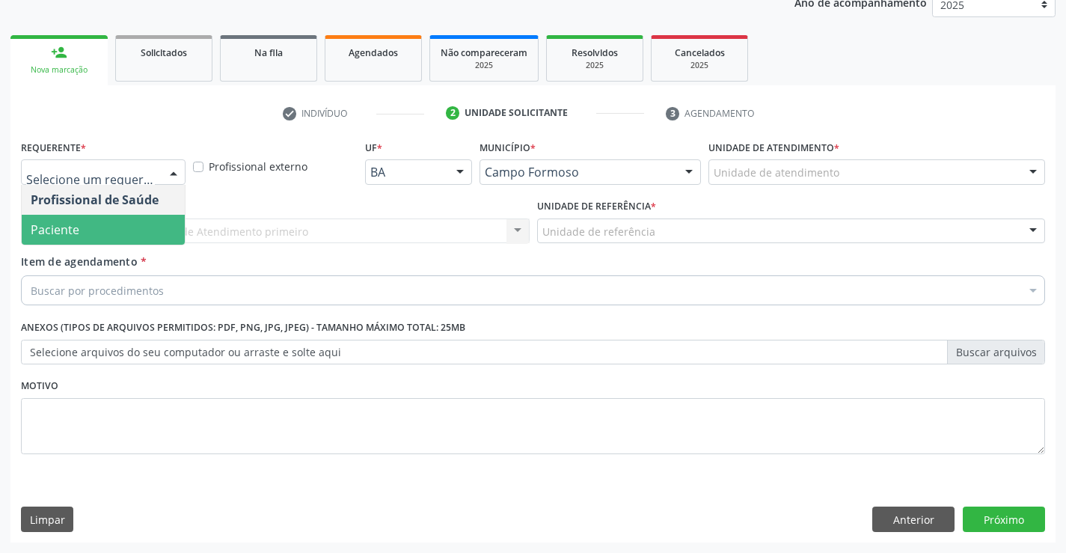
drag, startPoint x: 91, startPoint y: 238, endPoint x: 129, endPoint y: 224, distance: 40.7
click at [92, 237] on span "Paciente" at bounding box center [103, 230] width 163 height 30
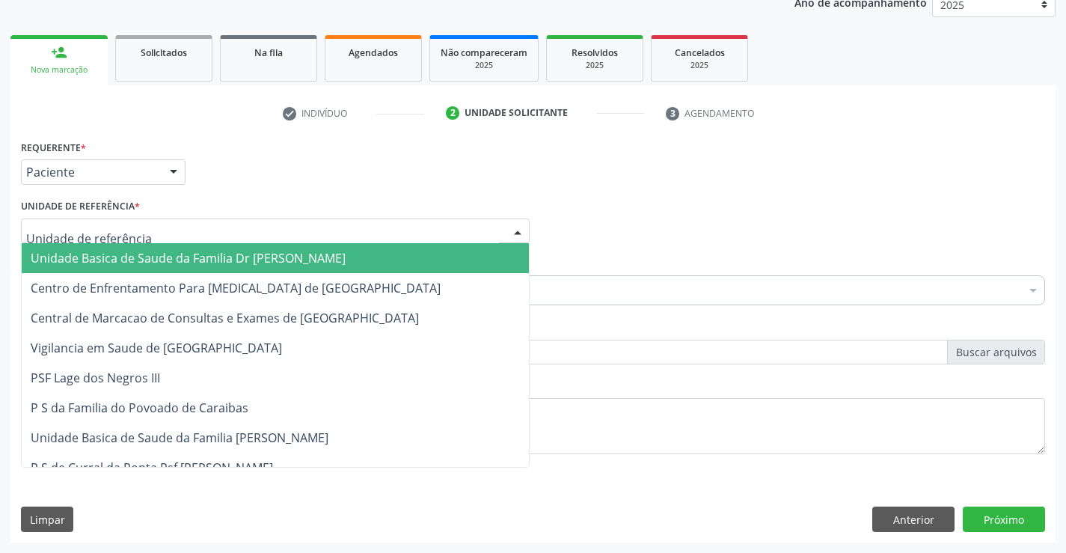
click at [128, 256] on span "Unidade Basica de Saude da Familia Dr [PERSON_NAME]" at bounding box center [188, 258] width 315 height 16
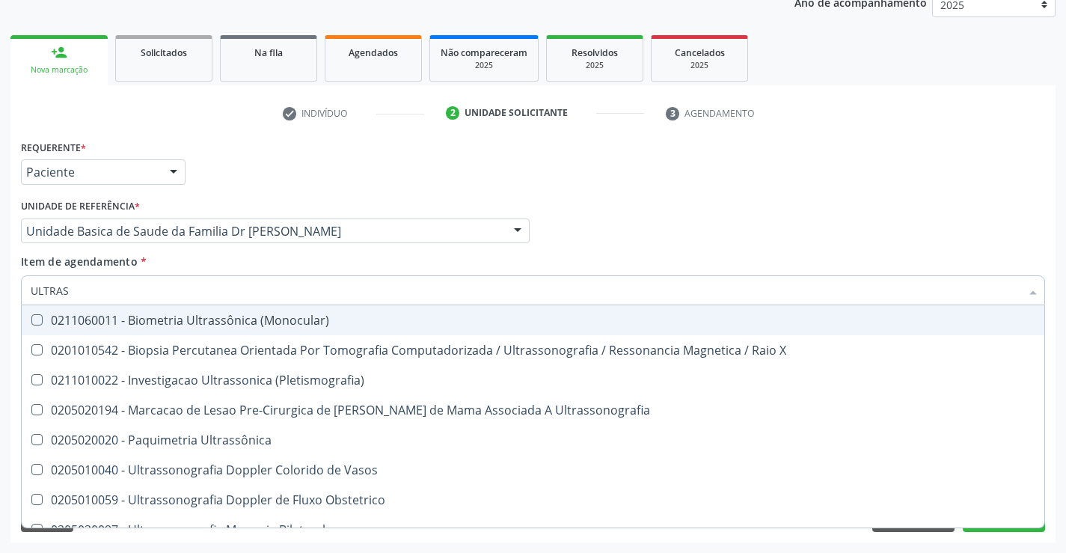
type input "ULTRASS"
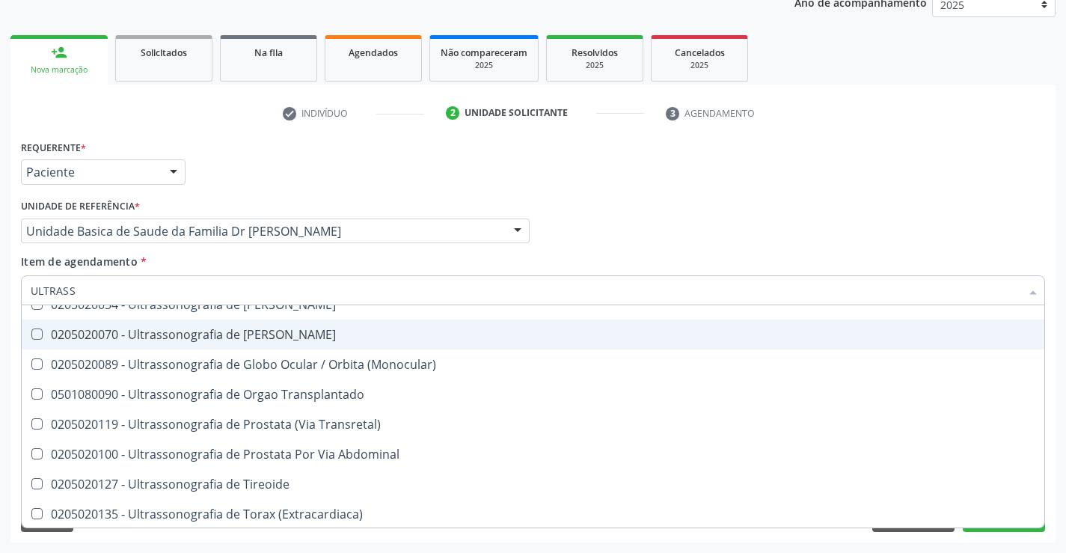
scroll to position [466, 0]
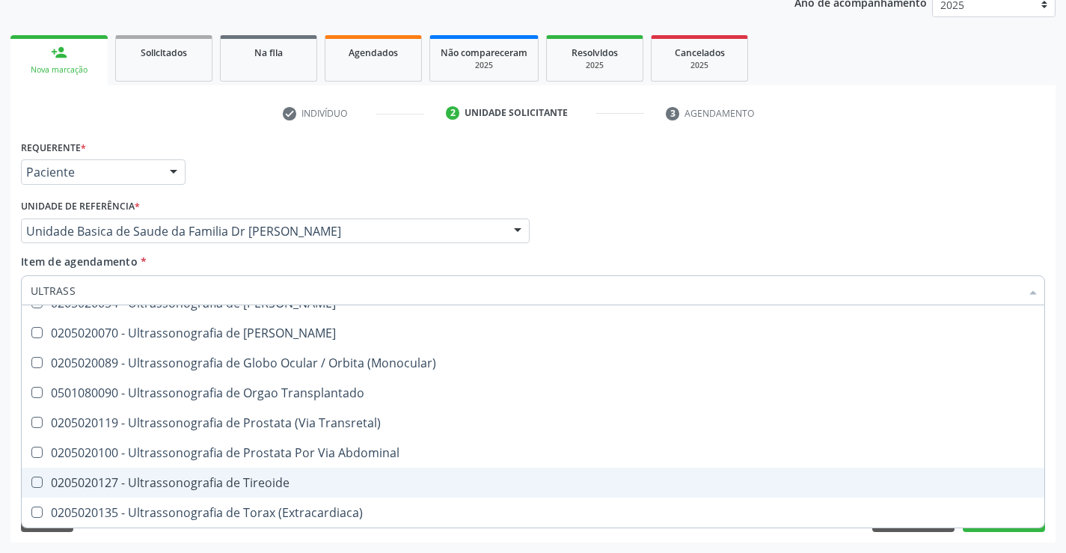
click at [275, 476] on div "0205020127 - Ultrassonografia de Tireoide" at bounding box center [533, 482] width 1004 height 12
checkbox Tireoide "true"
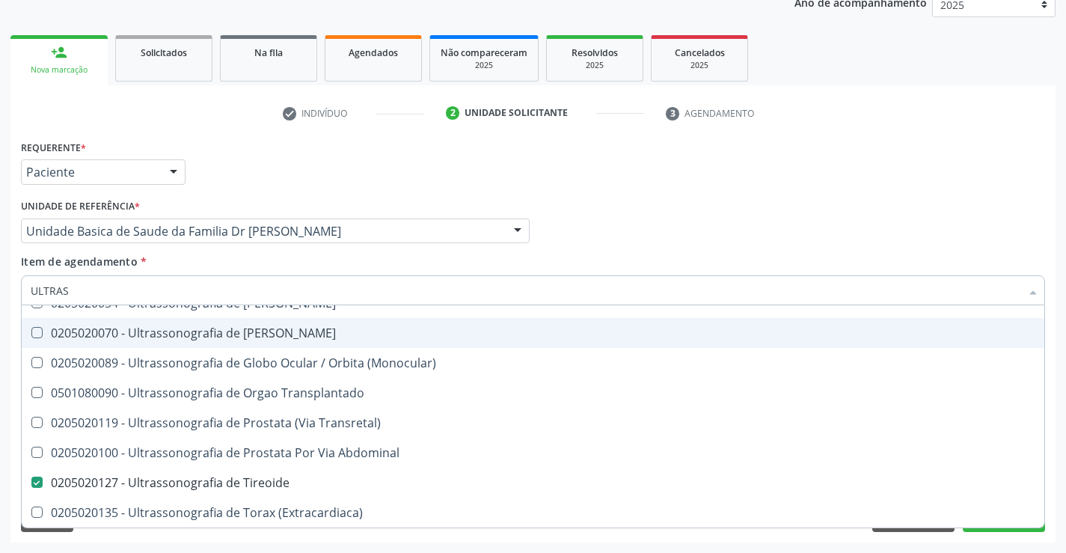
type input "ULTRA"
checkbox Tireoide "false"
checkbox \(Extracardiaca\) "true"
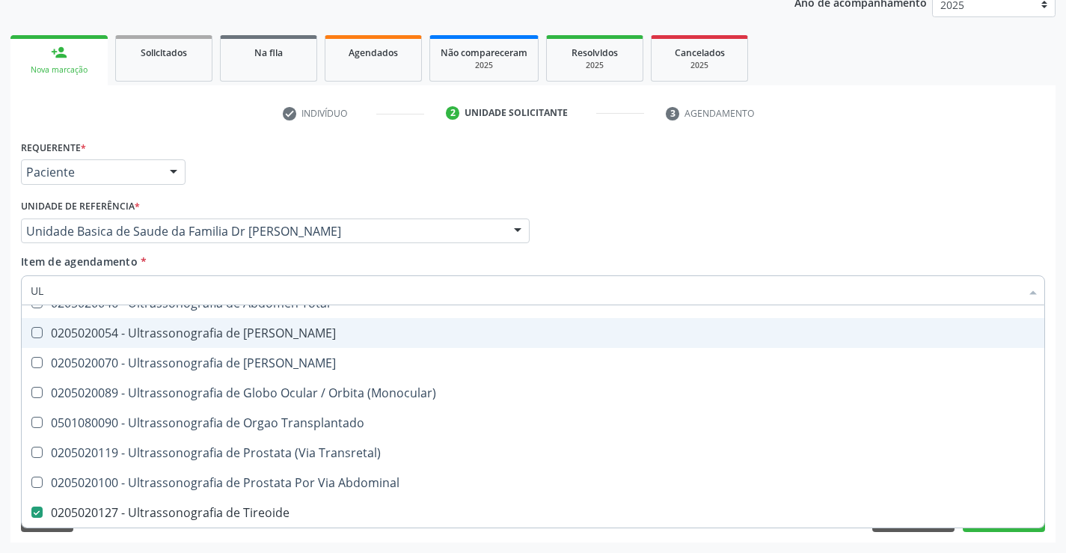
type input "U"
checkbox Tireoide "false"
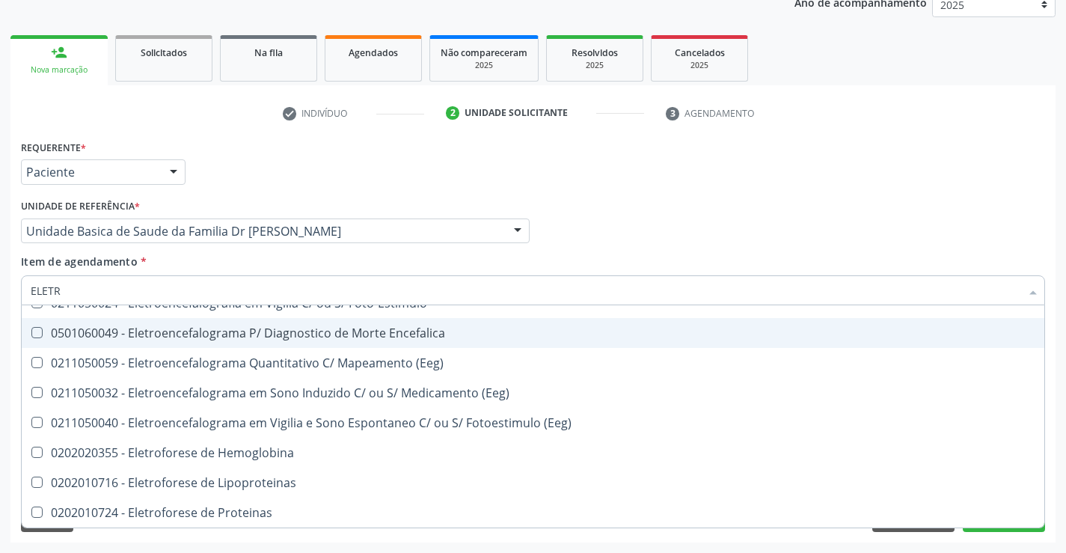
type input "ELETRO"
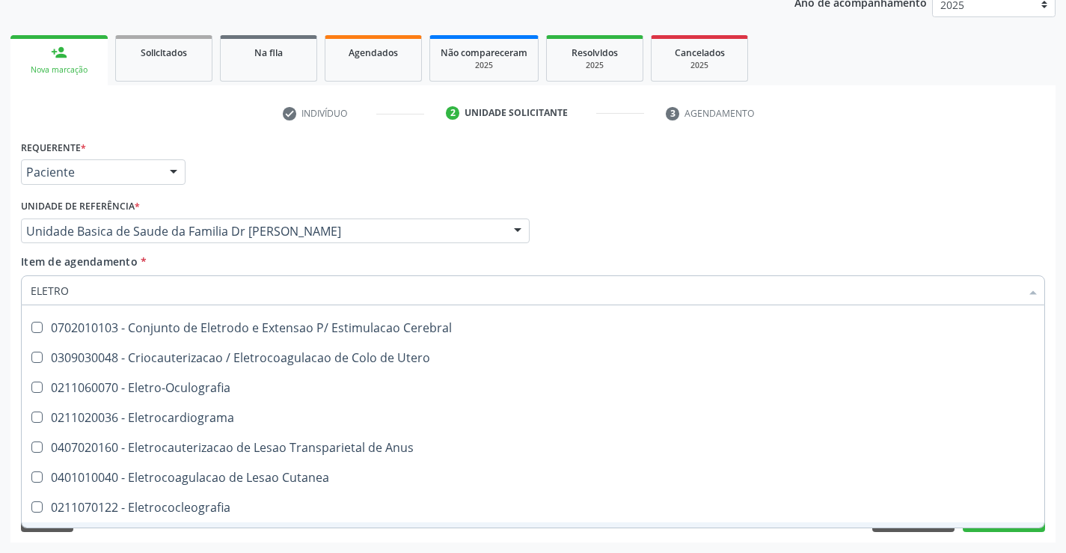
scroll to position [17, 0]
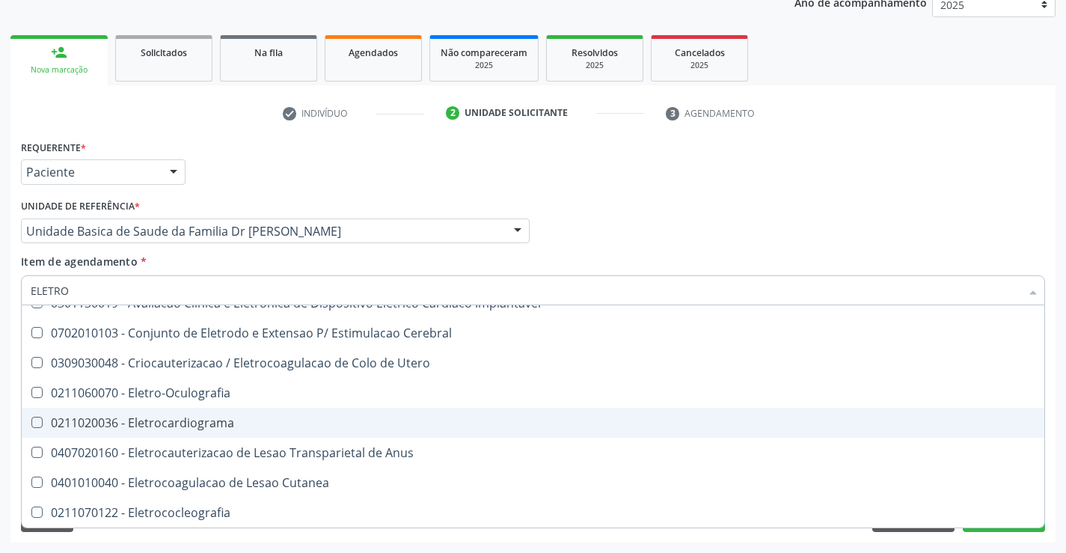
click at [224, 423] on div "0211020036 - Eletrocardiograma" at bounding box center [533, 423] width 1004 height 12
checkbox Eletrocardiograma "true"
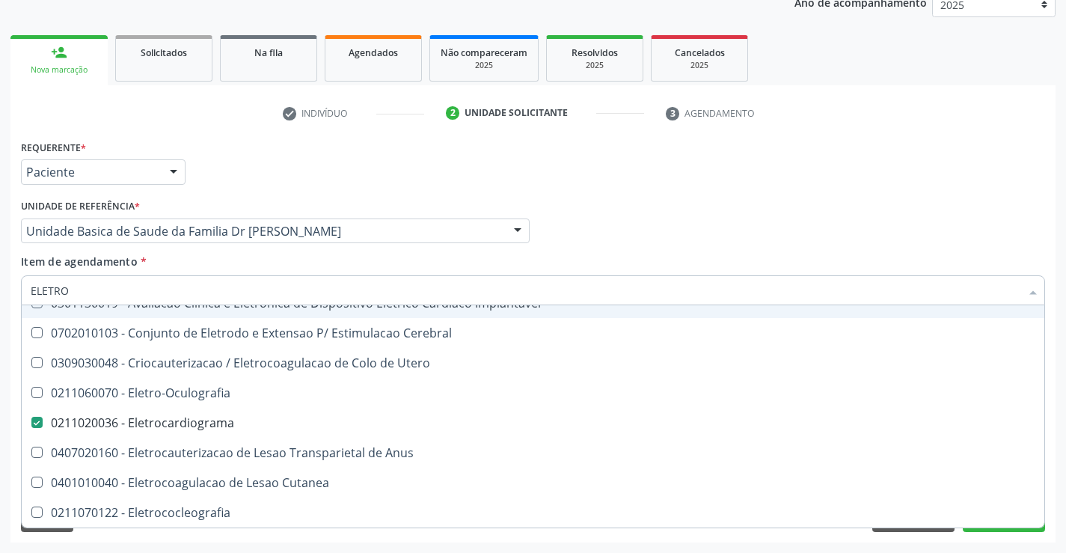
type input "ELETR"
checkbox Eletrocardiograma "false"
checkbox Anus "true"
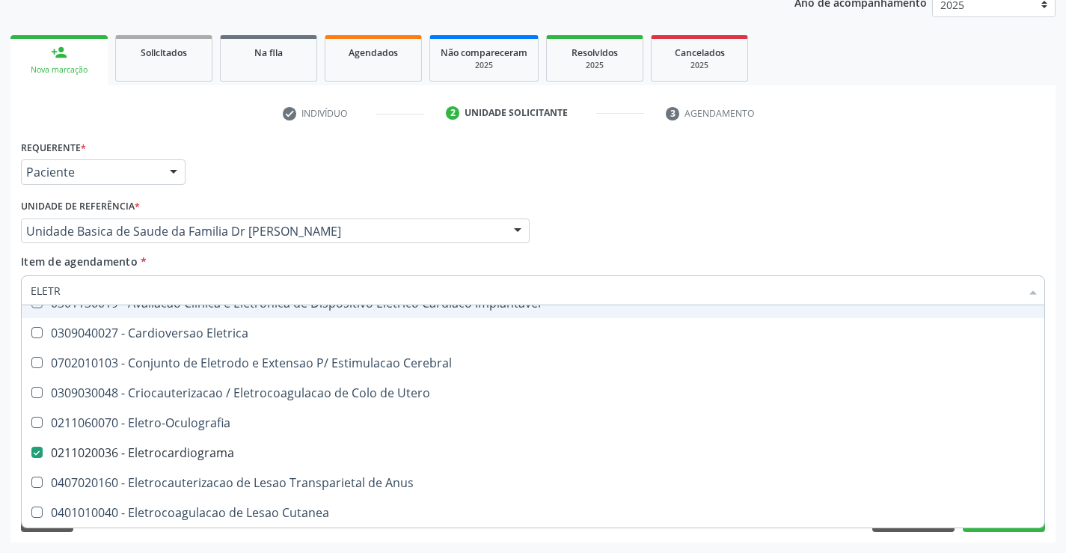
type input "ELET"
checkbox Eletrocardiograma "false"
checkbox Definitivo "true"
type input "E"
checkbox Definitivo "false"
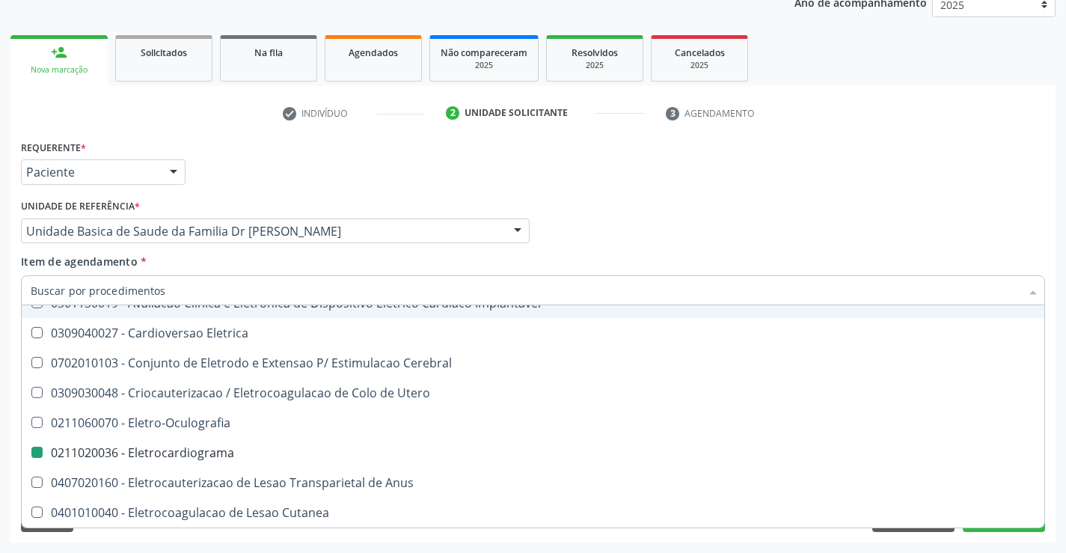
checkbox Lineares "false"
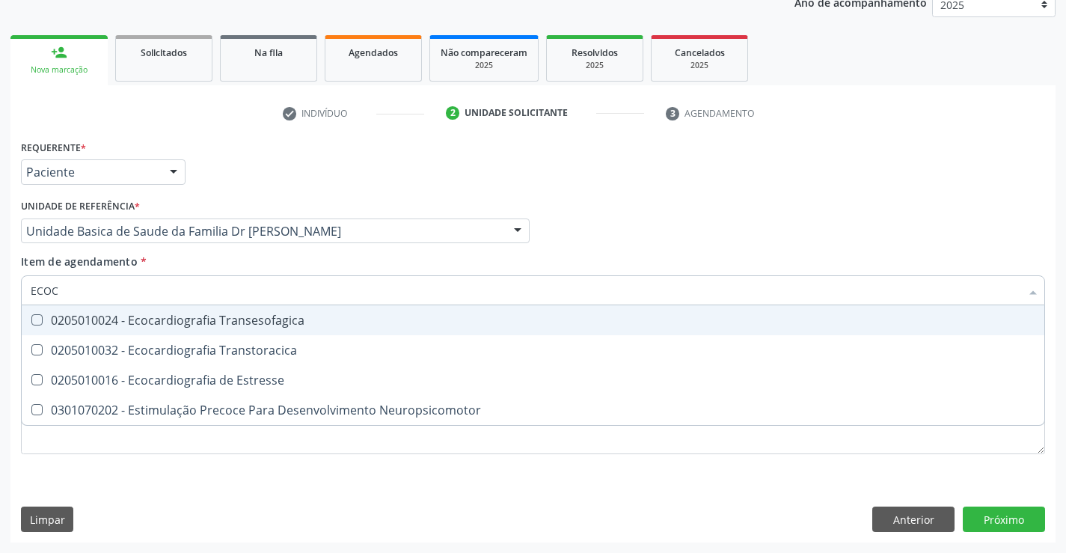
scroll to position [0, 0]
type input "ECOCA"
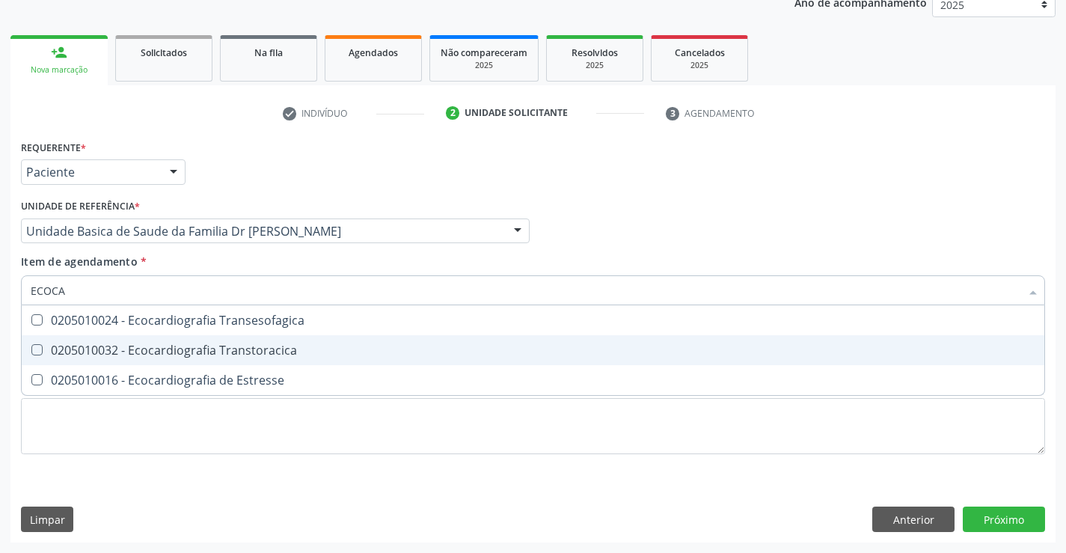
click at [205, 351] on div "0205010032 - Ecocardiografia Transtoracica" at bounding box center [533, 350] width 1004 height 12
checkbox Transtoracica "true"
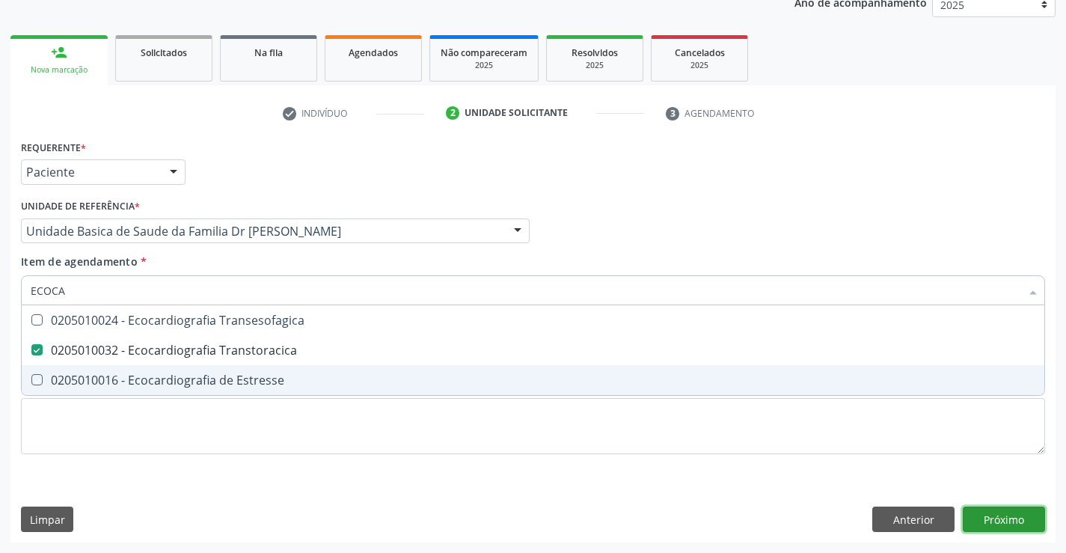
click at [1002, 520] on div "Requerente * Paciente Profissional de Saúde Paciente Nenhum resultado encontrad…" at bounding box center [532, 339] width 1045 height 406
checkbox Estresse "true"
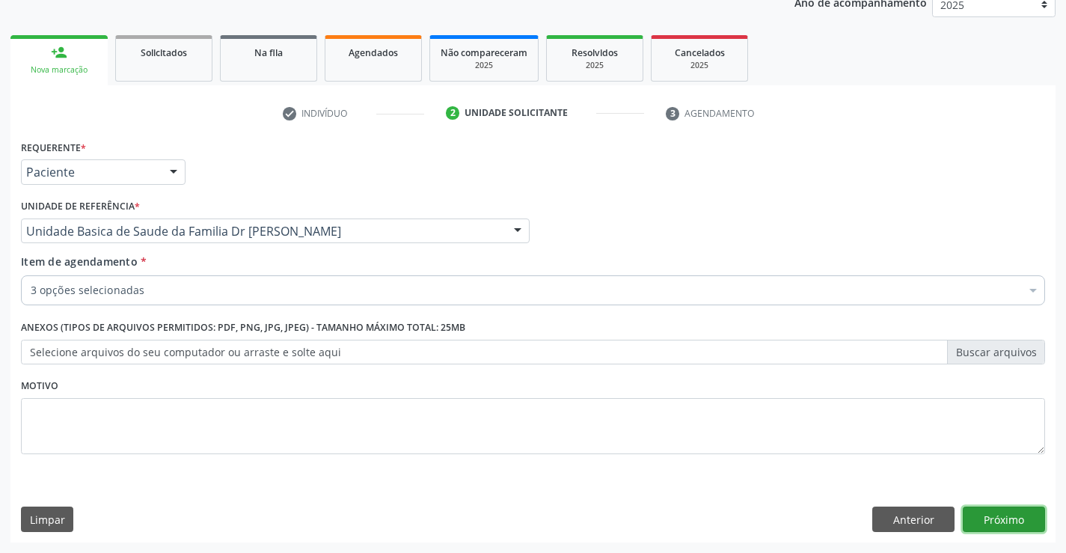
click at [1002, 520] on button "Próximo" at bounding box center [1003, 518] width 82 height 25
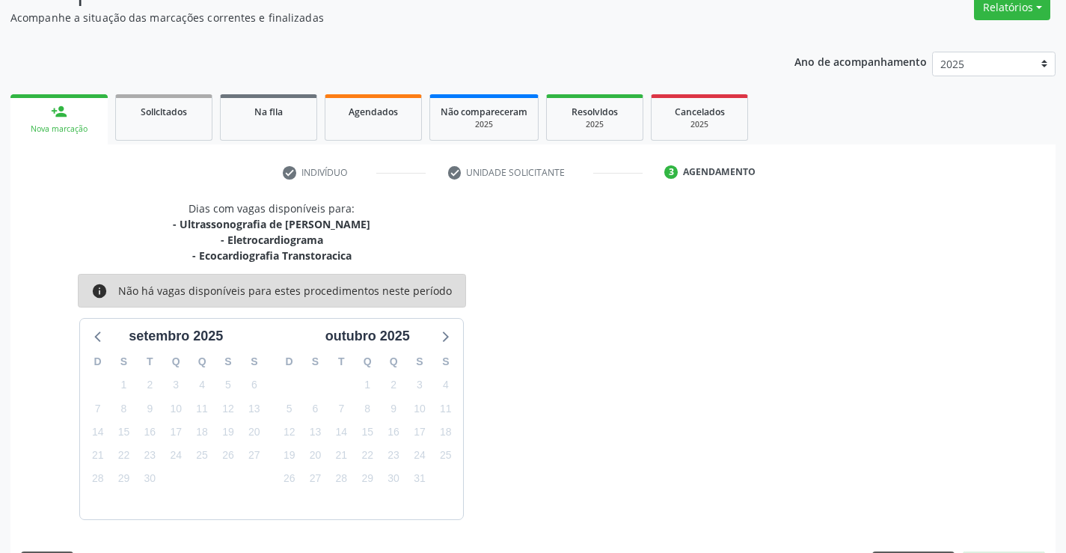
scroll to position [173, 0]
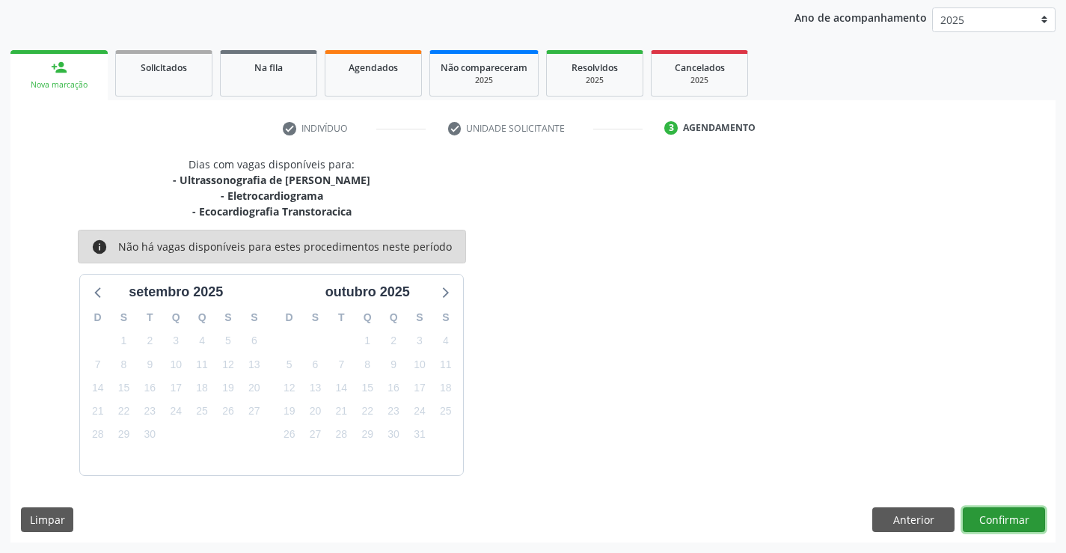
click at [1002, 519] on button "Confirmar" at bounding box center [1003, 519] width 82 height 25
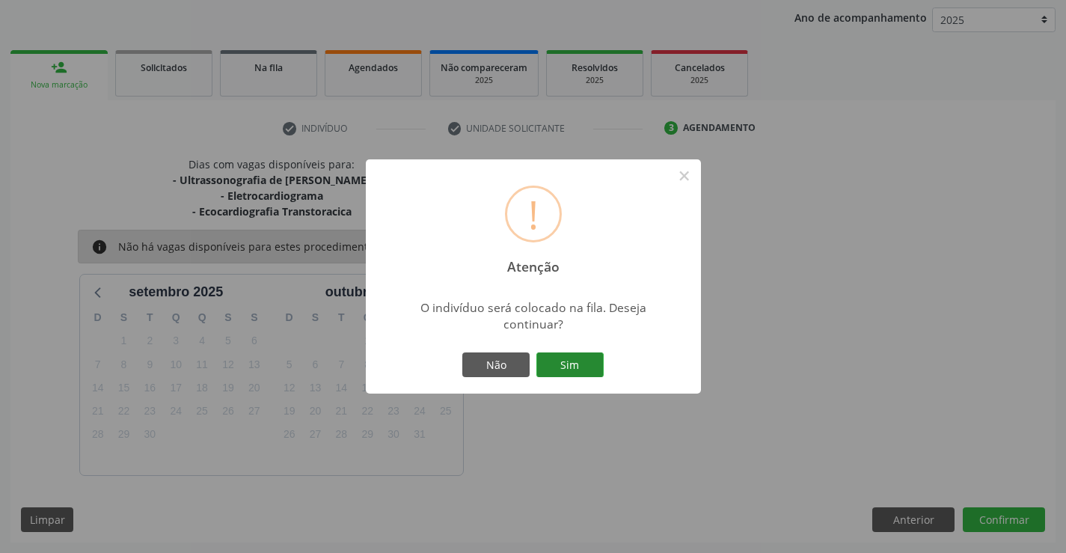
click at [587, 368] on button "Sim" at bounding box center [569, 364] width 67 height 25
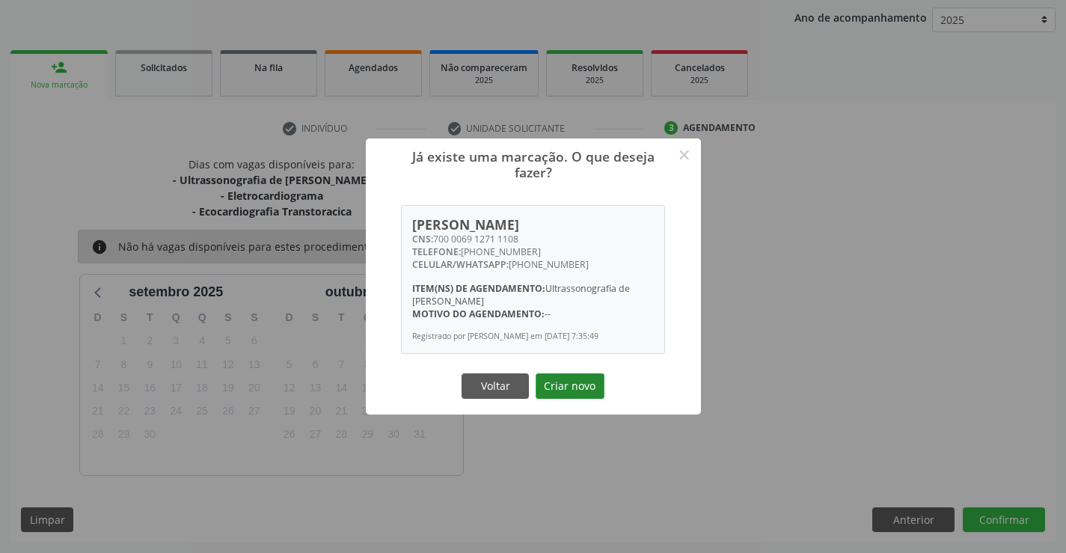
click at [577, 390] on button "Criar novo" at bounding box center [569, 385] width 69 height 25
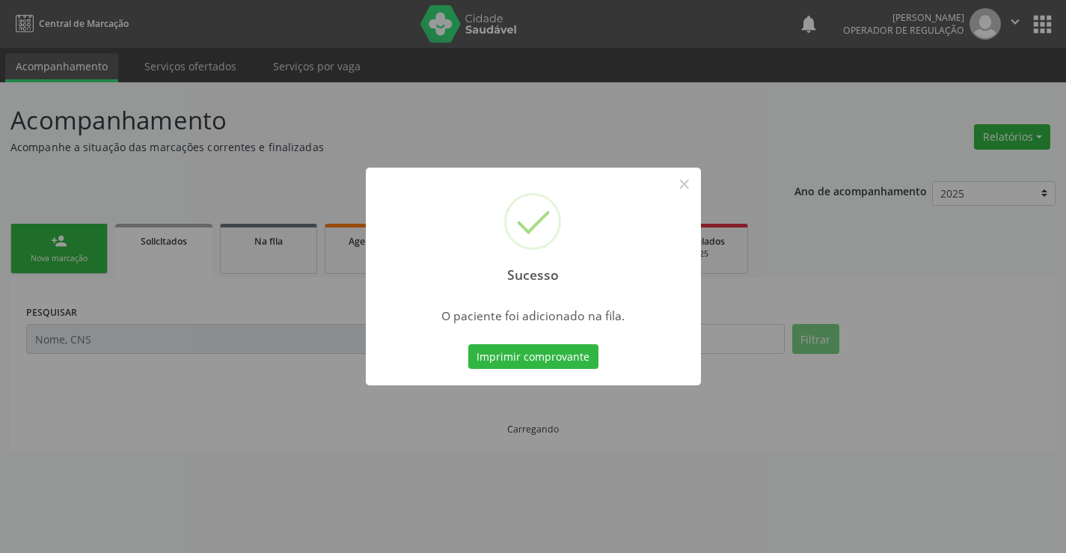
scroll to position [0, 0]
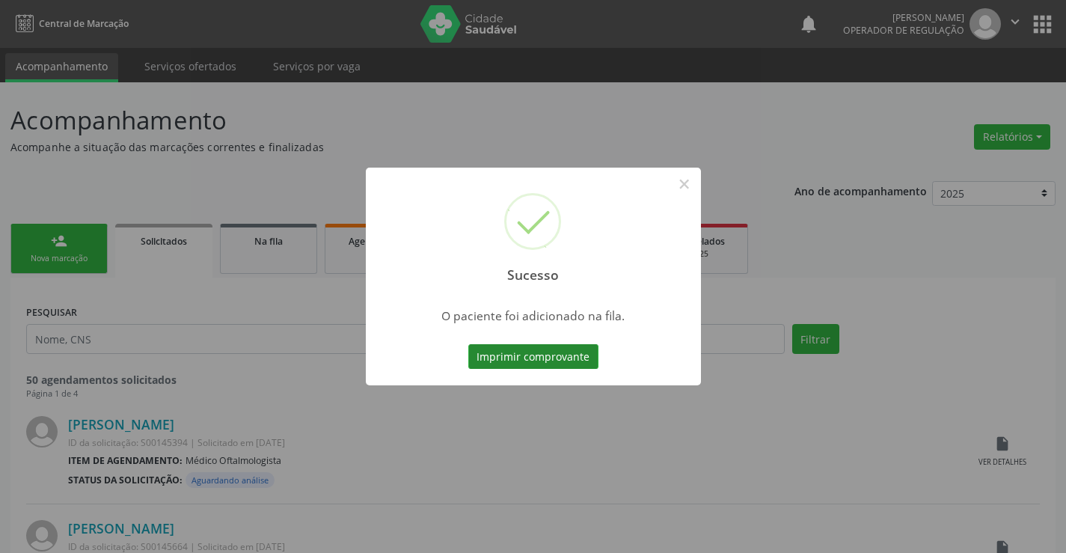
click at [580, 355] on button "Imprimir comprovante" at bounding box center [533, 356] width 130 height 25
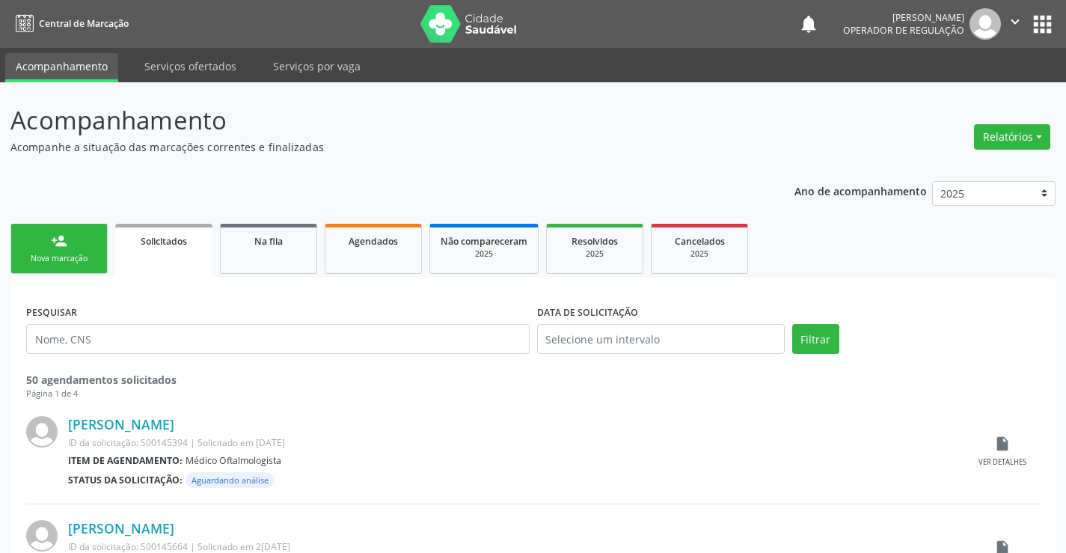
click at [70, 245] on link "person_add Nova marcação" at bounding box center [58, 249] width 97 height 50
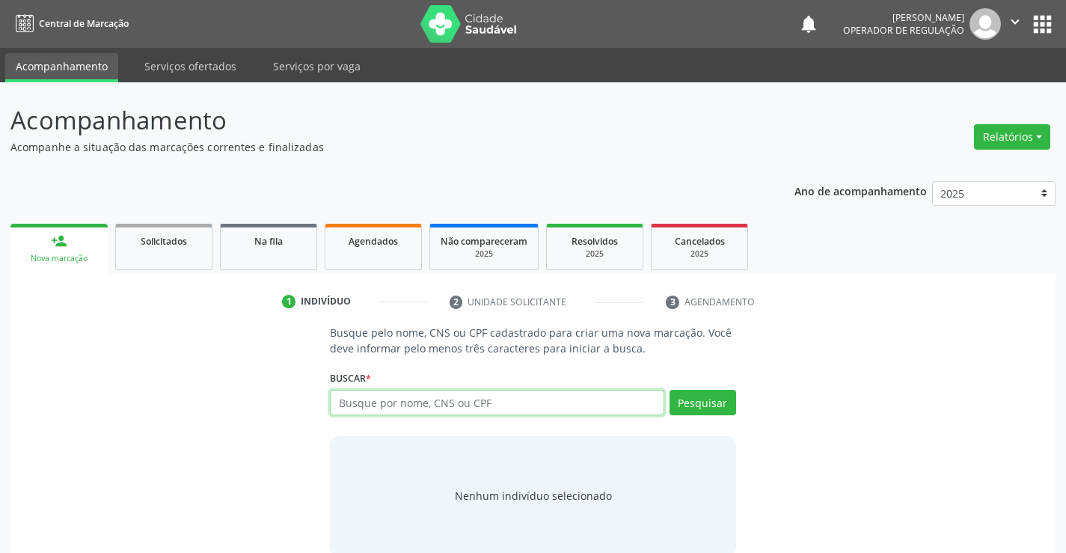
click at [406, 404] on input "text" at bounding box center [497, 402] width 334 height 25
type input "701205051569219"
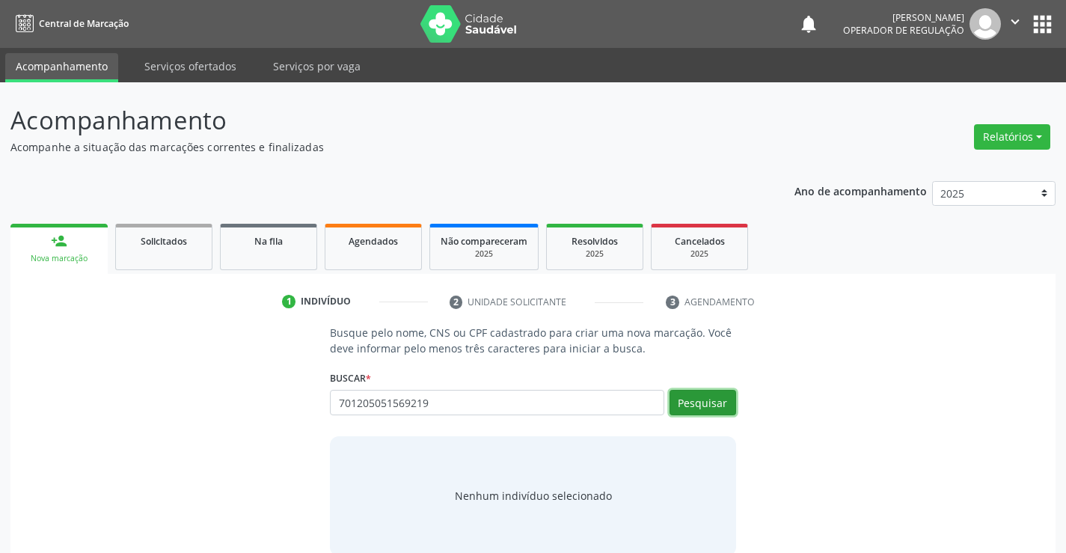
click at [703, 406] on button "Pesquisar" at bounding box center [702, 402] width 67 height 25
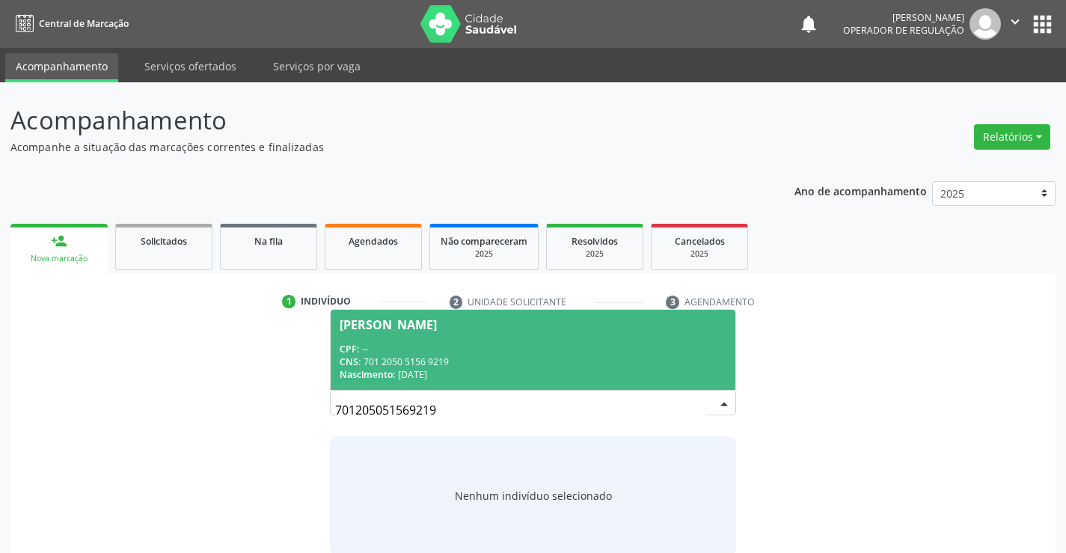
click at [523, 340] on span "Meire Simone dos Santos Ramos CPF: -- CNS: 701 2050 5156 9219 Nascimento: 01/12…" at bounding box center [533, 350] width 404 height 80
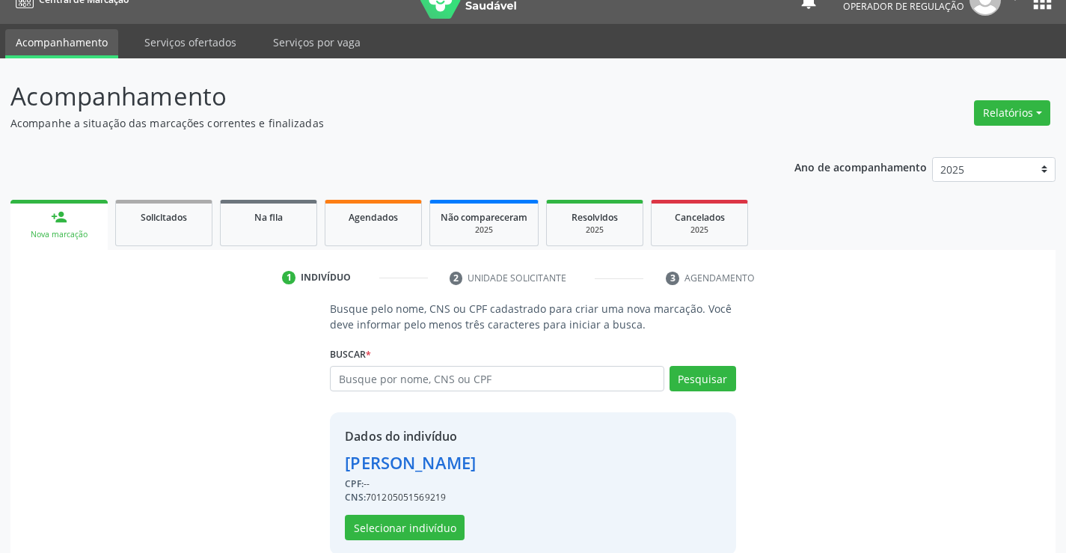
scroll to position [47, 0]
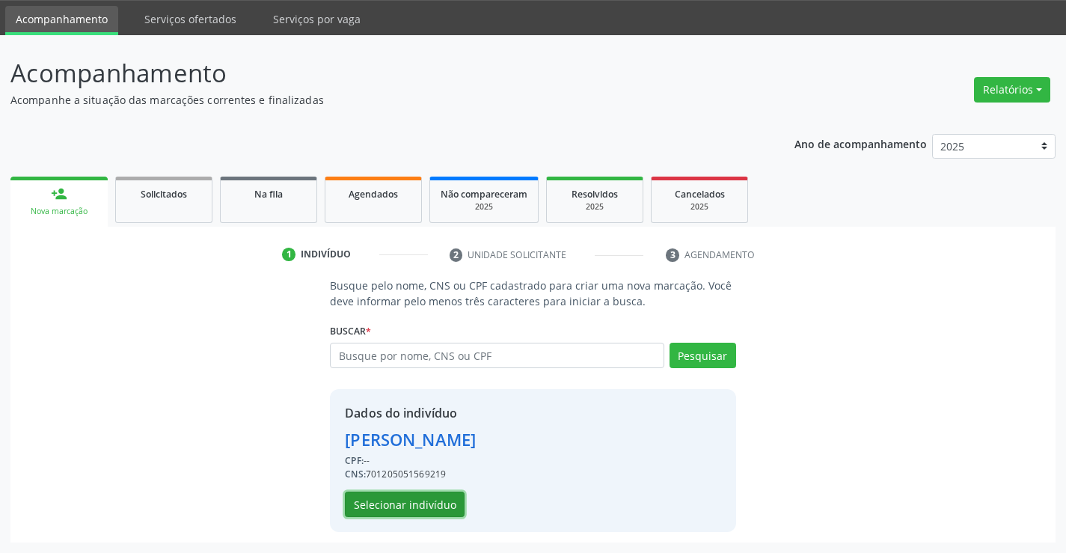
click at [420, 503] on button "Selecionar indivíduo" at bounding box center [405, 503] width 120 height 25
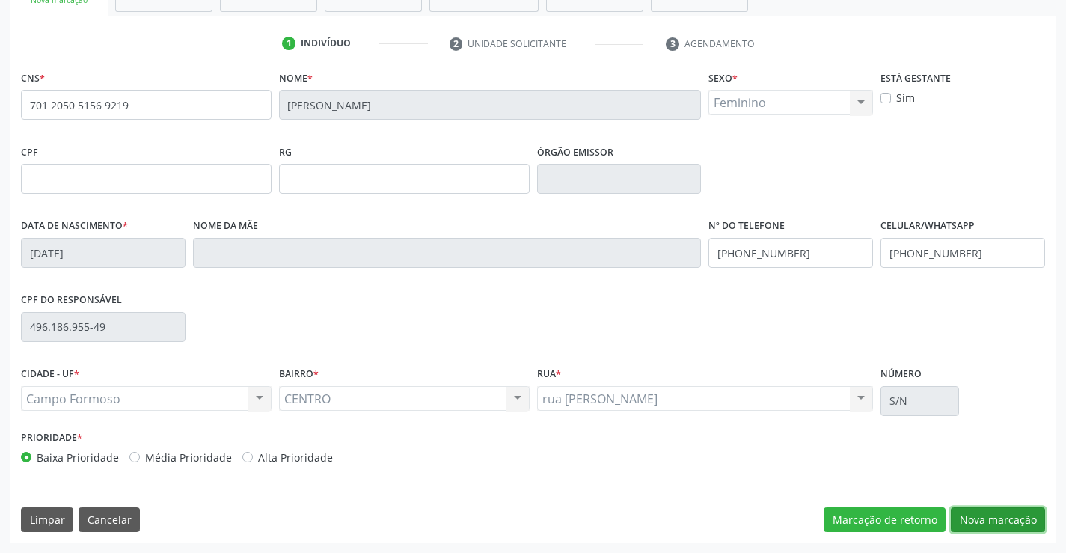
click at [997, 513] on button "Nova marcação" at bounding box center [997, 519] width 94 height 25
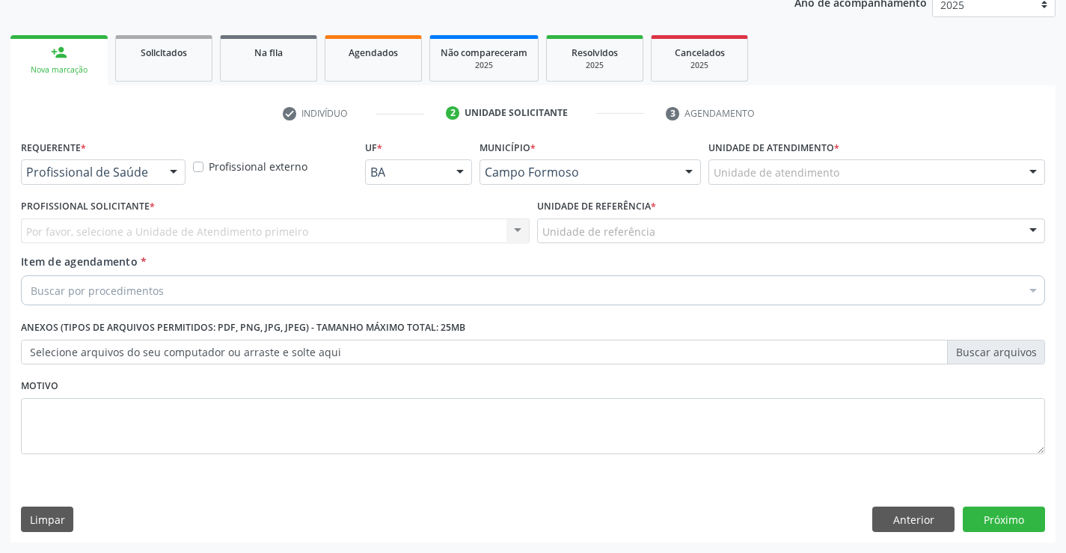
scroll to position [188, 0]
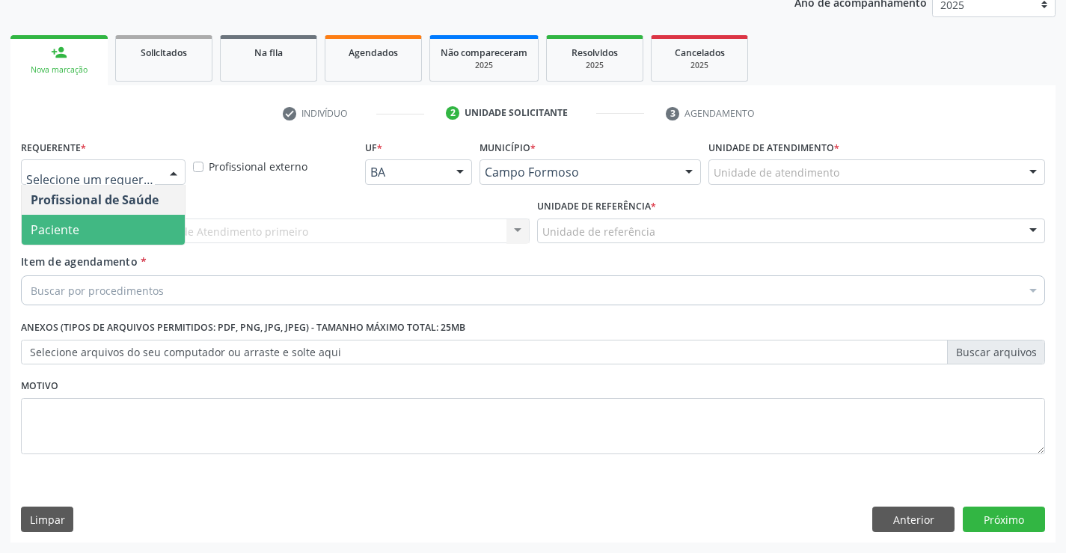
click at [96, 230] on span "Paciente" at bounding box center [103, 230] width 163 height 30
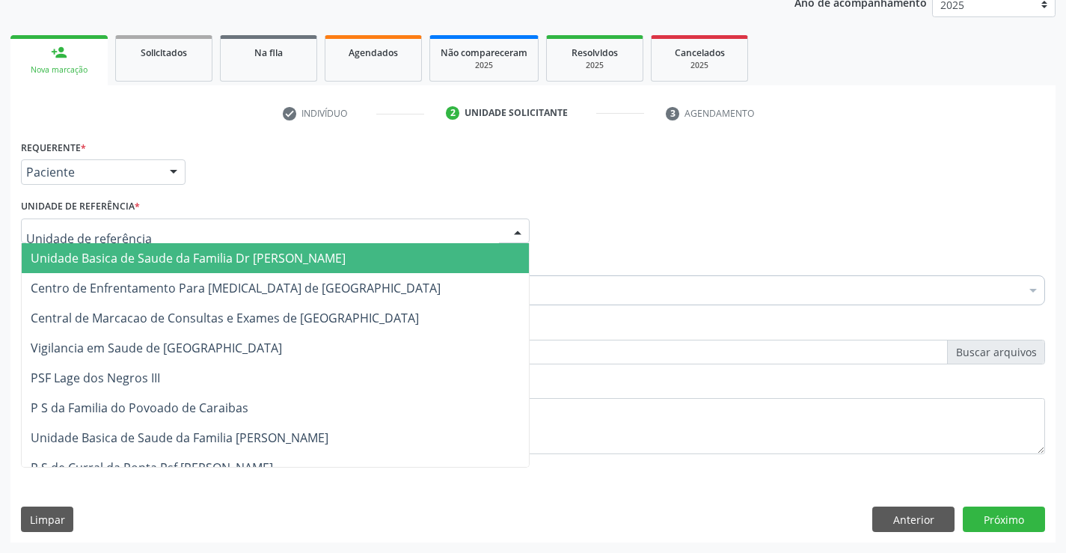
click at [138, 256] on span "Unidade Basica de Saude da Familia Dr [PERSON_NAME]" at bounding box center [188, 258] width 315 height 16
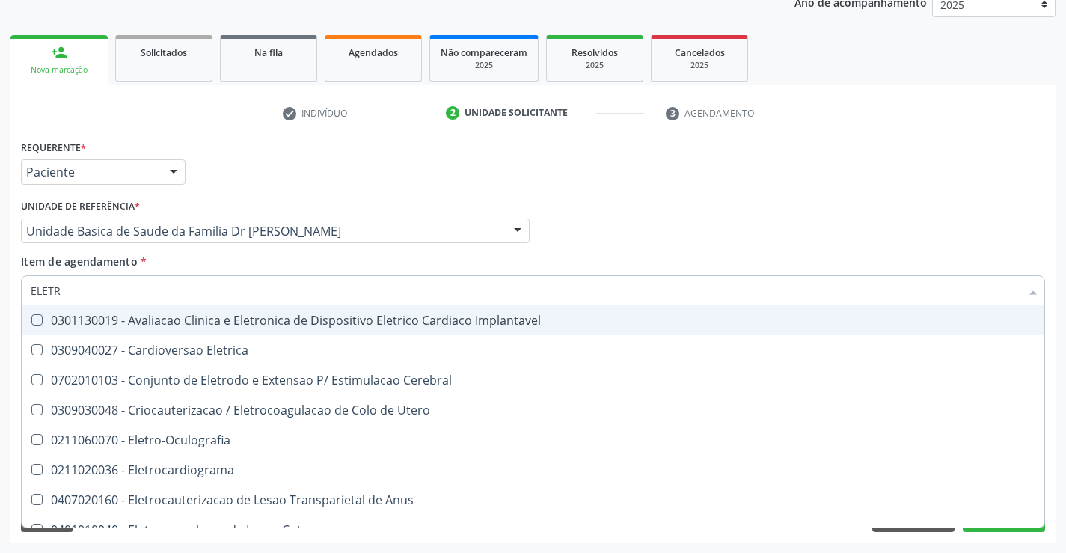
type input "ELETRO"
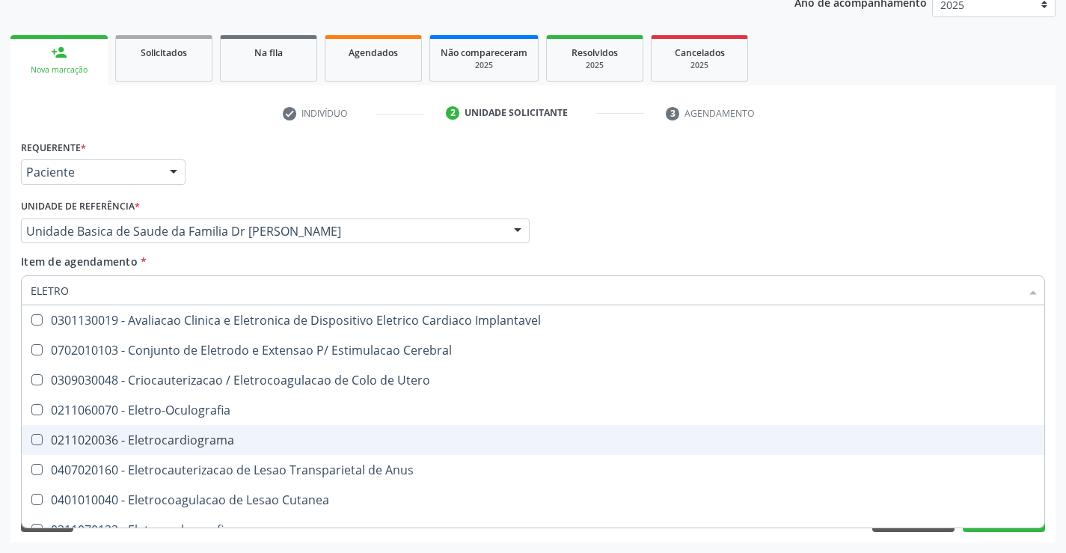
click at [201, 434] on div "0211020036 - Eletrocardiograma" at bounding box center [533, 440] width 1004 height 12
checkbox Eletrocardiograma "true"
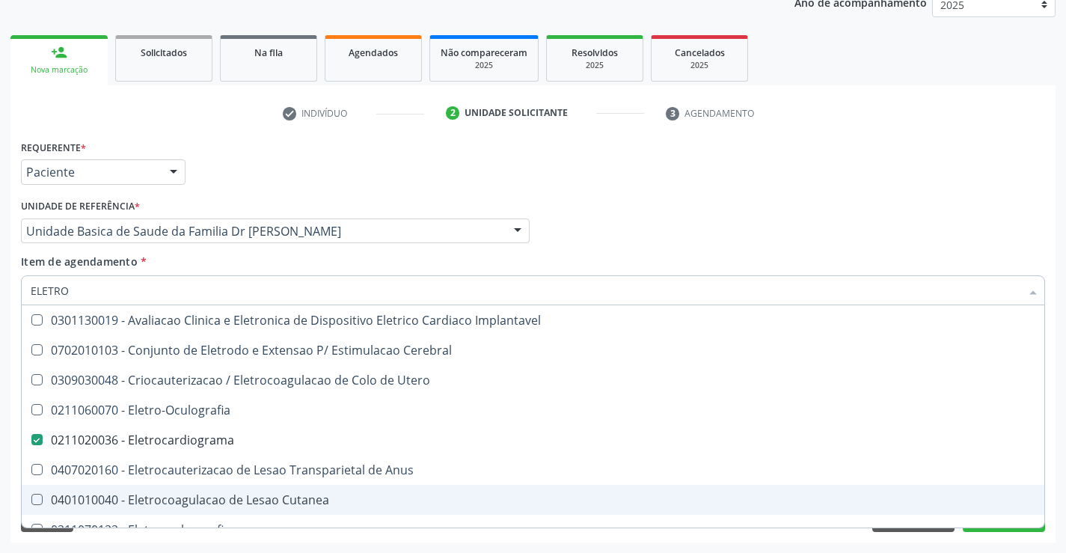
click at [983, 527] on div "Desfazer seleção 0301130019 - Avaliacao Clinica e Eletronica de Dispositivo Ele…" at bounding box center [533, 416] width 1024 height 222
click at [996, 528] on button "Próximo" at bounding box center [1003, 518] width 82 height 25
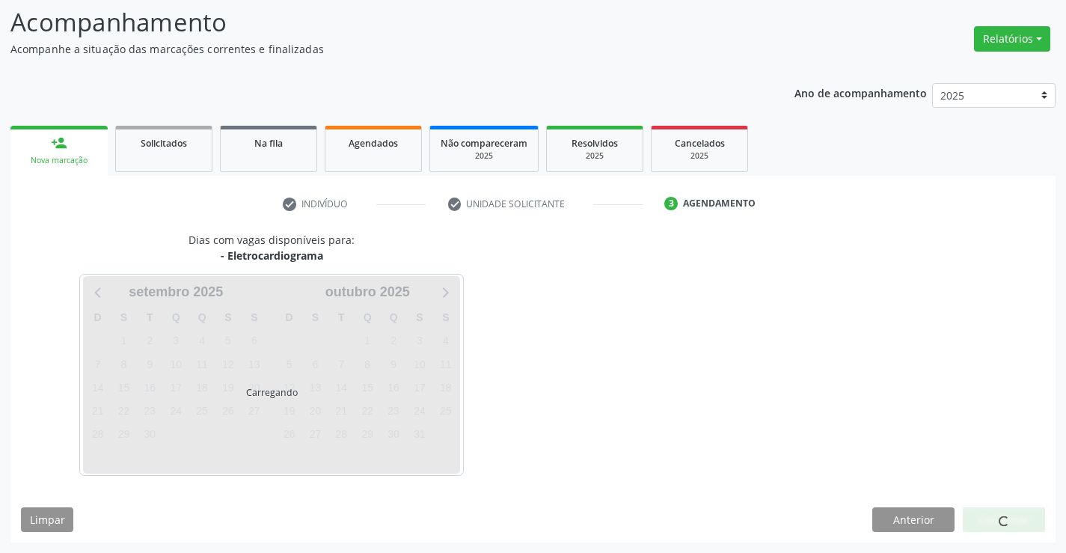
scroll to position [142, 0]
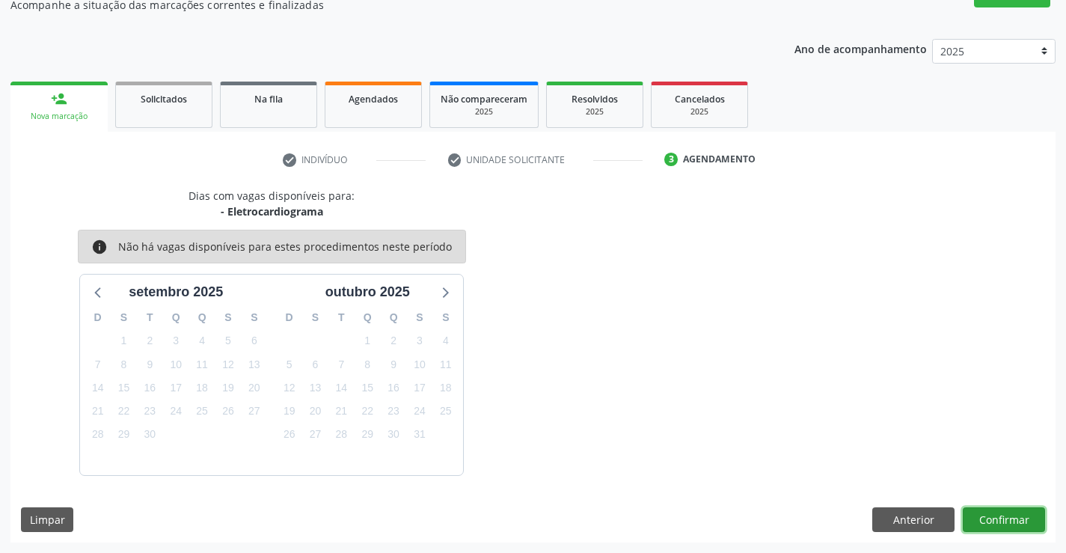
click at [992, 518] on button "Confirmar" at bounding box center [1003, 519] width 82 height 25
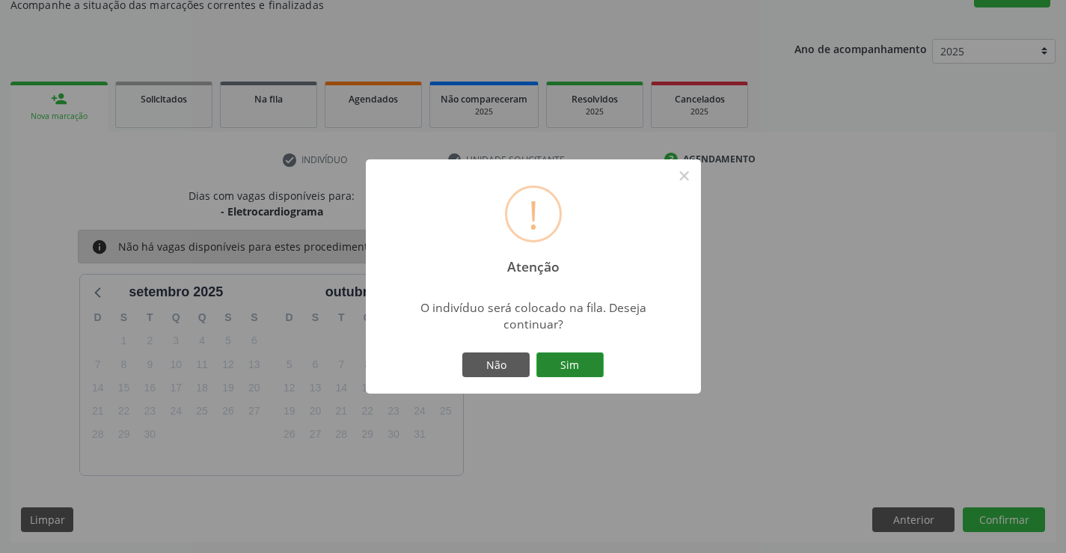
click at [573, 360] on button "Sim" at bounding box center [569, 364] width 67 height 25
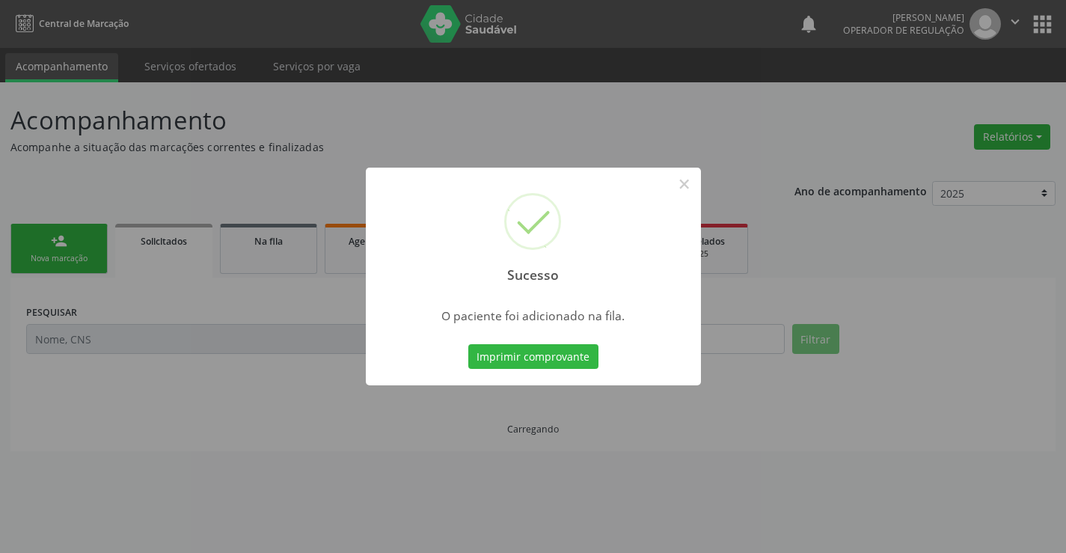
scroll to position [0, 0]
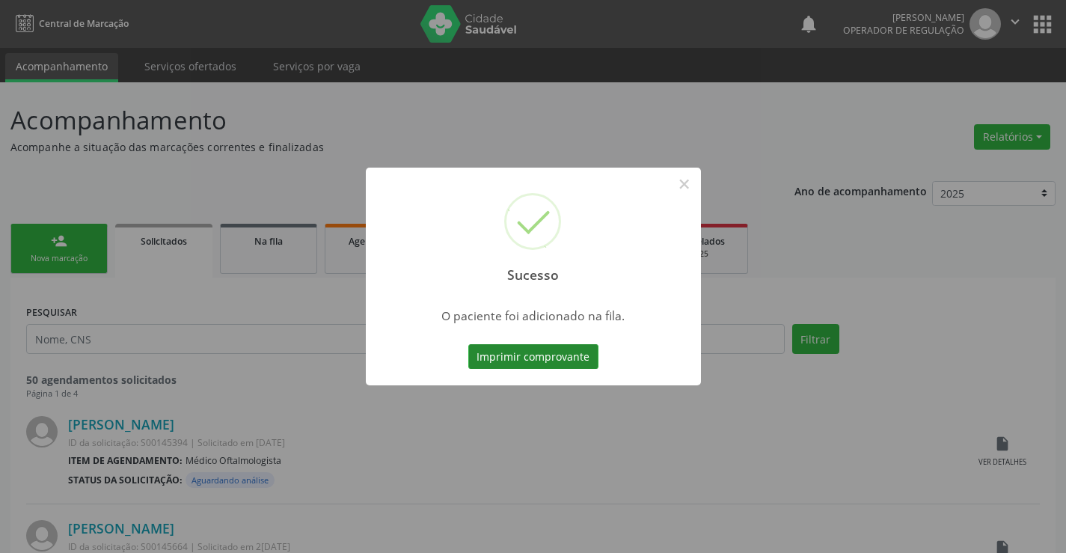
click at [574, 361] on button "Imprimir comprovante" at bounding box center [533, 356] width 130 height 25
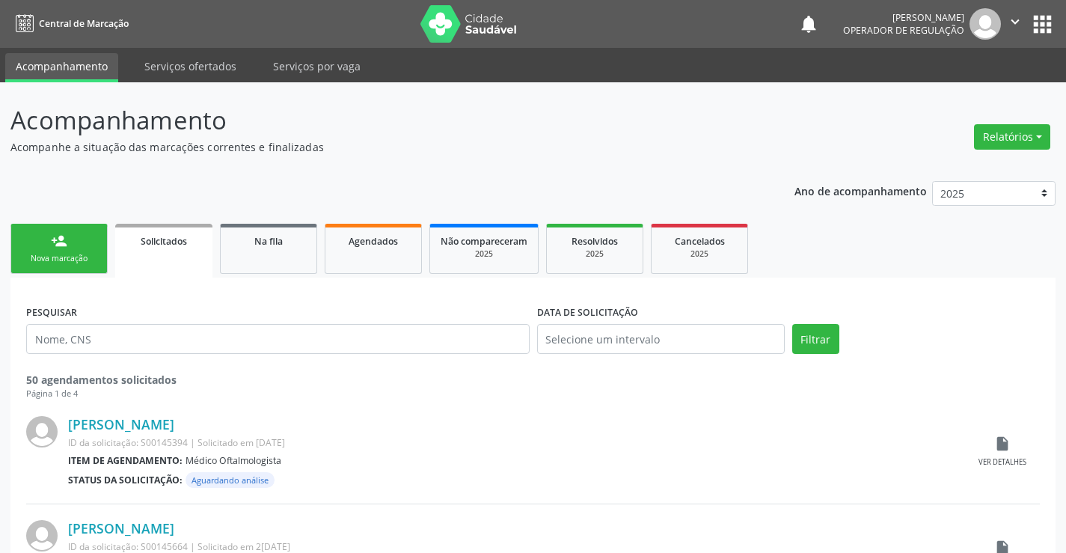
click at [72, 274] on ul "person_add Nova marcação Solicitados Na fila Agendados Não compareceram 2025 Re…" at bounding box center [532, 249] width 1045 height 58
click at [86, 247] on link "person_add Nova marcação" at bounding box center [58, 249] width 97 height 50
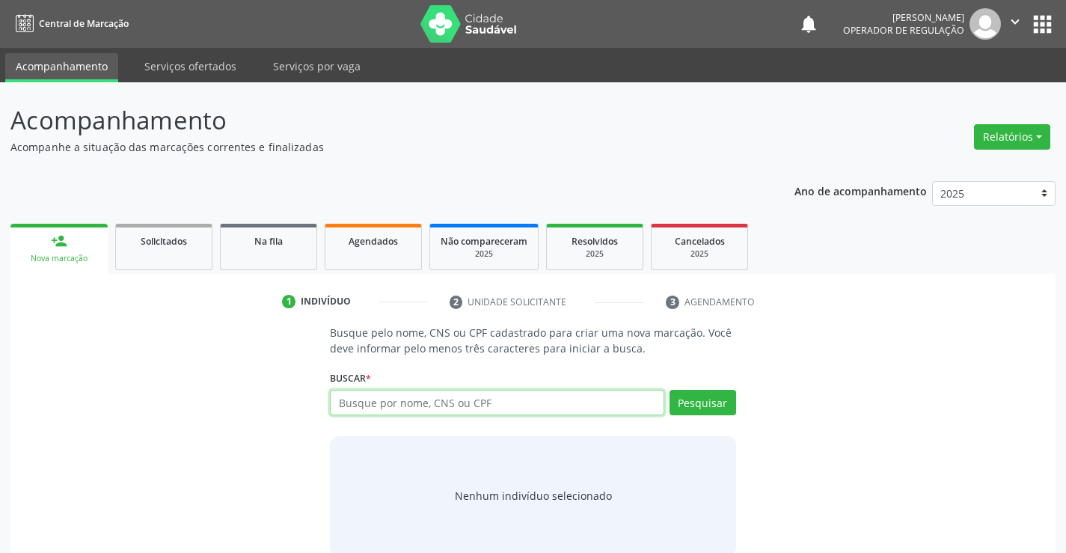
click at [440, 401] on input "text" at bounding box center [497, 402] width 334 height 25
type input "706202544490669"
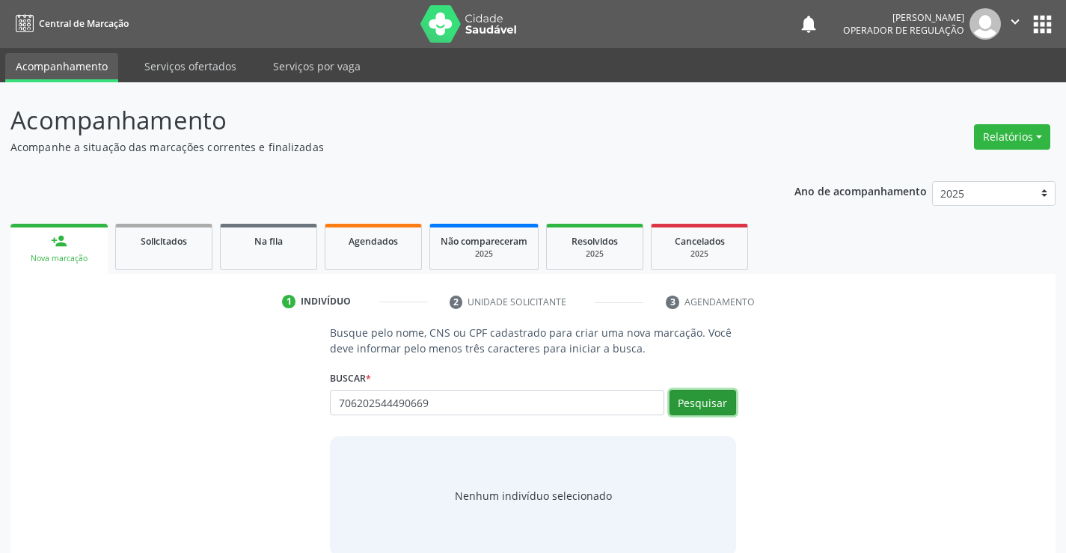
click at [713, 405] on button "Pesquisar" at bounding box center [702, 402] width 67 height 25
type input "706202544490669"
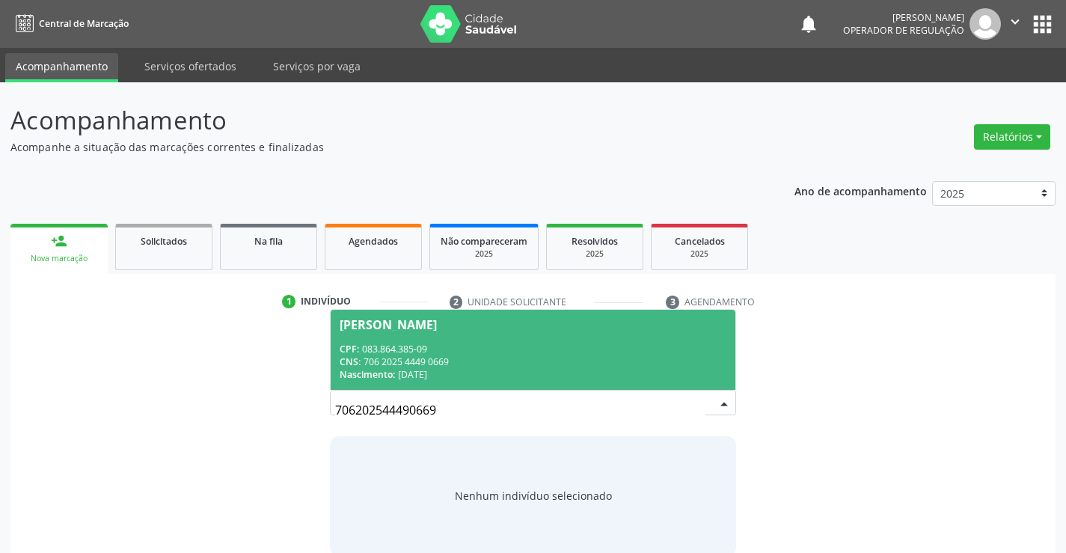
click at [567, 351] on div "CPF: 083.864.385-09" at bounding box center [533, 349] width 386 height 13
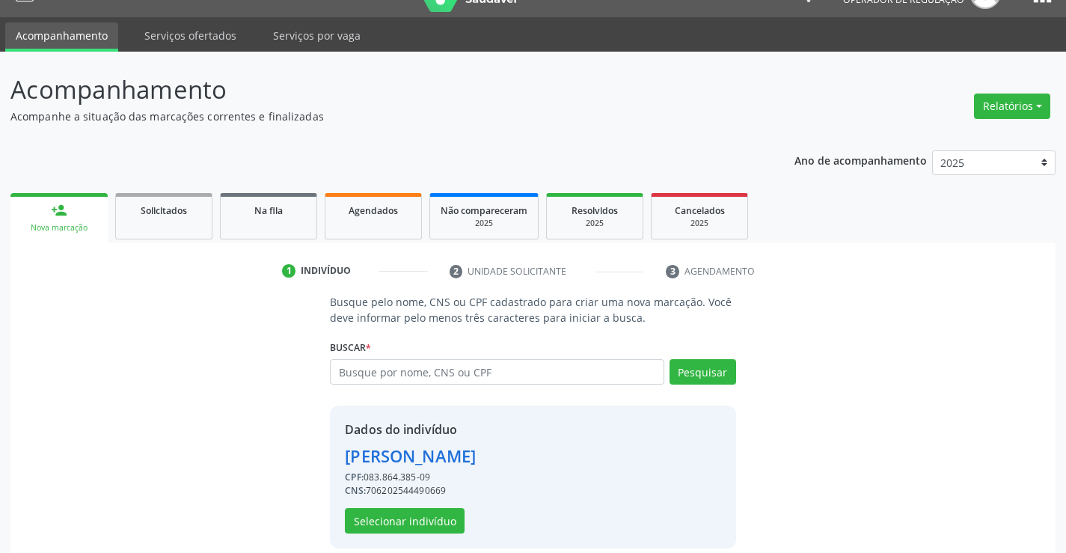
scroll to position [47, 0]
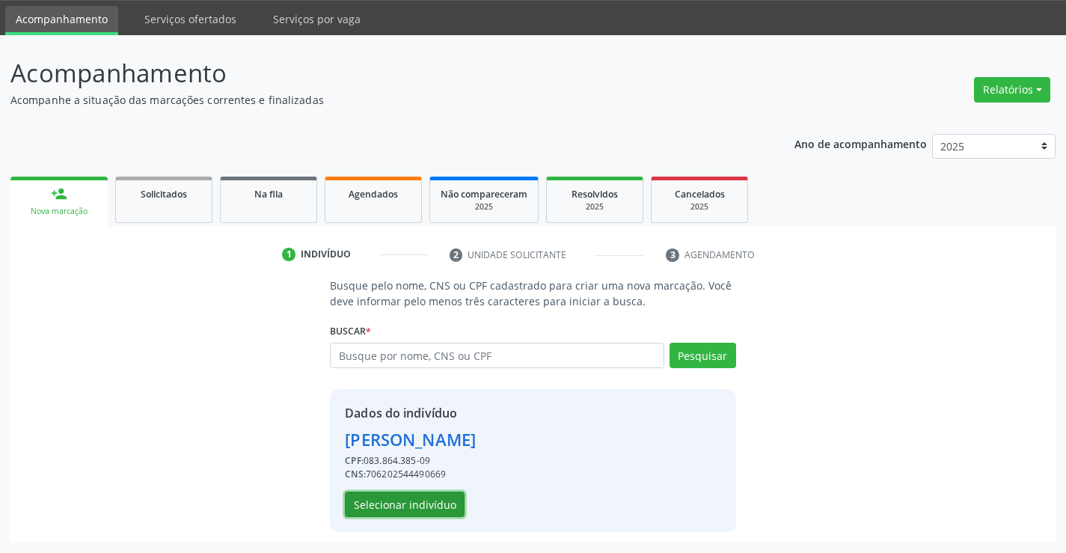
click at [417, 502] on button "Selecionar indivíduo" at bounding box center [405, 503] width 120 height 25
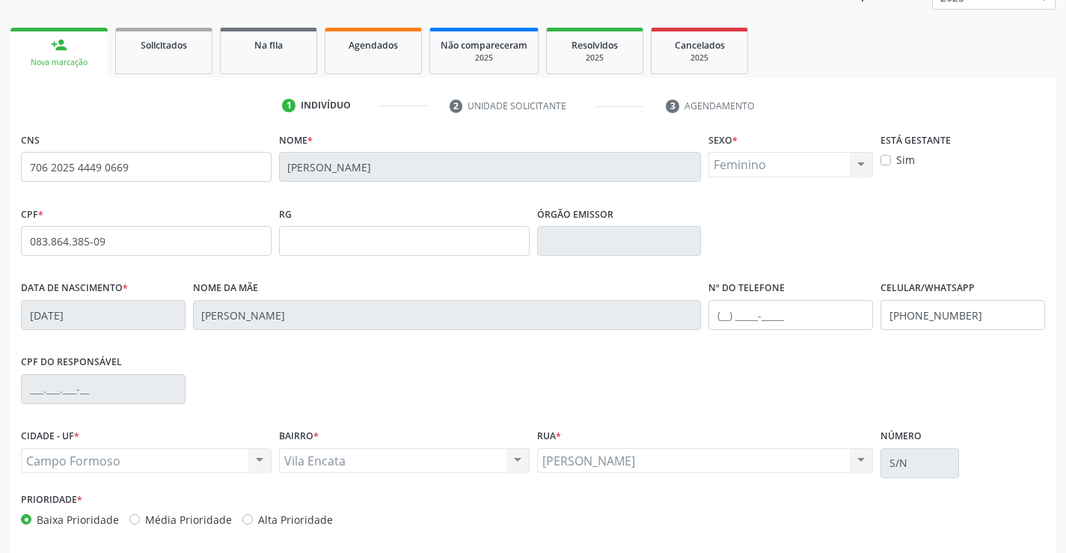
scroll to position [258, 0]
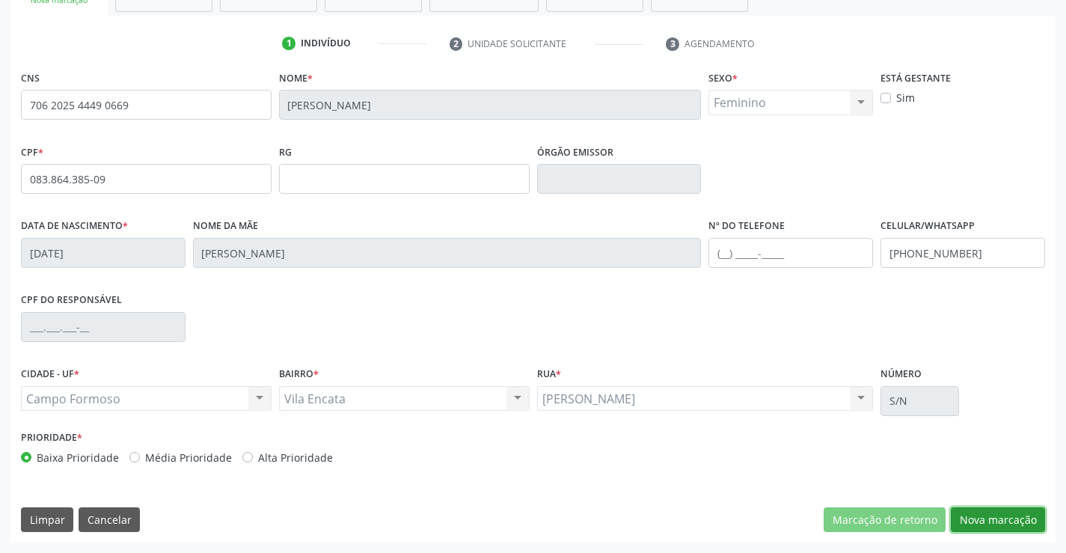
click at [983, 515] on button "Nova marcação" at bounding box center [997, 519] width 94 height 25
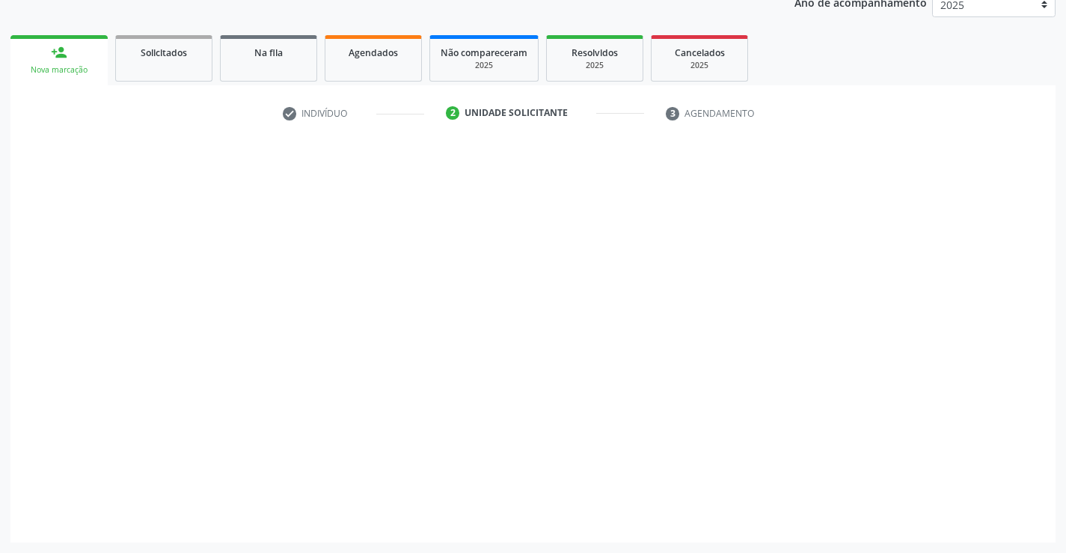
scroll to position [188, 0]
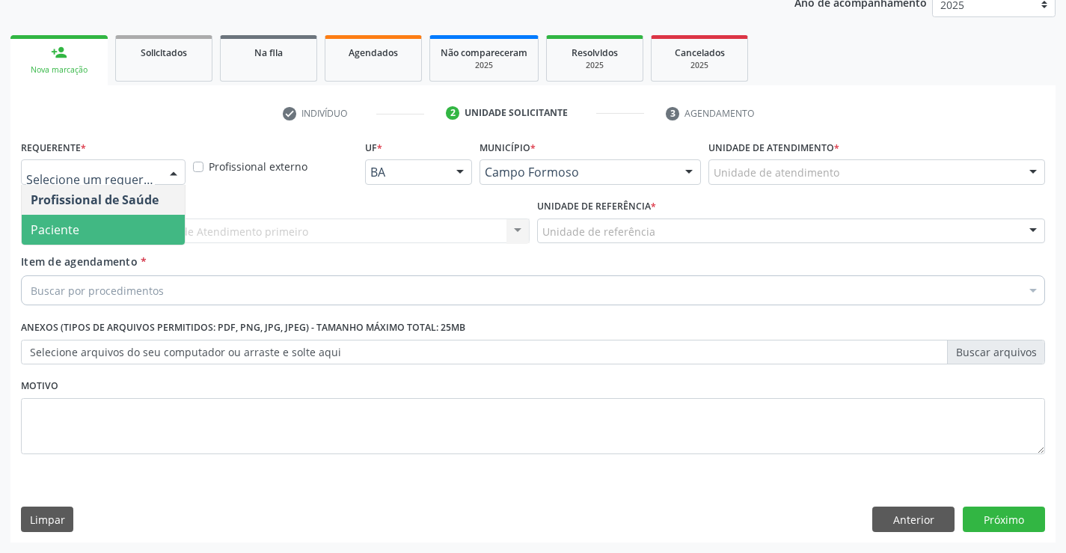
click at [83, 224] on span "Paciente" at bounding box center [103, 230] width 163 height 30
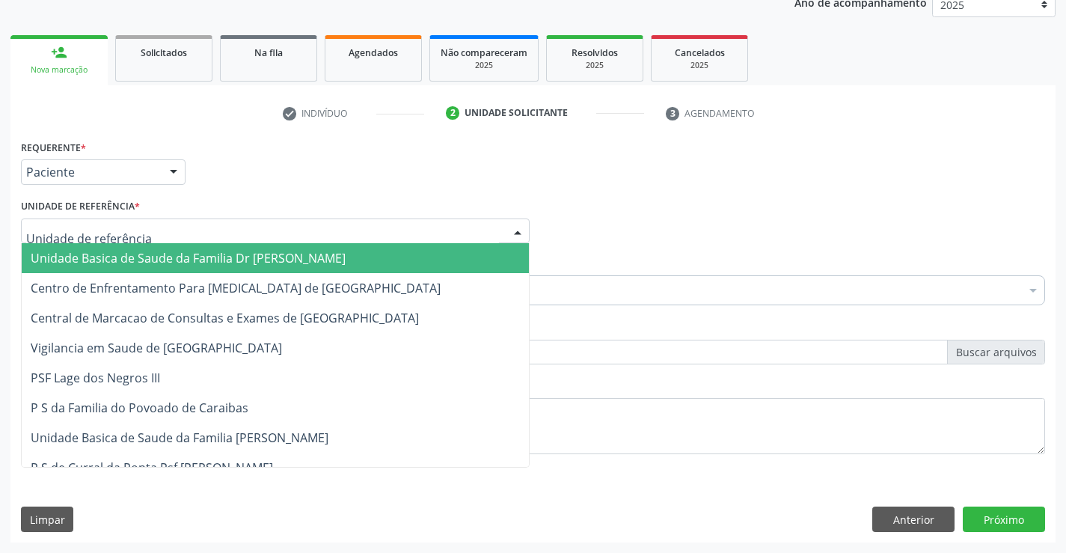
click at [111, 253] on span "Unidade Basica de Saude da Familia Dr [PERSON_NAME]" at bounding box center [188, 258] width 315 height 16
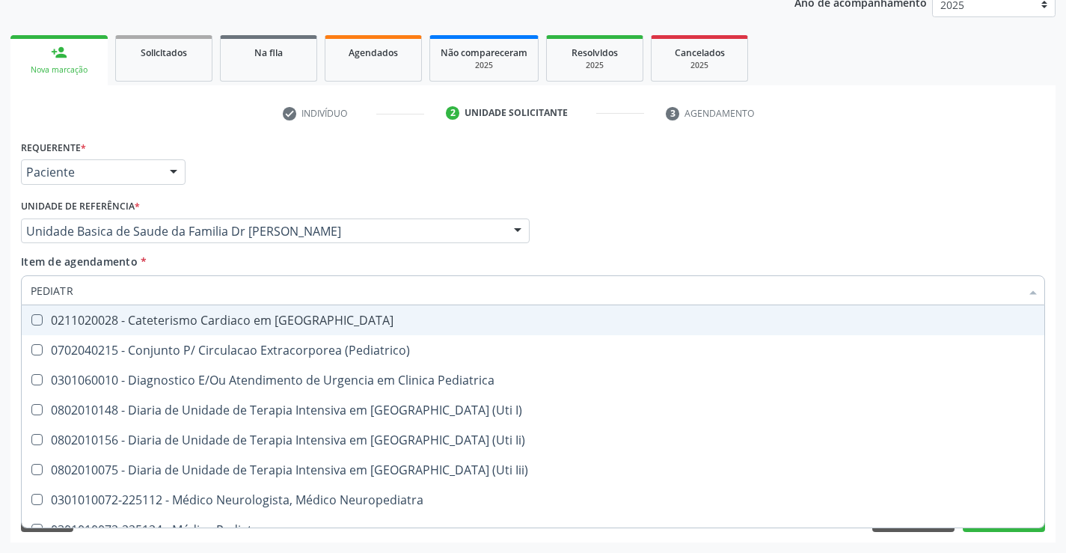
type input "PEDIATRA"
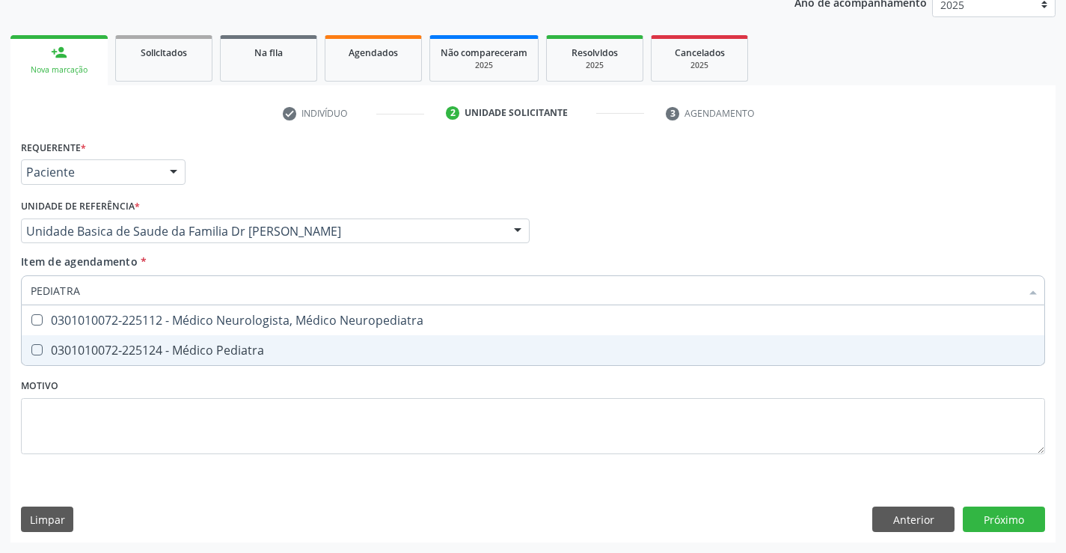
click at [115, 344] on div "0301010072-225124 - Médico Pediatra" at bounding box center [533, 350] width 1004 height 12
checkbox Pediatra "true"
click at [989, 509] on div "Requerente * Paciente Profissional de Saúde Paciente Nenhum resultado encontrad…" at bounding box center [532, 339] width 1045 height 406
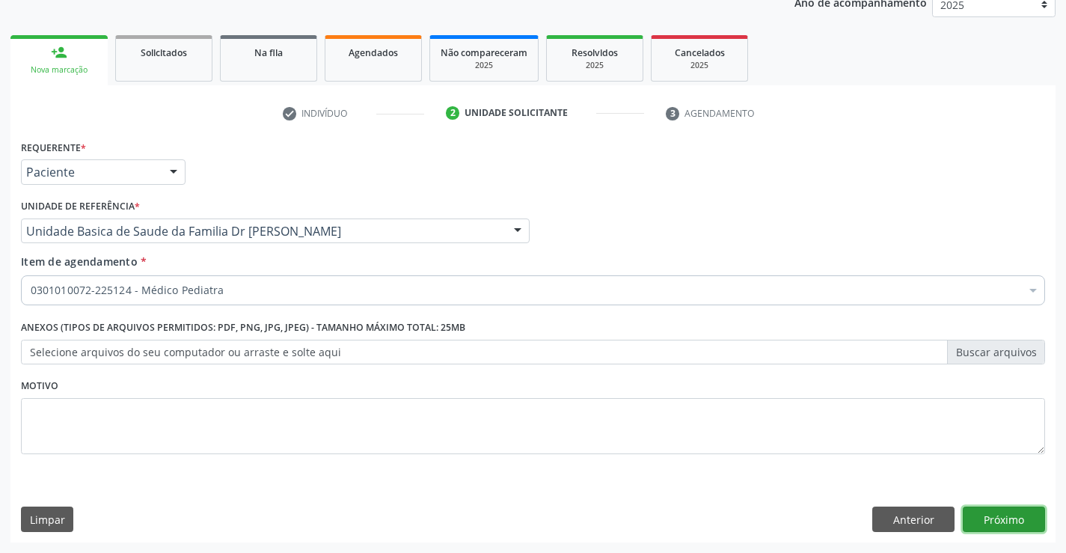
click at [989, 520] on button "Próximo" at bounding box center [1003, 518] width 82 height 25
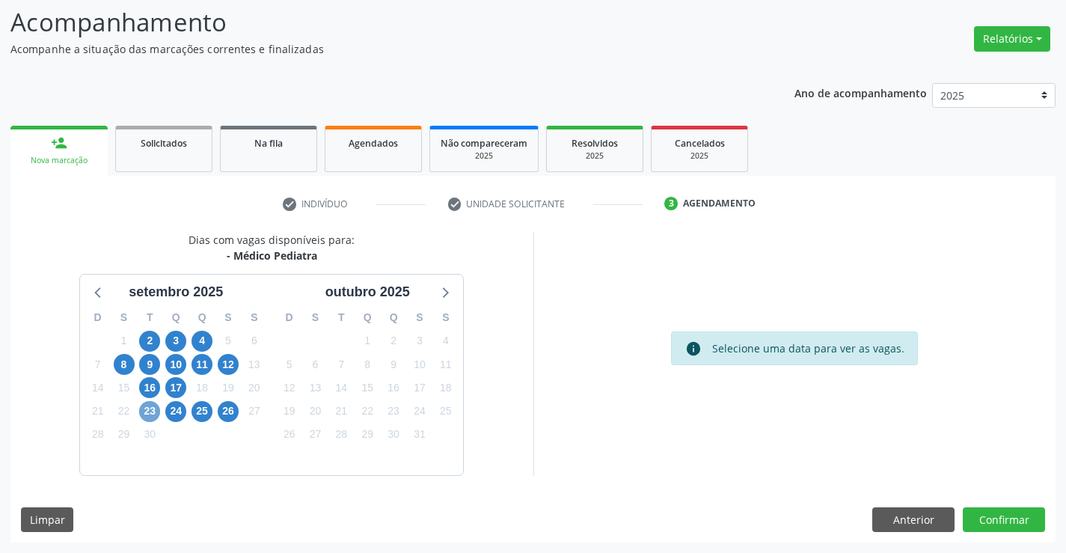
click at [147, 404] on span "23" at bounding box center [149, 411] width 21 height 21
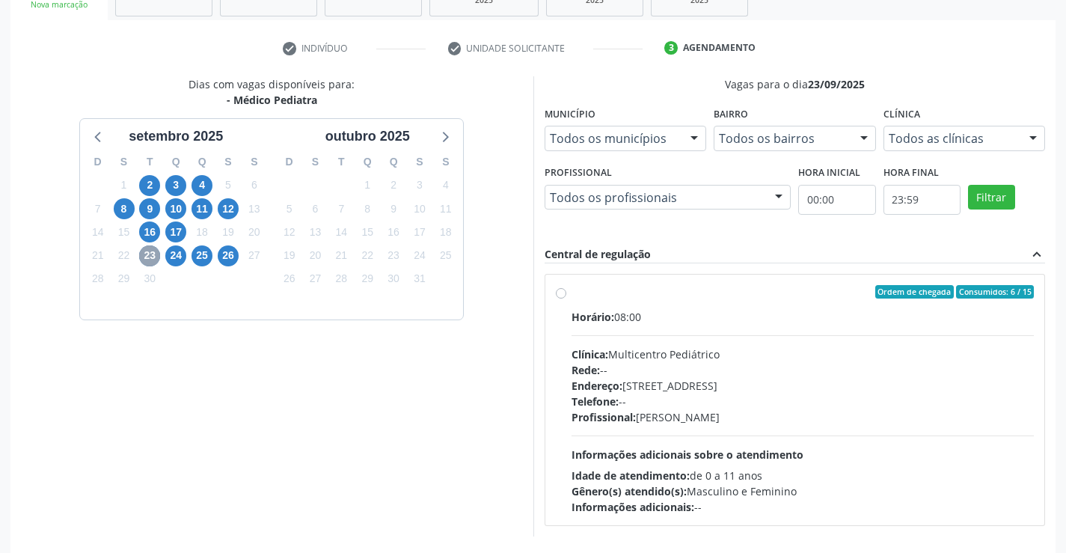
scroll to position [298, 0]
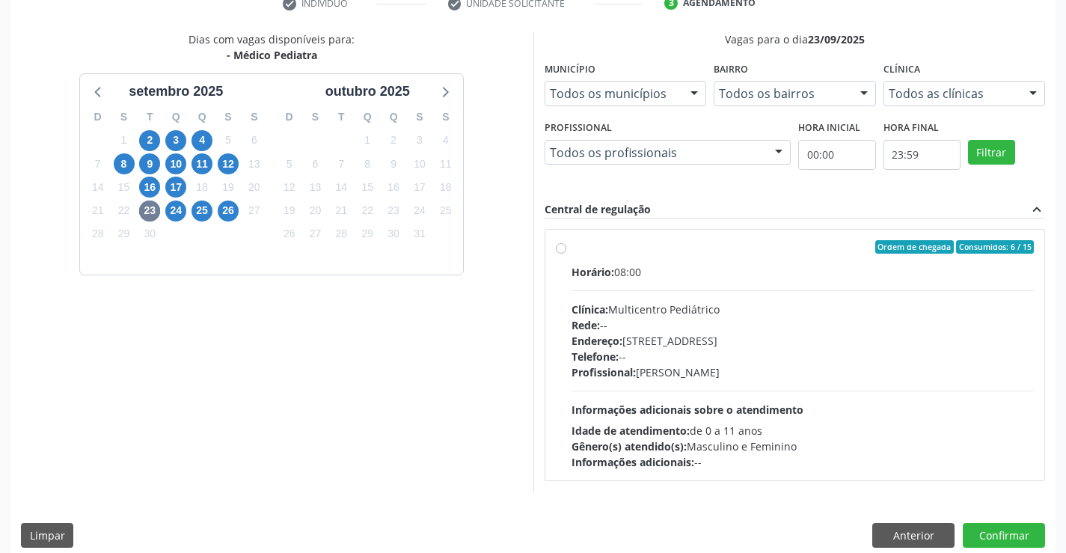
click at [571, 245] on label "Ordem de chegada Consumidos: 6 / 15 Horário: 08:00 Clínica: Multicentro Pediátr…" at bounding box center [802, 355] width 463 height 230
click at [558, 245] on input "Ordem de chegada Consumidos: 6 / 15 Horário: 08:00 Clínica: Multicentro Pediátr…" at bounding box center [561, 246] width 10 height 13
radio input "true"
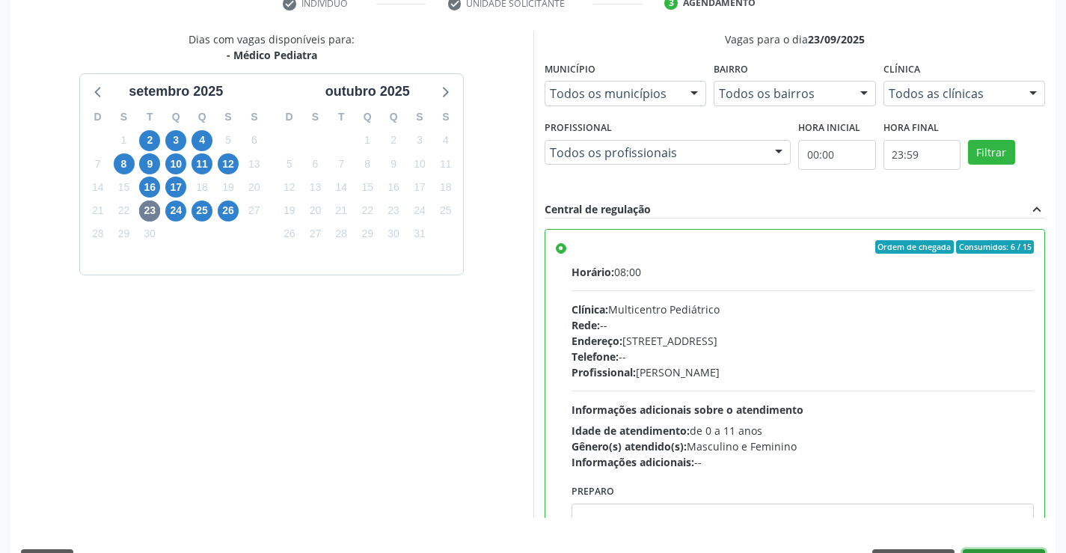
click at [992, 552] on button "Confirmar" at bounding box center [1003, 561] width 82 height 25
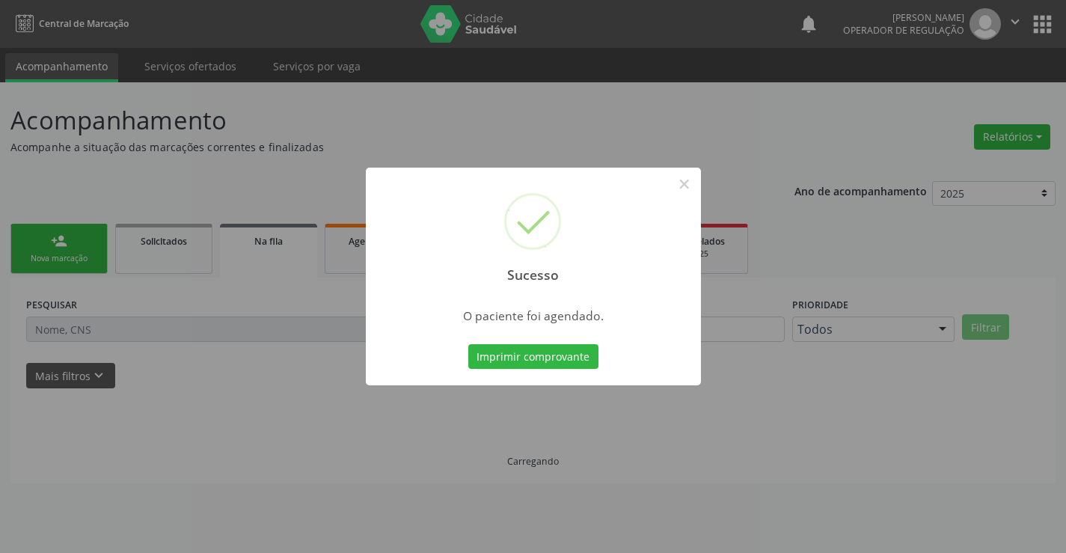
scroll to position [0, 0]
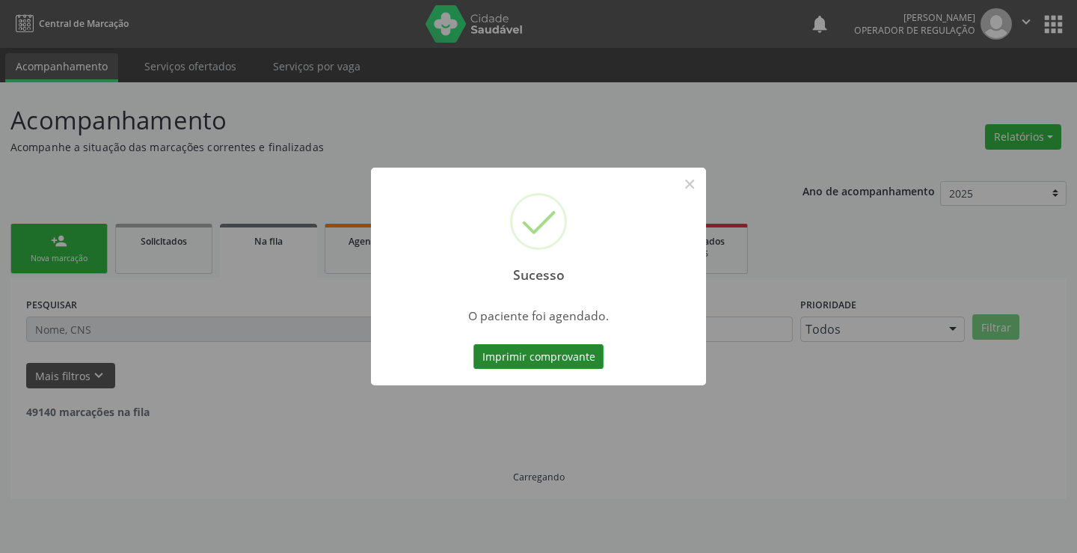
click at [559, 356] on button "Imprimir comprovante" at bounding box center [538, 356] width 130 height 25
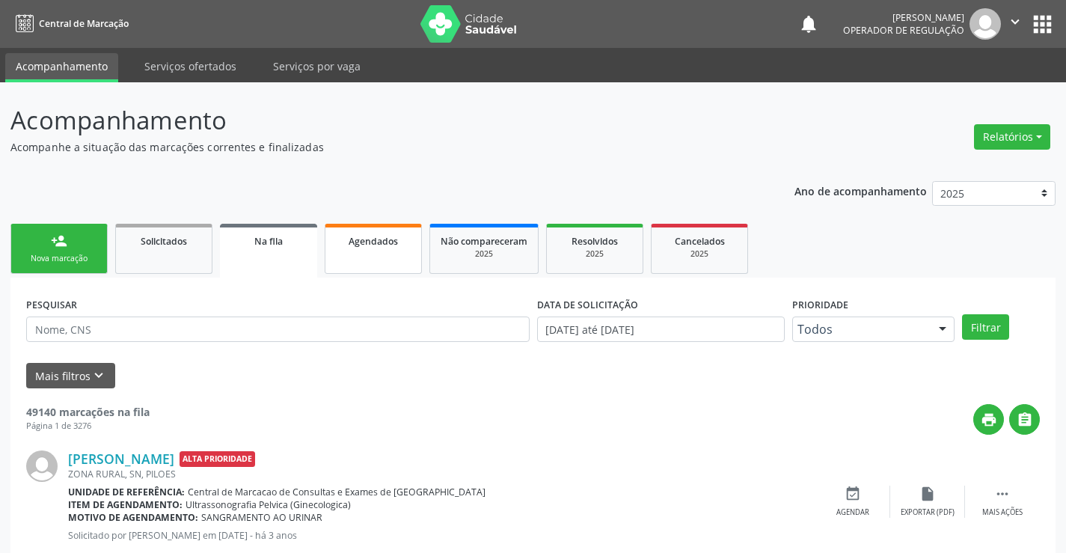
click at [369, 250] on link "Agendados" at bounding box center [373, 249] width 97 height 50
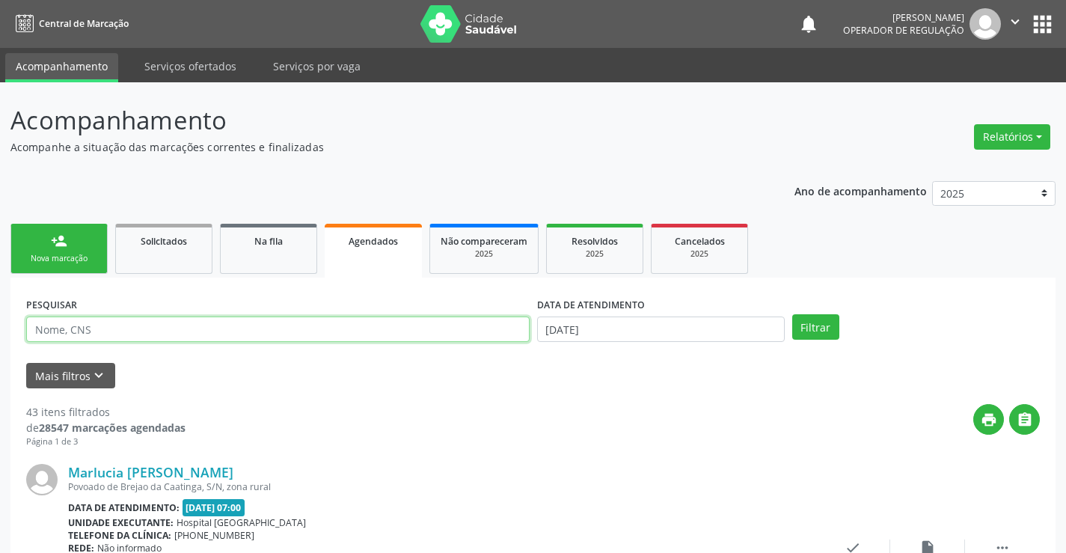
click at [166, 319] on input "text" at bounding box center [277, 328] width 503 height 25
type input "706202544490669"
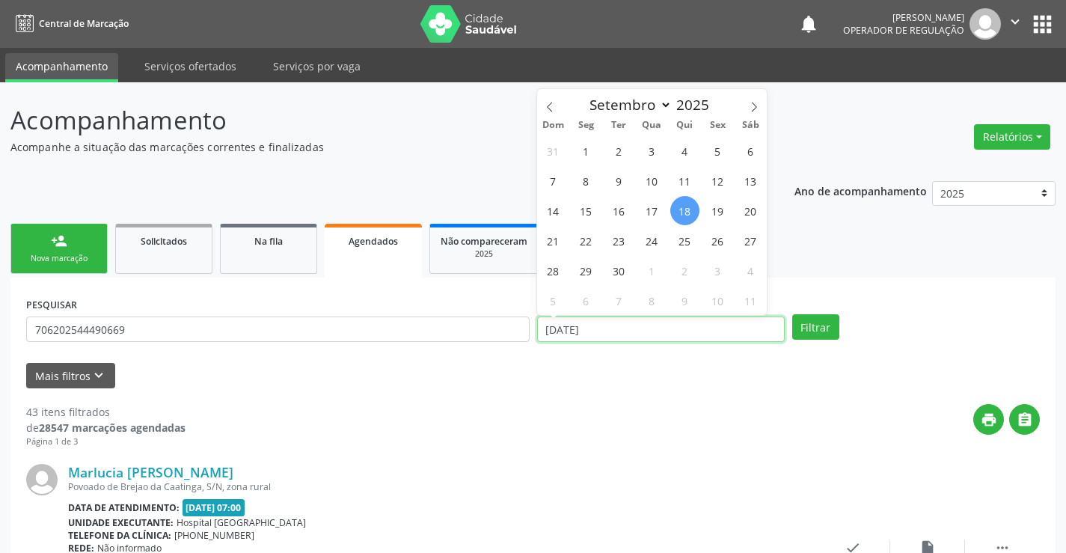
click at [702, 327] on input "18/09/2025" at bounding box center [661, 328] width 248 height 25
click at [624, 246] on span "23" at bounding box center [618, 240] width 29 height 29
type input "23/09/2025"
click at [624, 246] on span "23" at bounding box center [618, 240] width 29 height 29
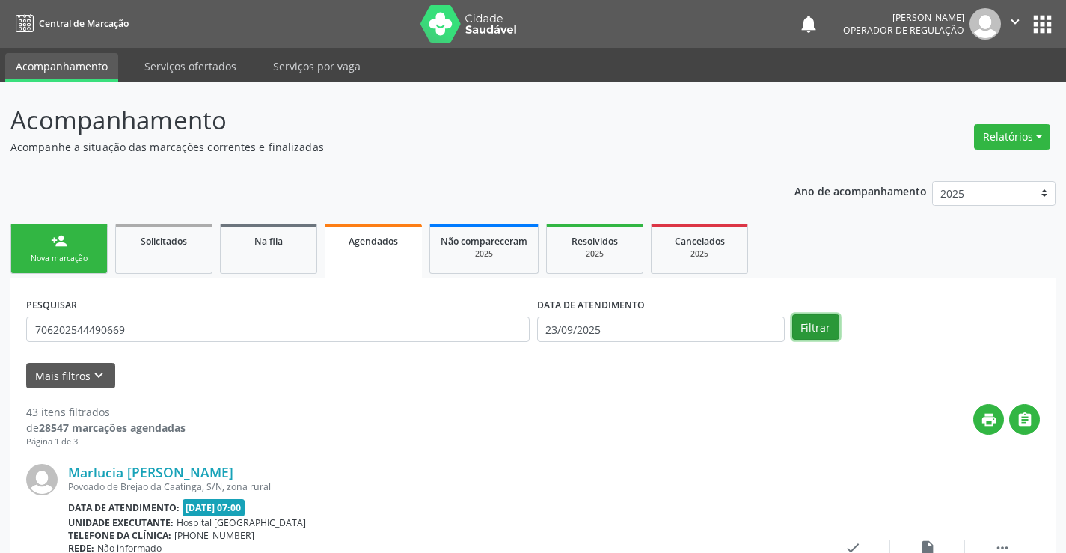
click at [814, 322] on button "Filtrar" at bounding box center [815, 326] width 47 height 25
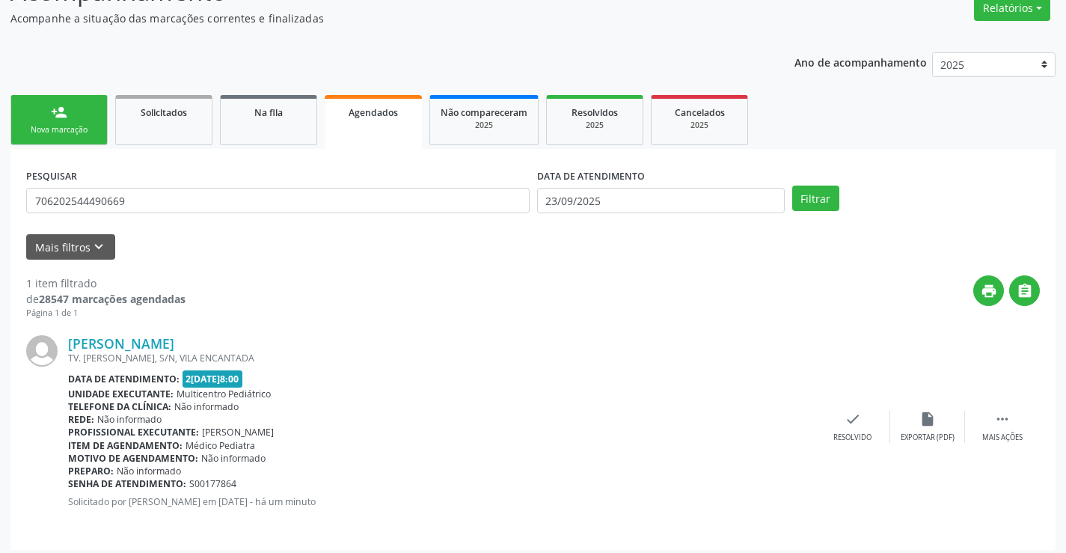
scroll to position [136, 0]
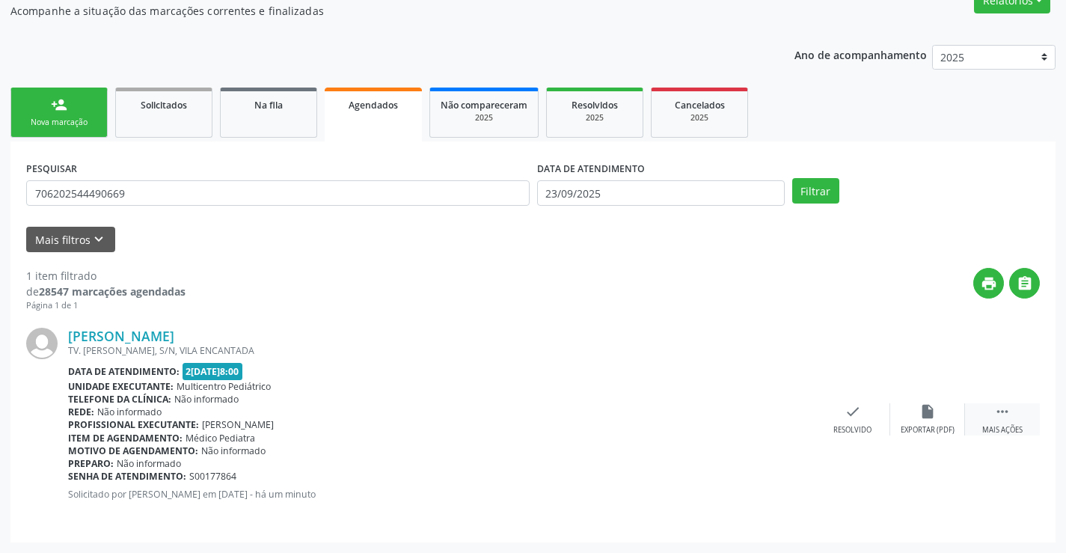
click at [1004, 423] on div " Mais ações" at bounding box center [1002, 419] width 75 height 32
click at [926, 421] on div "edit Editar" at bounding box center [927, 419] width 75 height 32
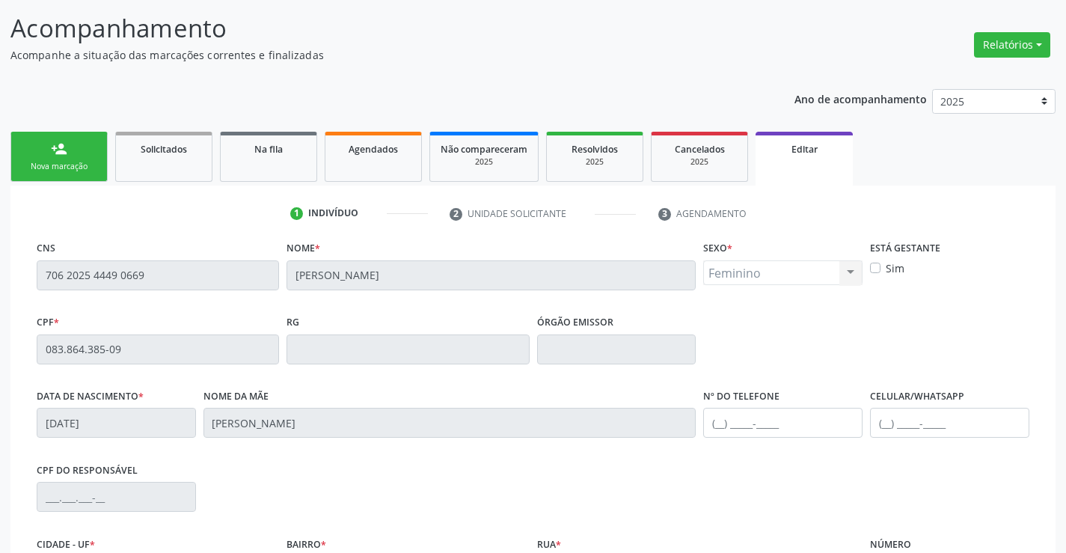
scroll to position [278, 0]
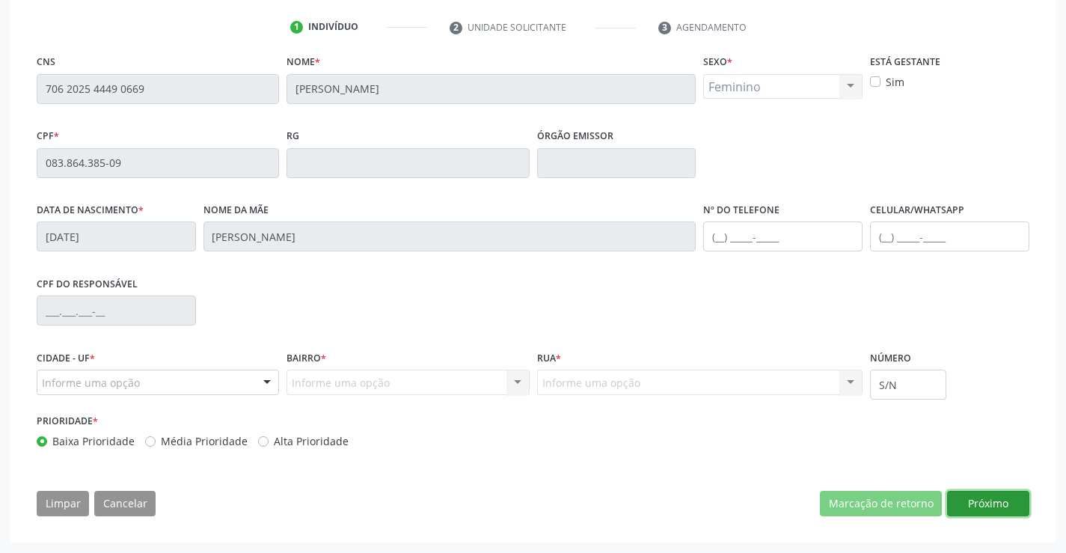
click at [974, 503] on button "Próximo" at bounding box center [988, 503] width 82 height 25
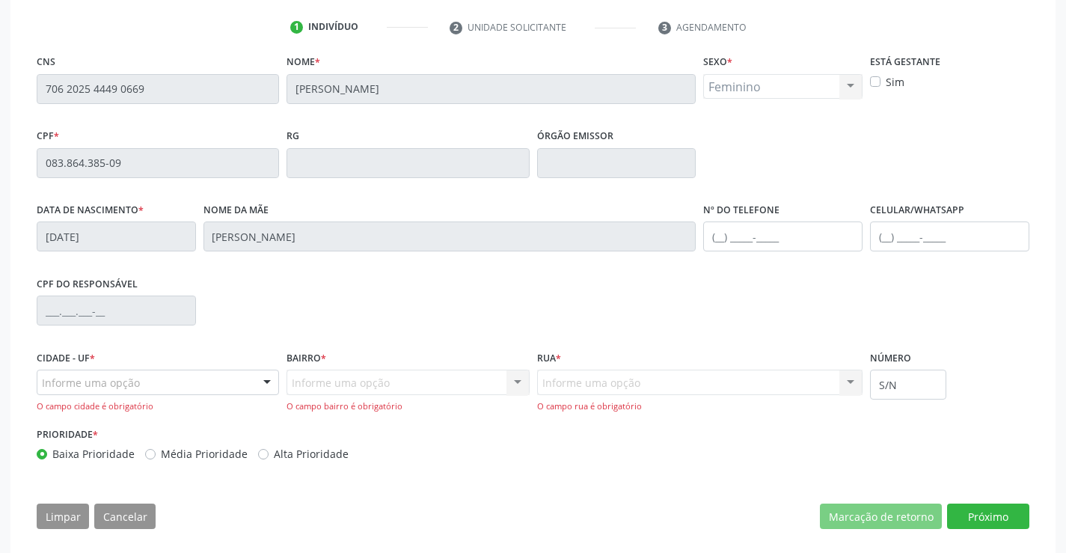
click at [185, 382] on div "Informe uma opção" at bounding box center [158, 381] width 242 height 25
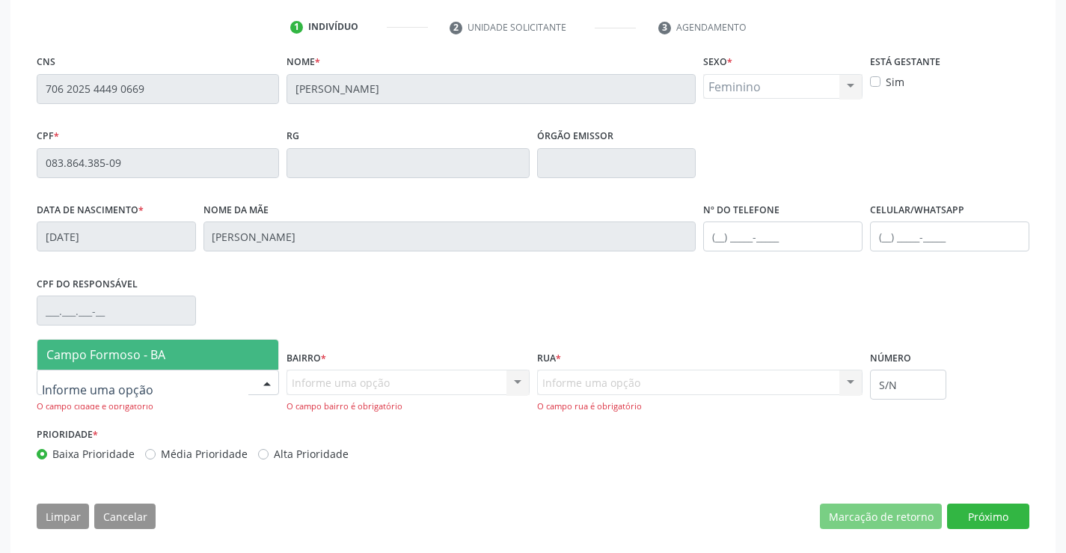
click at [194, 351] on span "Campo Formoso - BA" at bounding box center [157, 355] width 241 height 30
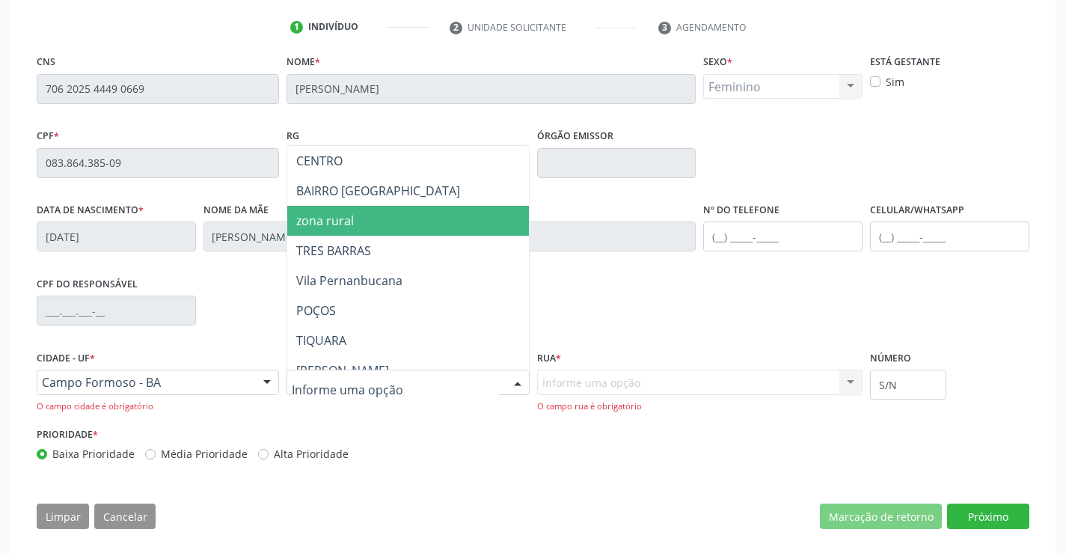
click at [360, 230] on span "zona rural" at bounding box center [448, 221] width 323 height 30
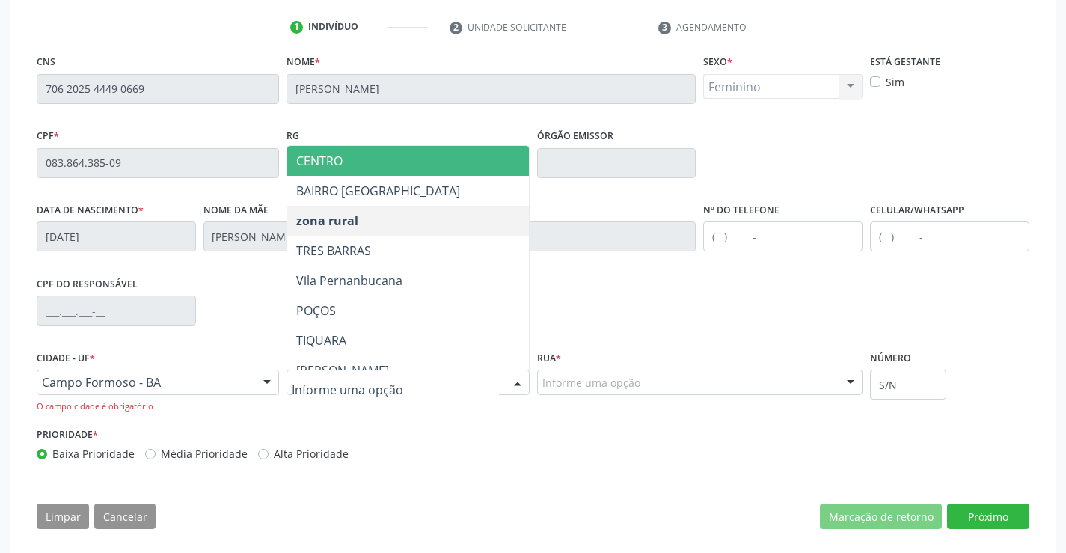
click at [363, 160] on span "CENTRO" at bounding box center [448, 161] width 323 height 30
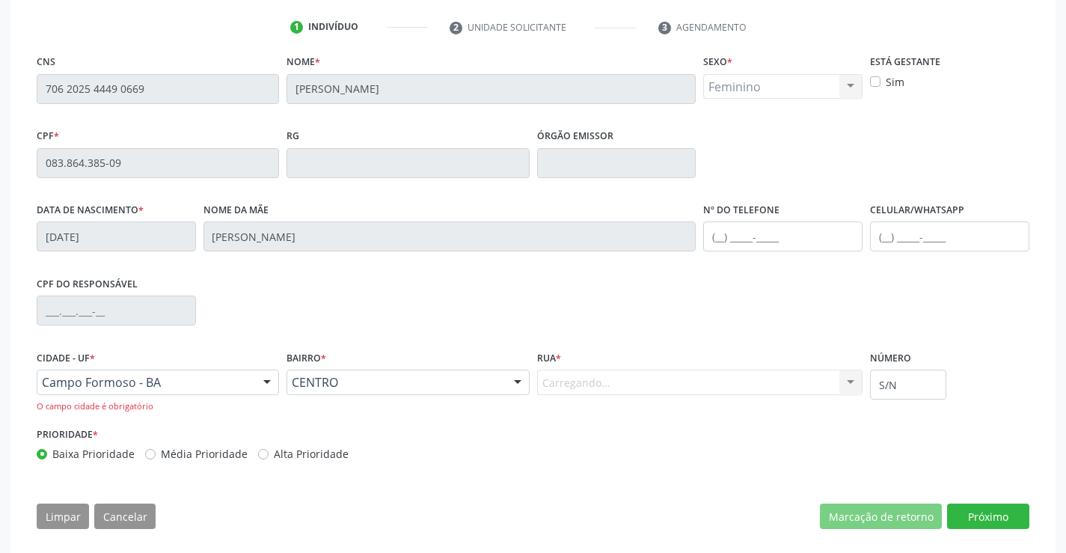
click at [591, 383] on div "Carregando... Pov. baixio Pov. tuiutiba POV. TERRA BRANCA Pov. cantinho pov. ca…" at bounding box center [700, 381] width 326 height 25
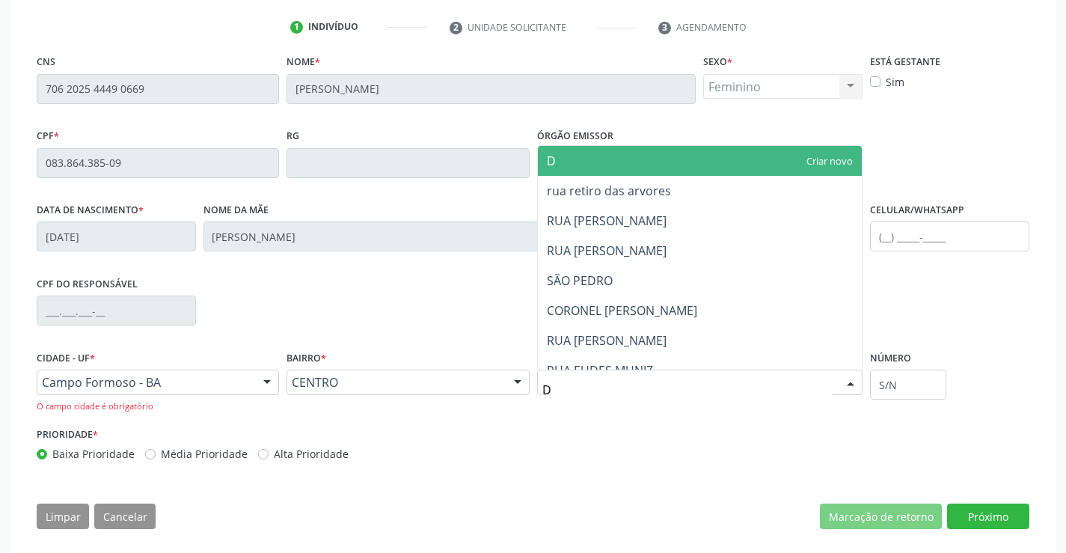
type input "DR"
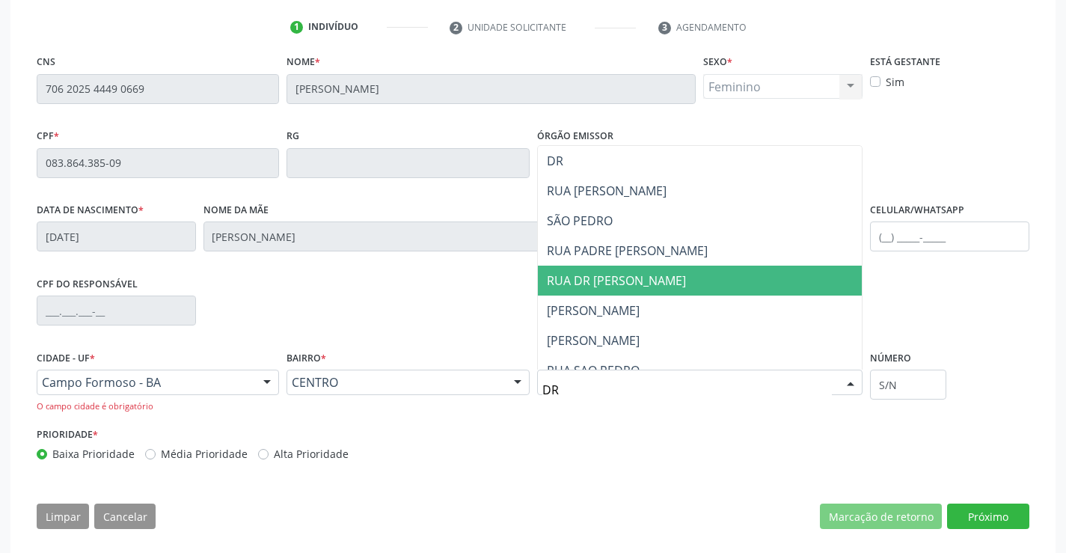
click at [608, 279] on span "RUA DR AMARAL" at bounding box center [616, 280] width 139 height 16
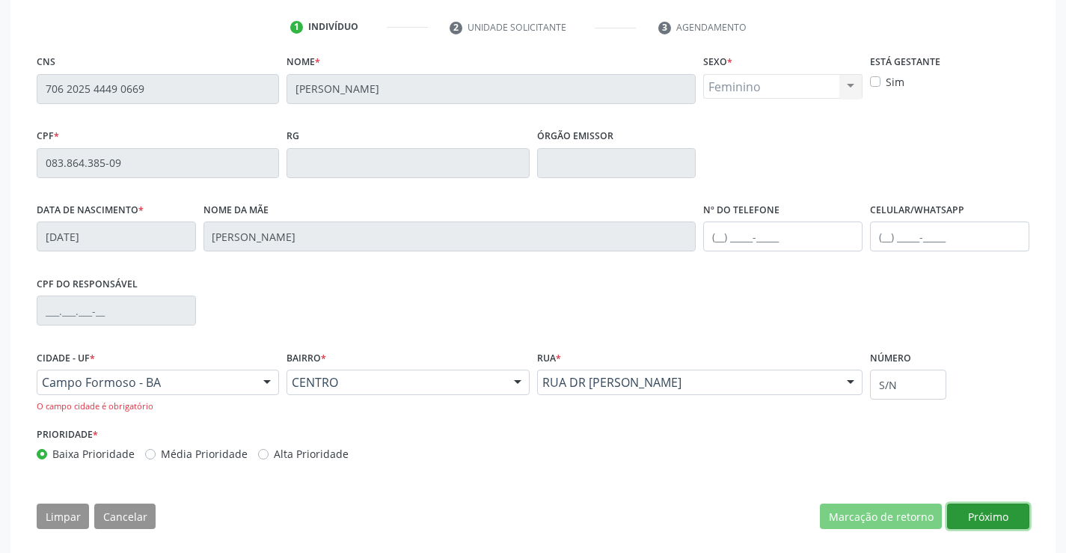
drag, startPoint x: 992, startPoint y: 523, endPoint x: 968, endPoint y: 490, distance: 40.9
click at [992, 522] on button "Próximo" at bounding box center [988, 515] width 82 height 25
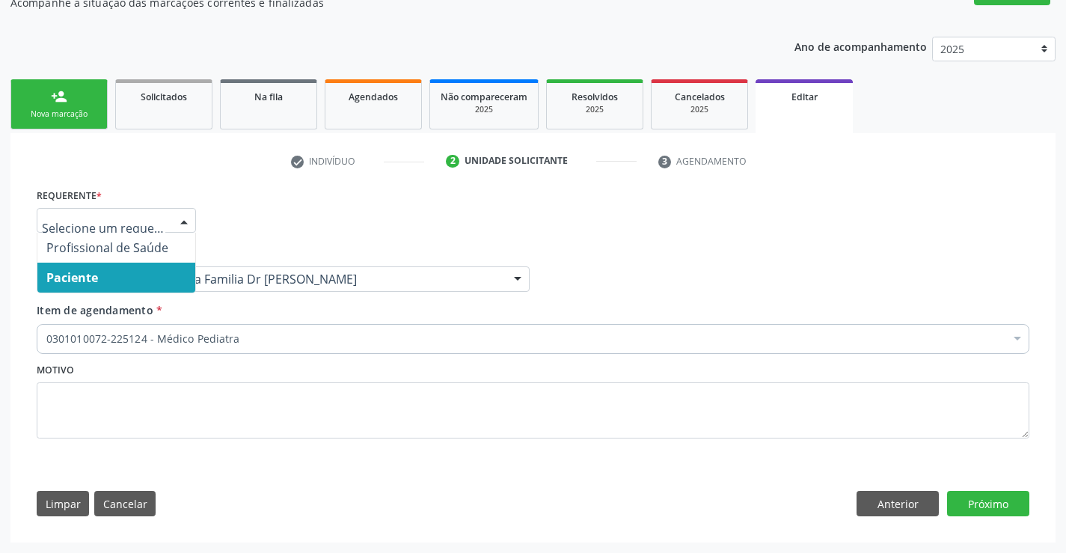
click at [106, 282] on span "Paciente" at bounding box center [116, 277] width 158 height 30
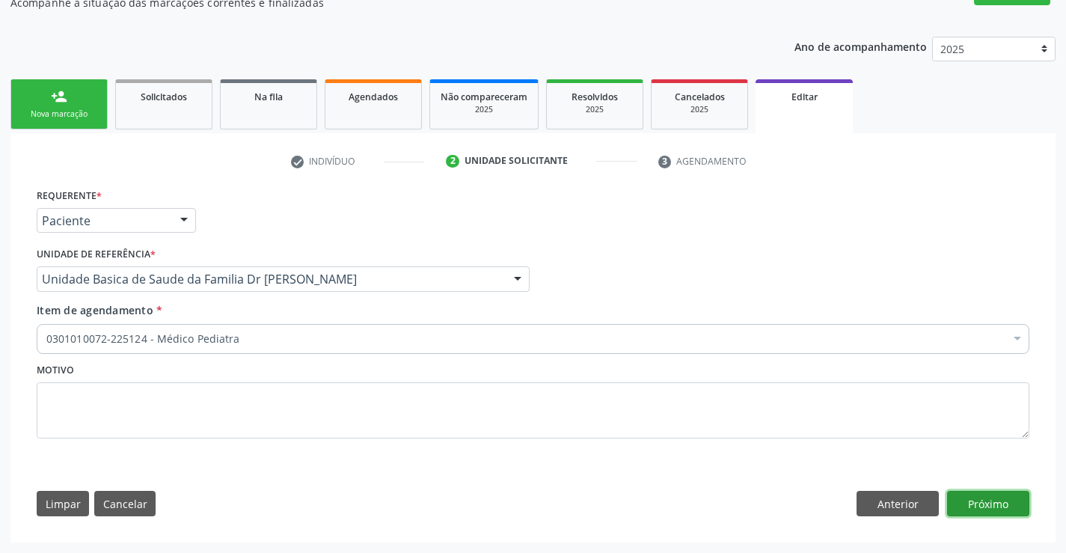
click at [982, 504] on button "Próximo" at bounding box center [988, 503] width 82 height 25
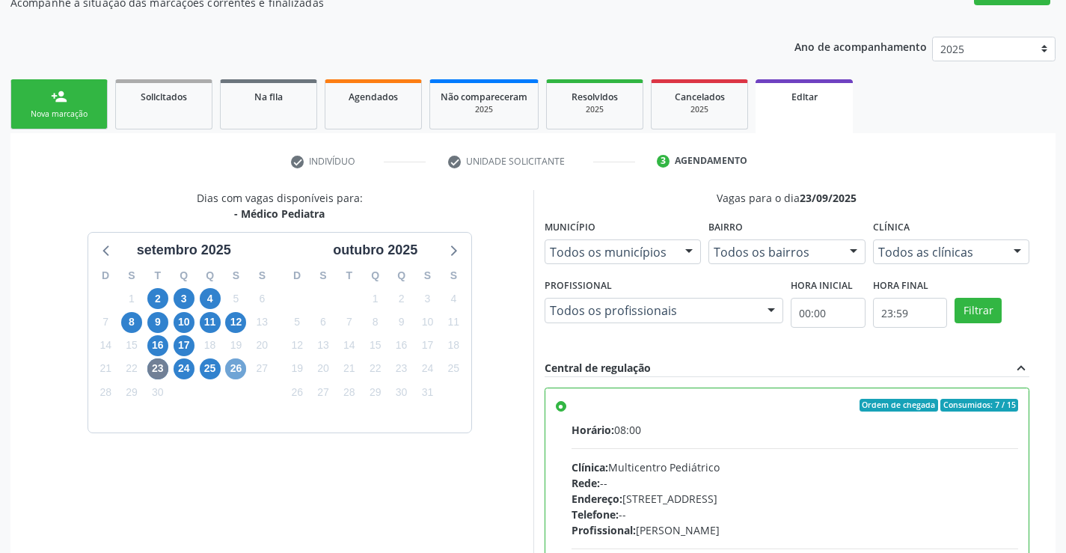
click at [238, 368] on span "26" at bounding box center [235, 368] width 21 height 21
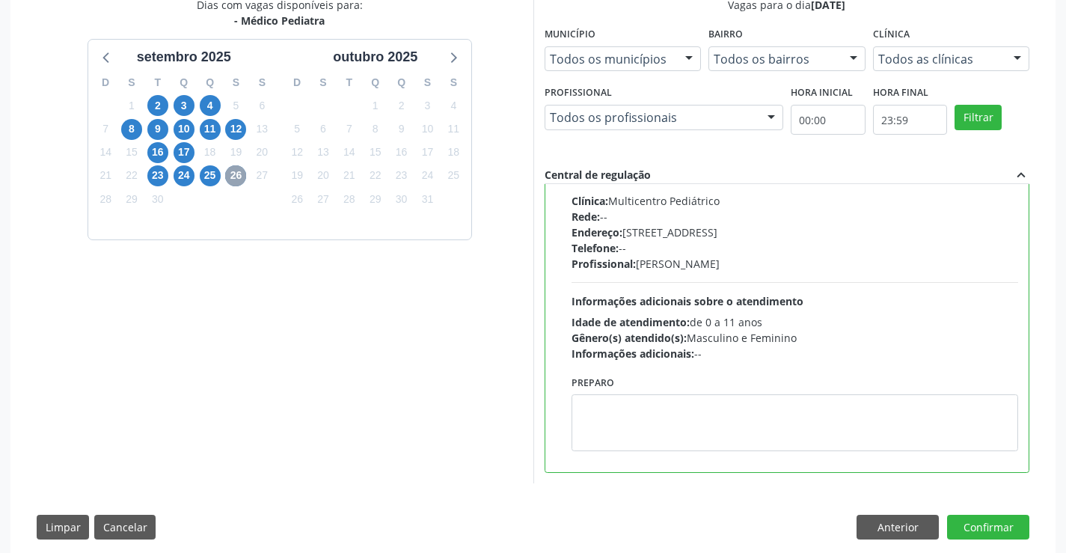
scroll to position [360, 0]
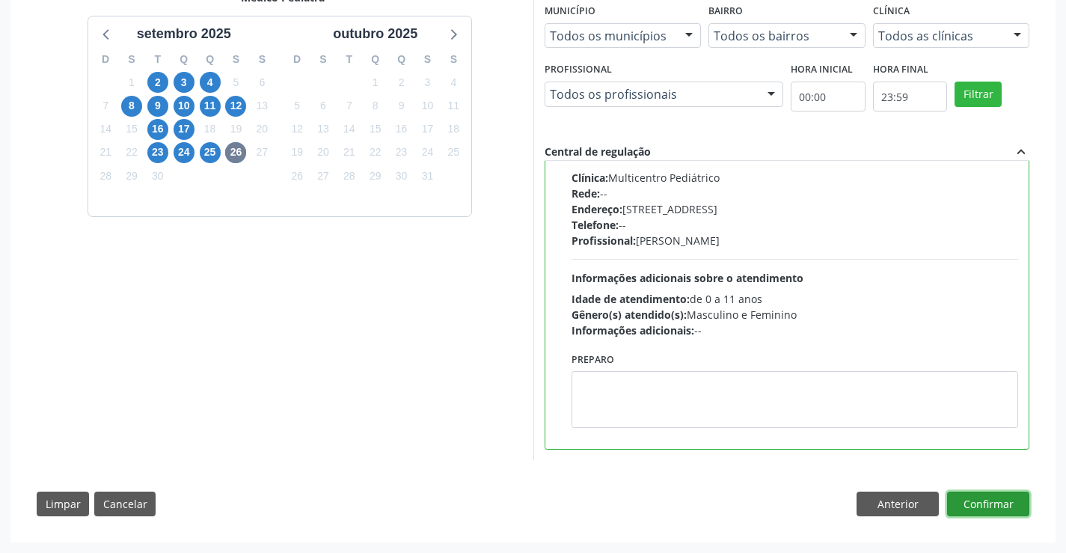
click at [988, 508] on button "Confirmar" at bounding box center [988, 503] width 82 height 25
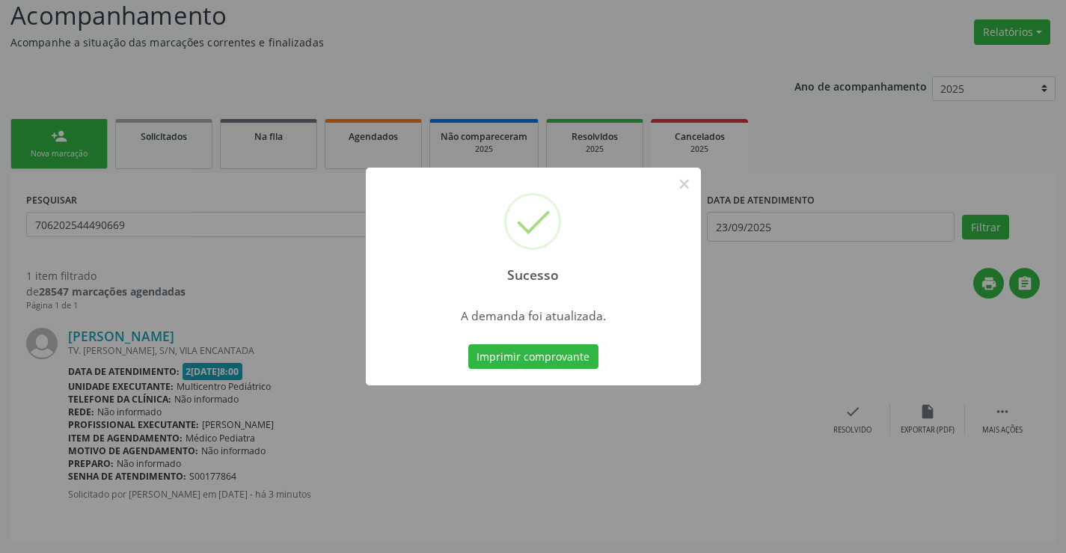
scroll to position [0, 0]
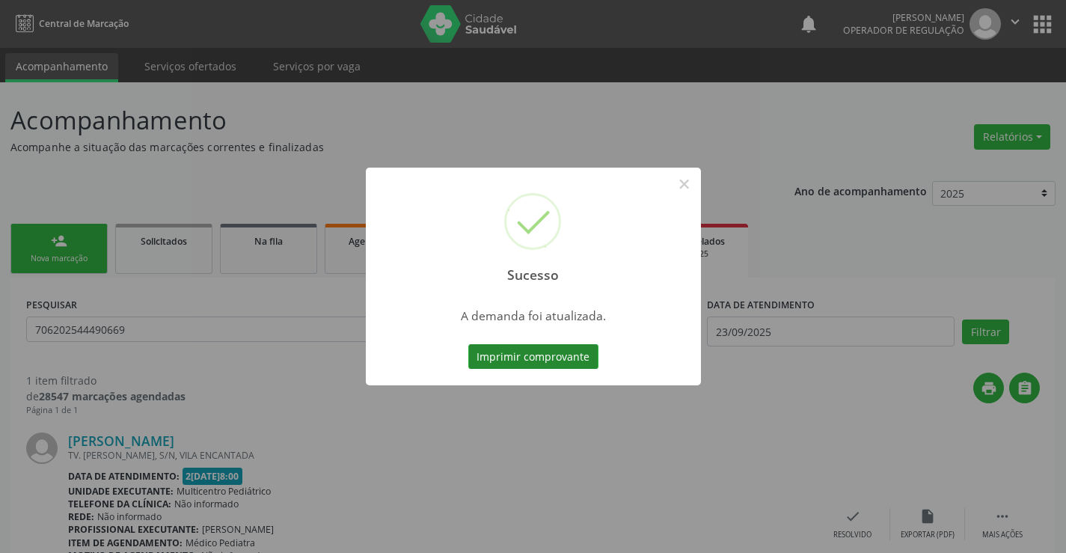
click at [555, 349] on button "Imprimir comprovante" at bounding box center [533, 356] width 130 height 25
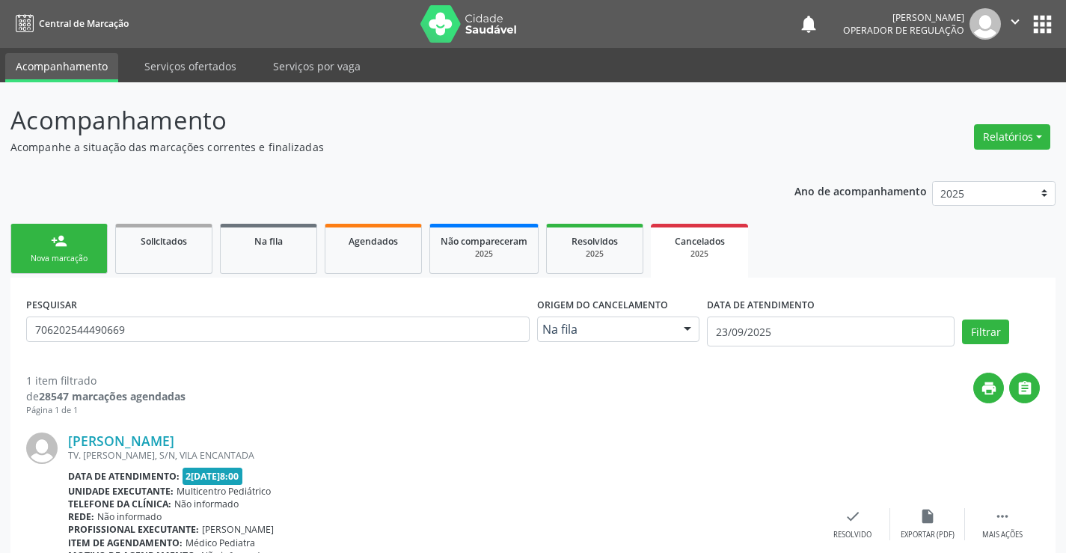
click at [91, 259] on div "Nova marcação" at bounding box center [59, 258] width 75 height 11
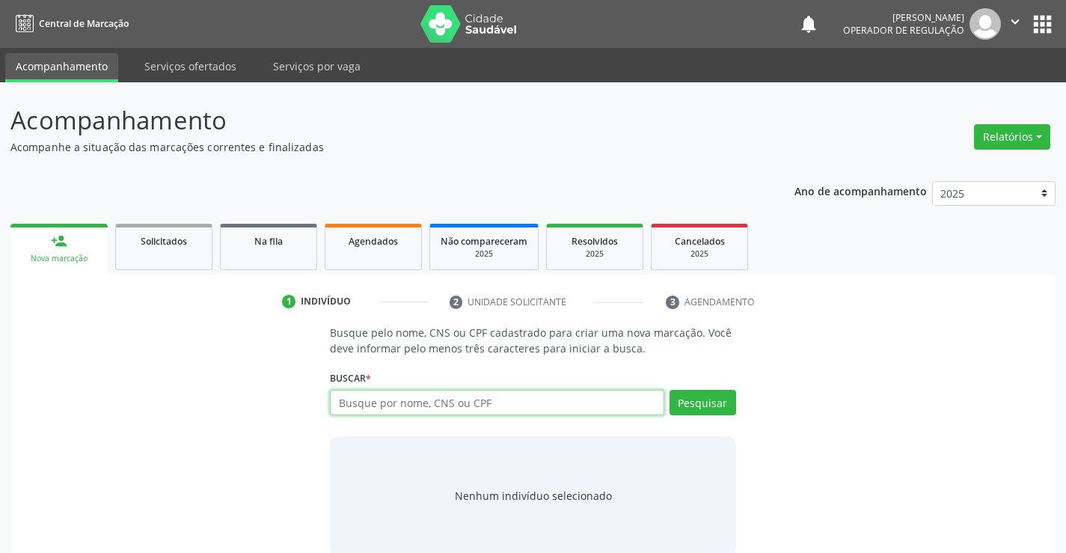
click at [515, 403] on input "text" at bounding box center [497, 402] width 334 height 25
type input "ANTONIO PEDRO DOS SANTOS SILVA"
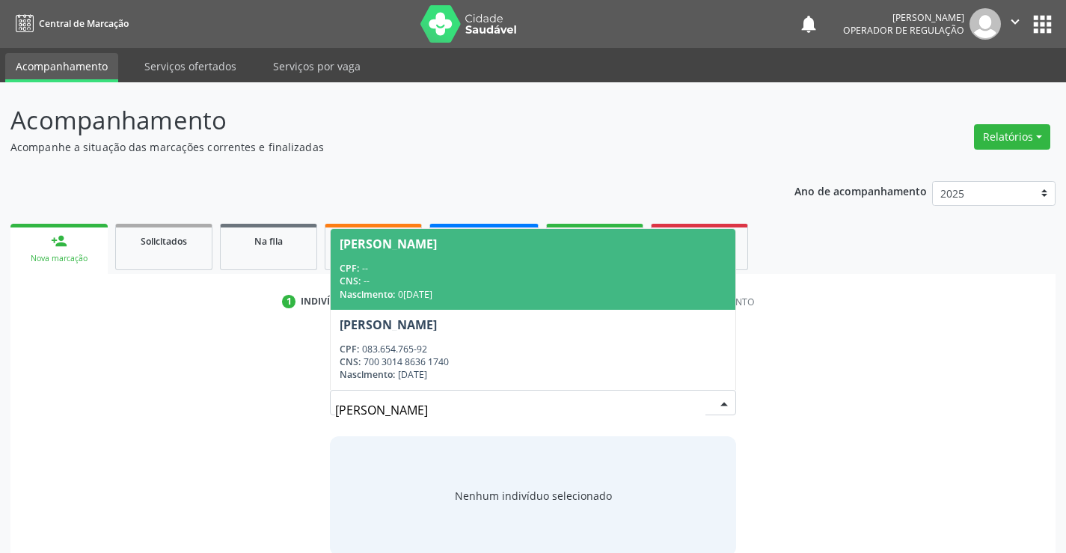
click at [506, 264] on div "CPF: --" at bounding box center [533, 268] width 386 height 13
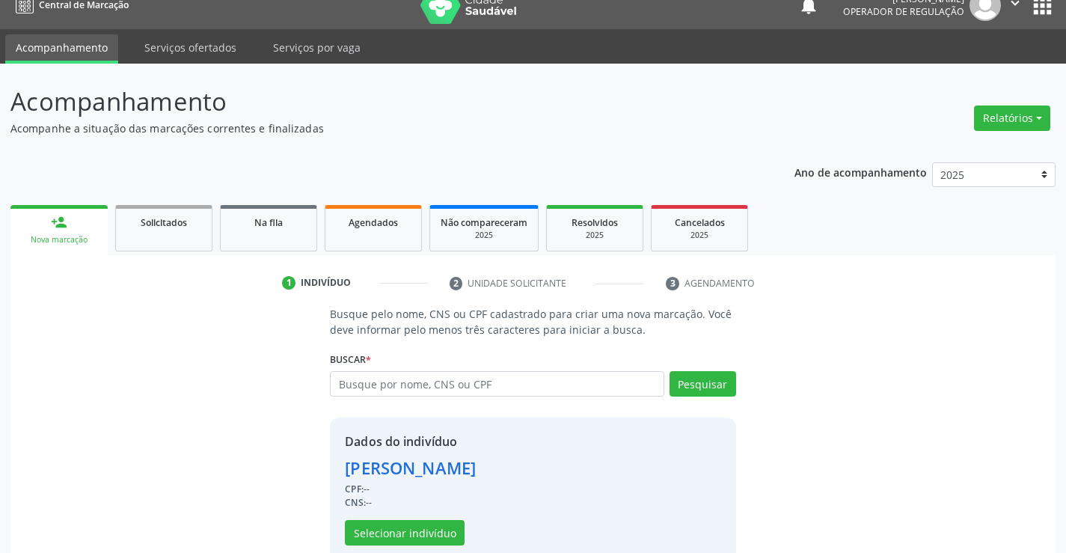
scroll to position [47, 0]
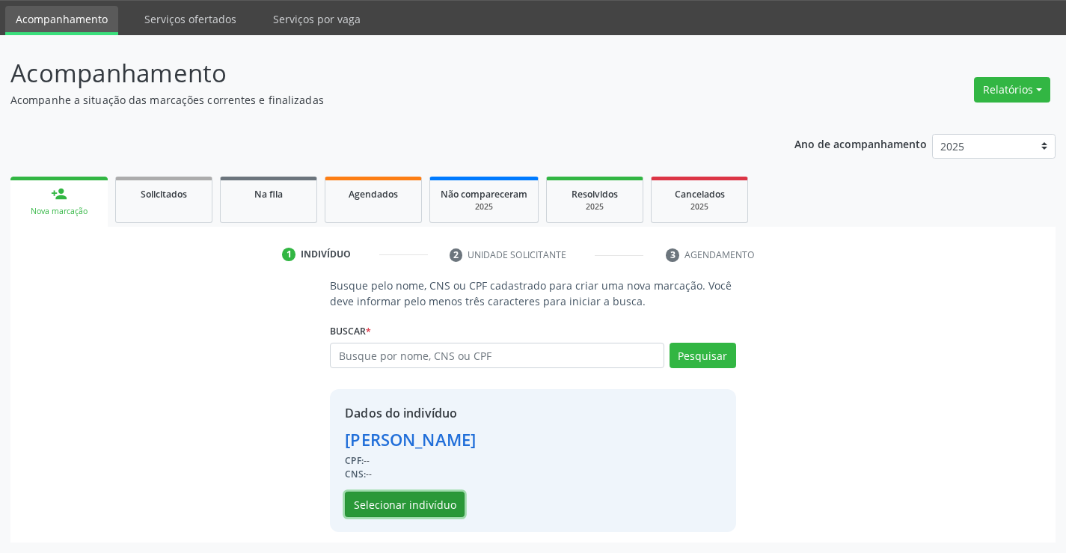
click at [432, 498] on button "Selecionar indivíduo" at bounding box center [405, 503] width 120 height 25
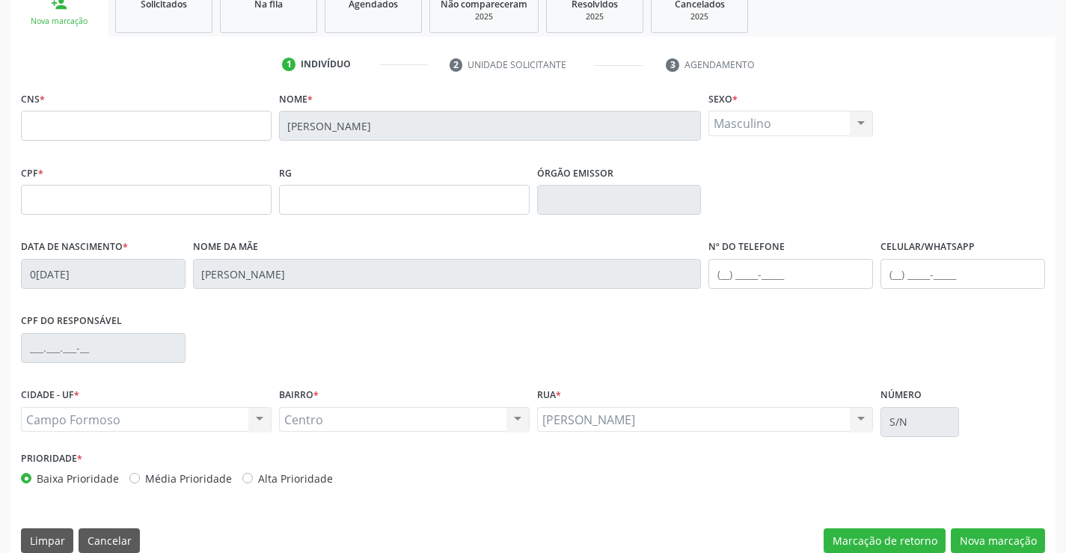
scroll to position [258, 0]
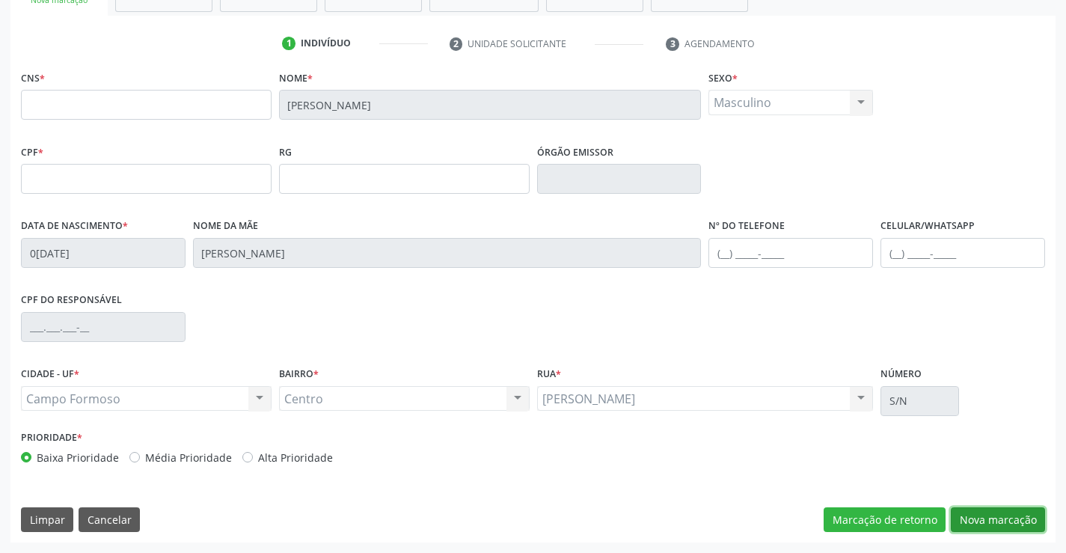
click at [977, 518] on button "Nova marcação" at bounding box center [997, 519] width 94 height 25
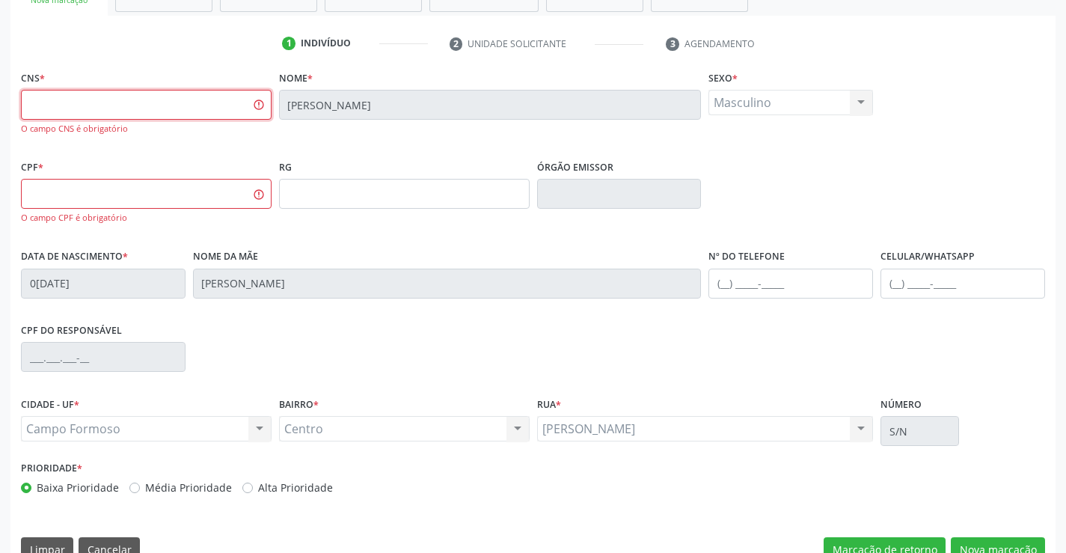
click at [88, 101] on input "text" at bounding box center [146, 105] width 251 height 30
click at [374, 366] on div "CPF do responsável" at bounding box center [532, 356] width 1031 height 74
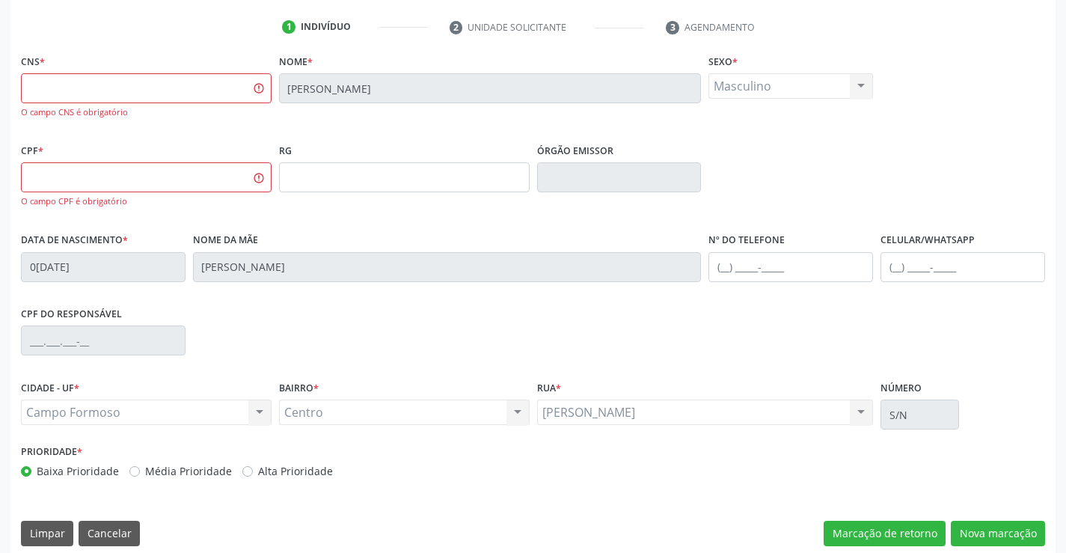
scroll to position [289, 0]
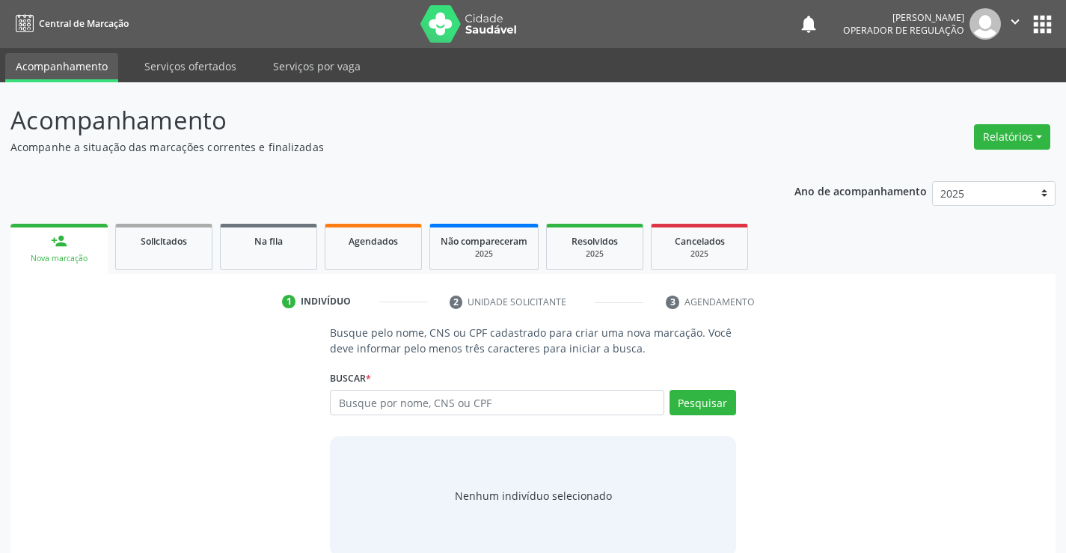
click at [491, 397] on input "text" at bounding box center [497, 402] width 334 height 25
type input "[PERSON_NAME]"
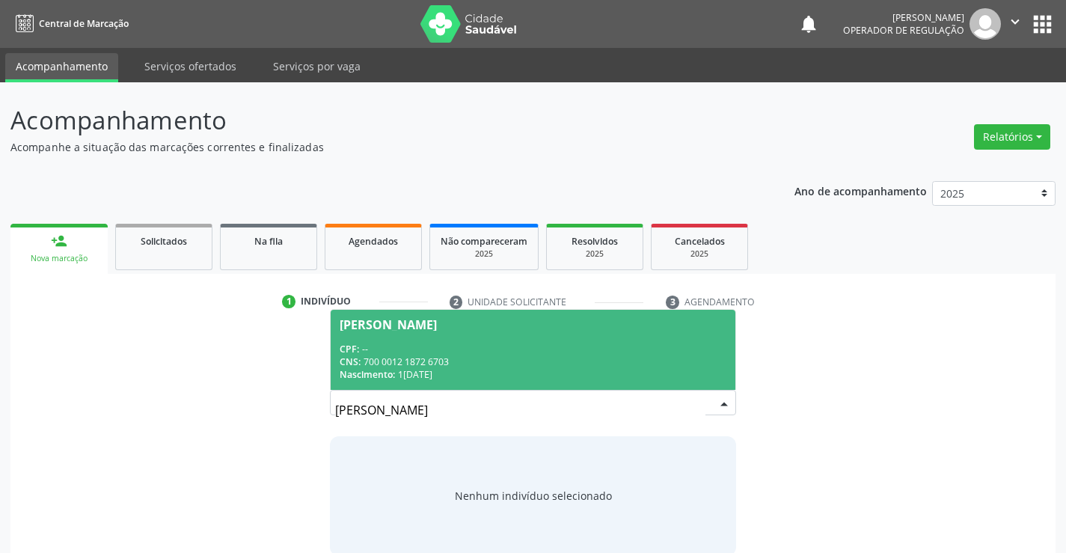
click at [474, 345] on div "CPF: --" at bounding box center [533, 349] width 386 height 13
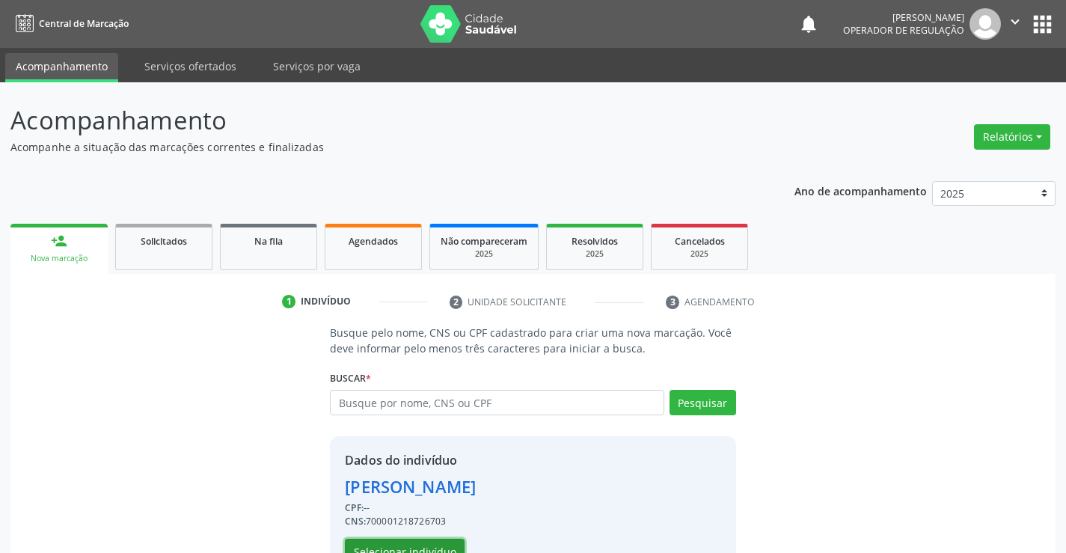
click at [430, 543] on button "Selecionar indivíduo" at bounding box center [405, 550] width 120 height 25
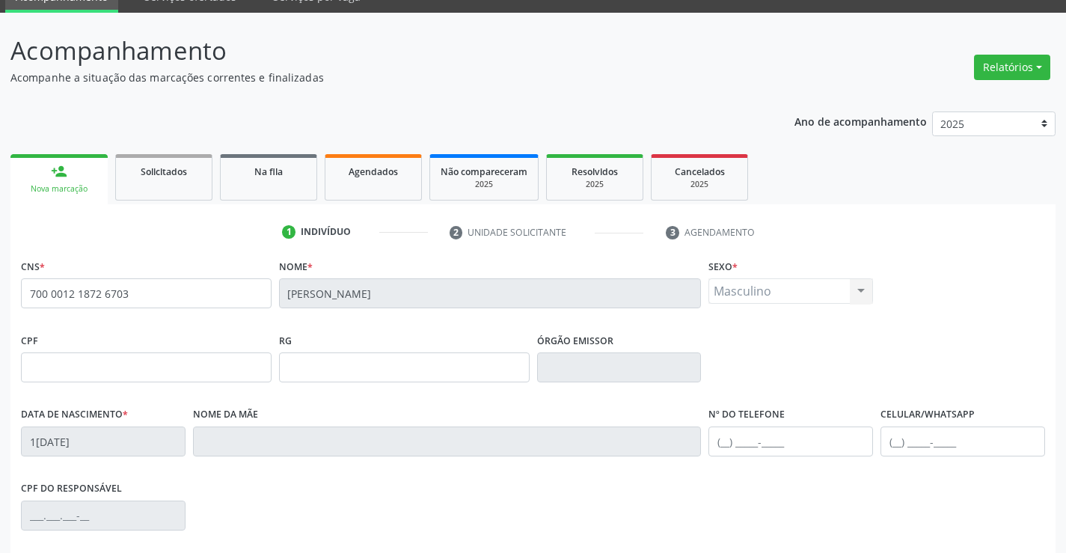
scroll to position [258, 0]
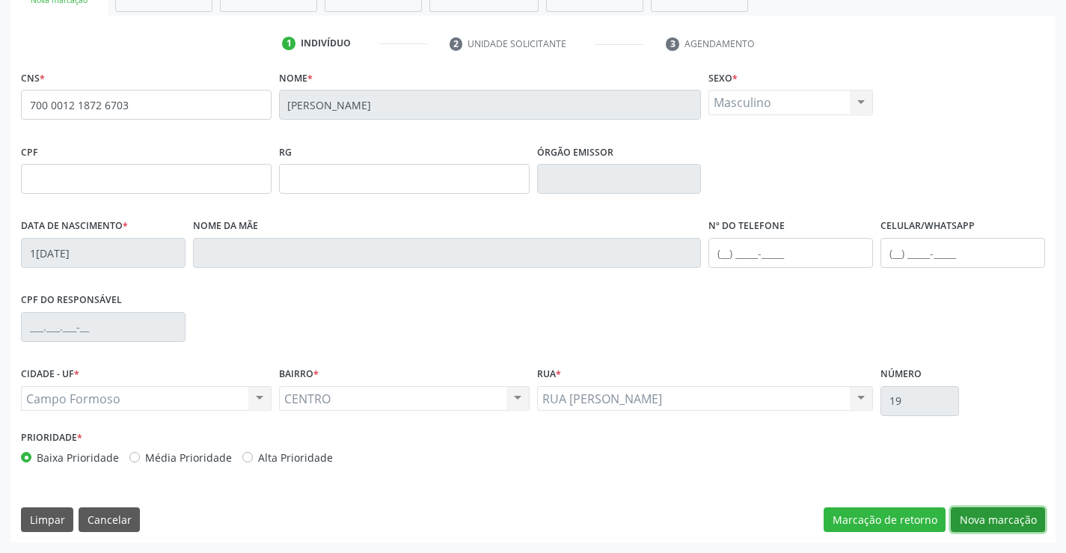
click at [992, 526] on button "Nova marcação" at bounding box center [997, 519] width 94 height 25
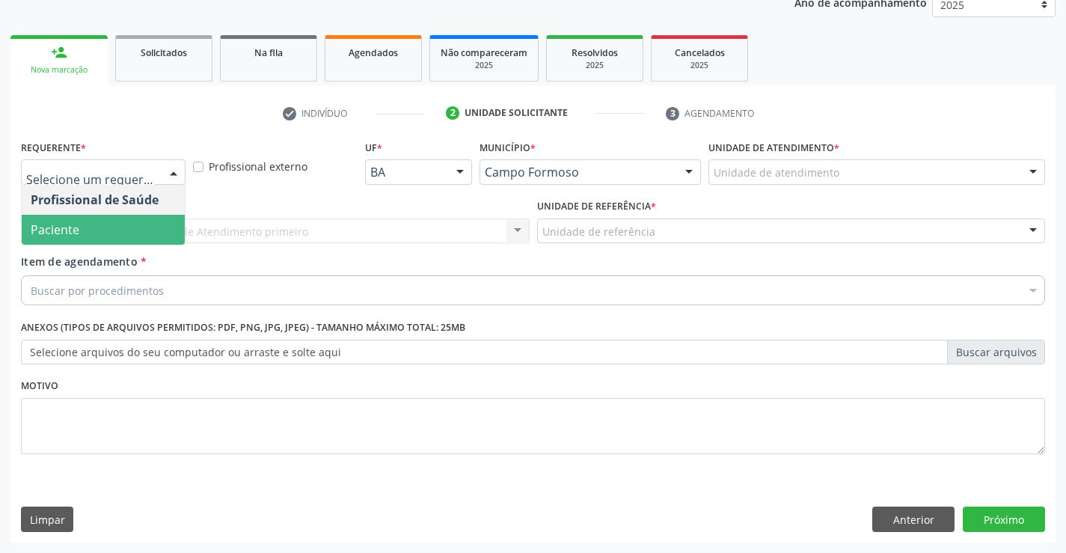
click at [99, 233] on span "Paciente" at bounding box center [103, 230] width 163 height 30
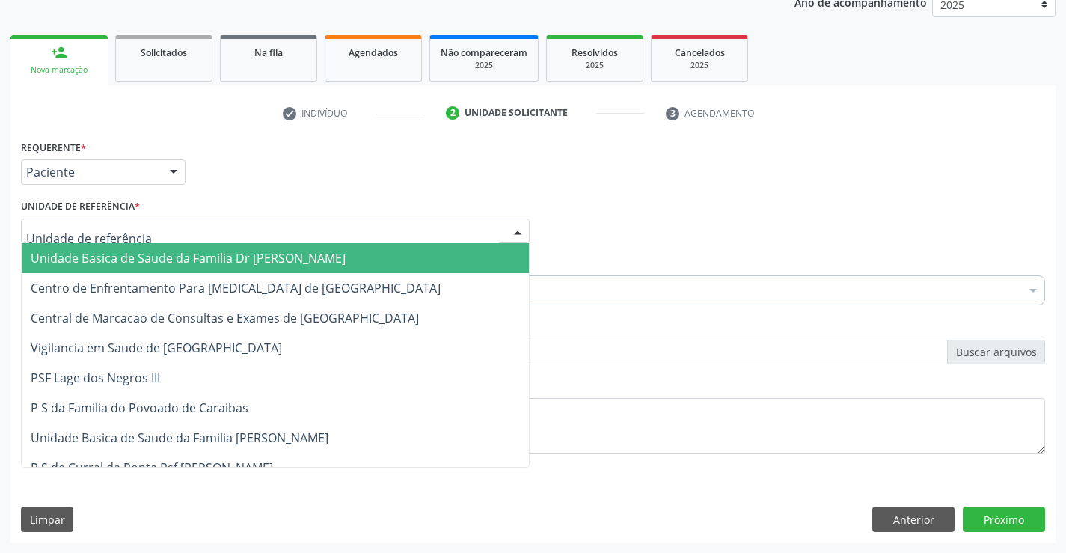
click at [128, 250] on span "Unidade Basica de Saude da Familia Dr [PERSON_NAME]" at bounding box center [188, 258] width 315 height 16
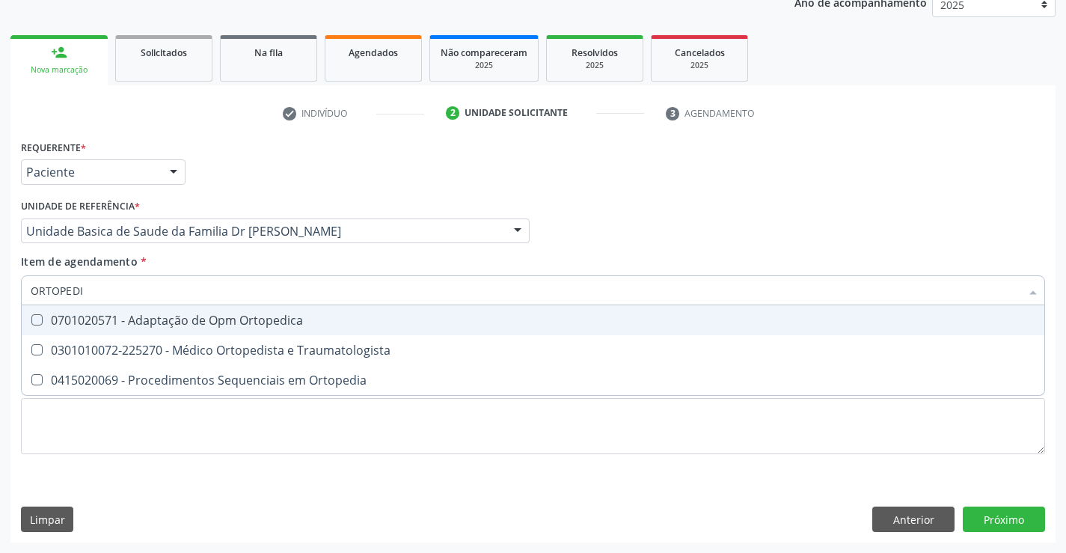
type input "ORTOPEDIS"
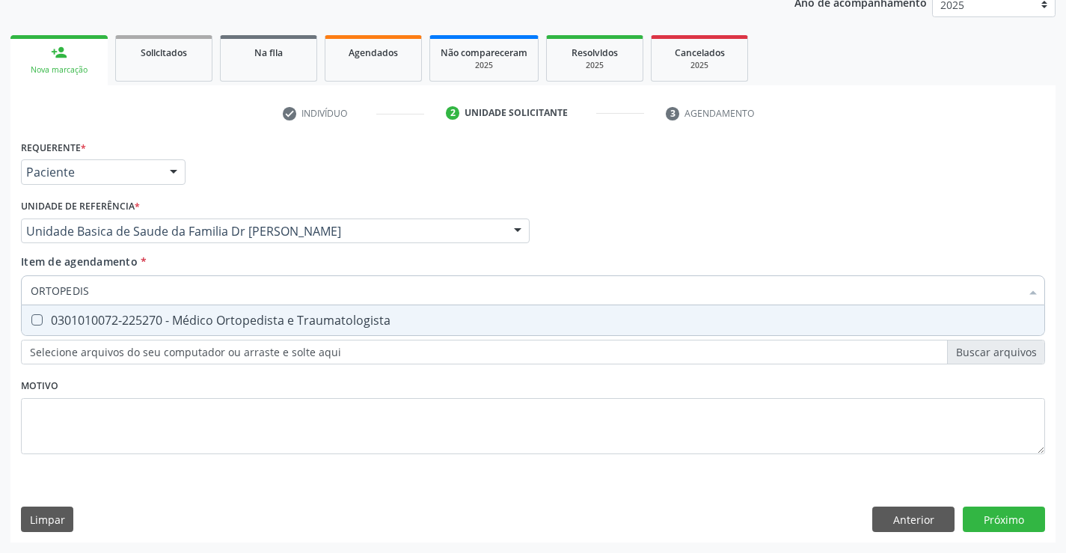
click at [116, 320] on div "0301010072-225270 - Médico Ortopedista e Traumatologista" at bounding box center [533, 320] width 1004 height 12
checkbox Traumatologista "true"
click at [985, 514] on div "Requerente * Paciente Profissional de Saúde Paciente Nenhum resultado encontrad…" at bounding box center [532, 339] width 1045 height 406
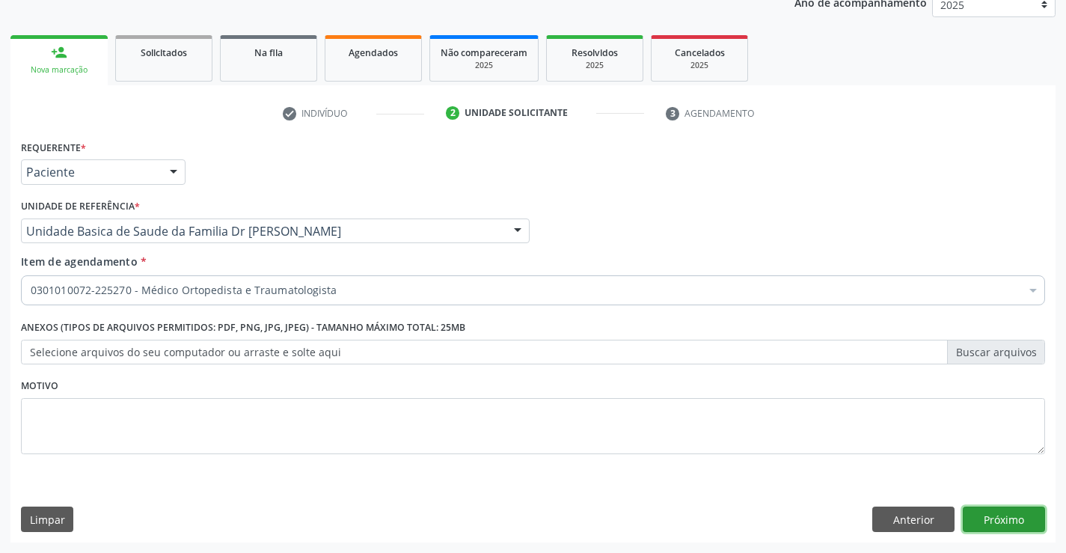
click at [1013, 520] on button "Próximo" at bounding box center [1003, 518] width 82 height 25
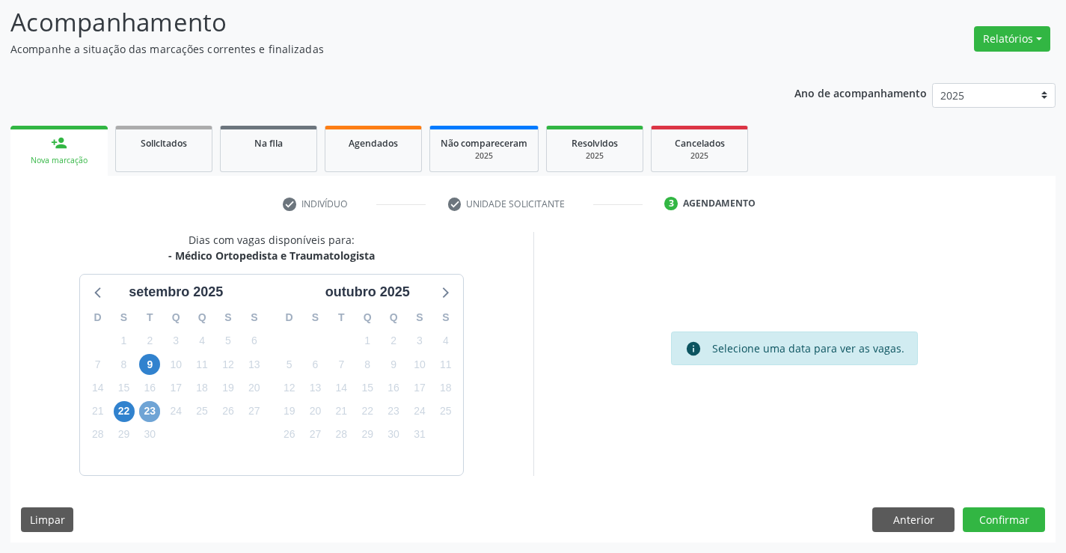
click at [145, 412] on span "23" at bounding box center [149, 411] width 21 height 21
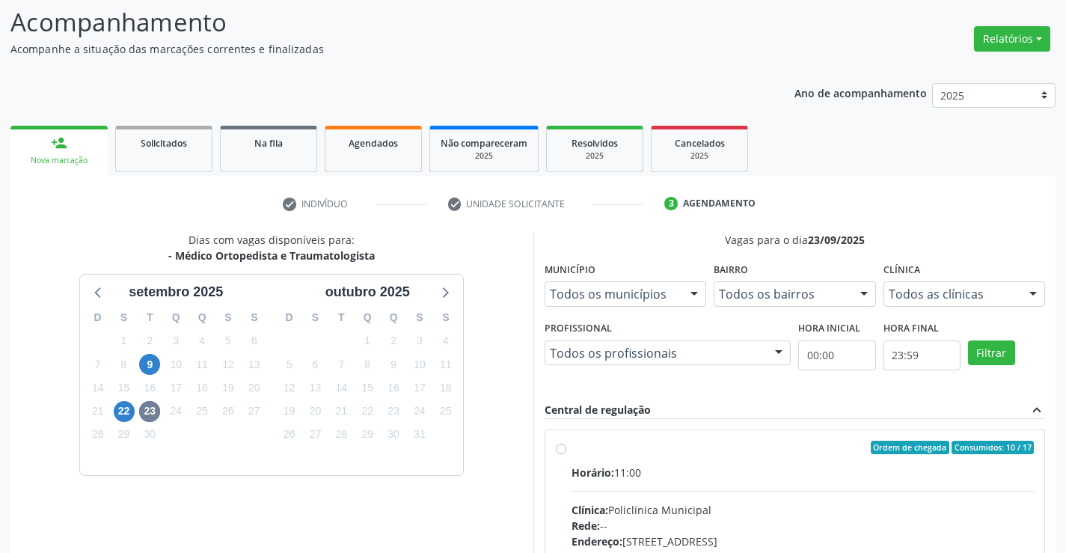
click at [571, 446] on label "Ordem de chegada Consumidos: 10 / 17 Horário: 11:00 Clínica: Policlínica Munici…" at bounding box center [802, 555] width 463 height 230
click at [560, 446] on input "Ordem de chegada Consumidos: 10 / 17 Horário: 11:00 Clínica: Policlínica Munici…" at bounding box center [561, 446] width 10 height 13
radio input "true"
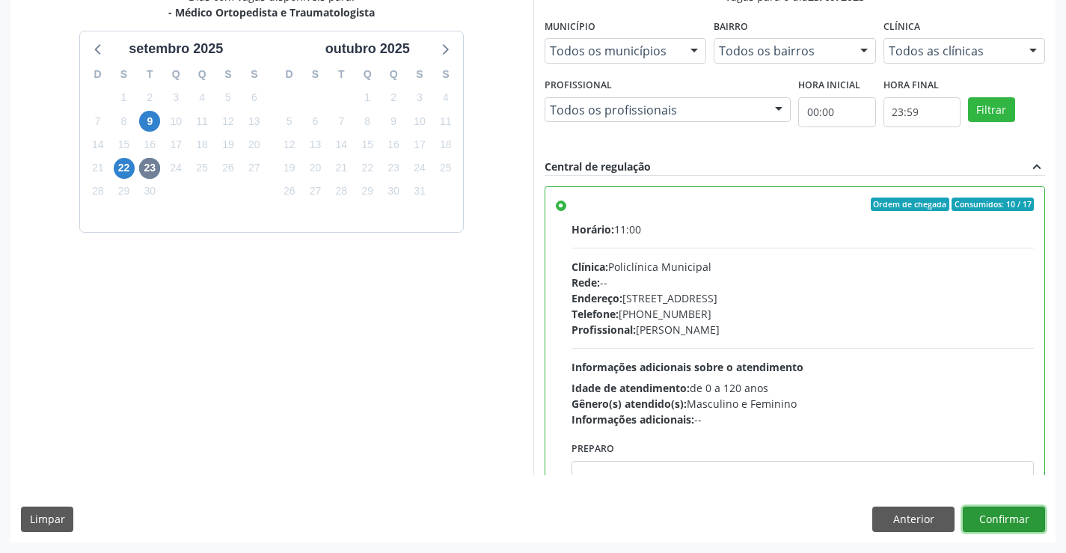
click at [999, 520] on button "Confirmar" at bounding box center [1003, 518] width 82 height 25
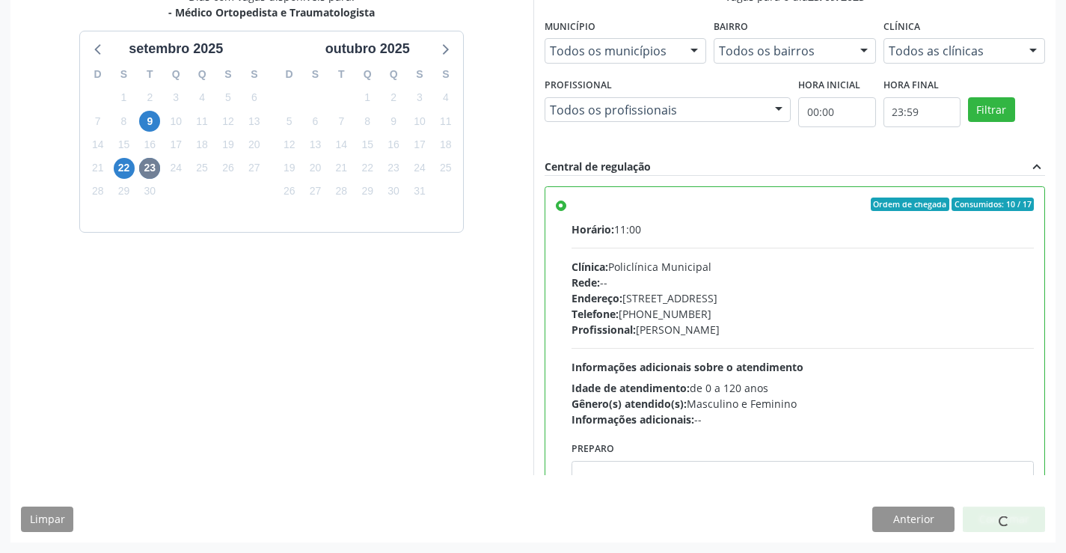
scroll to position [0, 0]
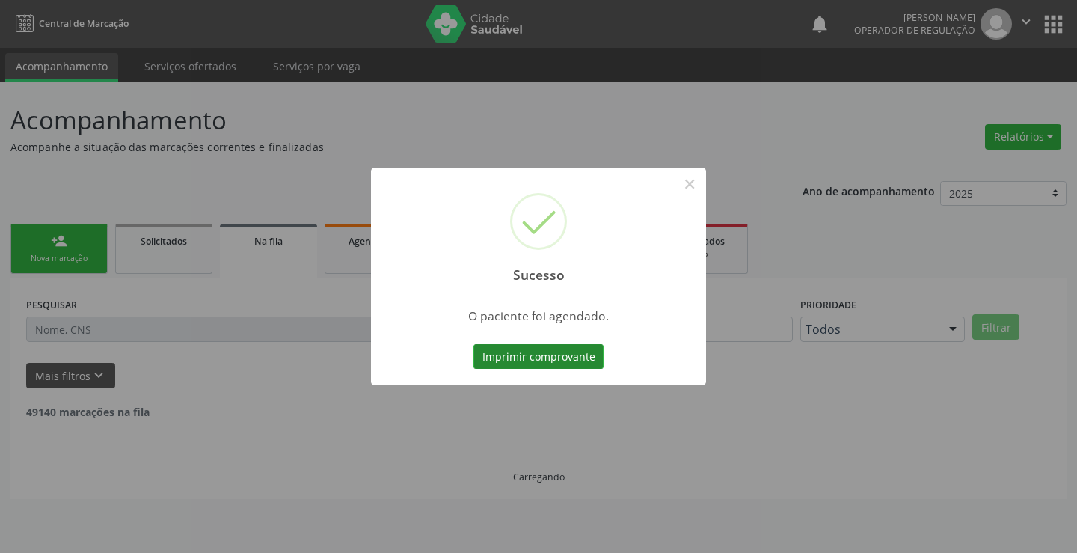
click at [559, 357] on button "Imprimir comprovante" at bounding box center [538, 356] width 130 height 25
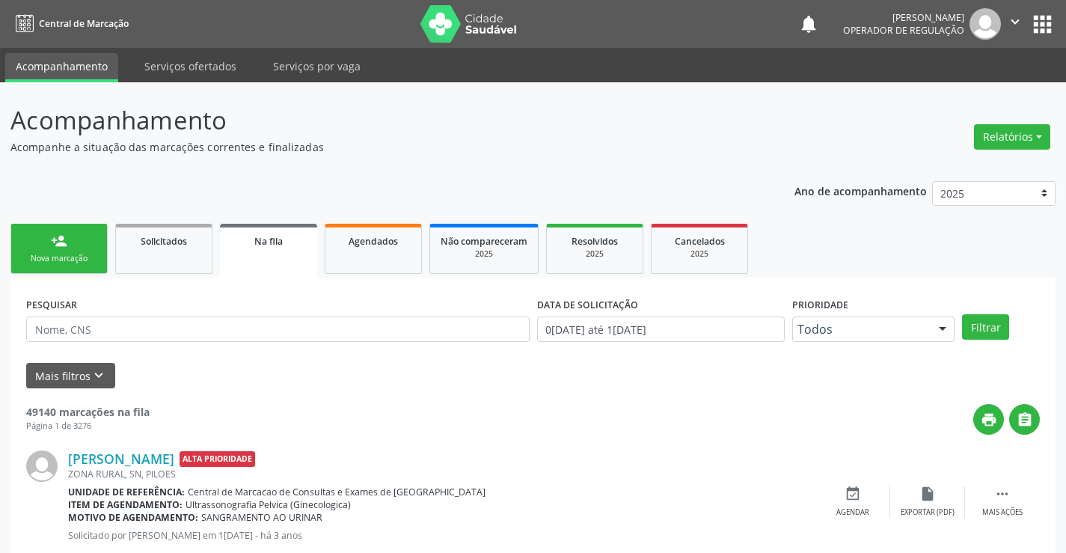
click at [73, 259] on div "Nova marcação" at bounding box center [59, 258] width 75 height 11
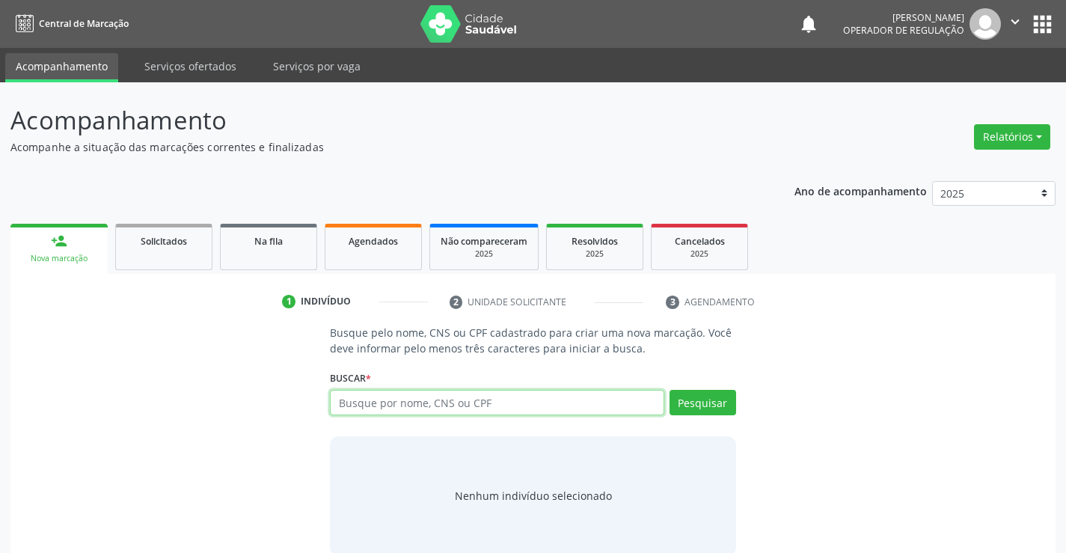
click at [422, 405] on input "text" at bounding box center [497, 402] width 334 height 25
type input "706804786780320"
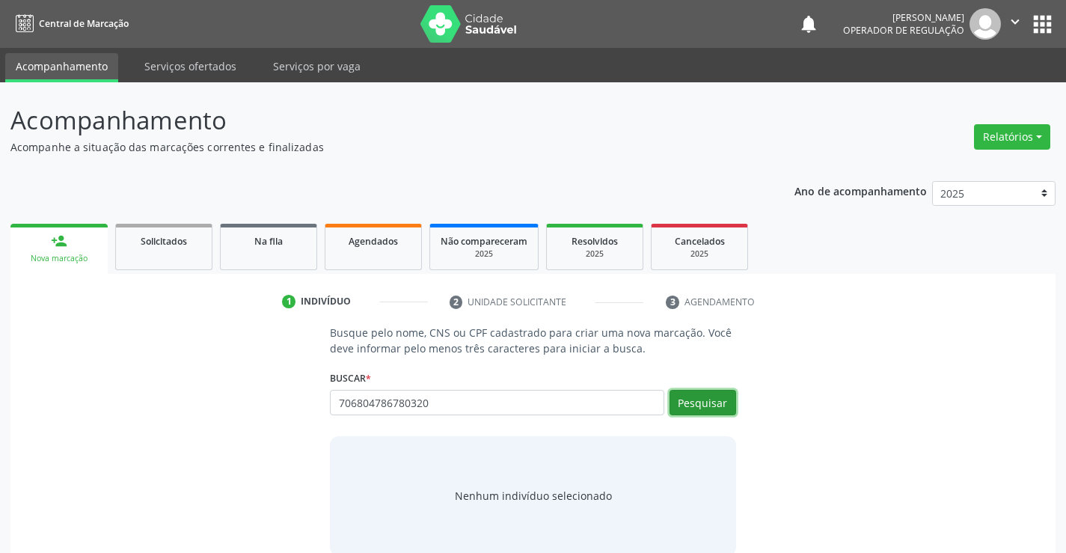
click at [713, 399] on button "Pesquisar" at bounding box center [702, 402] width 67 height 25
type input "706804786780320"
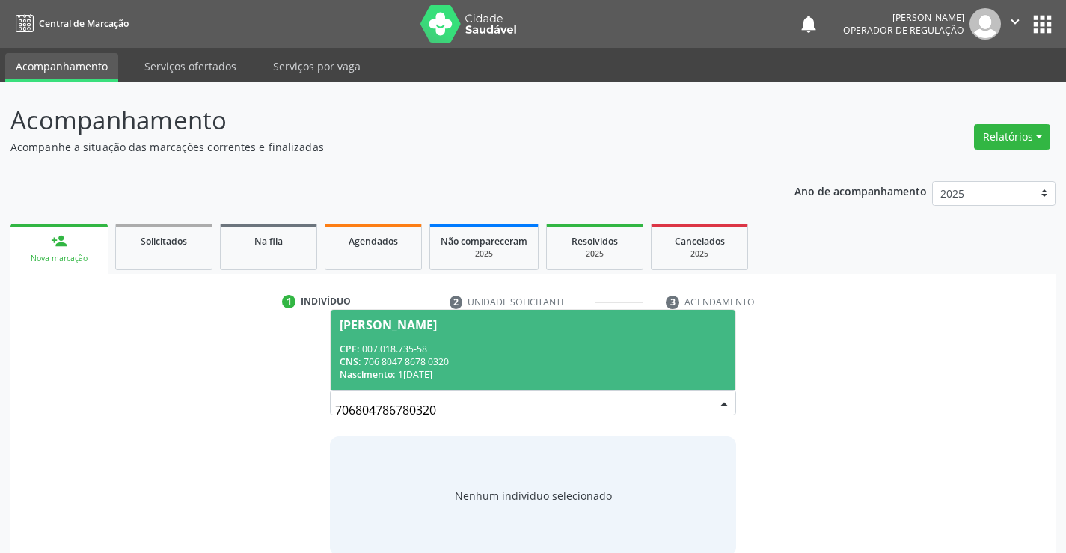
click at [636, 359] on div "CNS: 706 8047 8678 0320" at bounding box center [533, 361] width 386 height 13
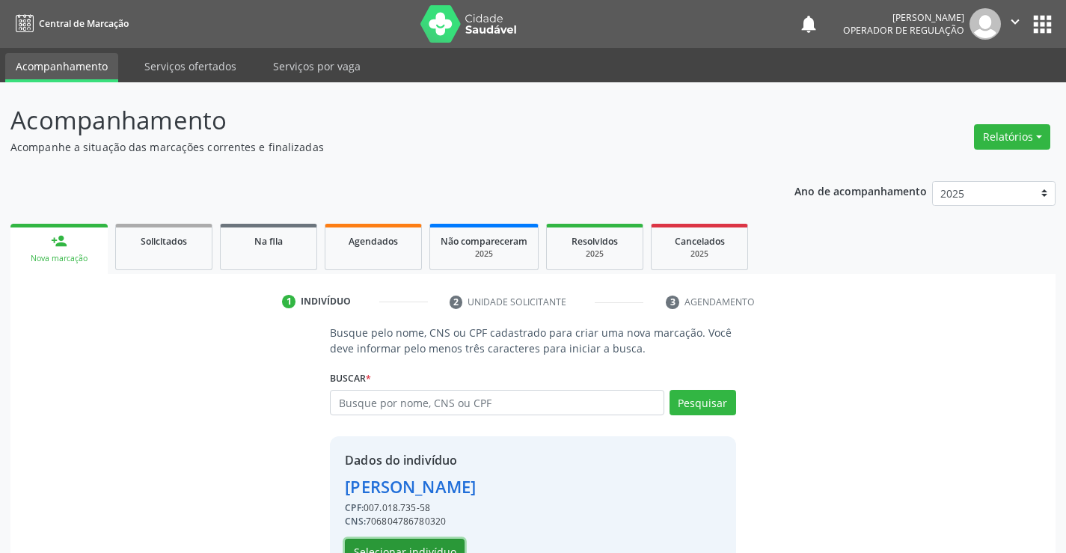
click at [436, 544] on button "Selecionar indivíduo" at bounding box center [405, 550] width 120 height 25
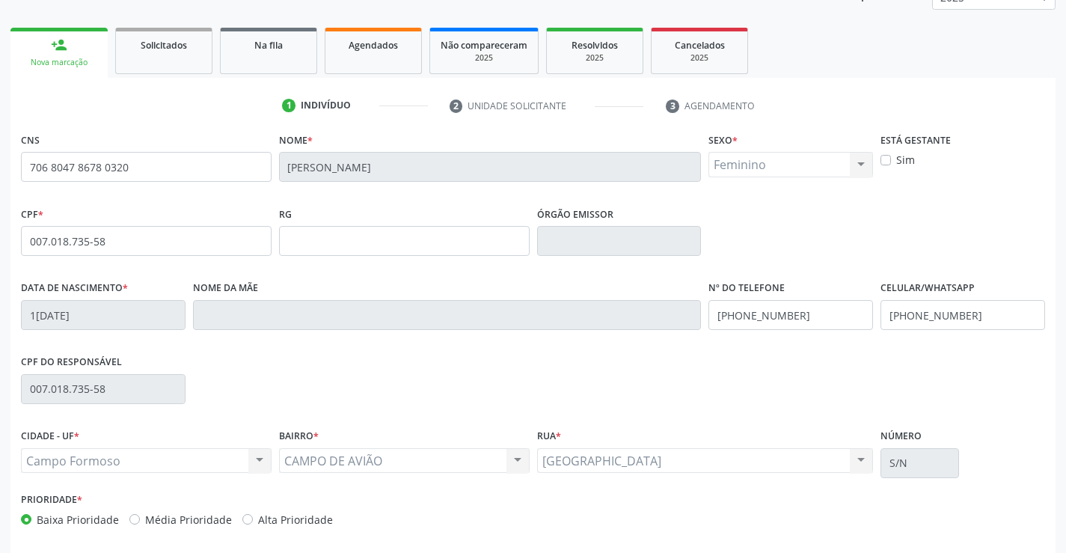
scroll to position [224, 0]
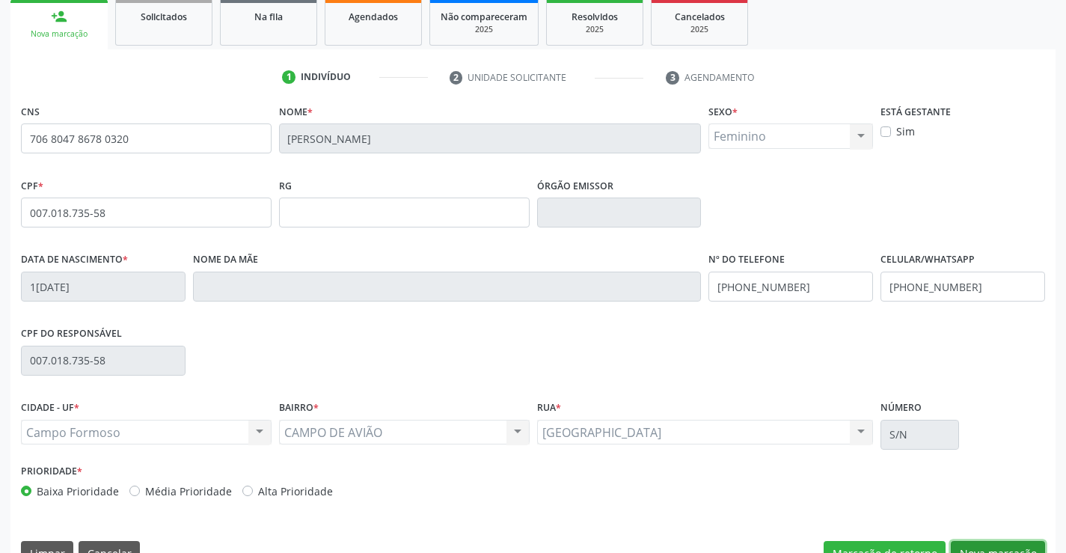
click at [984, 541] on button "Nova marcação" at bounding box center [997, 553] width 94 height 25
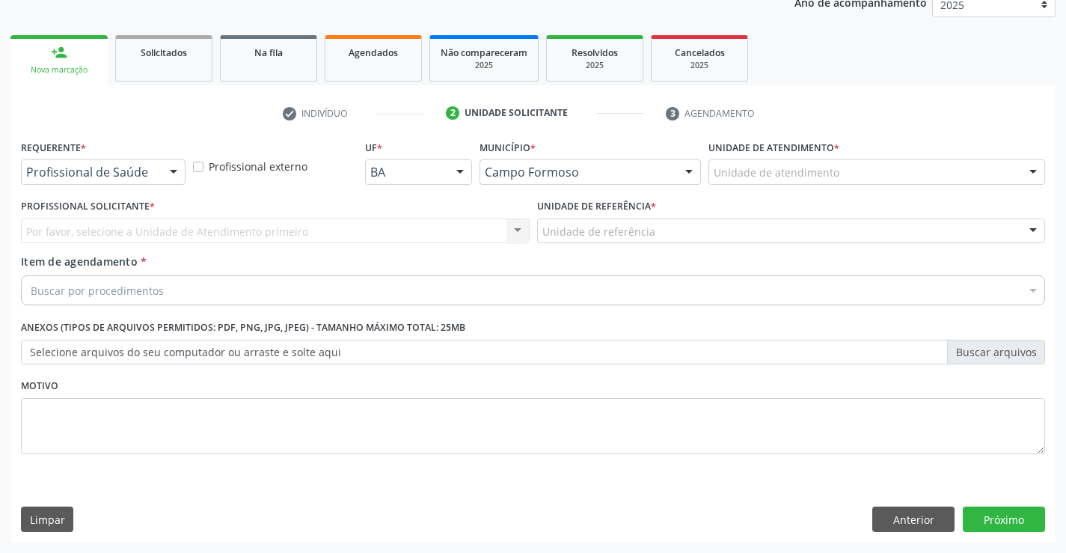
scroll to position [188, 0]
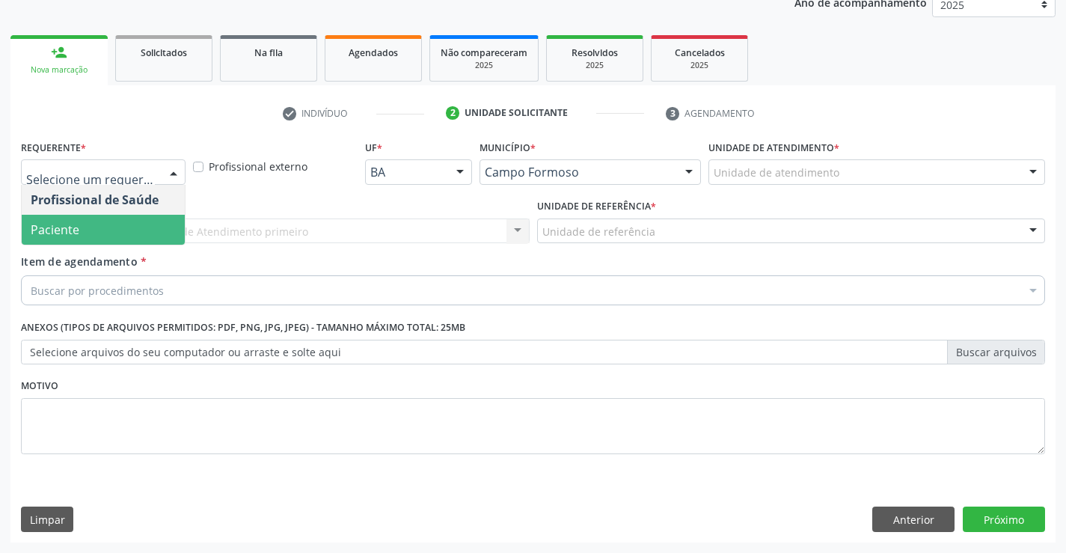
click at [99, 228] on span "Paciente" at bounding box center [103, 230] width 163 height 30
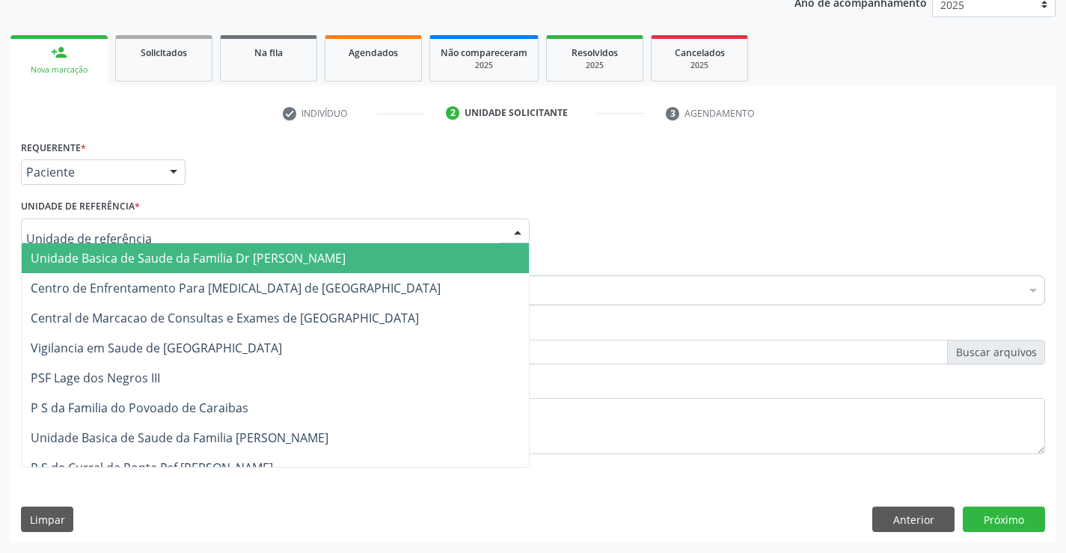
click at [132, 251] on span "Unidade Basica de Saude da Familia Dr [PERSON_NAME]" at bounding box center [188, 258] width 315 height 16
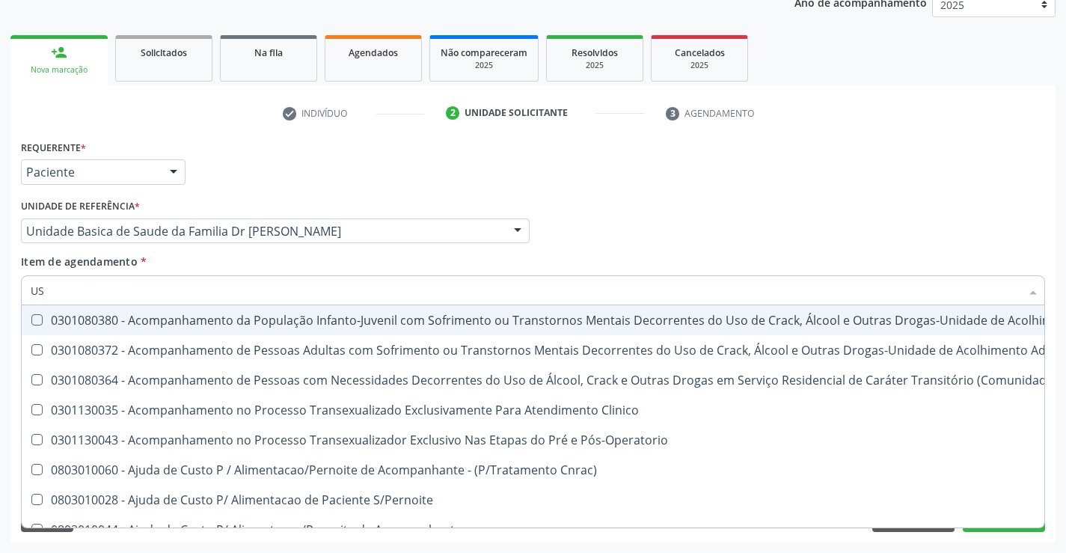
type input "USG"
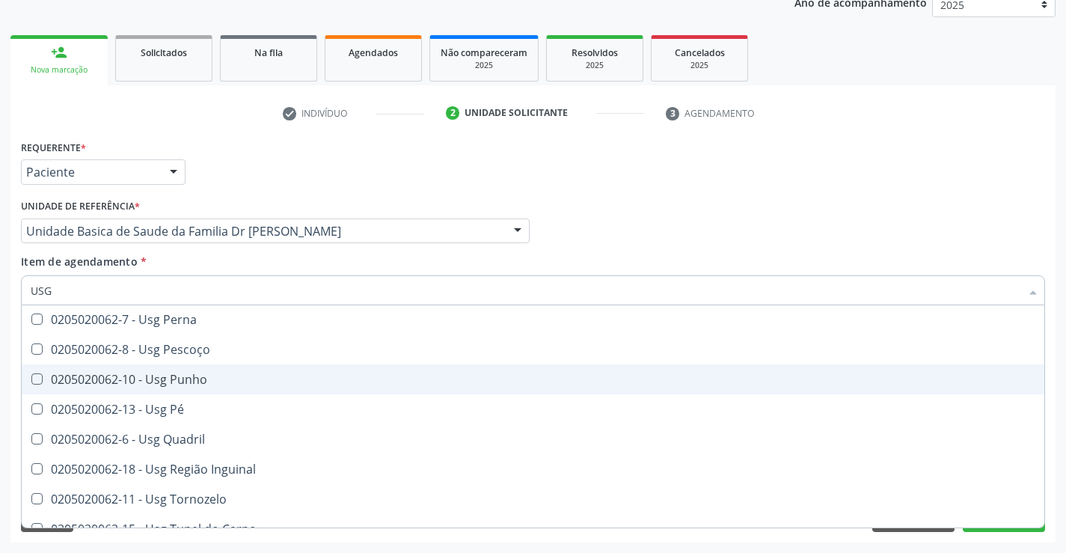
scroll to position [346, 0]
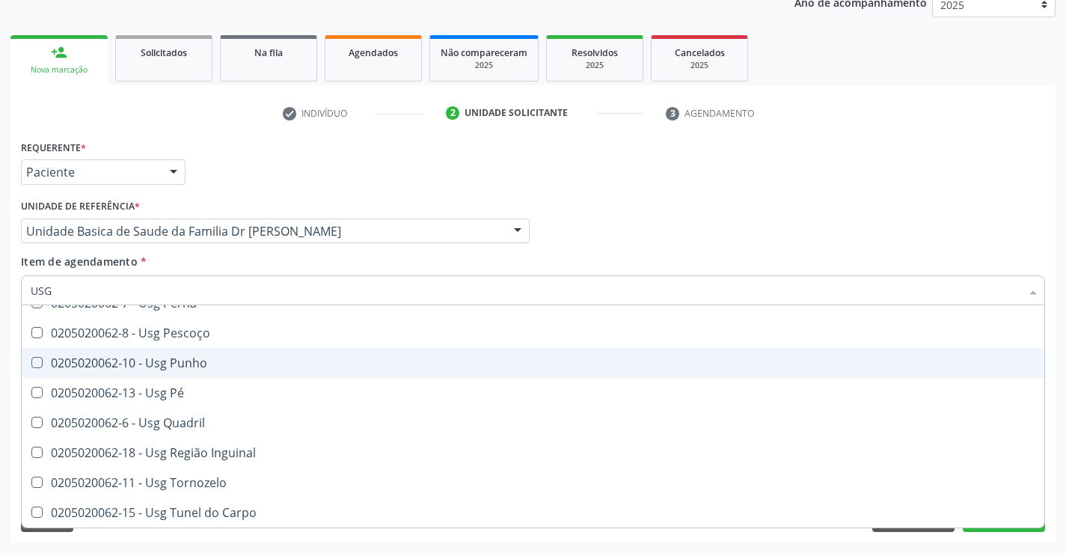
click at [217, 366] on div "0205020062-10 - Usg Punho" at bounding box center [533, 363] width 1004 height 12
checkbox Punho "true"
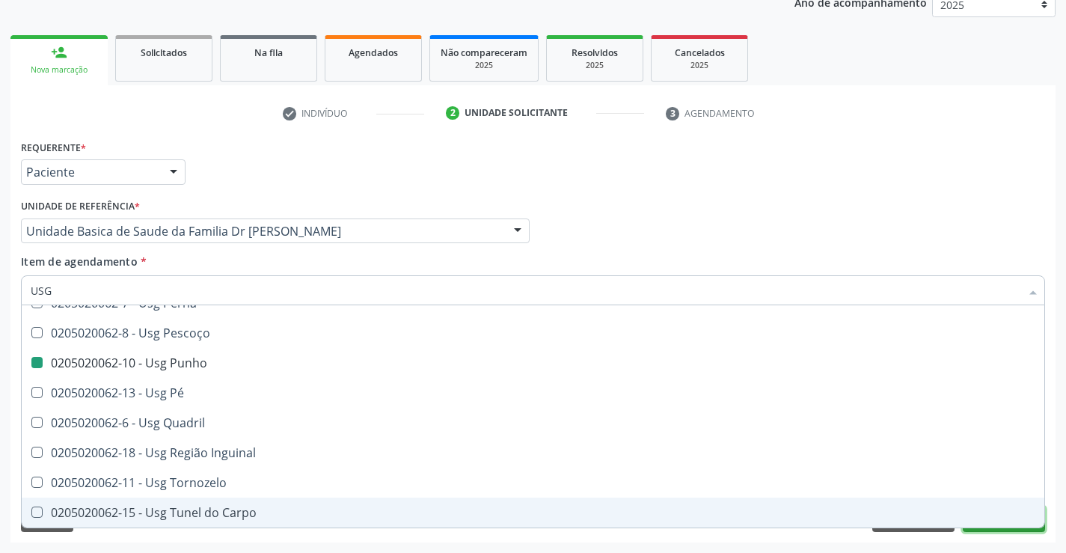
click at [994, 531] on button "Próximo" at bounding box center [1003, 518] width 82 height 25
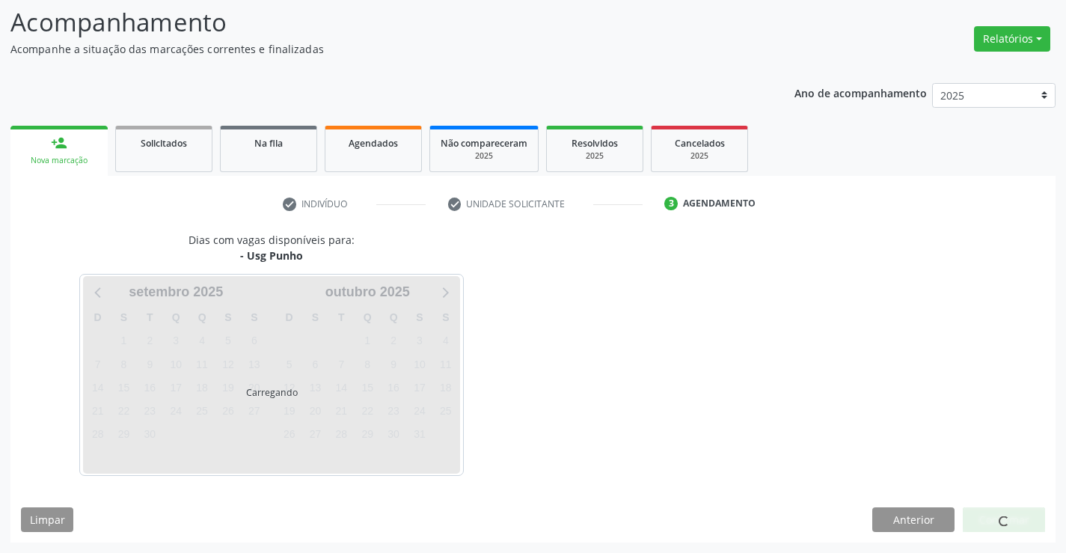
scroll to position [0, 0]
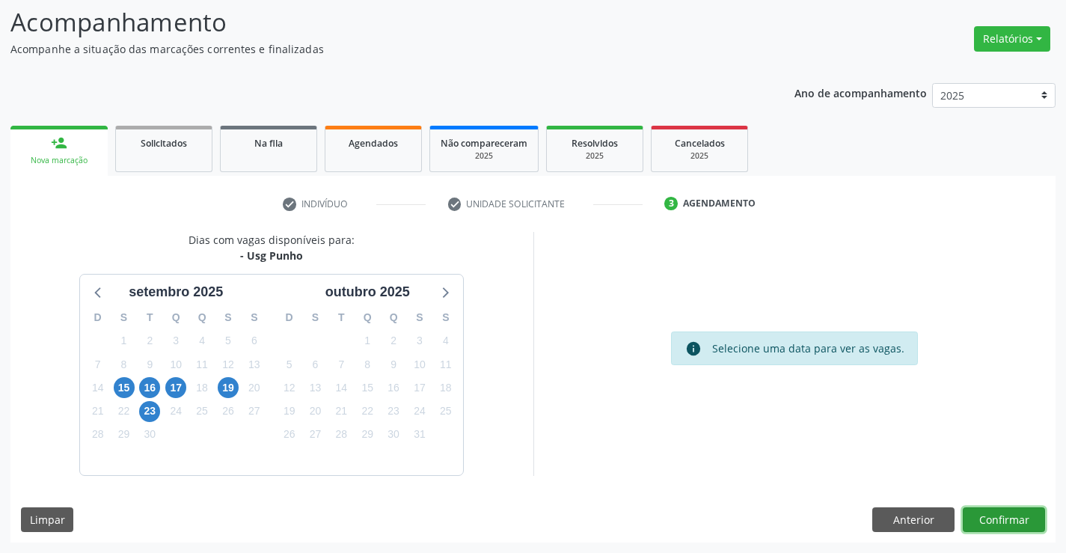
click at [1003, 518] on button "Confirmar" at bounding box center [1003, 519] width 82 height 25
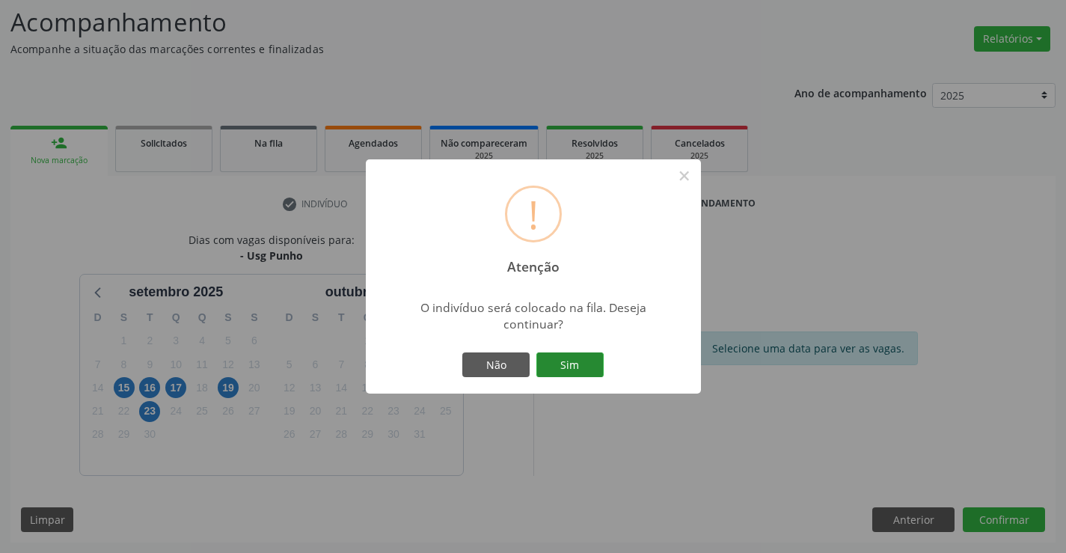
click at [590, 365] on button "Sim" at bounding box center [569, 364] width 67 height 25
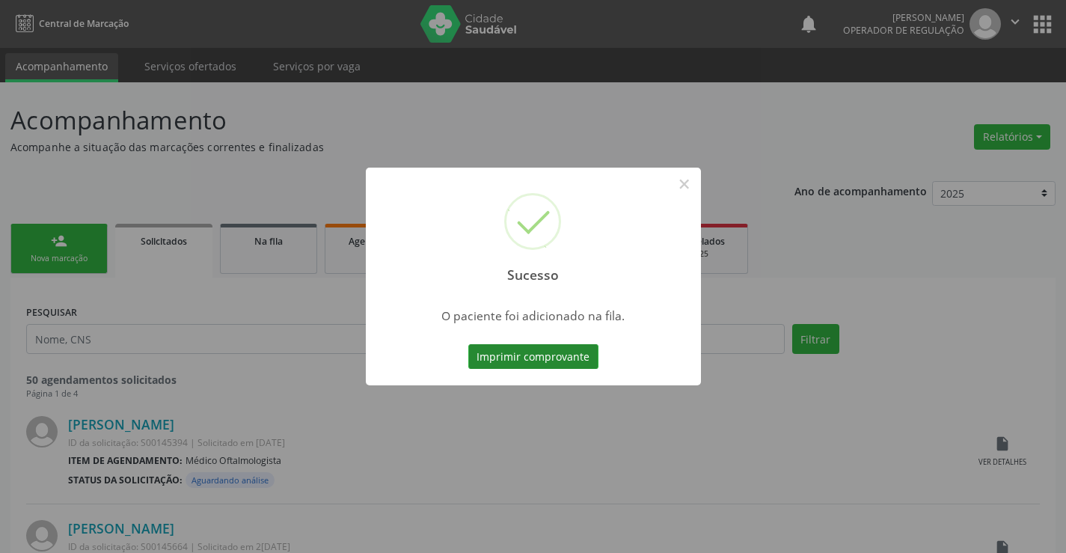
click at [517, 350] on button "Imprimir comprovante" at bounding box center [533, 356] width 130 height 25
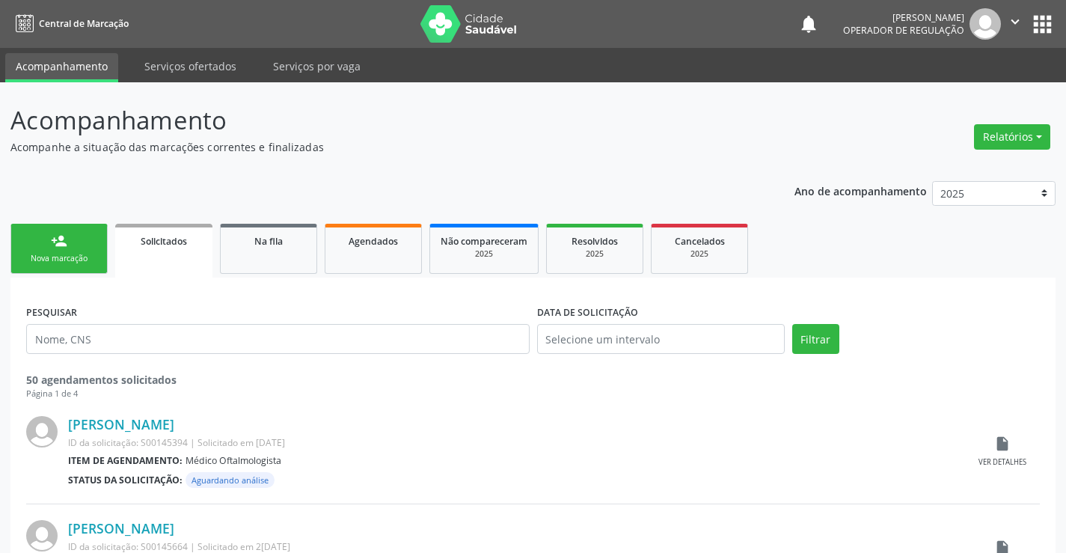
click at [68, 242] on link "person_add Nova marcação" at bounding box center [58, 249] width 97 height 50
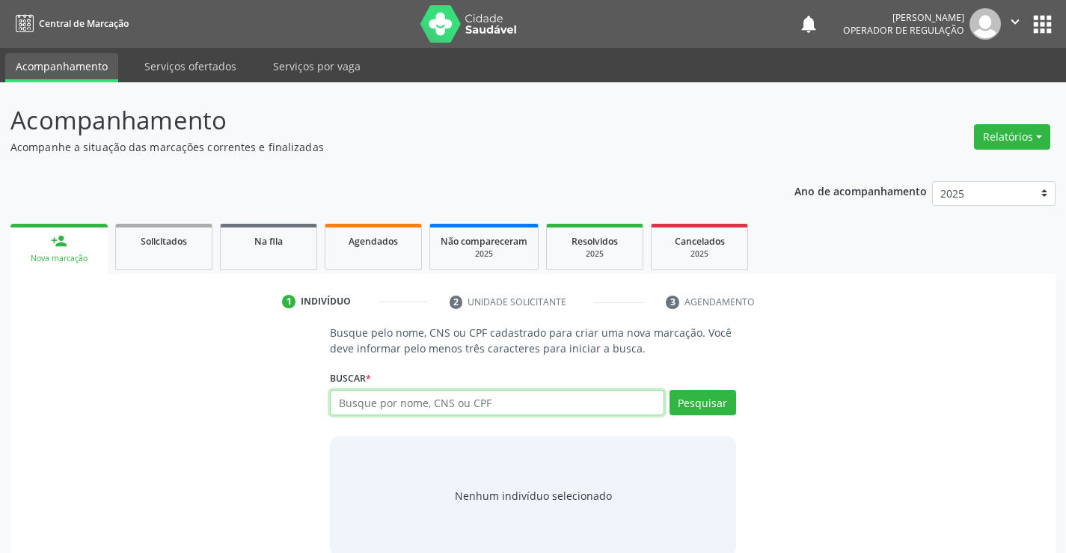
click at [396, 407] on input "text" at bounding box center [497, 402] width 334 height 25
type input "705008817431651"
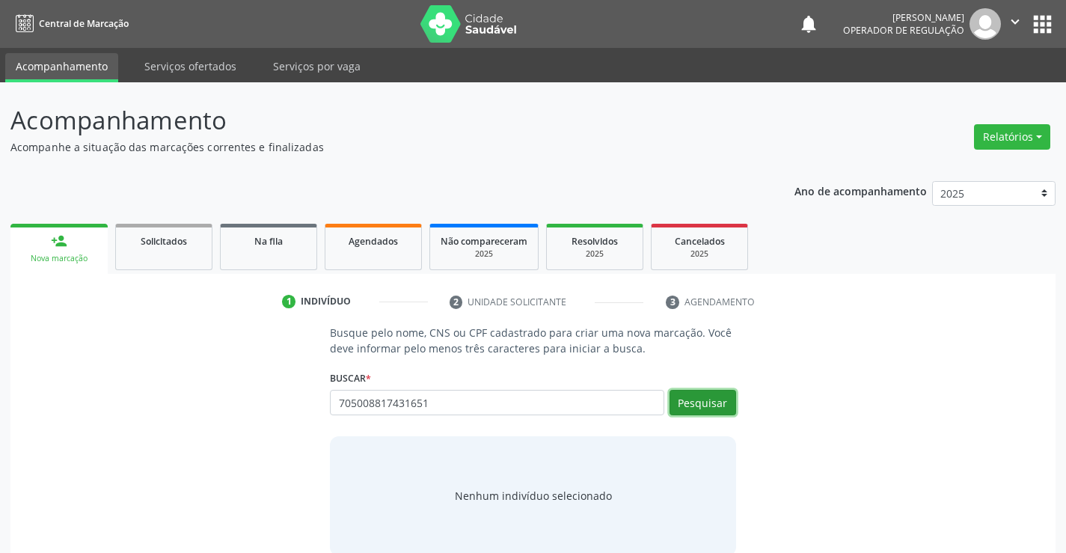
click at [714, 402] on button "Pesquisar" at bounding box center [702, 402] width 67 height 25
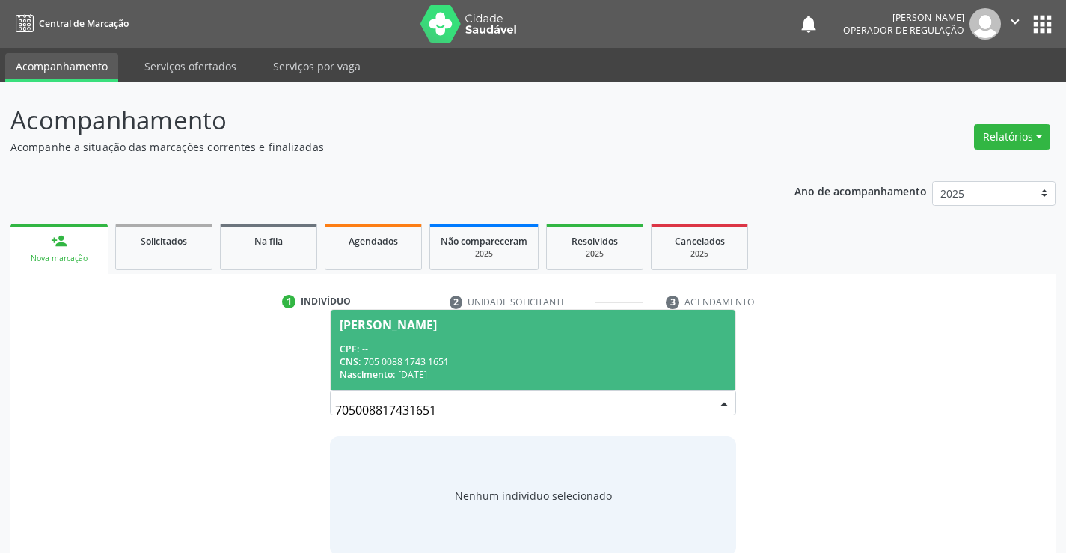
click at [500, 345] on div "CPF: --" at bounding box center [533, 349] width 386 height 13
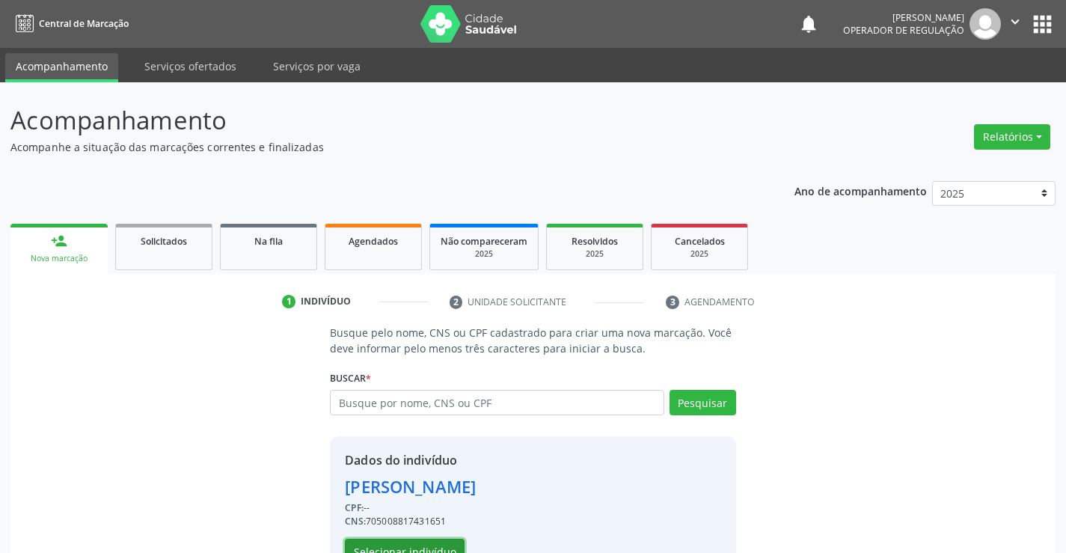
click at [422, 542] on button "Selecionar indivíduo" at bounding box center [405, 550] width 120 height 25
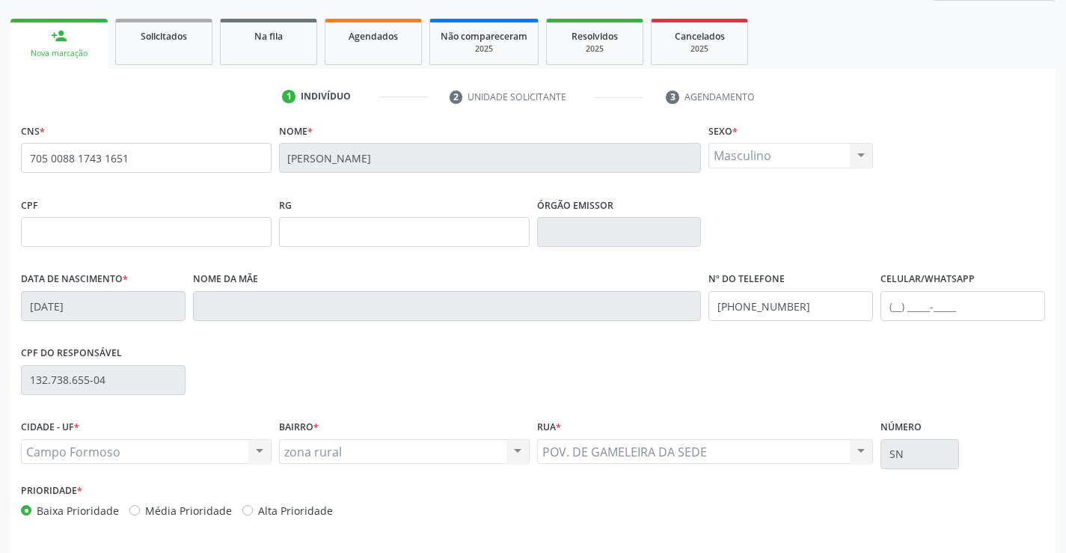
scroll to position [258, 0]
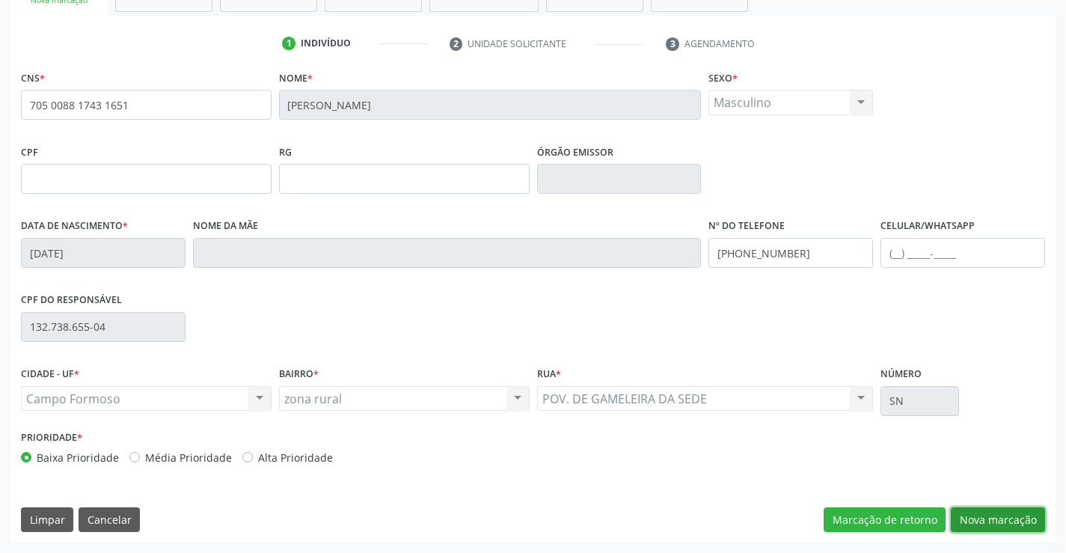
drag, startPoint x: 979, startPoint y: 511, endPoint x: 925, endPoint y: 455, distance: 77.7
click at [981, 509] on button "Nova marcação" at bounding box center [997, 519] width 94 height 25
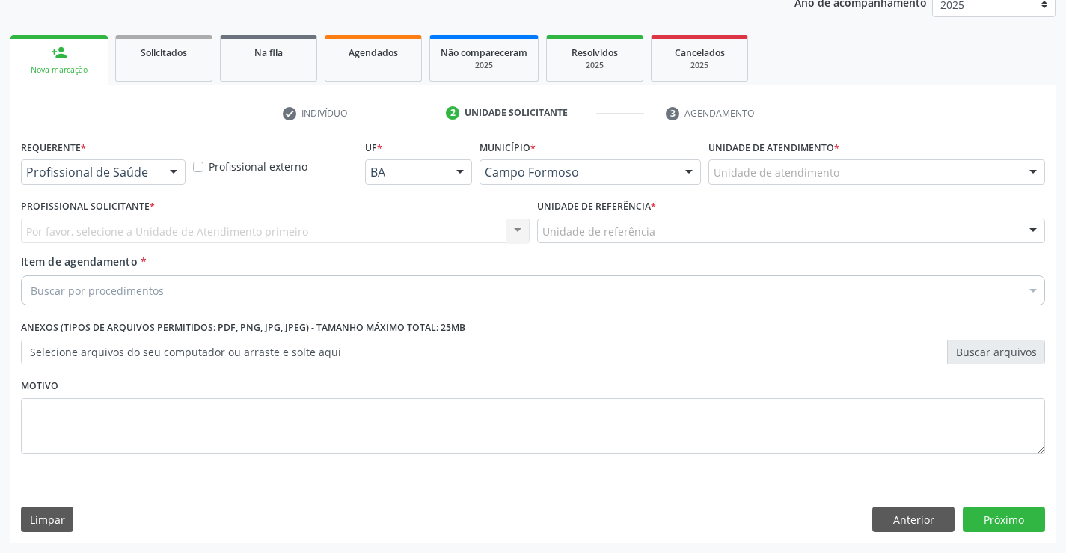
scroll to position [188, 0]
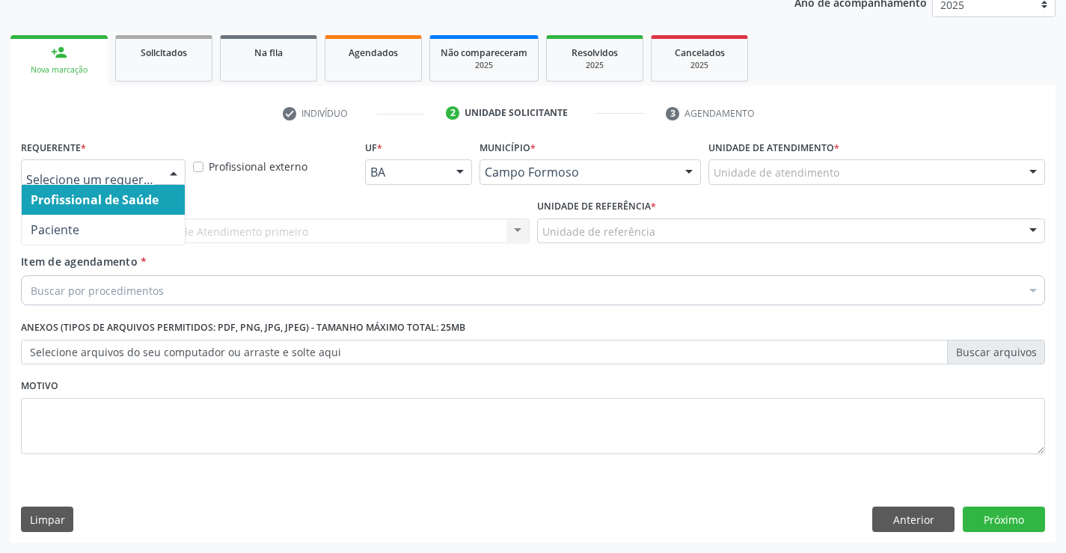
click at [141, 163] on div at bounding box center [103, 171] width 165 height 25
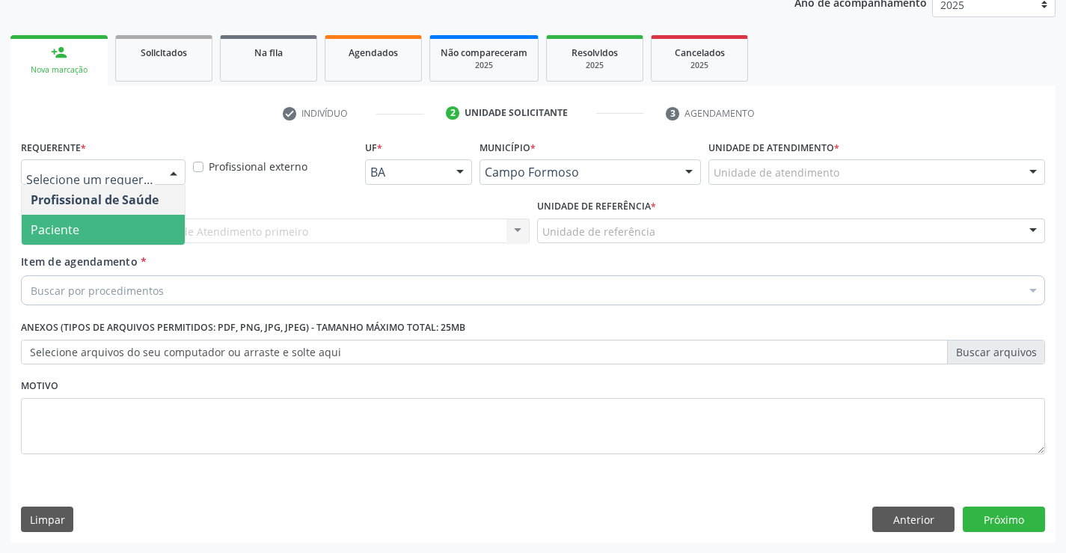
click at [125, 233] on span "Paciente" at bounding box center [103, 230] width 163 height 30
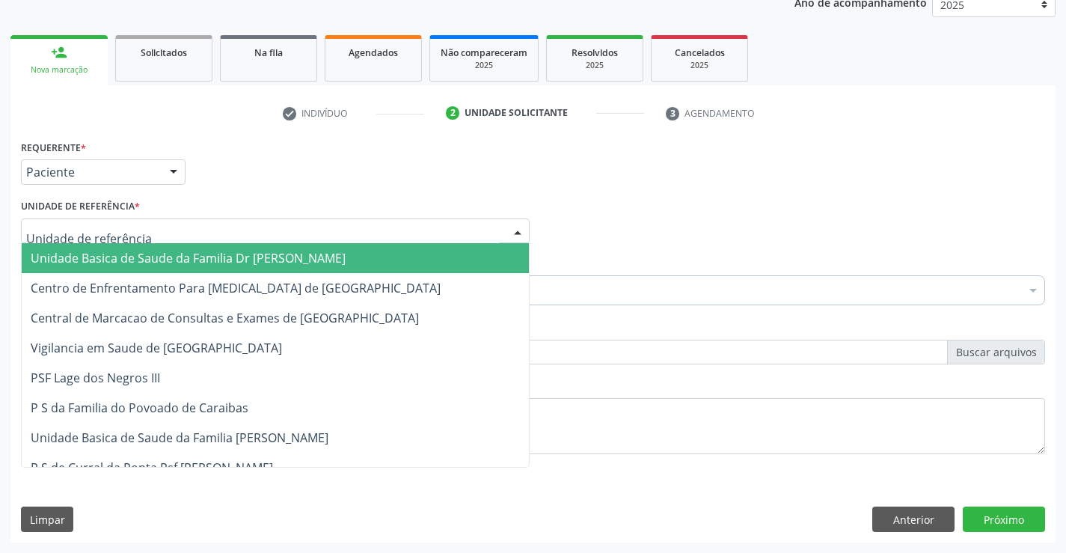
drag, startPoint x: 125, startPoint y: 249, endPoint x: 123, endPoint y: 258, distance: 9.3
click at [125, 250] on span "Unidade Basica de Saude da Familia Dr [PERSON_NAME]" at bounding box center [275, 258] width 507 height 30
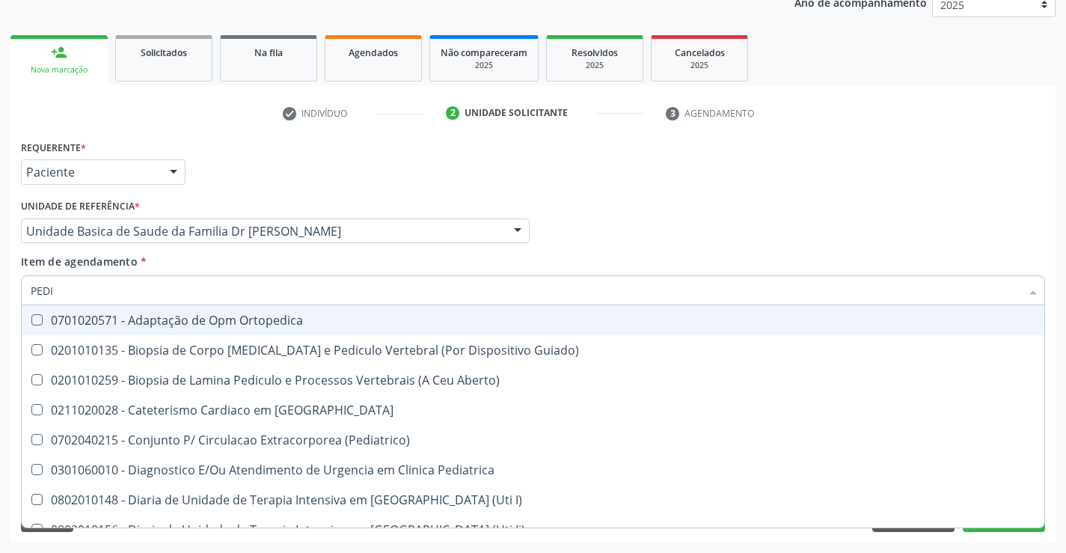
type input "PEDIA"
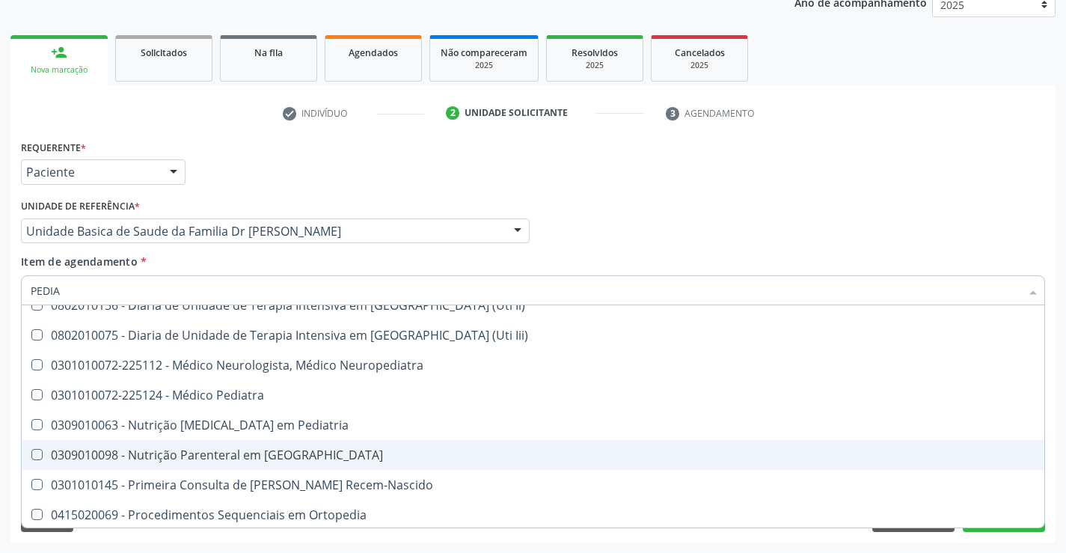
scroll to position [150, 0]
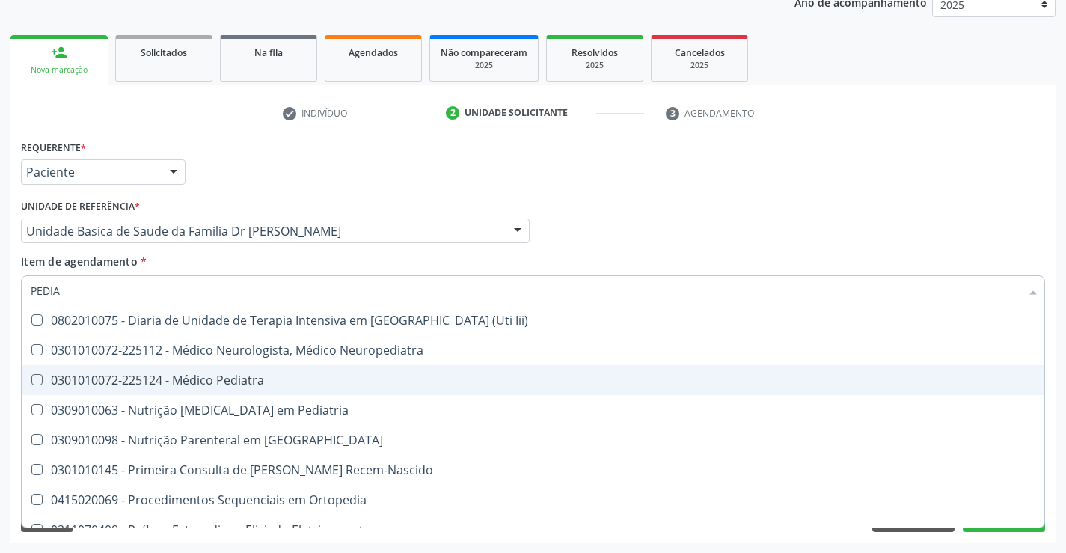
click at [234, 381] on div "0301010072-225124 - Médico Pediatra" at bounding box center [533, 380] width 1004 height 12
checkbox Pediatra "true"
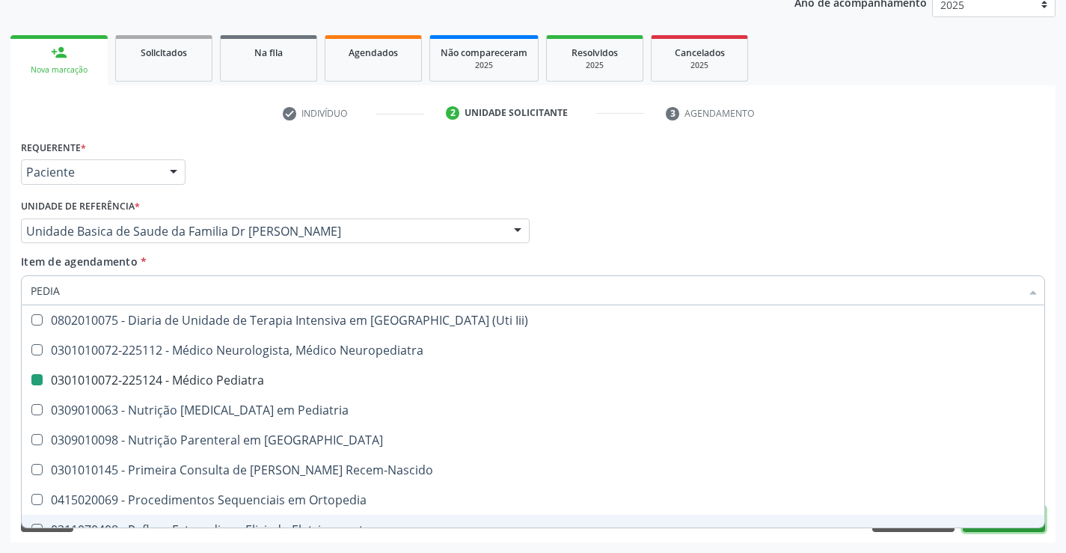
click at [999, 529] on button "Próximo" at bounding box center [1003, 518] width 82 height 25
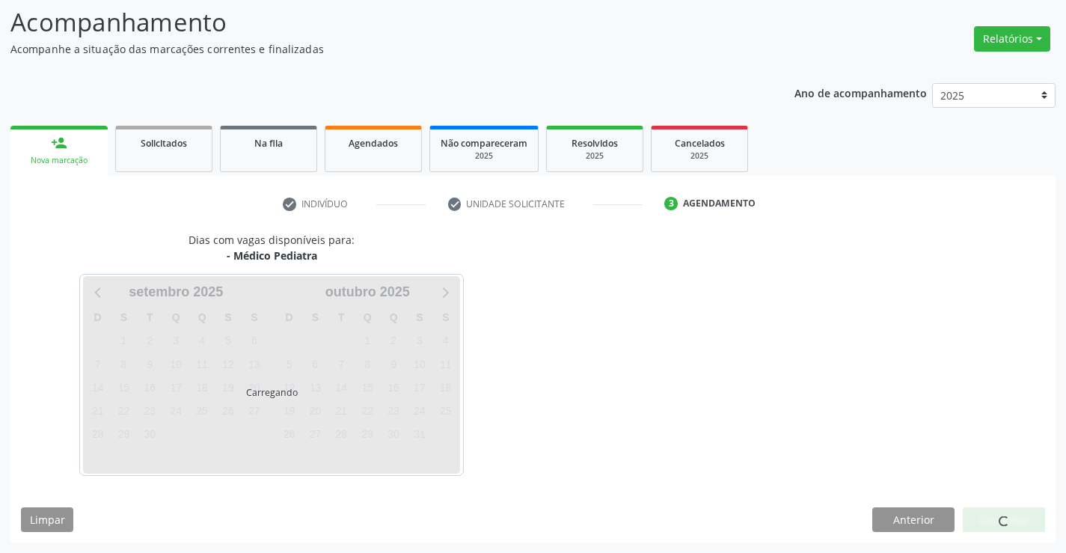
scroll to position [0, 0]
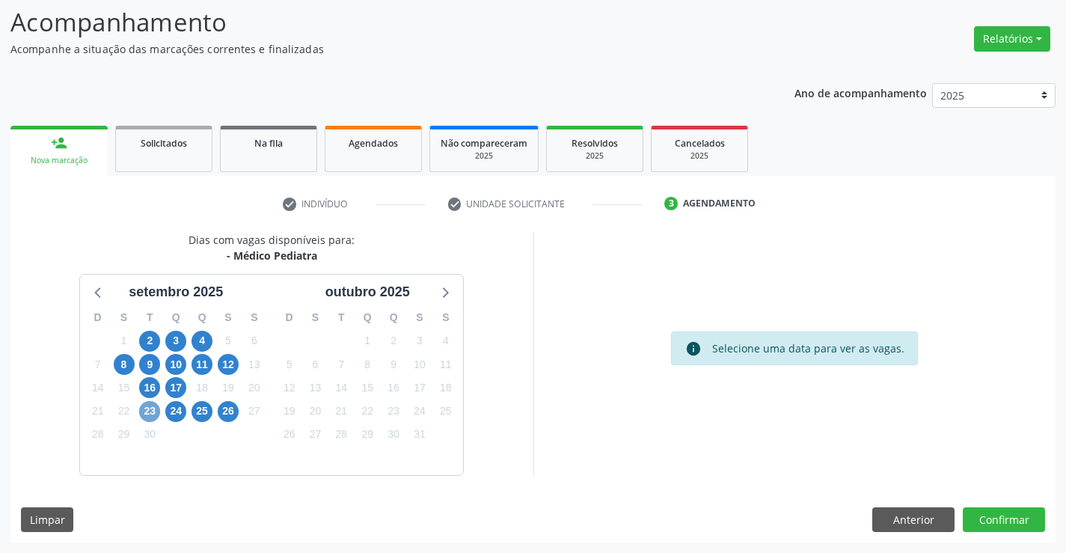
click at [154, 409] on span "23" at bounding box center [149, 411] width 21 height 21
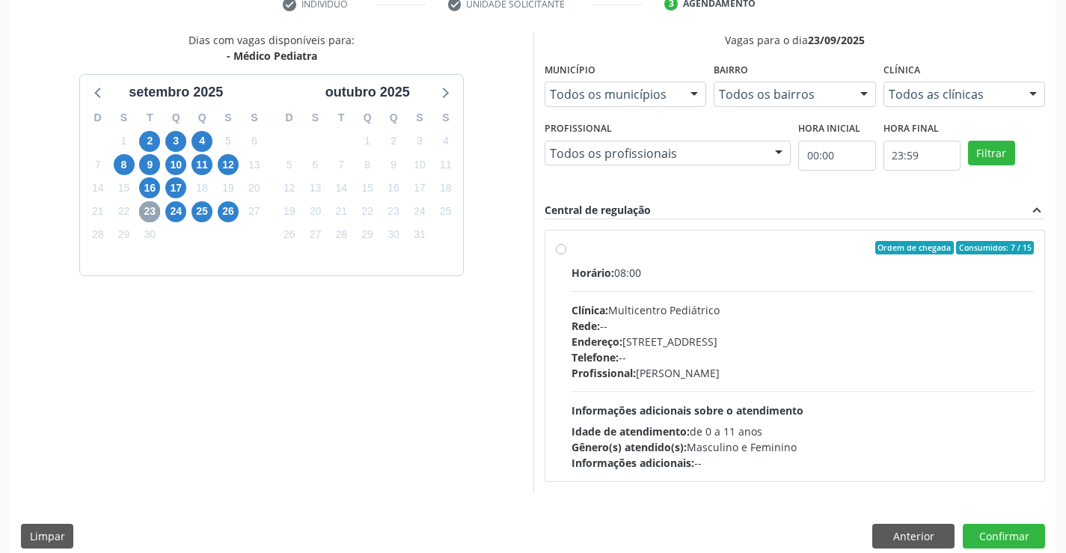
scroll to position [310, 0]
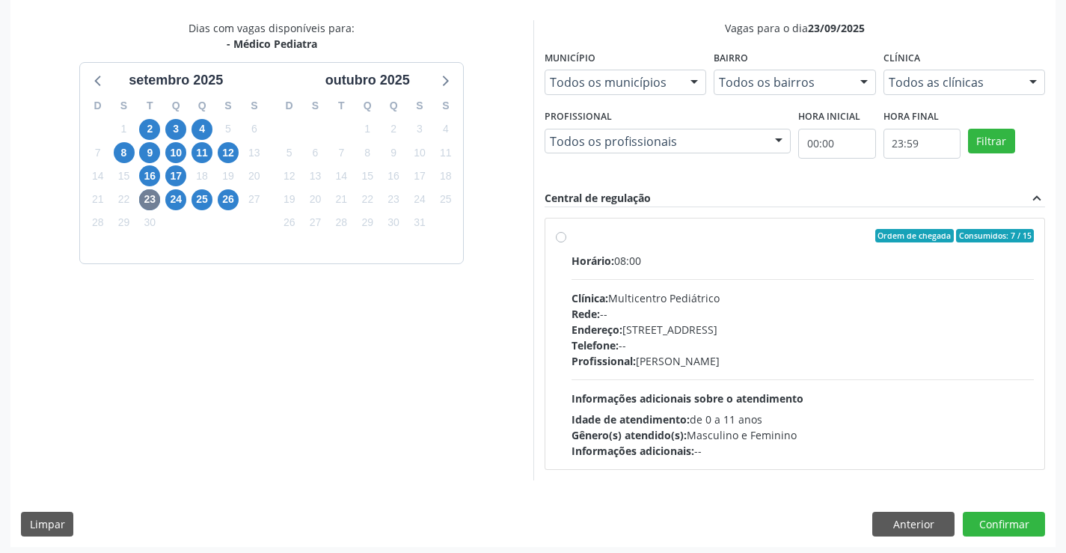
click at [571, 239] on label "Ordem de chegada Consumidos: 7 / 15 Horário: 08:00 Clínica: Multicentro Pediátr…" at bounding box center [802, 344] width 463 height 230
click at [560, 239] on input "Ordem de chegada Consumidos: 7 / 15 Horário: 08:00 Clínica: Multicentro Pediátr…" at bounding box center [561, 235] width 10 height 13
radio input "true"
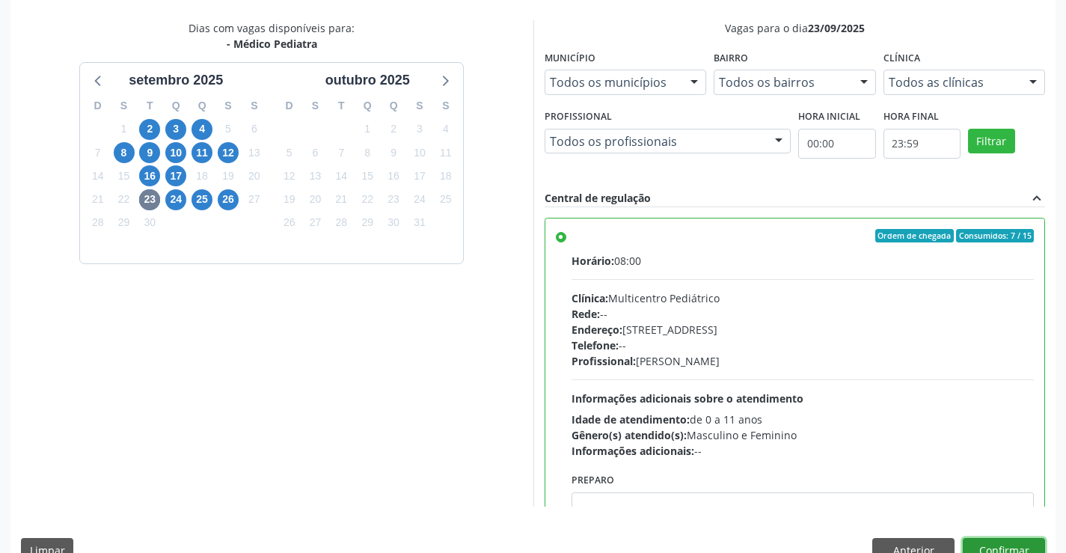
click at [993, 549] on button "Confirmar" at bounding box center [1003, 550] width 82 height 25
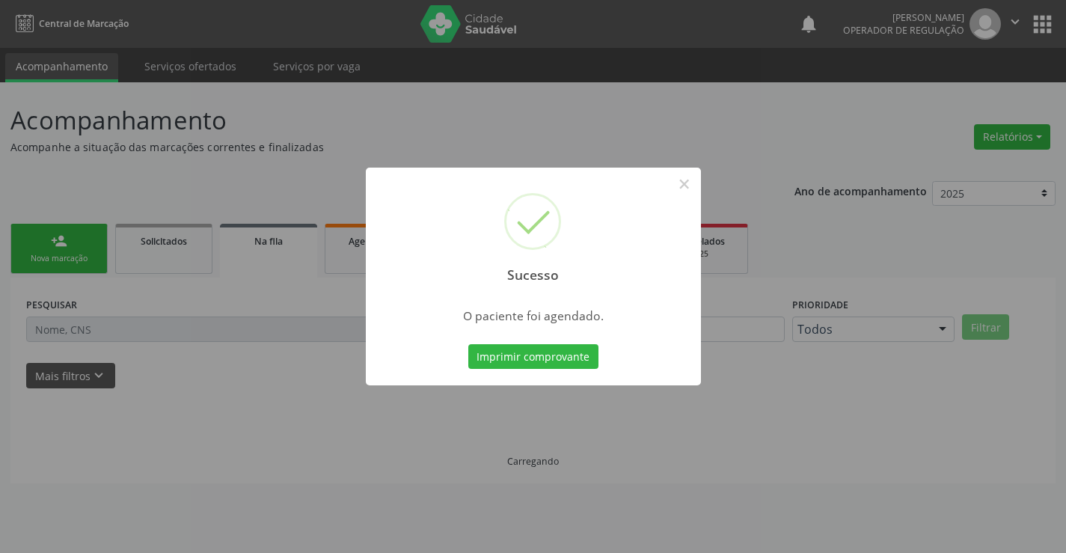
scroll to position [0, 0]
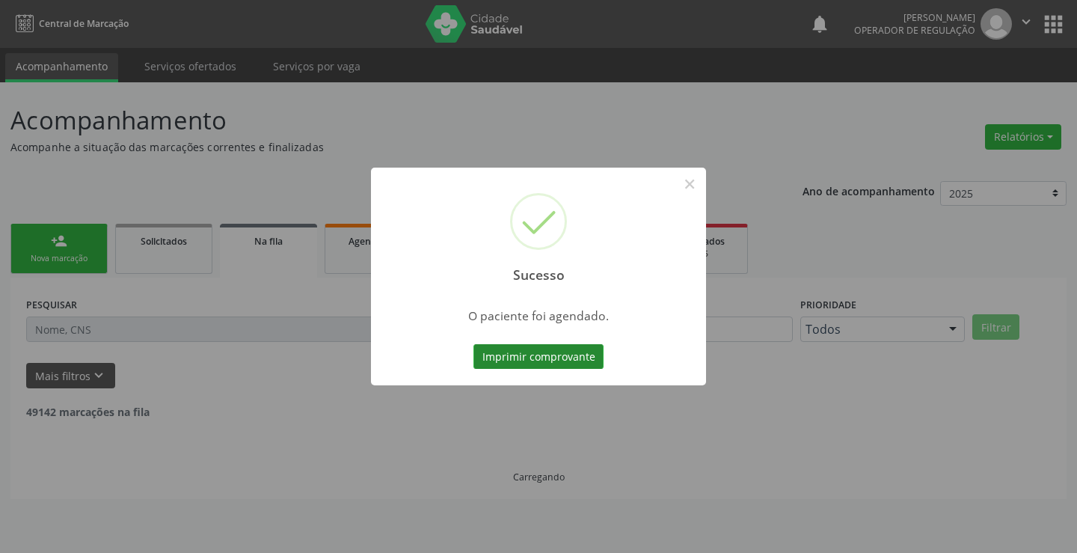
click at [551, 360] on button "Imprimir comprovante" at bounding box center [538, 356] width 130 height 25
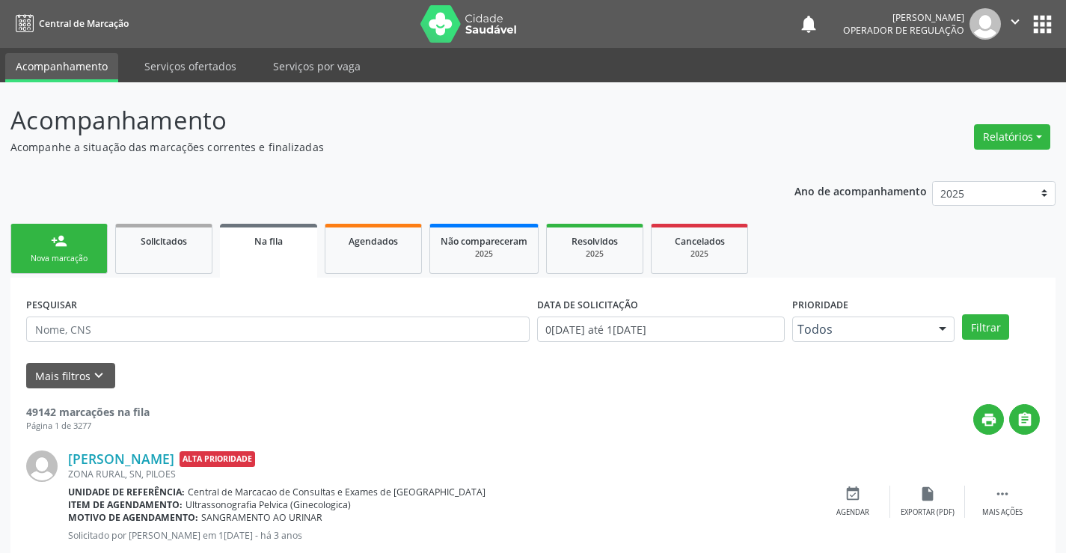
click at [79, 251] on link "person_add Nova marcação" at bounding box center [58, 249] width 97 height 50
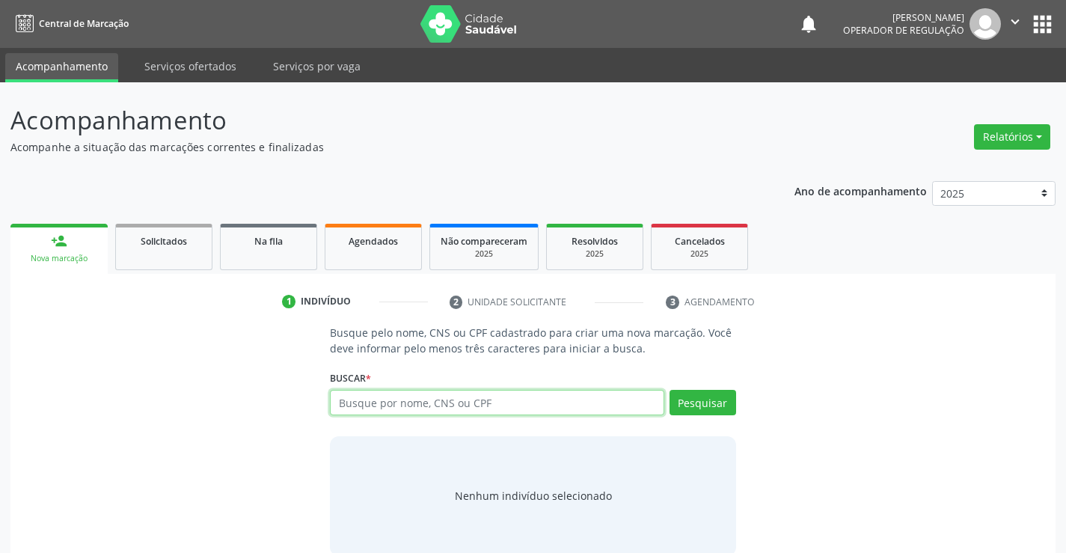
click at [384, 401] on input "text" at bounding box center [497, 402] width 334 height 25
type input "706808201437926"
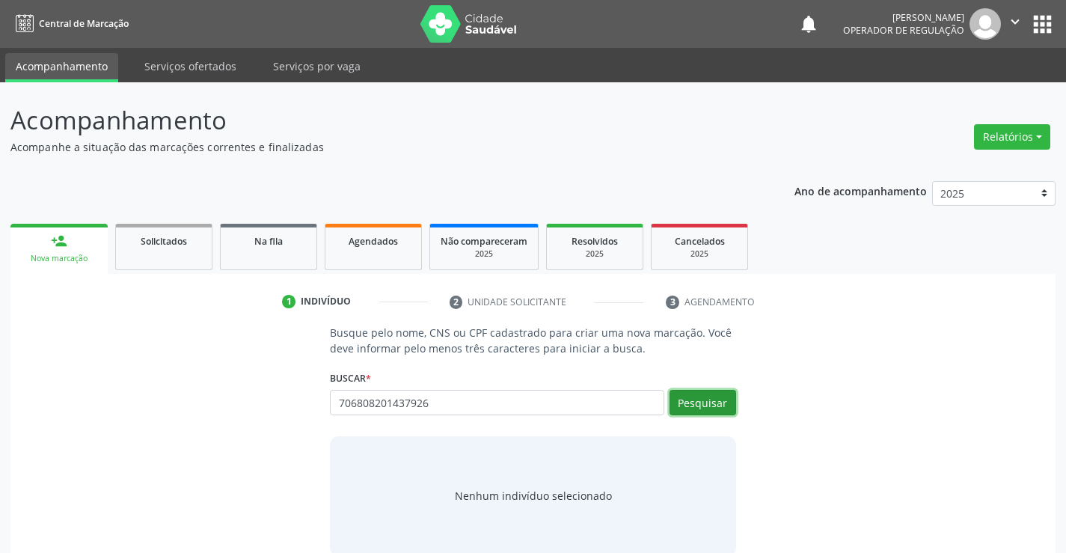
click at [721, 402] on button "Pesquisar" at bounding box center [702, 402] width 67 height 25
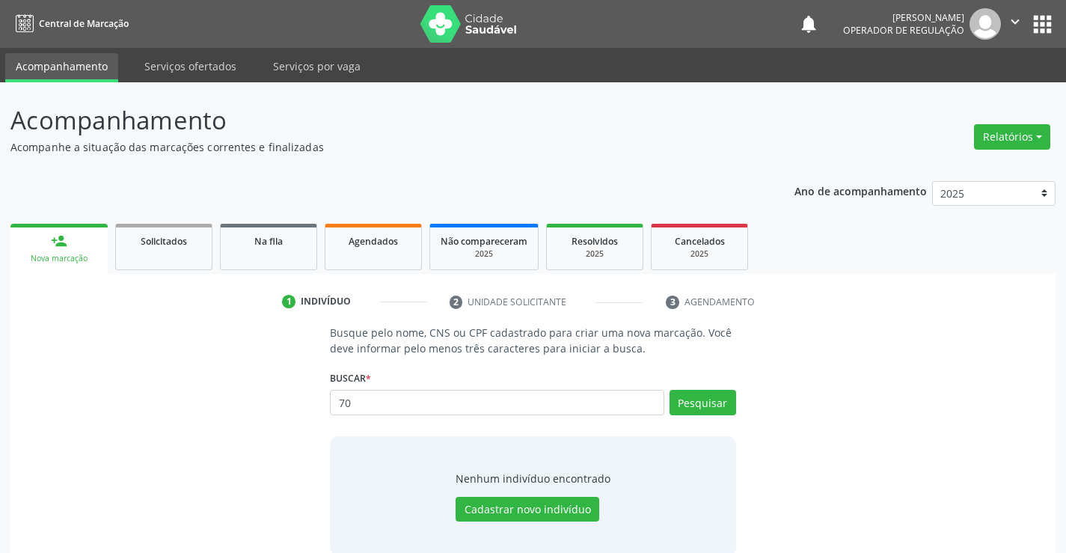
type input "7"
type input "706808202437926"
click at [706, 400] on button "Pesquisar" at bounding box center [702, 402] width 67 height 25
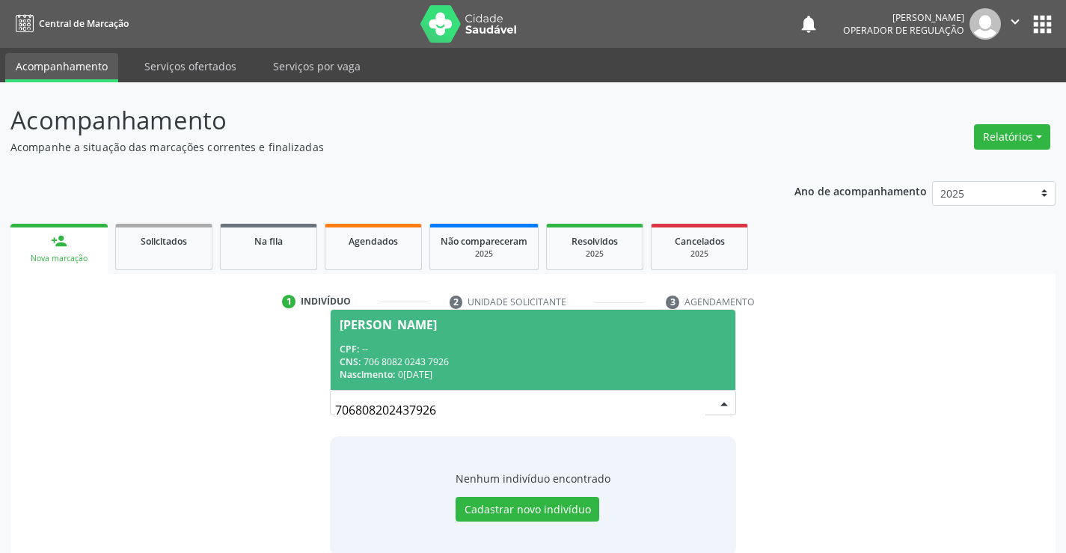
drag, startPoint x: 535, startPoint y: 334, endPoint x: 526, endPoint y: 338, distance: 9.0
click at [534, 334] on span "[PERSON_NAME] CPF: -- CNS: 706 8082 0243 7926 Nascimento: 0[DATE]" at bounding box center [533, 350] width 404 height 80
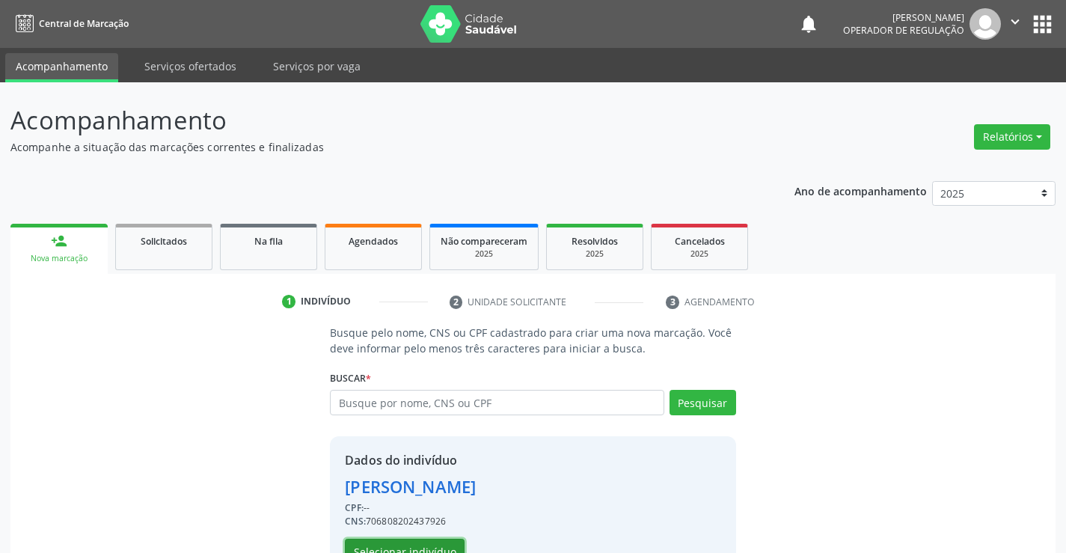
click at [417, 548] on button "Selecionar indivíduo" at bounding box center [405, 550] width 120 height 25
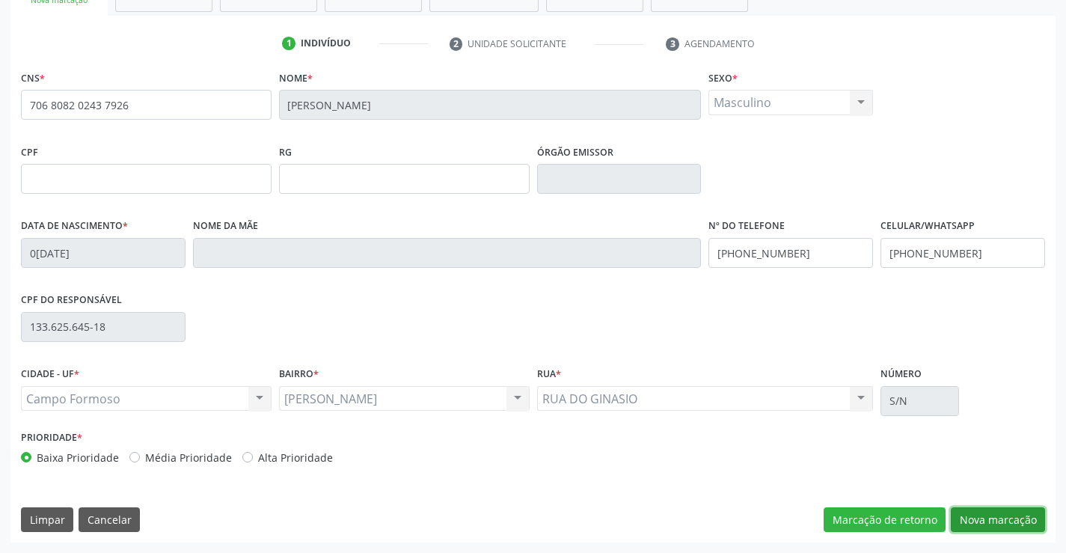
click at [983, 520] on button "Nova marcação" at bounding box center [997, 519] width 94 height 25
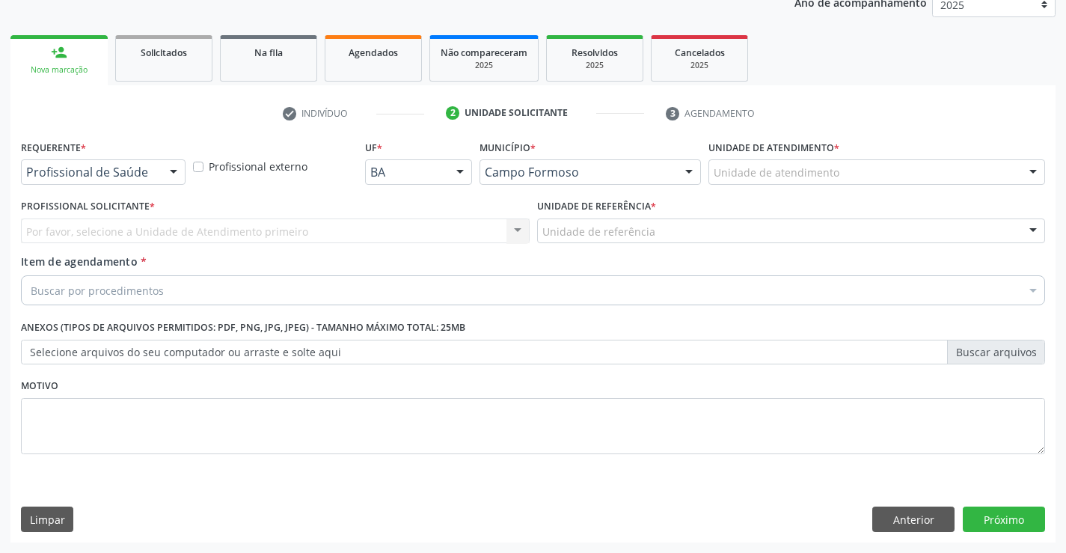
scroll to position [188, 0]
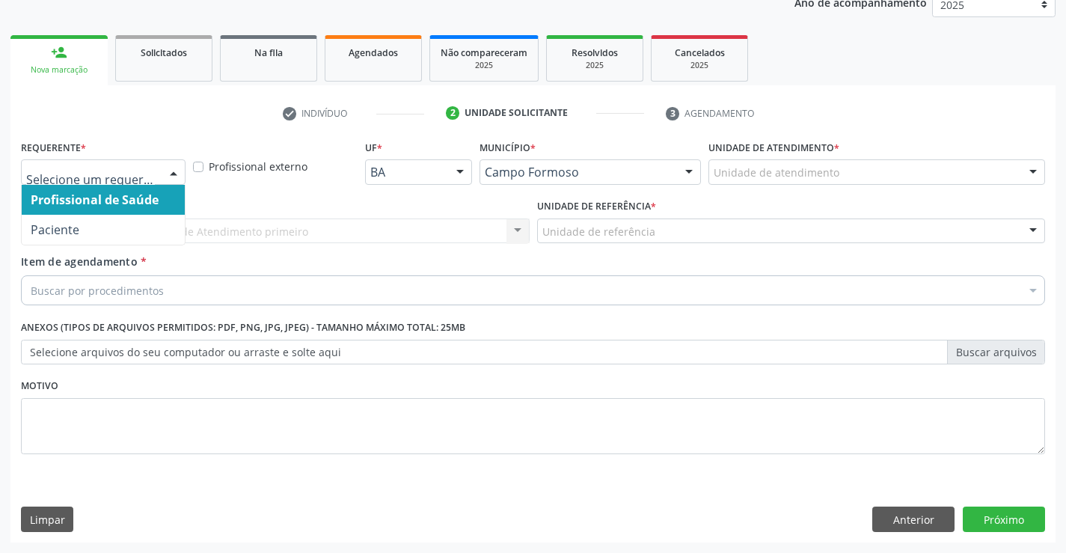
click at [120, 163] on div at bounding box center [103, 171] width 165 height 25
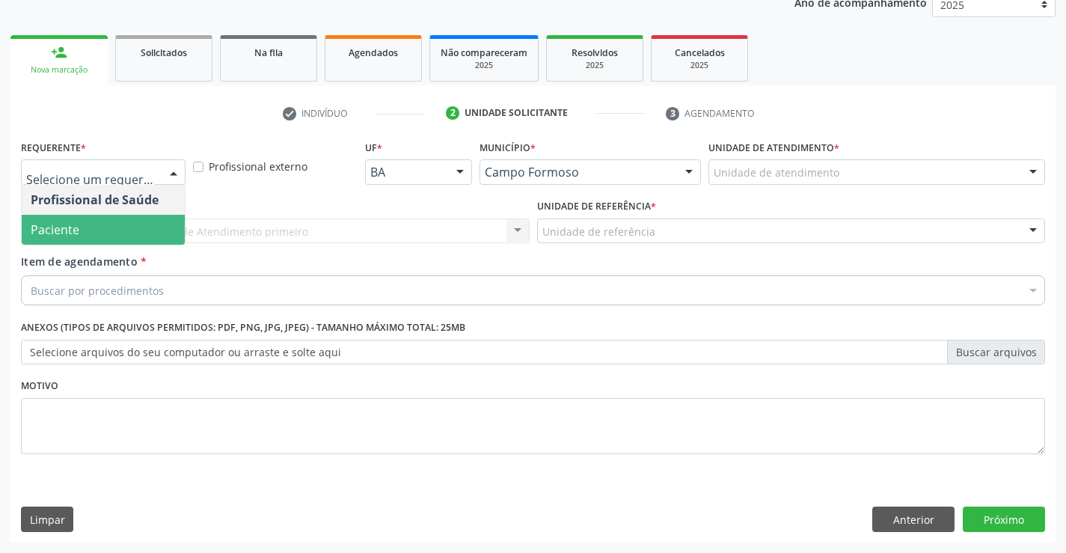
click at [99, 222] on span "Paciente" at bounding box center [103, 230] width 163 height 30
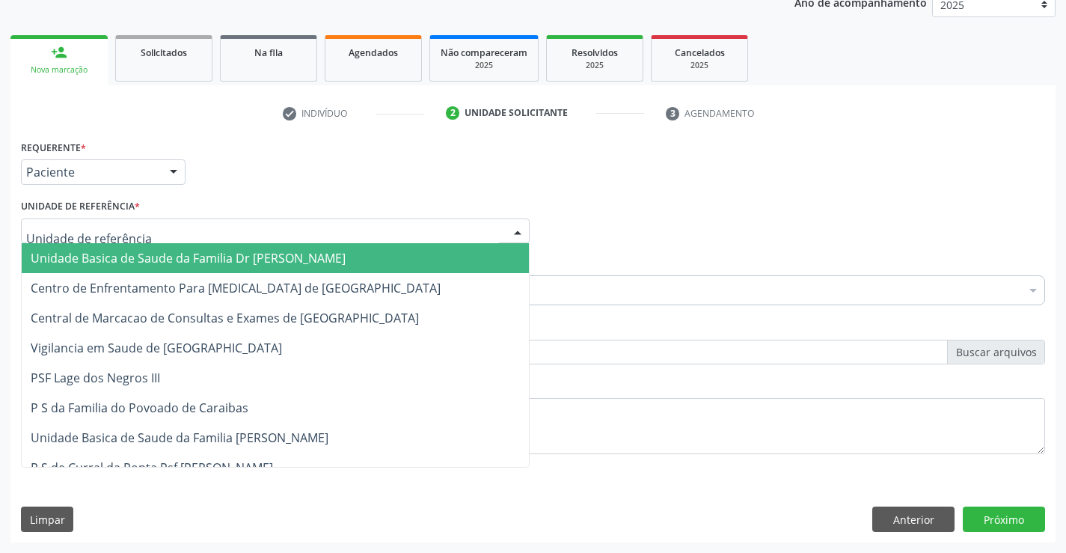
click at [157, 231] on div at bounding box center [275, 230] width 509 height 25
click at [154, 248] on span "Unidade Basica de Saude da Familia Dr [PERSON_NAME]" at bounding box center [275, 258] width 507 height 30
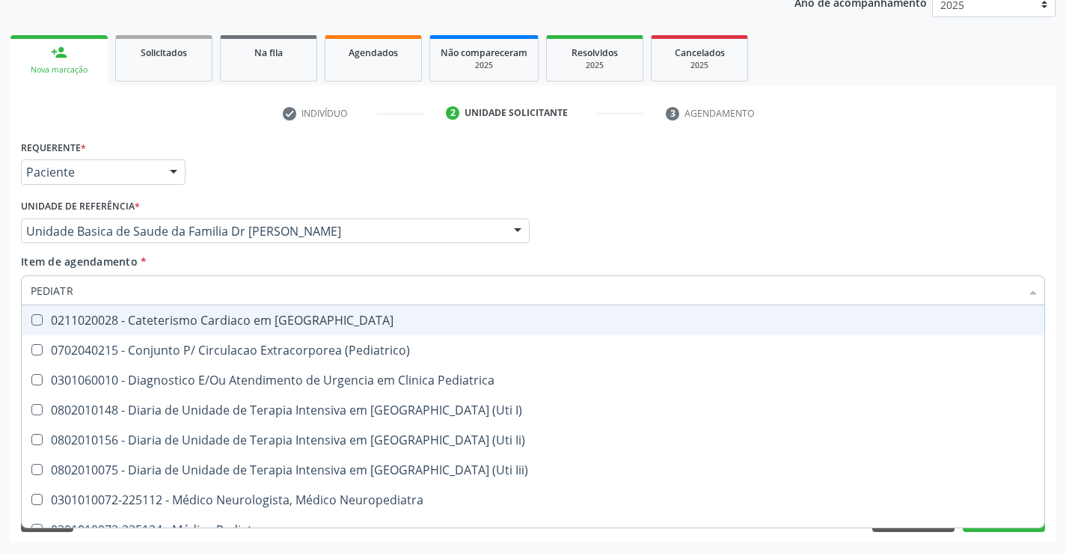
type input "PEDIATRA"
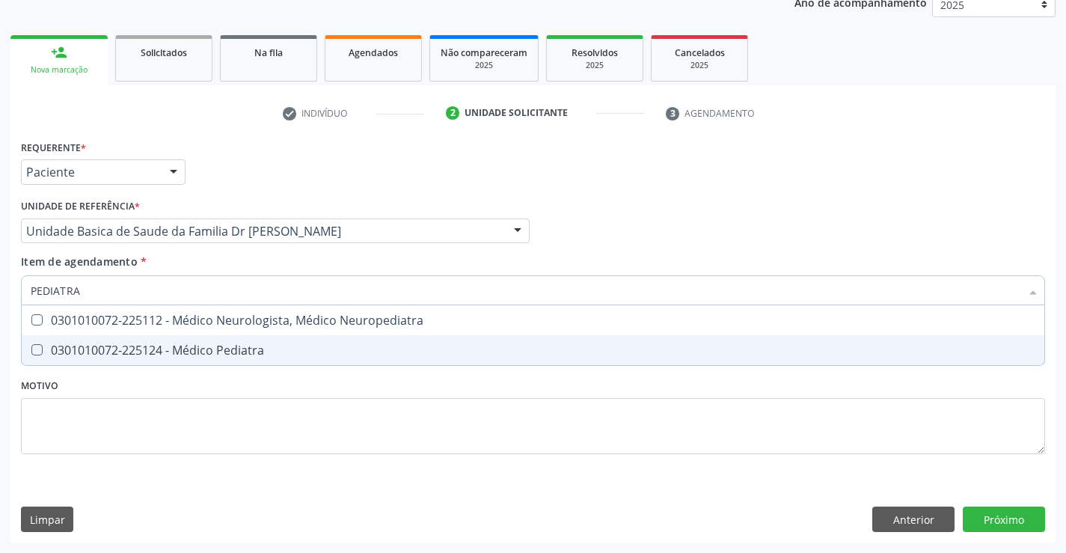
click at [143, 346] on div "0301010072-225124 - Médico Pediatra" at bounding box center [533, 350] width 1004 height 12
checkbox Pediatra "true"
click at [986, 520] on div "Requerente * Paciente Profissional de Saúde Paciente Nenhum resultado encontrad…" at bounding box center [532, 339] width 1045 height 406
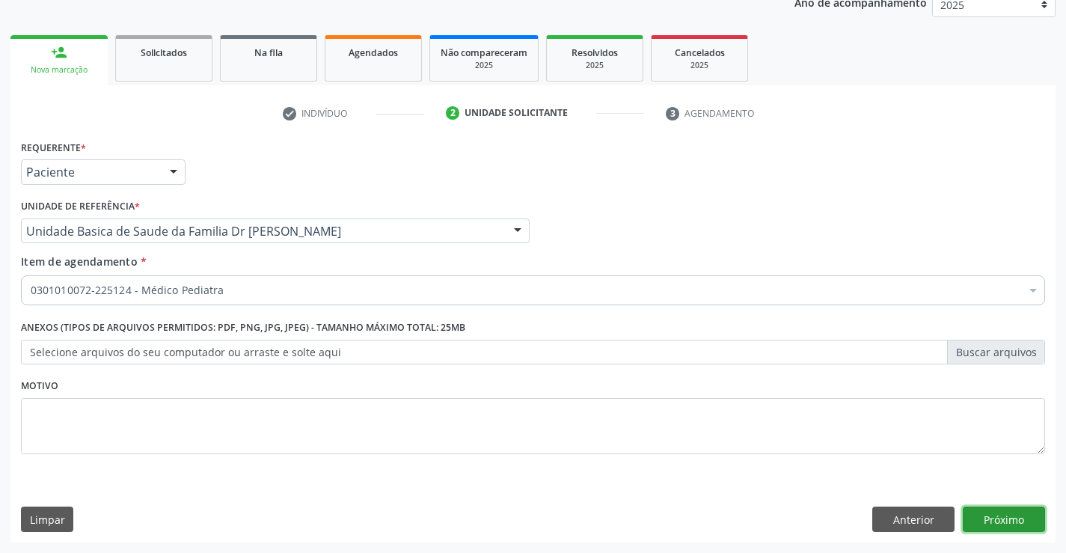
click at [999, 515] on button "Próximo" at bounding box center [1003, 518] width 82 height 25
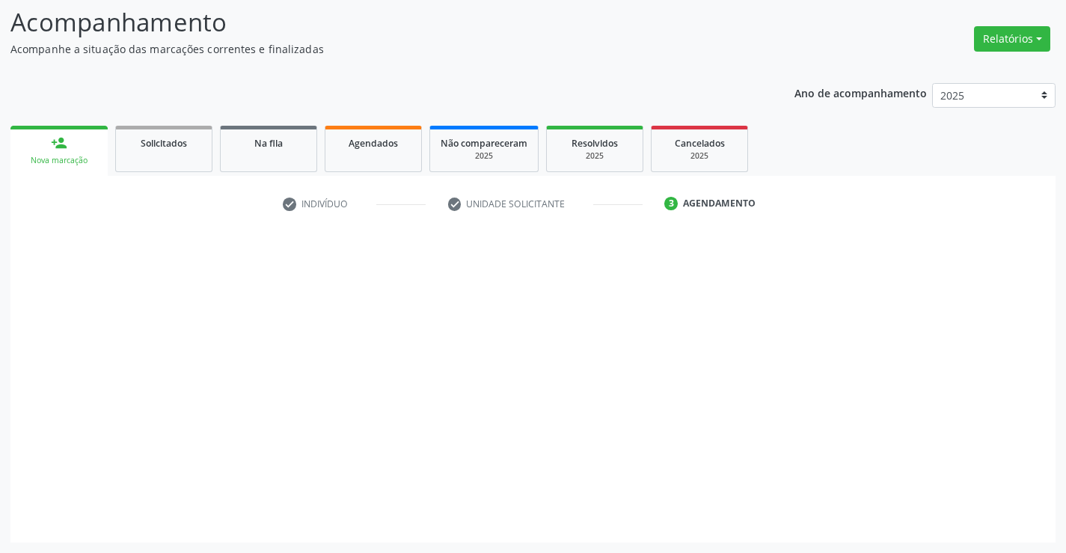
scroll to position [98, 0]
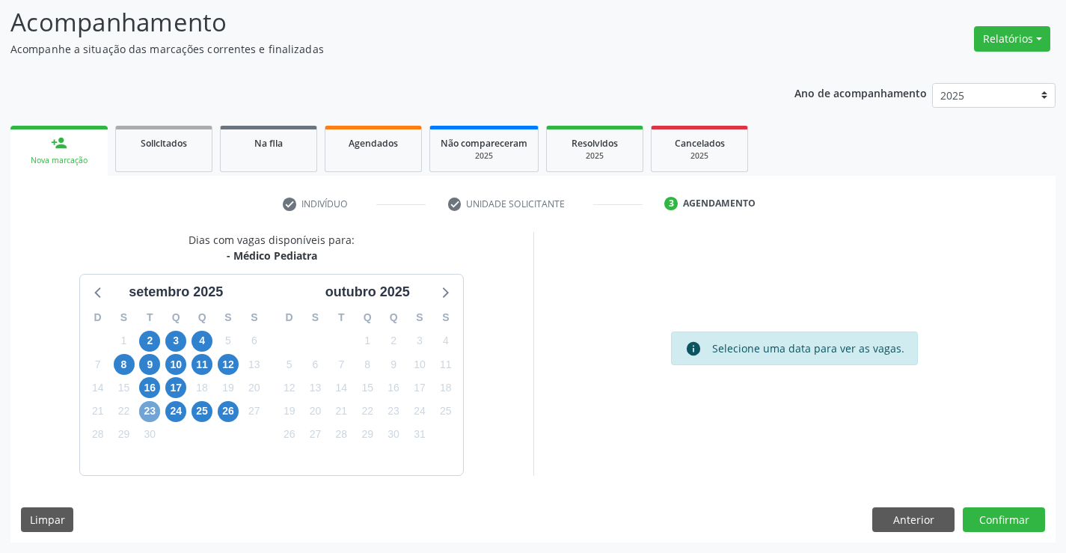
click at [152, 407] on span "23" at bounding box center [149, 411] width 21 height 21
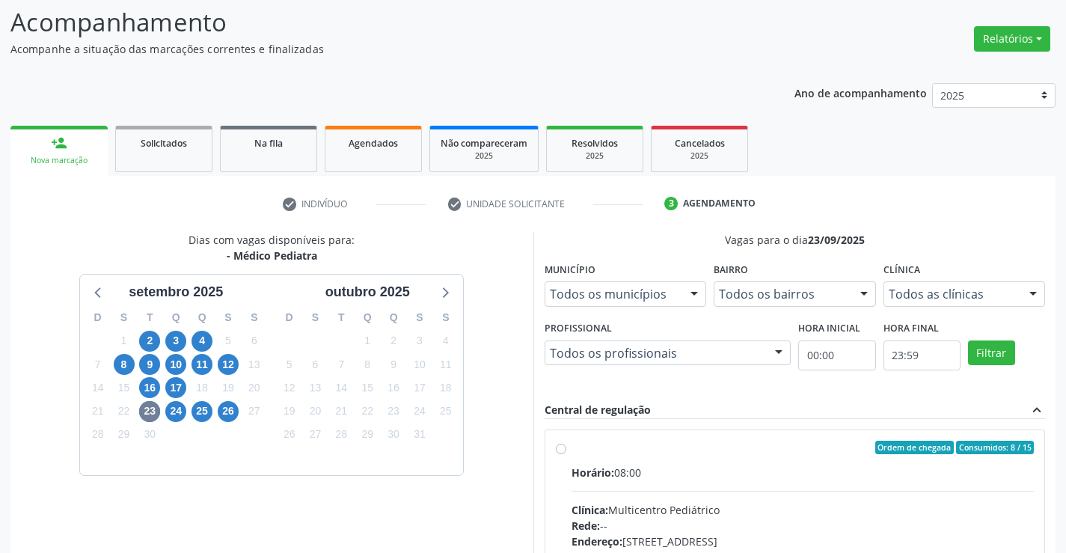
click at [571, 450] on label "Ordem de chegada Consumidos: 8 / 15 Horário: 08:00 Clínica: Multicentro Pediátr…" at bounding box center [802, 555] width 463 height 230
click at [562, 450] on input "Ordem de chegada Consumidos: 8 / 15 Horário: 08:00 Clínica: Multicentro Pediátr…" at bounding box center [561, 446] width 10 height 13
radio input "true"
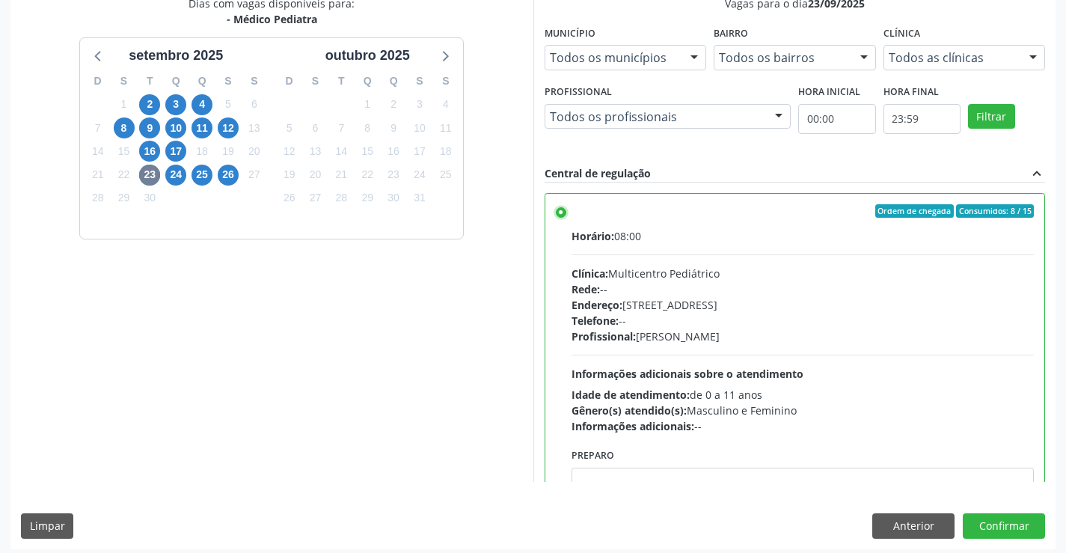
scroll to position [341, 0]
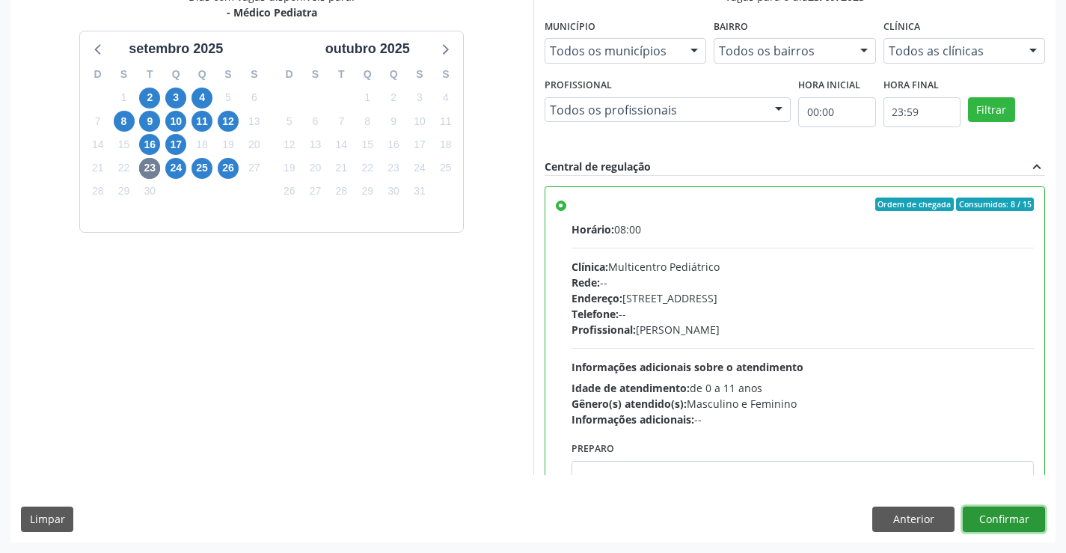
click at [1026, 519] on button "Confirmar" at bounding box center [1003, 518] width 82 height 25
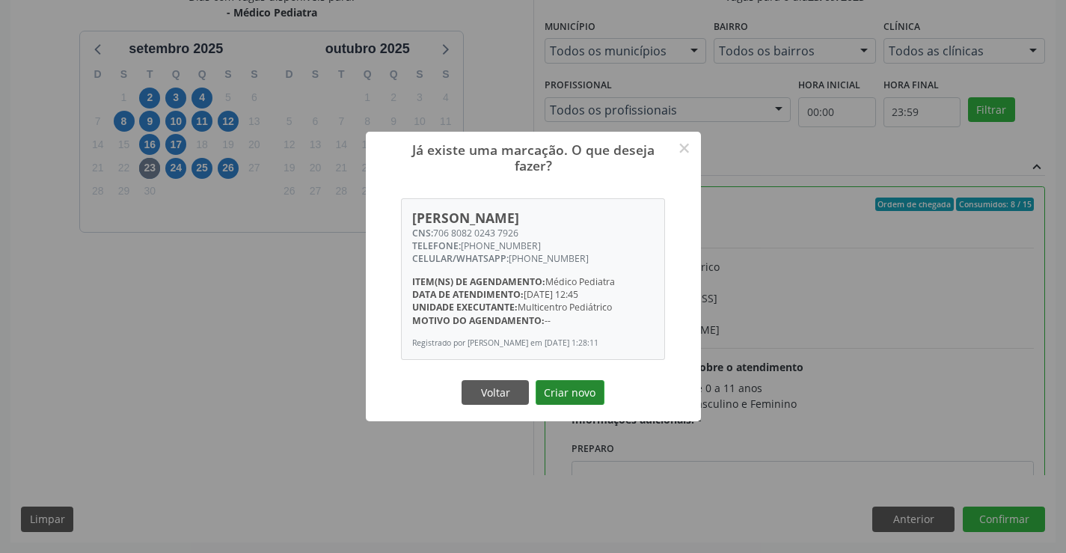
click at [573, 399] on button "Criar novo" at bounding box center [569, 392] width 69 height 25
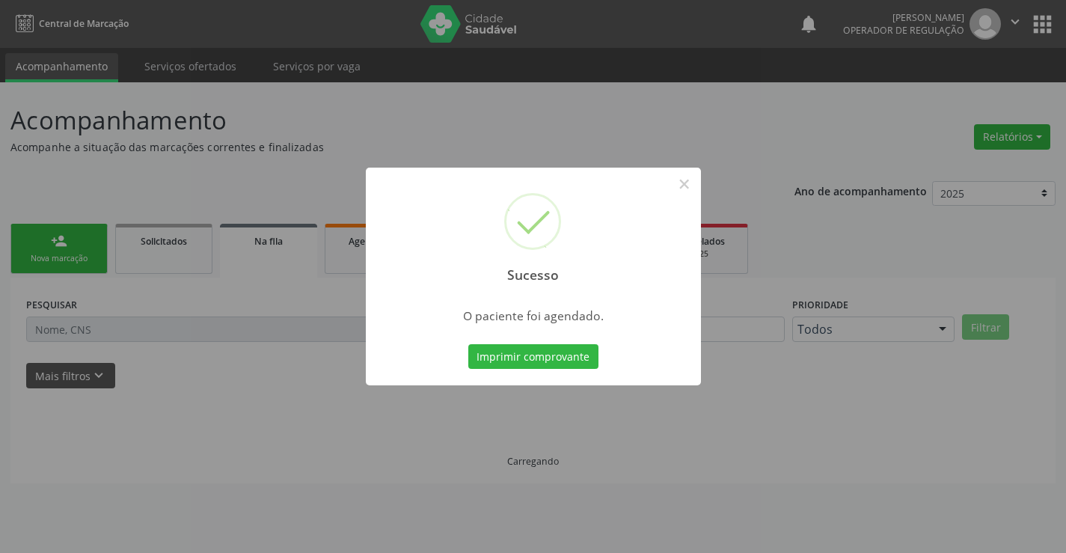
scroll to position [0, 0]
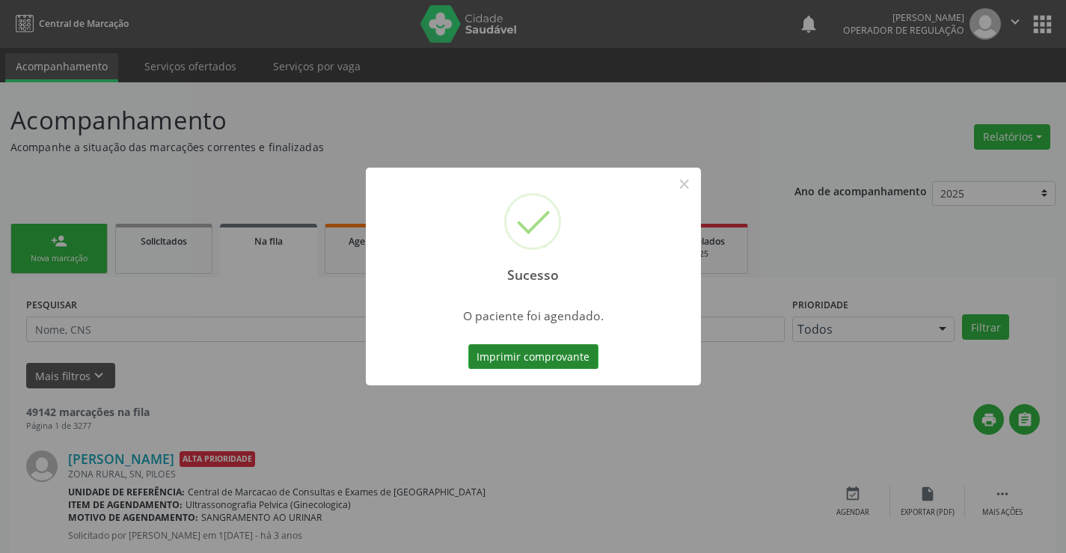
click at [526, 354] on button "Imprimir comprovante" at bounding box center [533, 356] width 130 height 25
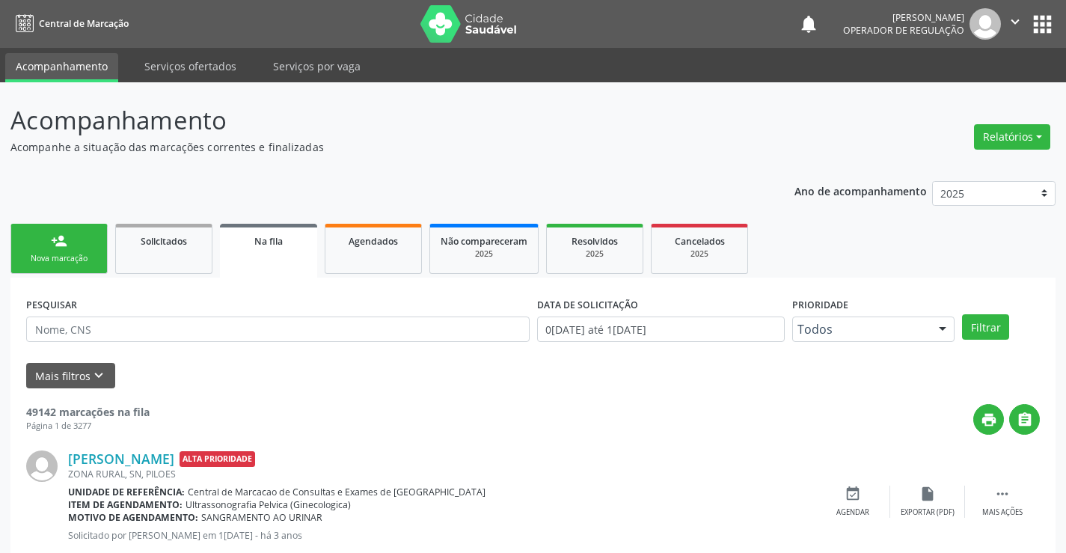
click at [79, 251] on link "person_add Nova marcação" at bounding box center [58, 249] width 97 height 50
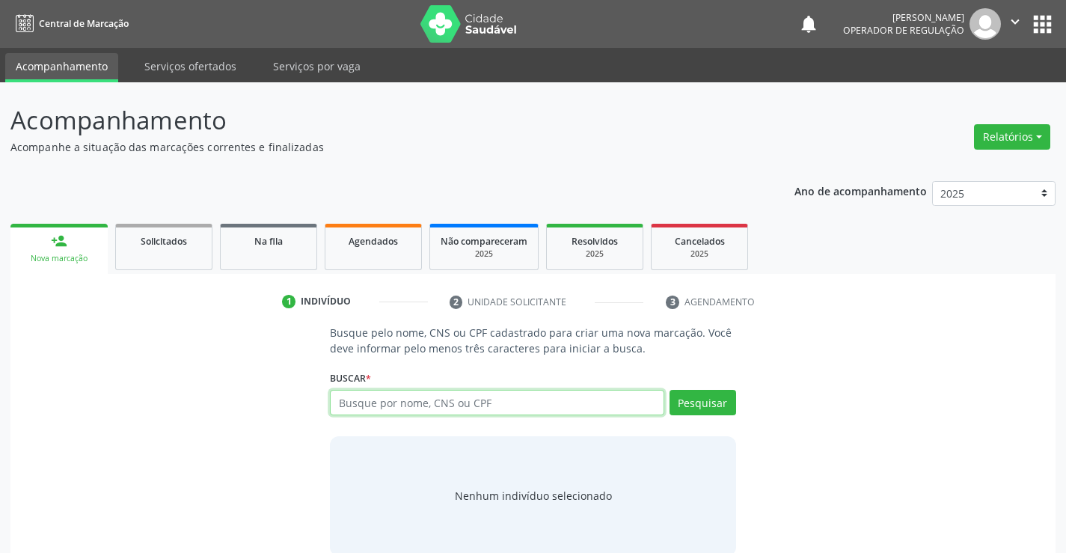
click at [420, 402] on input "text" at bounding box center [497, 402] width 334 height 25
type input "708909747295514"
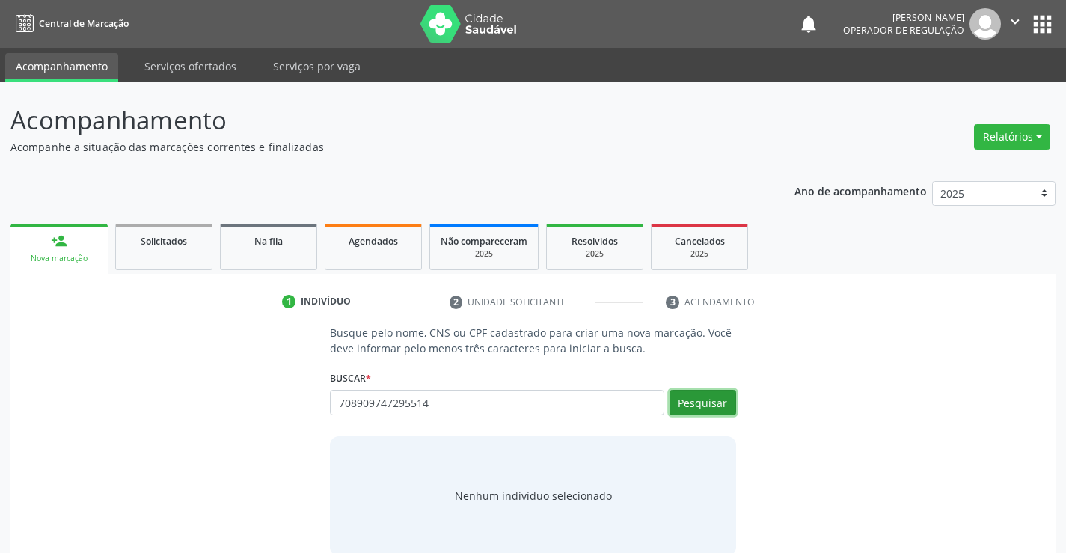
click at [698, 394] on button "Pesquisar" at bounding box center [702, 402] width 67 height 25
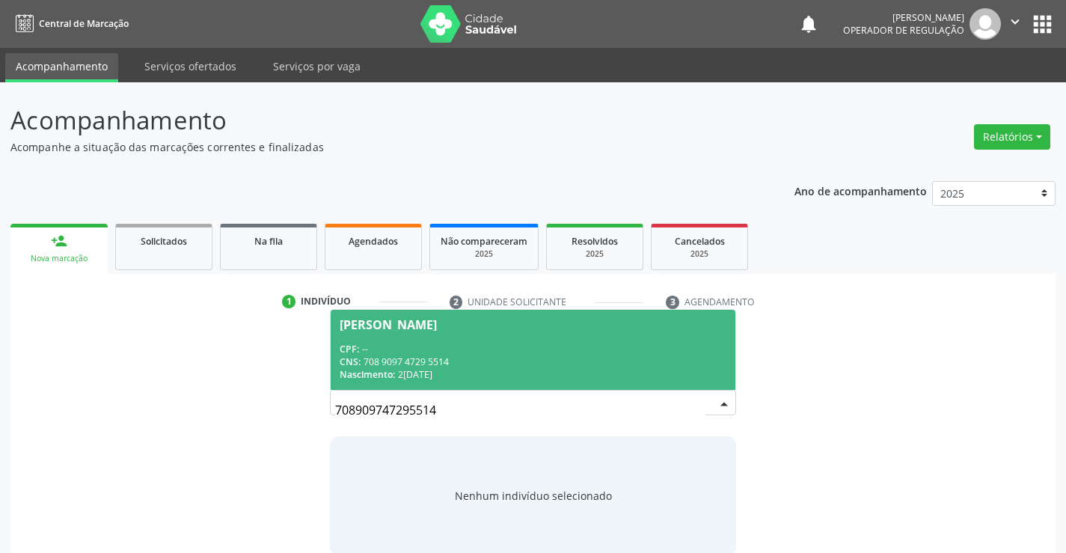
click at [541, 340] on span "[PERSON_NAME] CPF: -- CNS: 708 9097 4729 5514 Nascimento: [DATE]" at bounding box center [533, 350] width 404 height 80
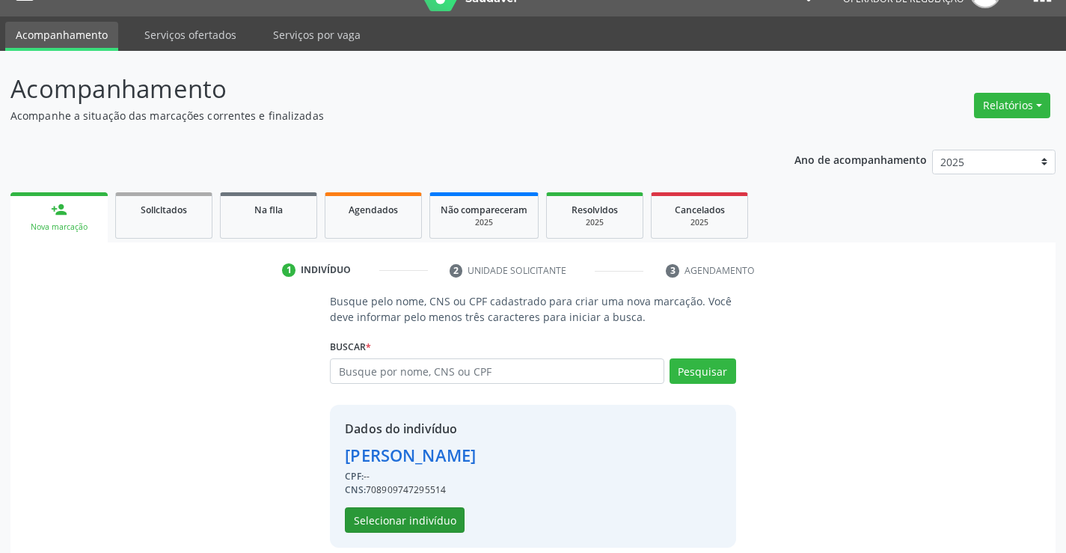
scroll to position [47, 0]
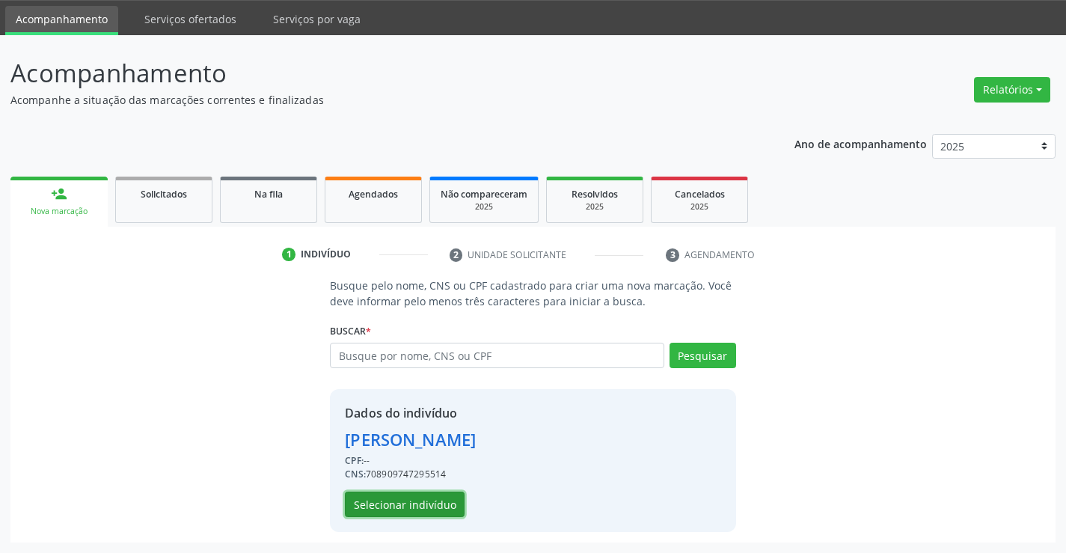
click at [420, 503] on button "Selecionar indivíduo" at bounding box center [405, 503] width 120 height 25
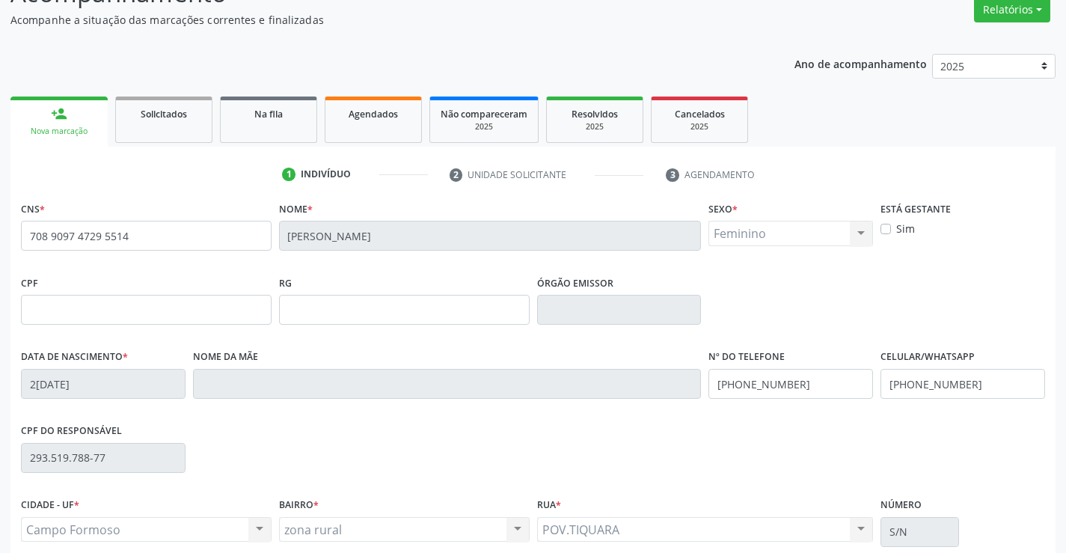
scroll to position [258, 0]
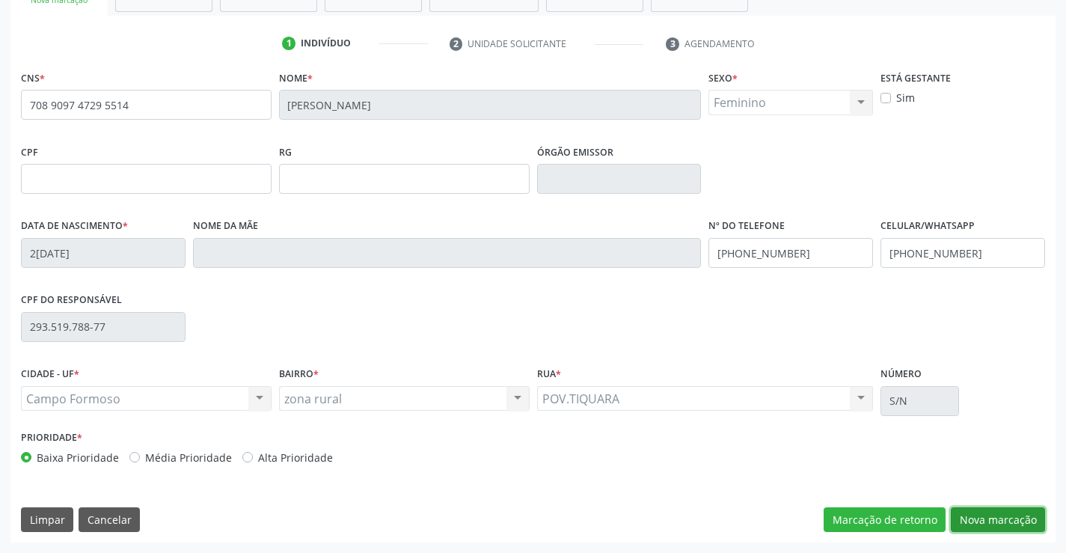
drag, startPoint x: 992, startPoint y: 516, endPoint x: 955, endPoint y: 500, distance: 40.2
click at [992, 516] on button "Nova marcação" at bounding box center [997, 519] width 94 height 25
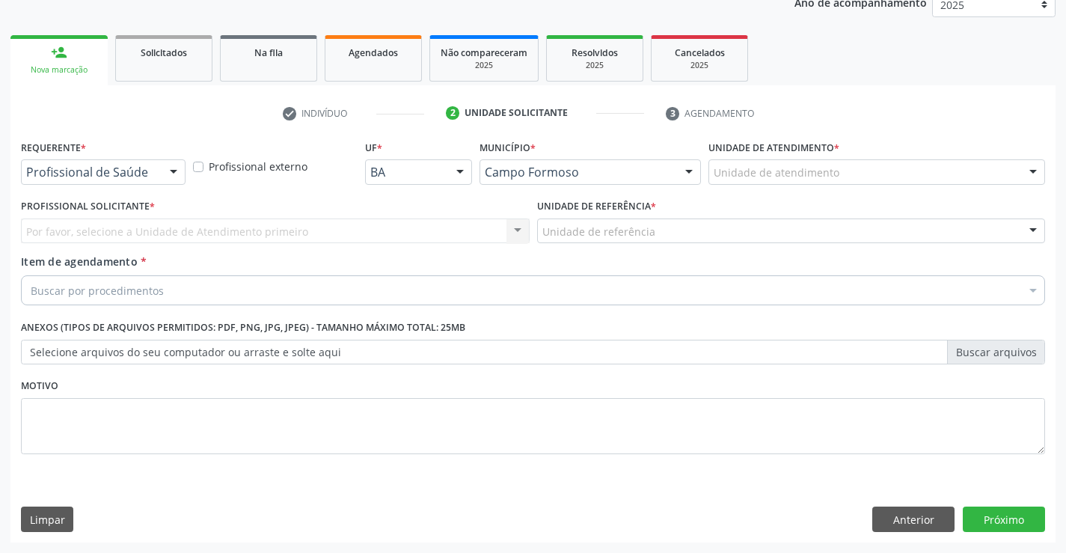
scroll to position [188, 0]
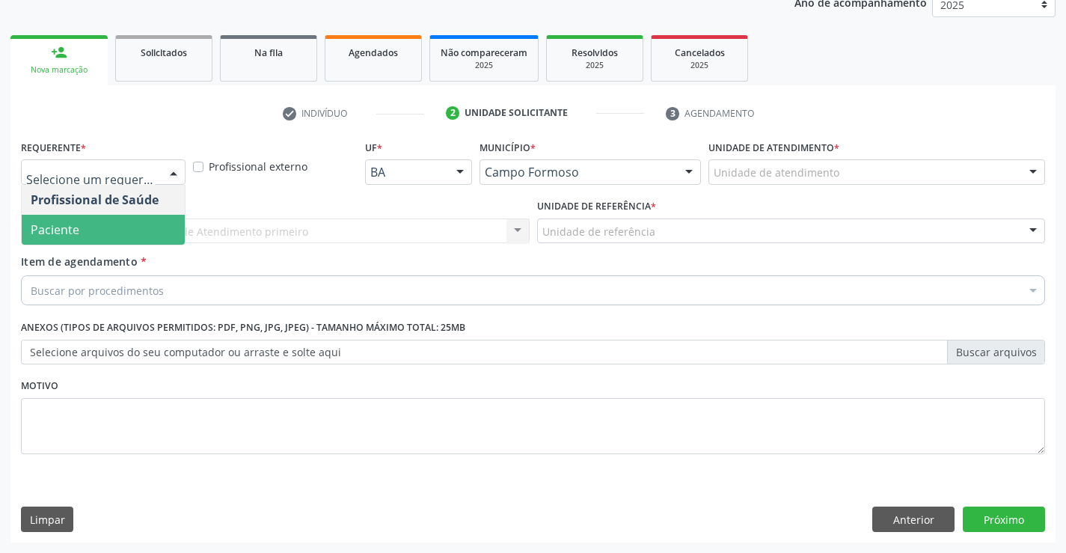
click at [102, 231] on span "Paciente" at bounding box center [103, 230] width 163 height 30
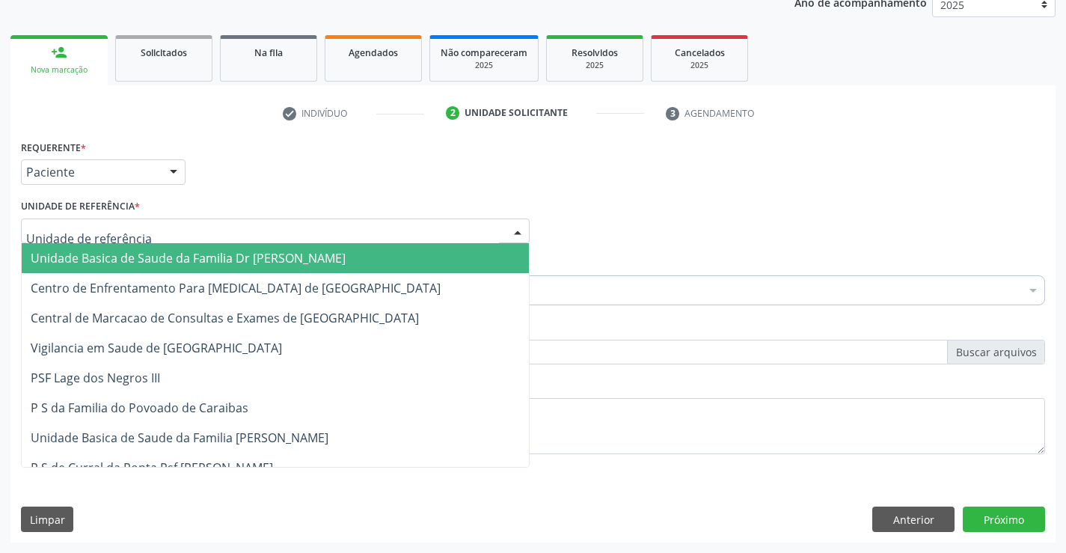
click at [118, 254] on span "Unidade Basica de Saude da Familia Dr [PERSON_NAME]" at bounding box center [188, 258] width 315 height 16
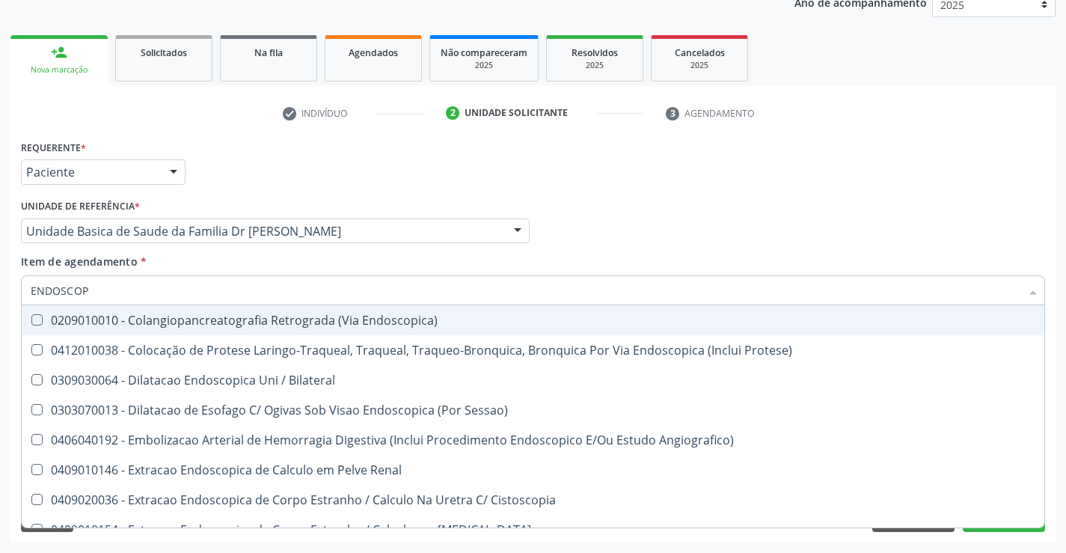
type input "ENDOSCOPI"
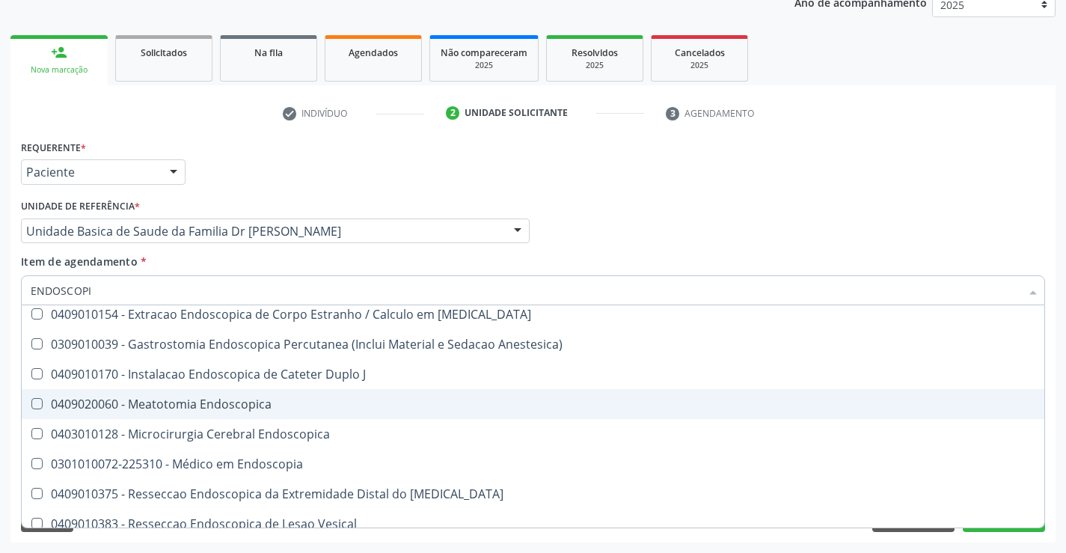
scroll to position [299, 0]
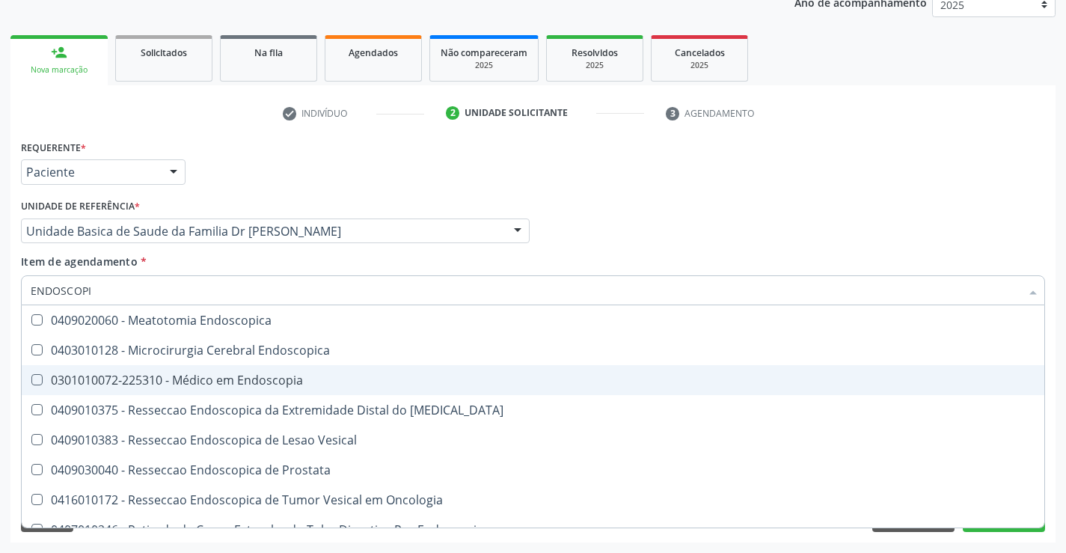
click at [290, 381] on div "0301010072-225310 - Médico em Endoscopia" at bounding box center [533, 380] width 1004 height 12
checkbox Endoscopia "true"
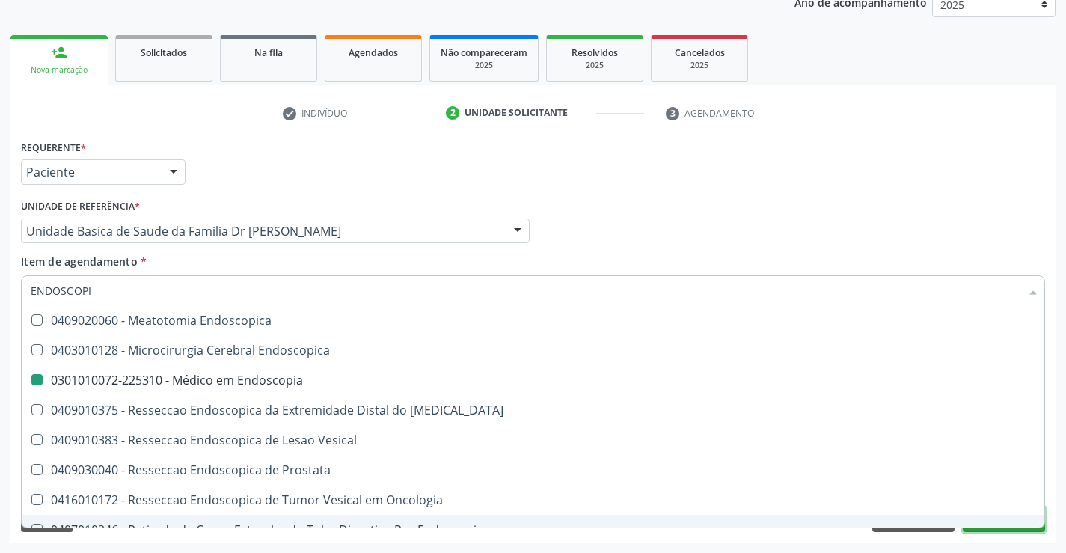
click at [992, 529] on button "Próximo" at bounding box center [1003, 518] width 82 height 25
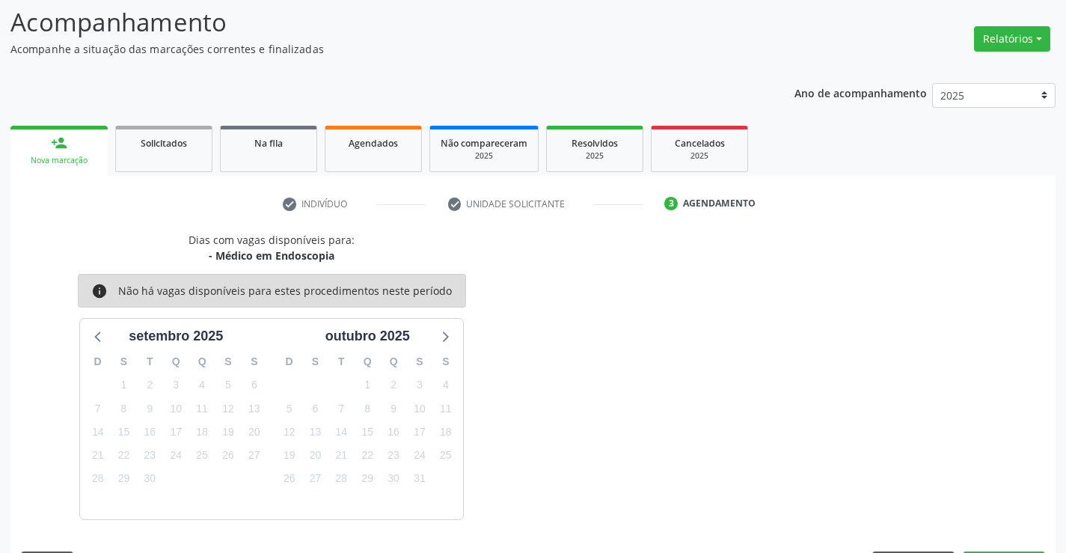
scroll to position [142, 0]
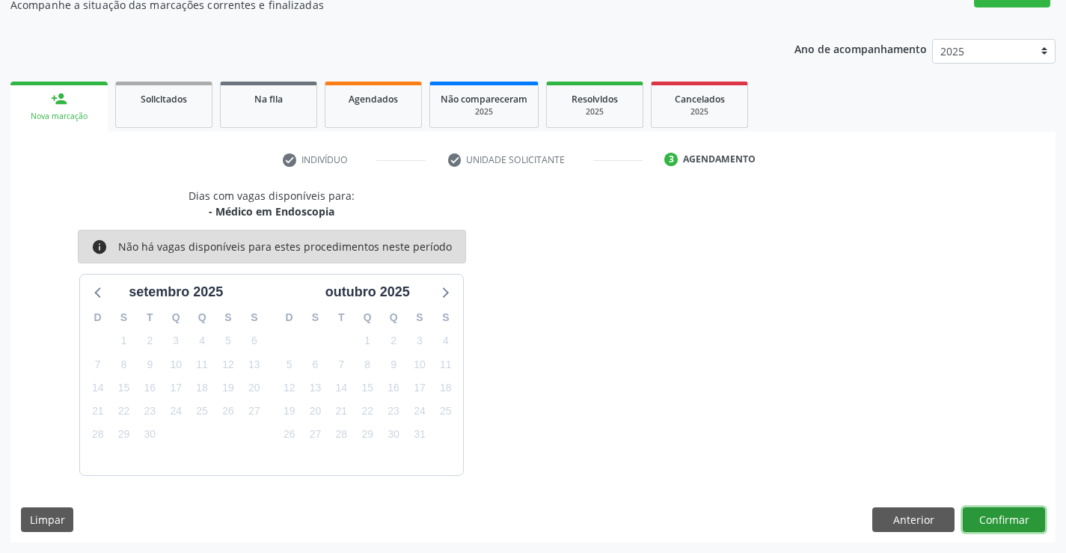
click at [1000, 517] on button "Confirmar" at bounding box center [1003, 519] width 82 height 25
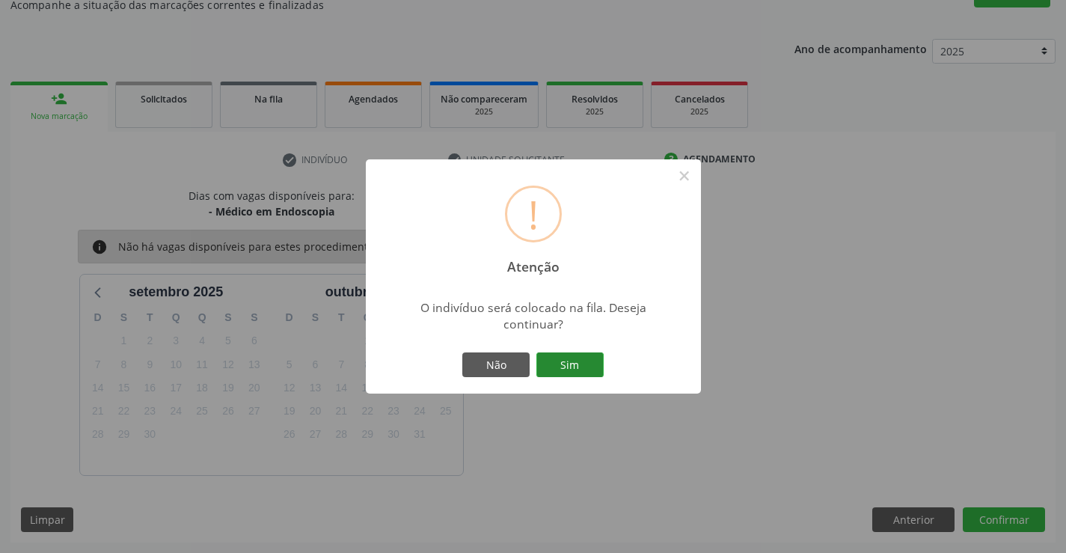
click at [577, 363] on button "Sim" at bounding box center [569, 364] width 67 height 25
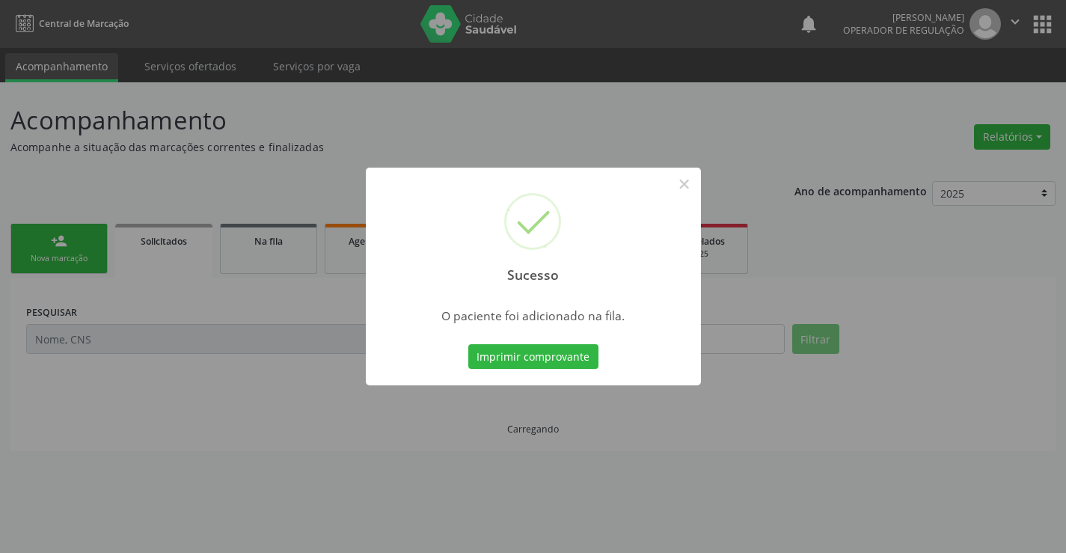
scroll to position [0, 0]
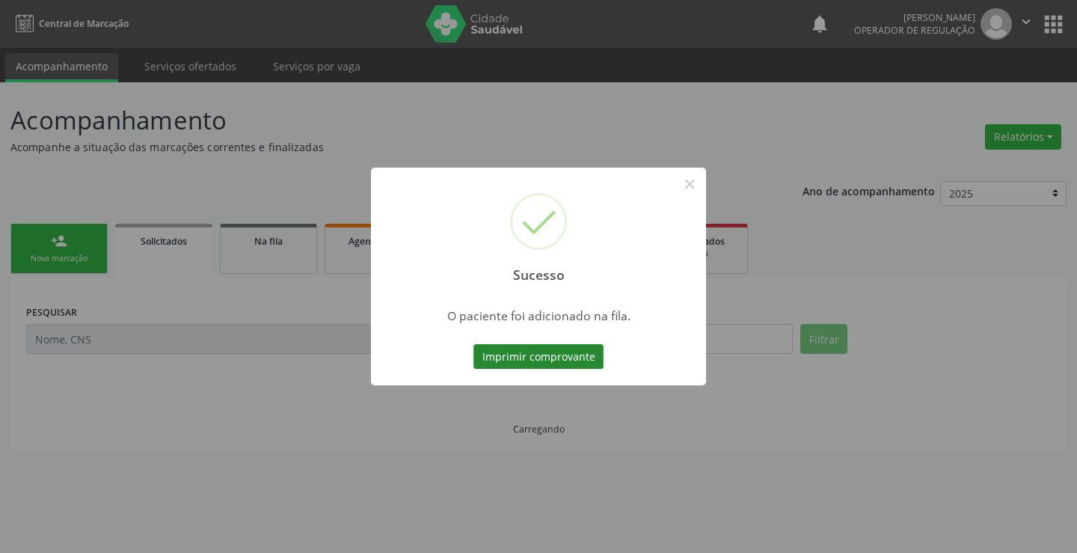
click at [565, 357] on button "Imprimir comprovante" at bounding box center [538, 356] width 130 height 25
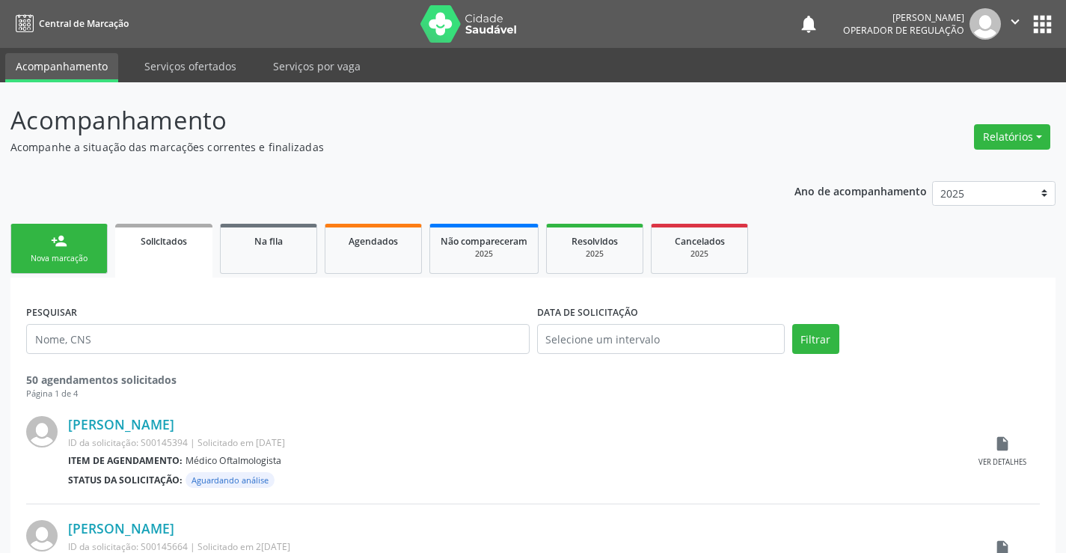
click at [1014, 24] on icon "" at bounding box center [1015, 21] width 16 height 16
click at [965, 99] on link "Sair" at bounding box center [976, 91] width 103 height 21
